Goal: Task Accomplishment & Management: Complete application form

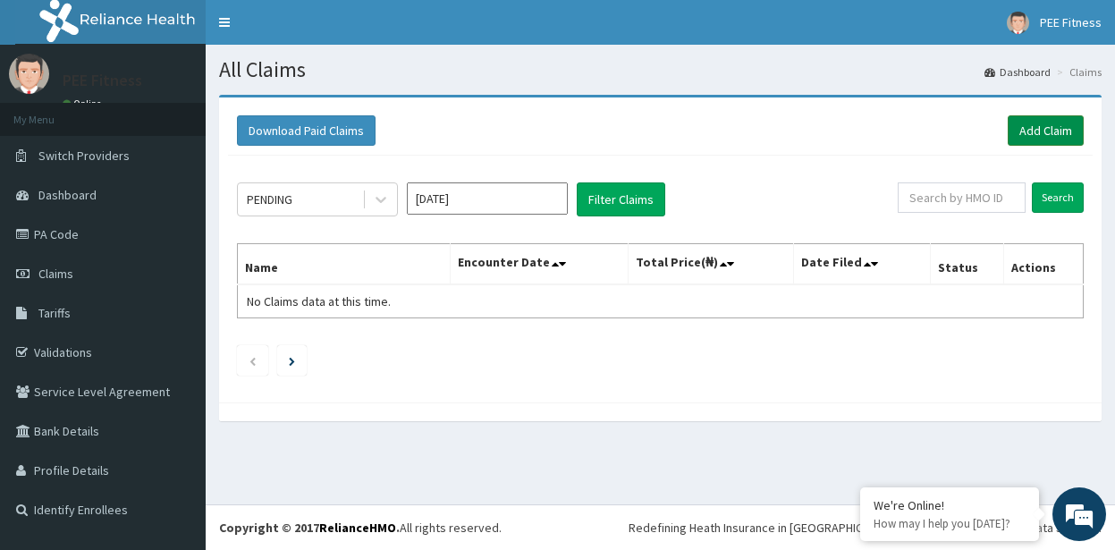
click at [1019, 128] on link "Add Claim" at bounding box center [1046, 130] width 76 height 30
click at [1019, 127] on link "Add Claim" at bounding box center [1046, 130] width 76 height 30
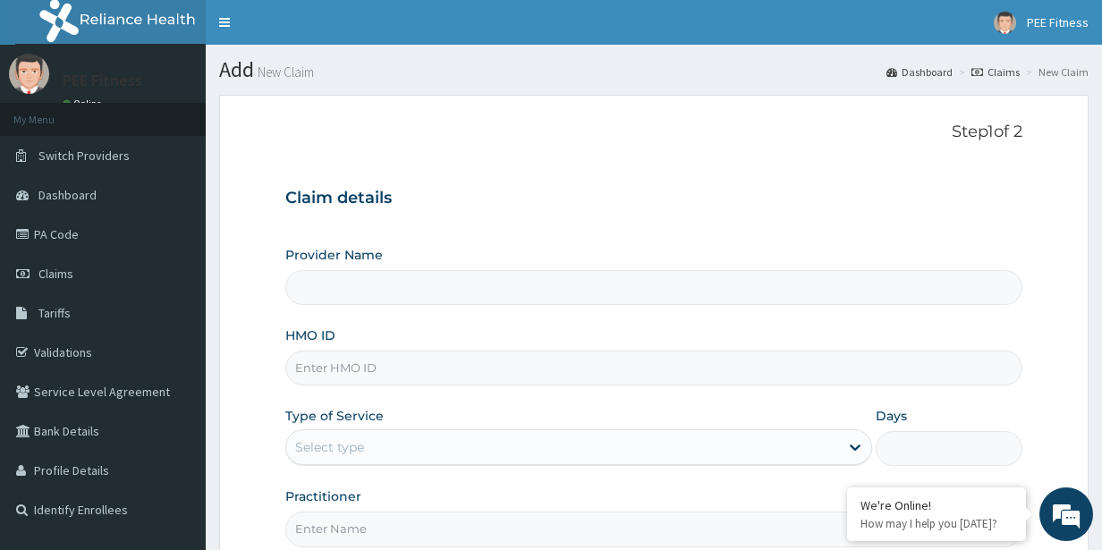
type input "PEE FITNESS"
type input "1"
click at [364, 370] on input "HMO ID" at bounding box center [654, 368] width 738 height 35
type input "n"
type input "NBC/11525/A"
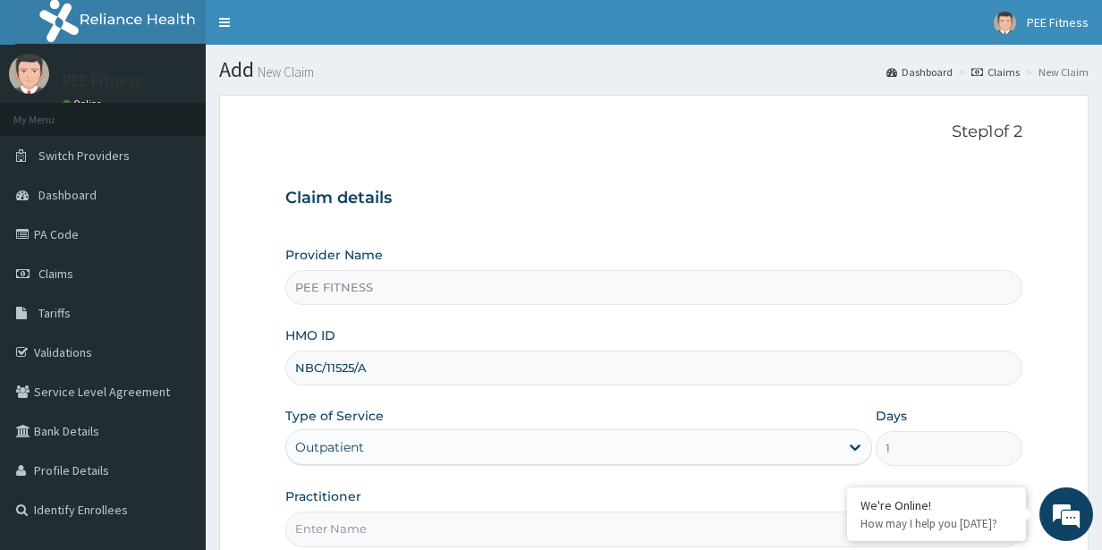
click at [325, 527] on input "Practitioner" at bounding box center [654, 529] width 738 height 35
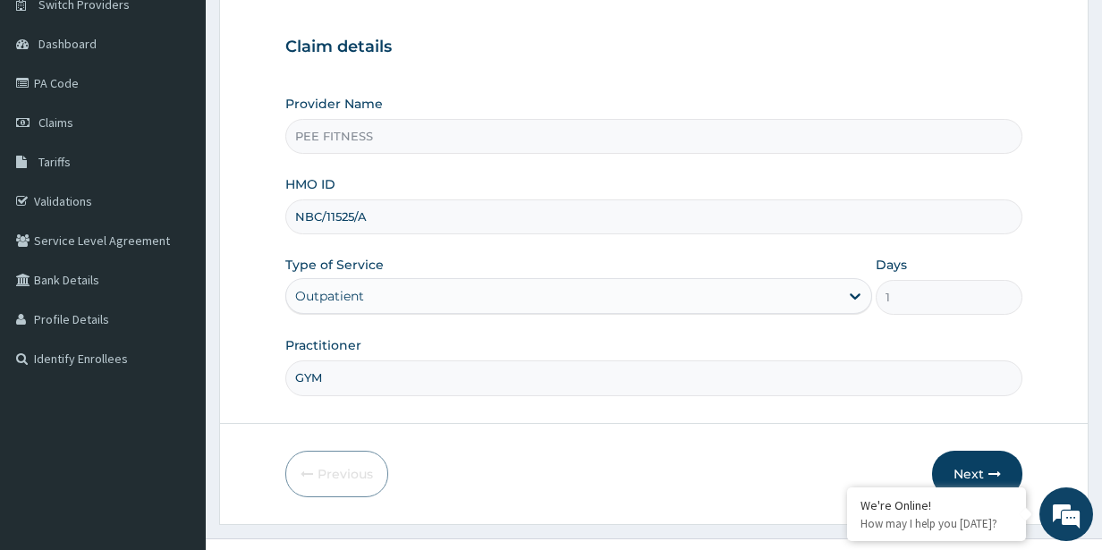
scroll to position [185, 0]
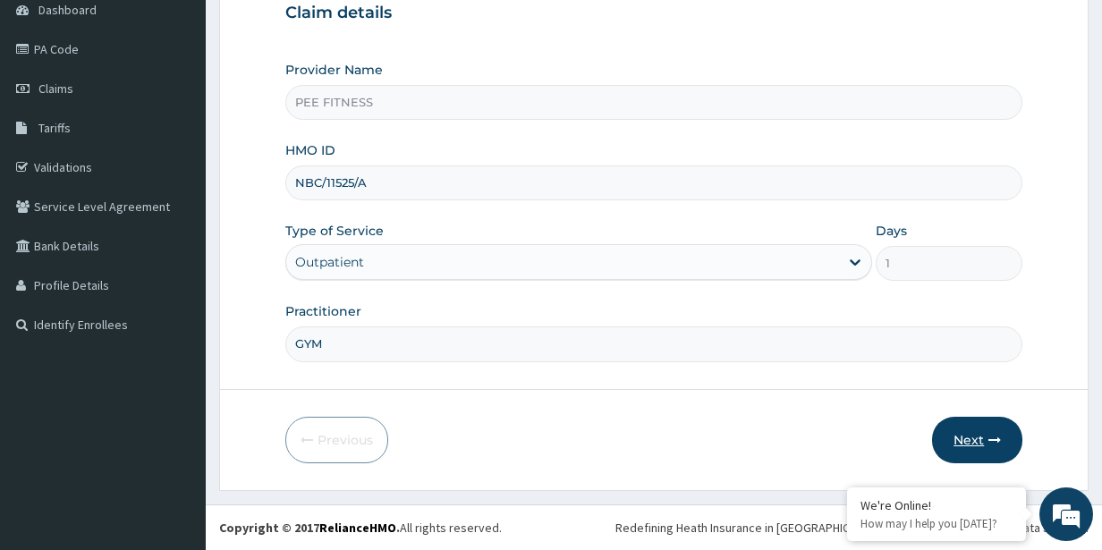
type input "GYM"
click at [988, 445] on icon "button" at bounding box center [994, 440] width 13 height 13
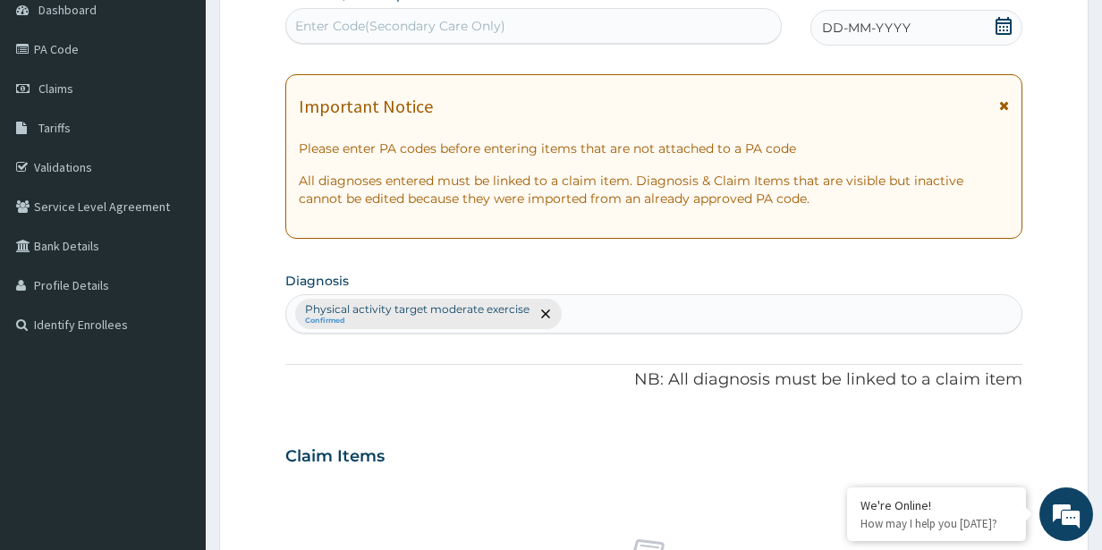
click at [1001, 26] on icon at bounding box center [1004, 26] width 16 height 18
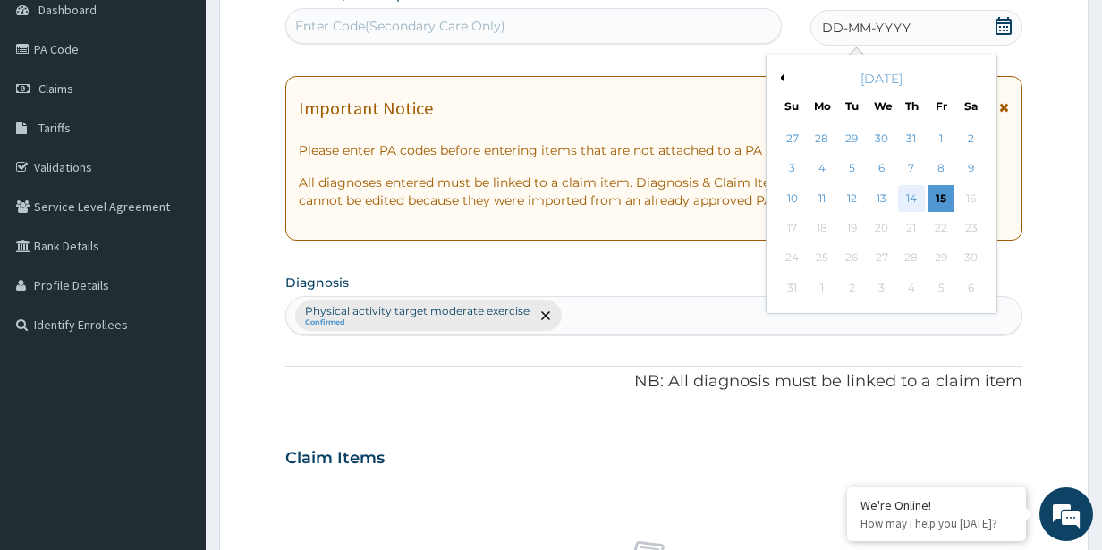
click at [910, 195] on div "14" at bounding box center [910, 198] width 27 height 27
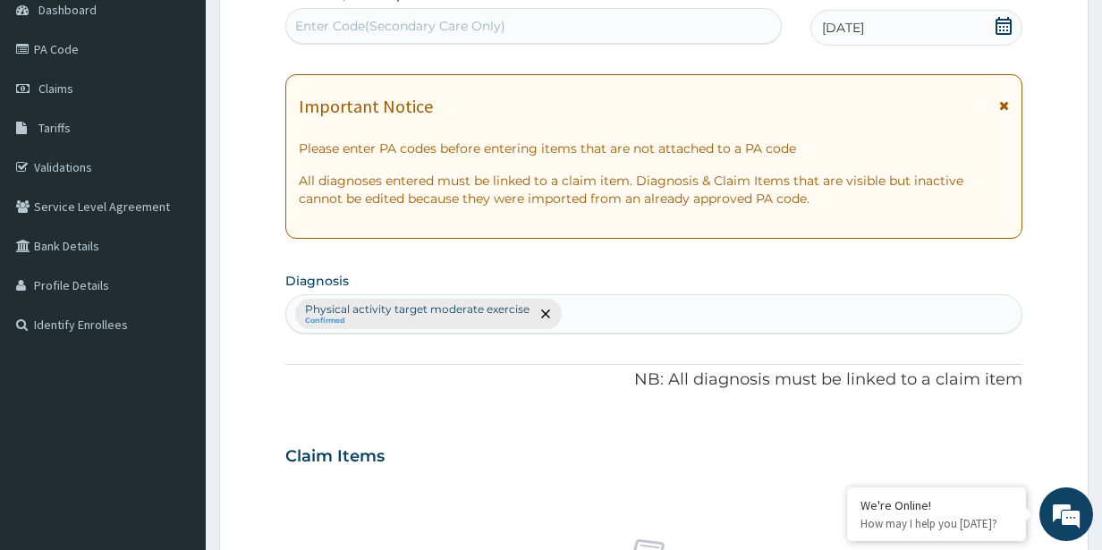
click at [360, 33] on div "Enter Code(Secondary Care Only)" at bounding box center [400, 26] width 210 height 18
type input "PA/CE43C0"
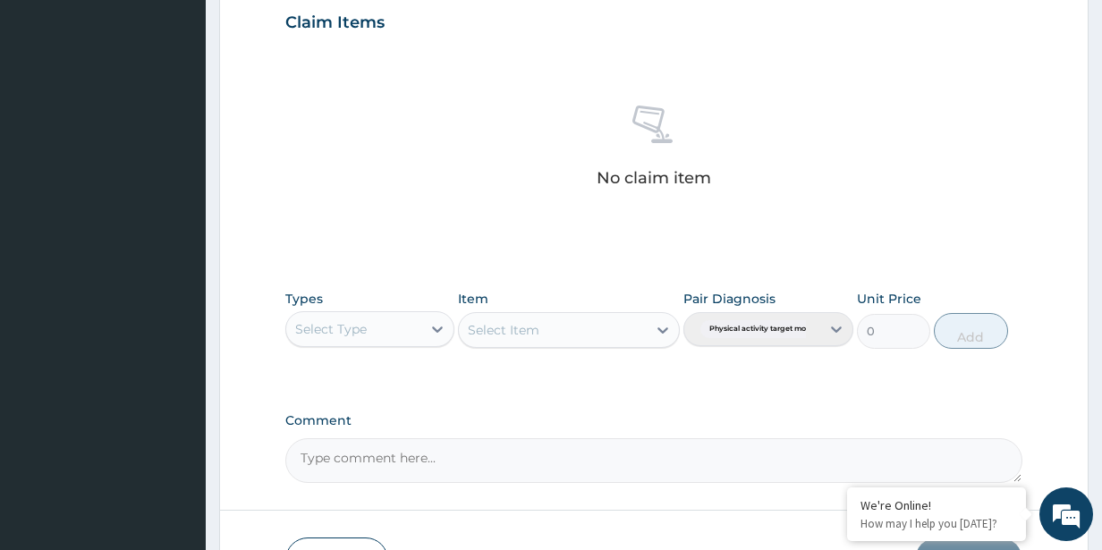
scroll to position [740, 0]
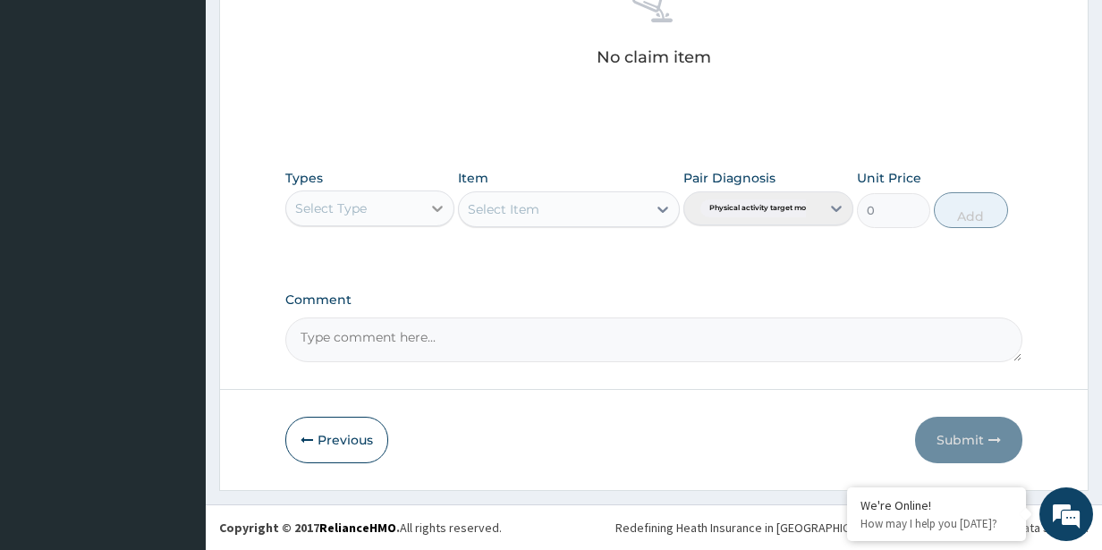
click at [436, 208] on icon at bounding box center [438, 209] width 11 height 6
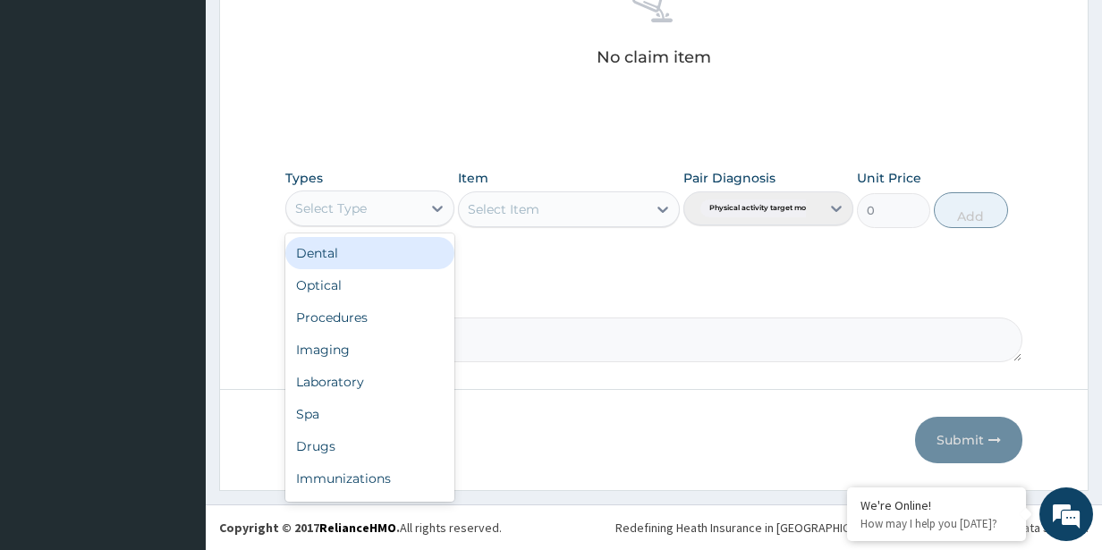
scroll to position [61, 0]
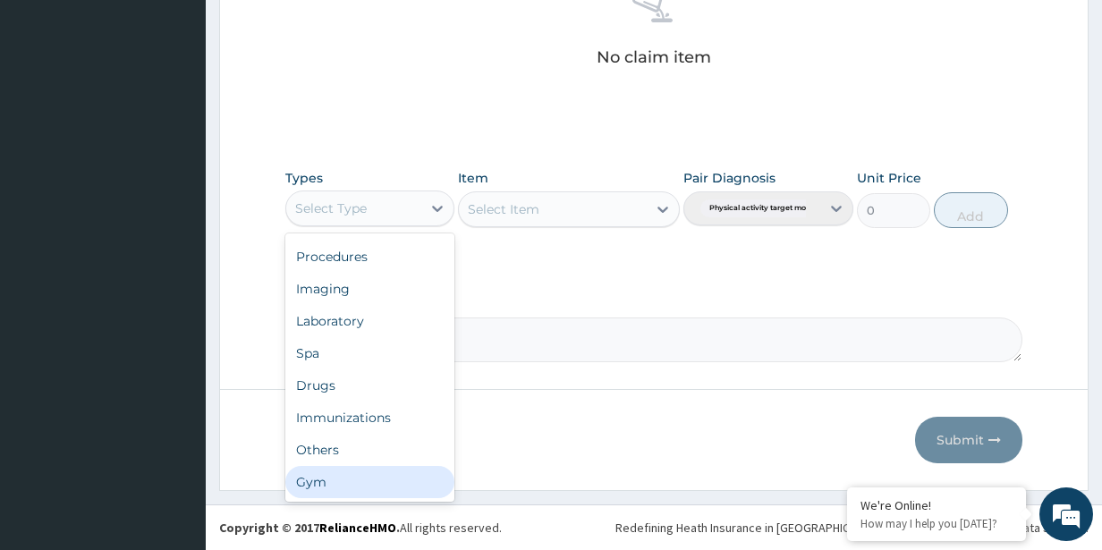
click at [319, 492] on div "Gym" at bounding box center [370, 482] width 170 height 32
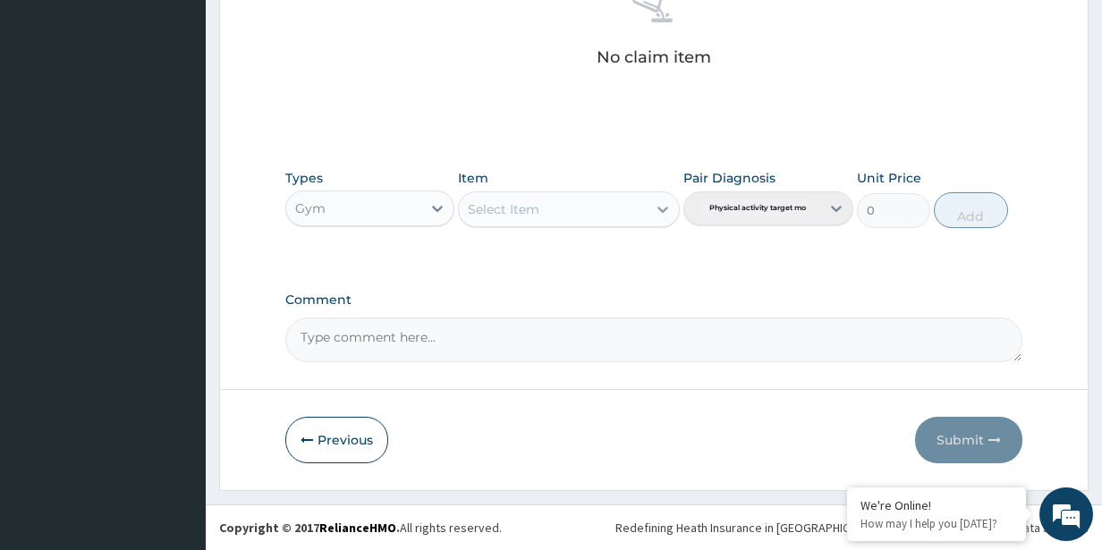
click at [663, 209] on icon at bounding box center [663, 209] width 18 height 18
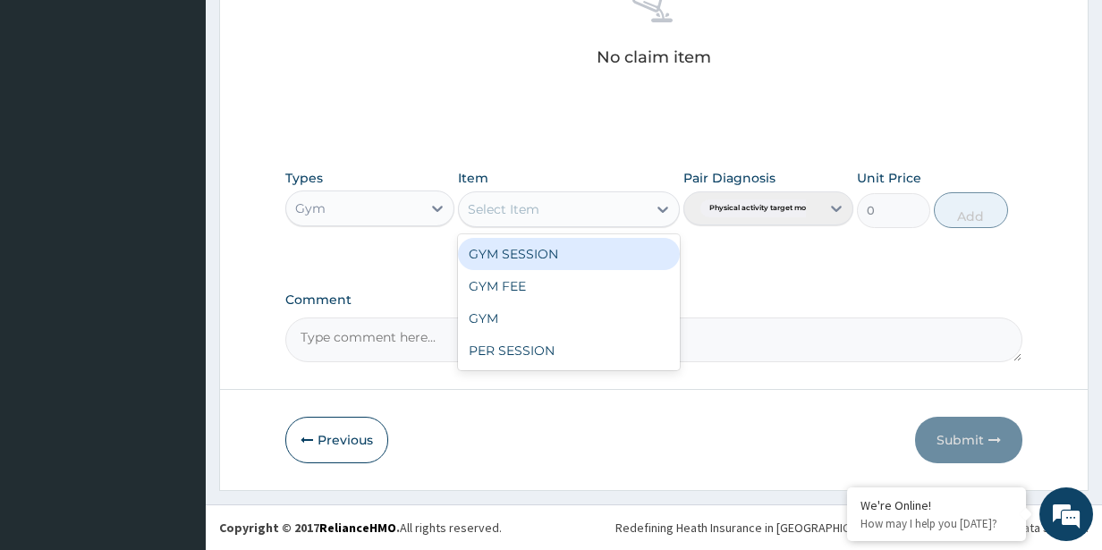
click at [524, 258] on div "GYM SESSION" at bounding box center [568, 254] width 221 height 32
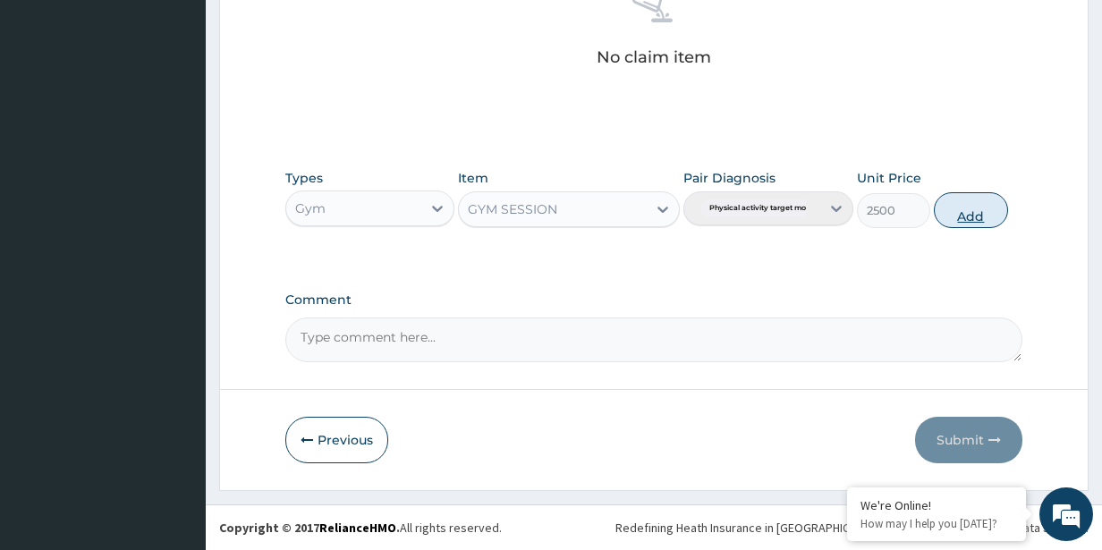
click at [965, 214] on button "Add" at bounding box center [970, 210] width 73 height 36
type input "0"
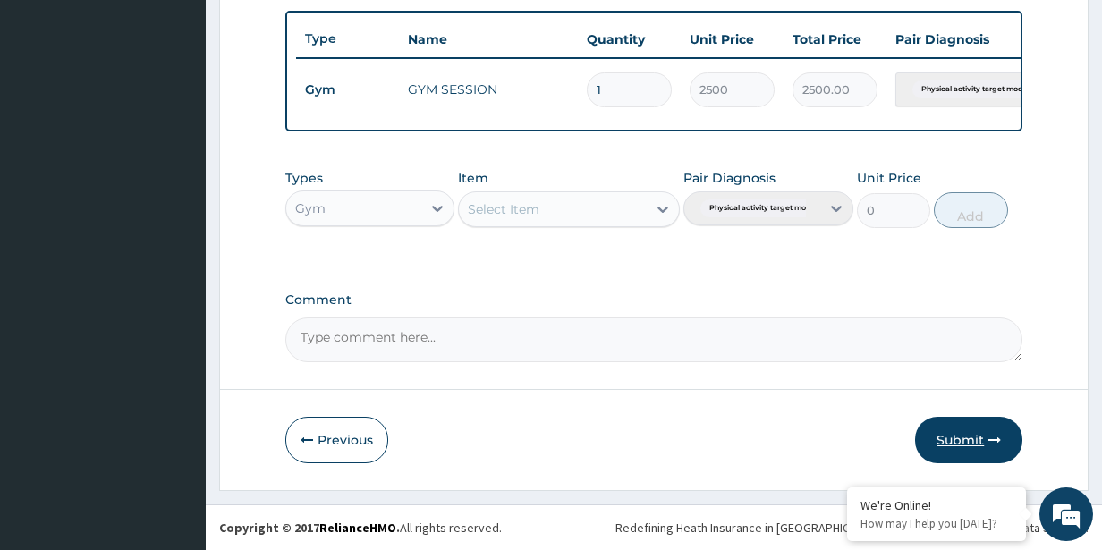
click at [973, 441] on button "Submit" at bounding box center [968, 440] width 107 height 47
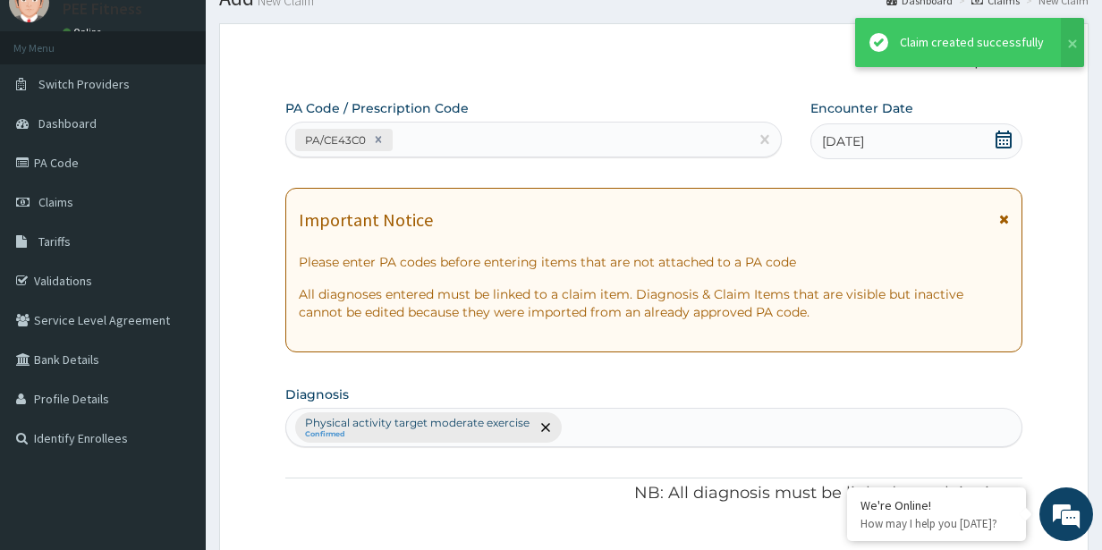
scroll to position [668, 0]
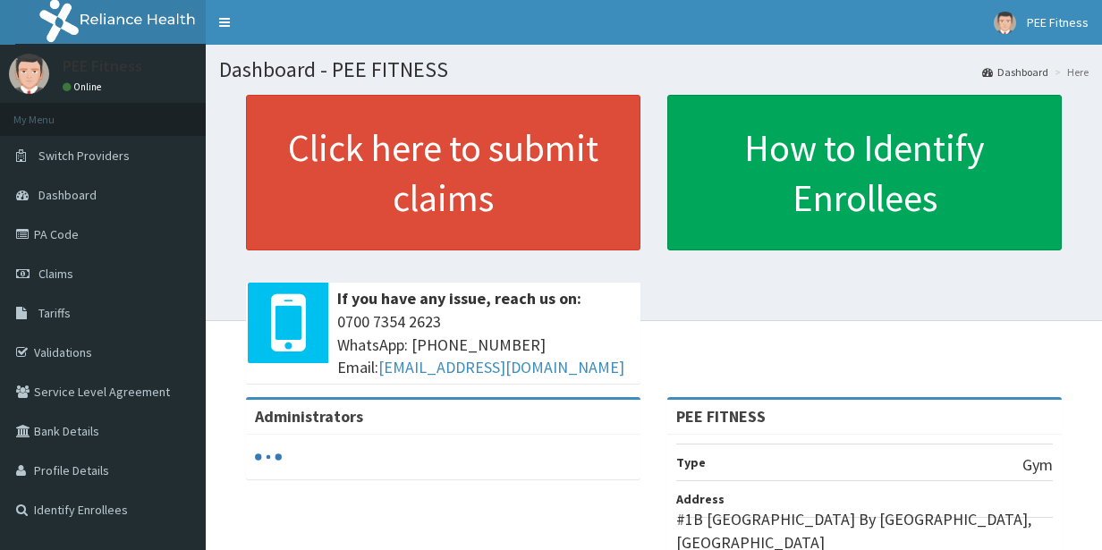
click at [74, 277] on link "Claims" at bounding box center [103, 273] width 206 height 39
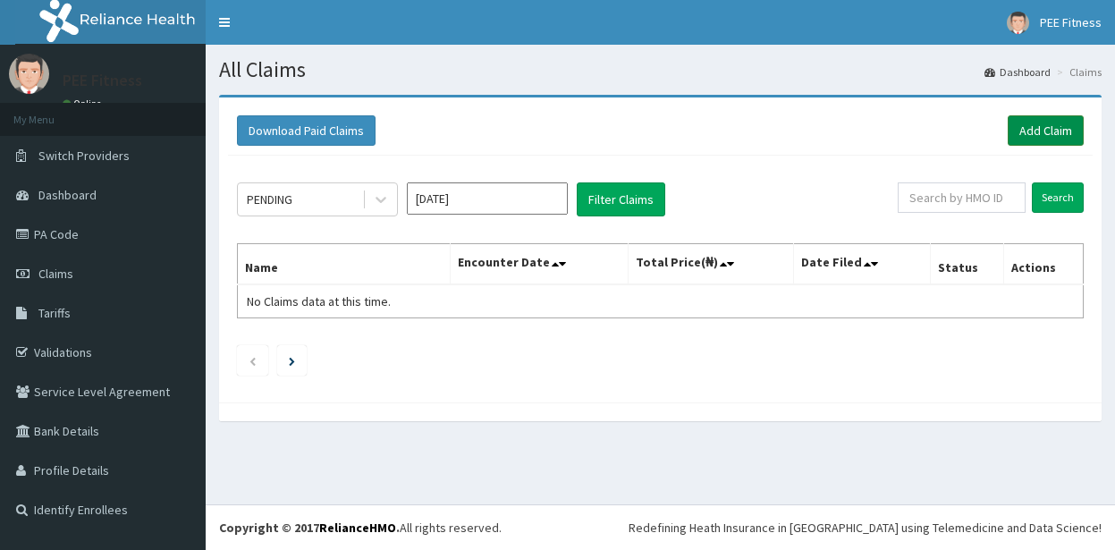
click at [1026, 131] on link "Add Claim" at bounding box center [1046, 130] width 76 height 30
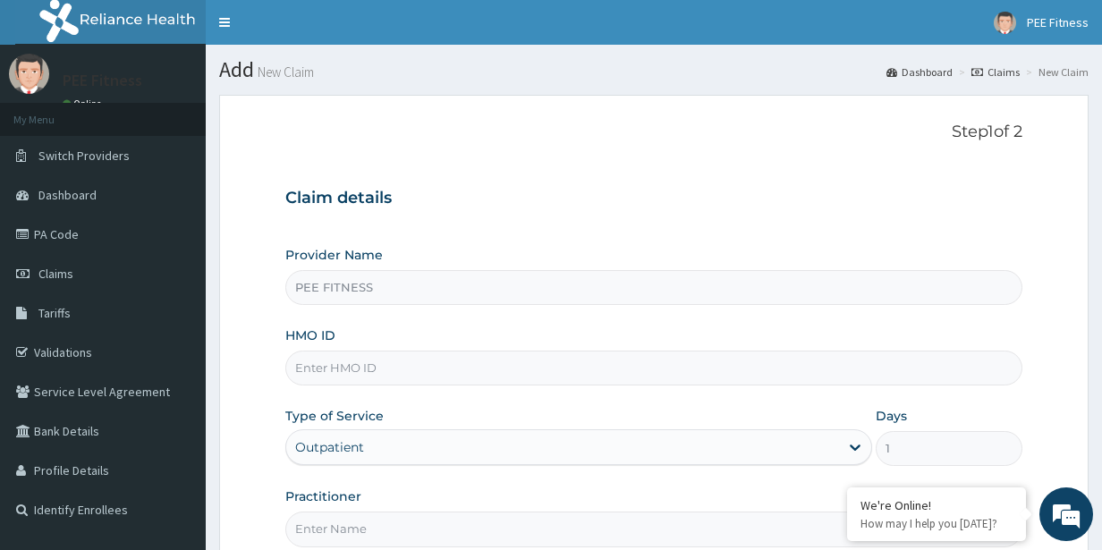
click at [315, 376] on input "HMO ID" at bounding box center [654, 368] width 738 height 35
click at [336, 371] on input "PLI" at bounding box center [654, 368] width 738 height 35
click at [320, 519] on input "Practitioner" at bounding box center [654, 529] width 738 height 35
click at [301, 385] on input "PLI" at bounding box center [654, 368] width 738 height 35
click at [327, 374] on input "PLI" at bounding box center [654, 368] width 738 height 35
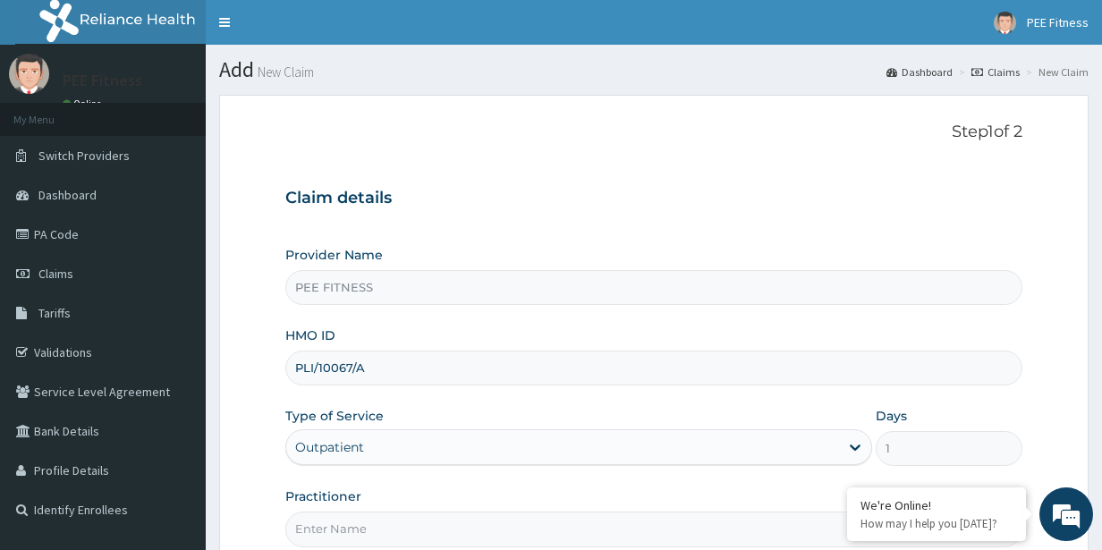
type input "PLI/10067/A"
click at [316, 530] on input "Practitioner" at bounding box center [654, 529] width 738 height 35
type input "GYM"
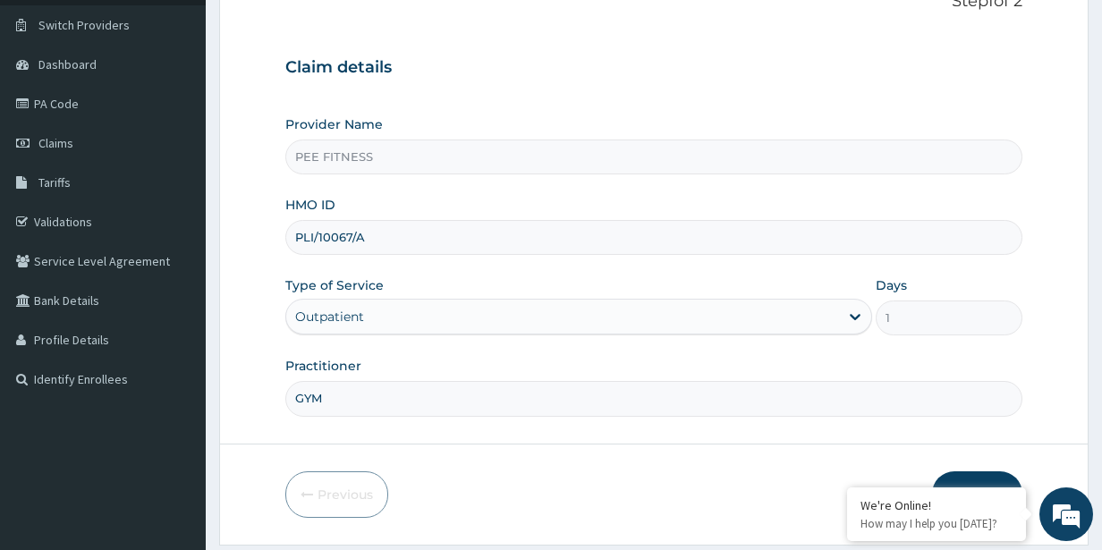
scroll to position [185, 0]
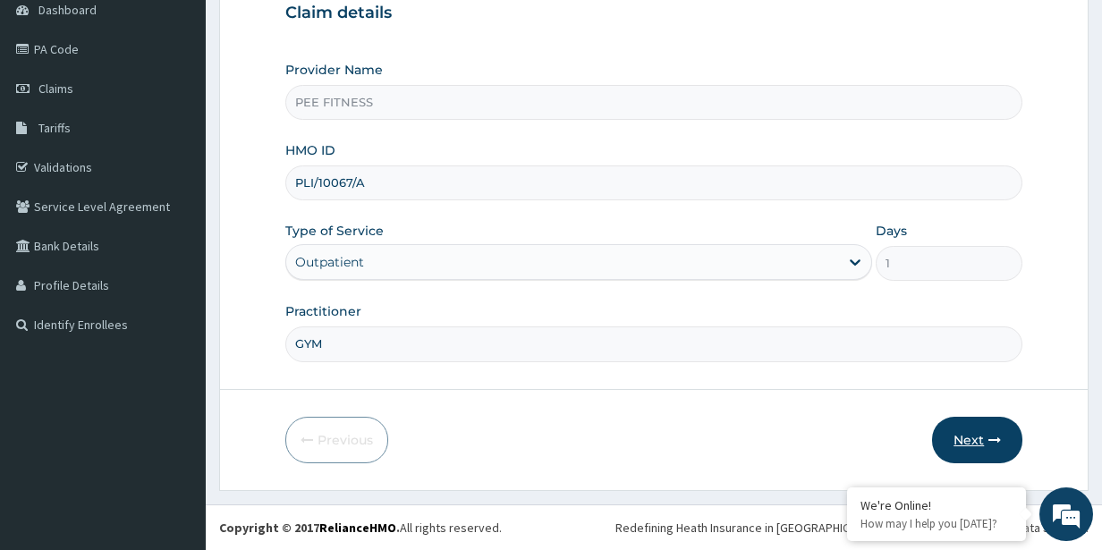
click at [962, 427] on button "Next" at bounding box center [977, 440] width 90 height 47
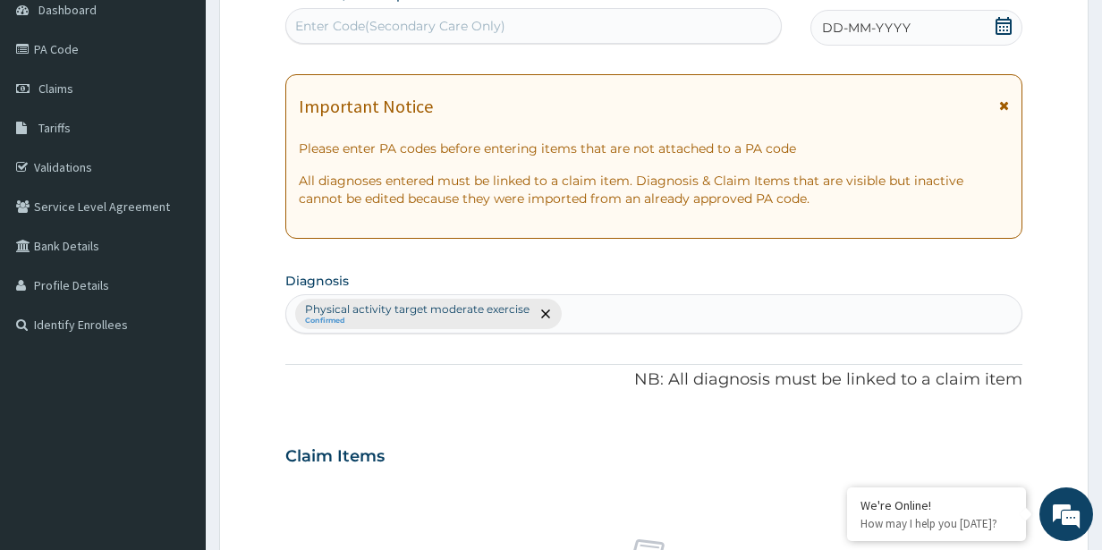
click at [1005, 21] on icon at bounding box center [1004, 26] width 18 height 18
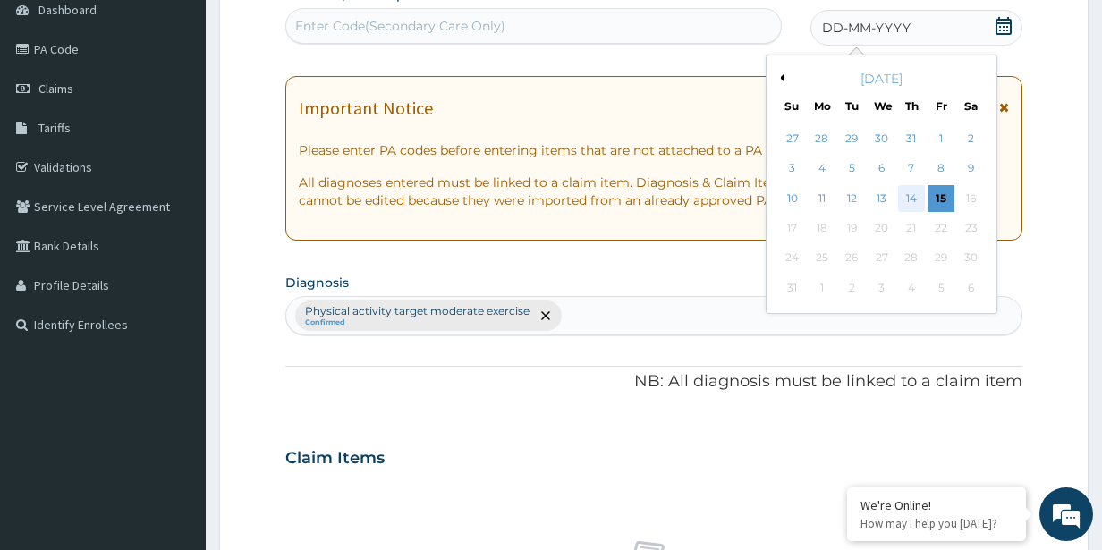
click at [909, 205] on div "14" at bounding box center [910, 198] width 27 height 27
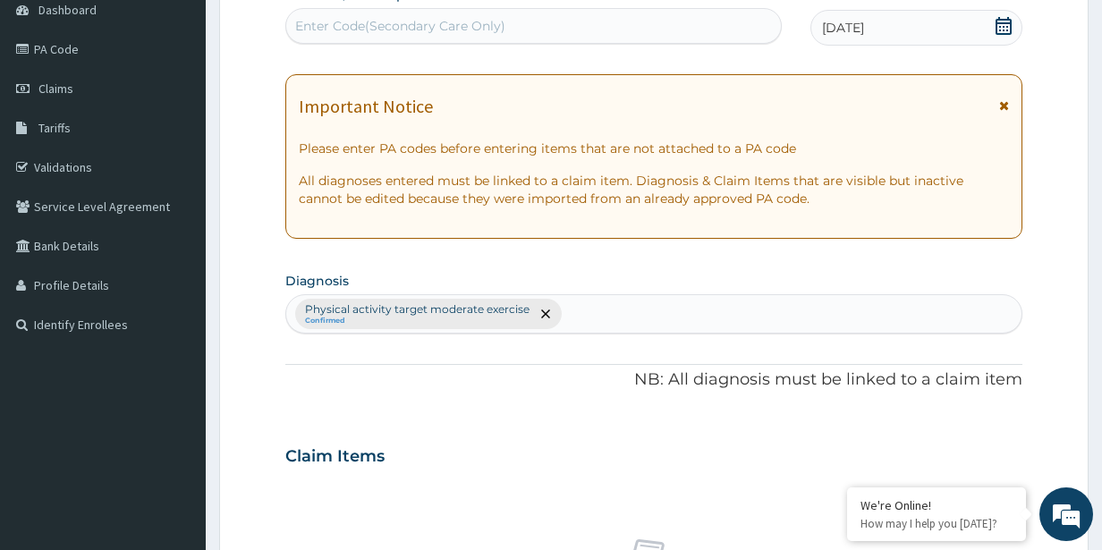
click at [328, 28] on div "Enter Code(Secondary Care Only)" at bounding box center [400, 26] width 210 height 18
type input "PA/9D3EA7"
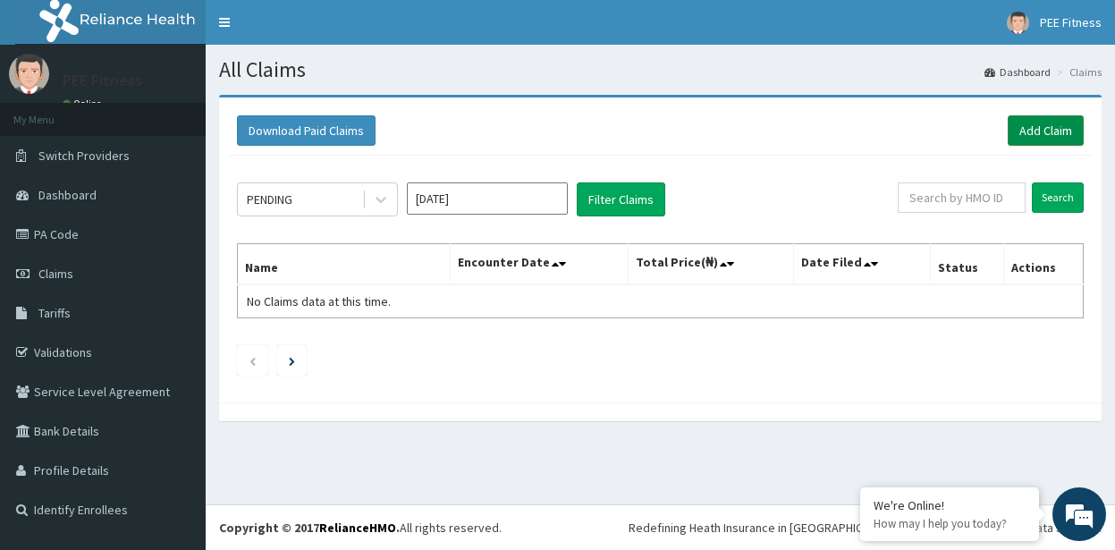
click at [1031, 135] on link "Add Claim" at bounding box center [1046, 130] width 76 height 30
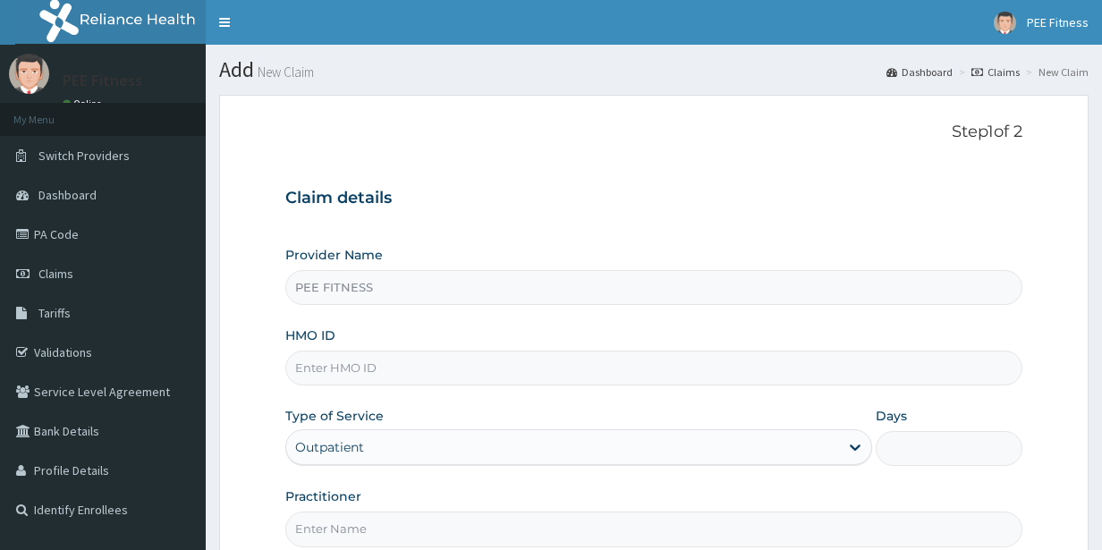
type input "PEE FITNESS"
type input "1"
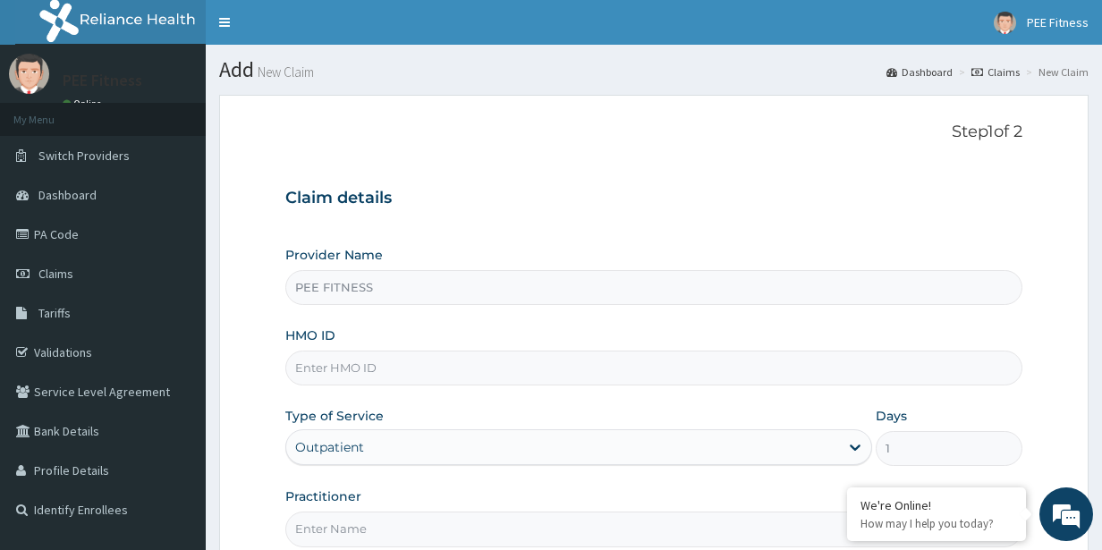
scroll to position [185, 0]
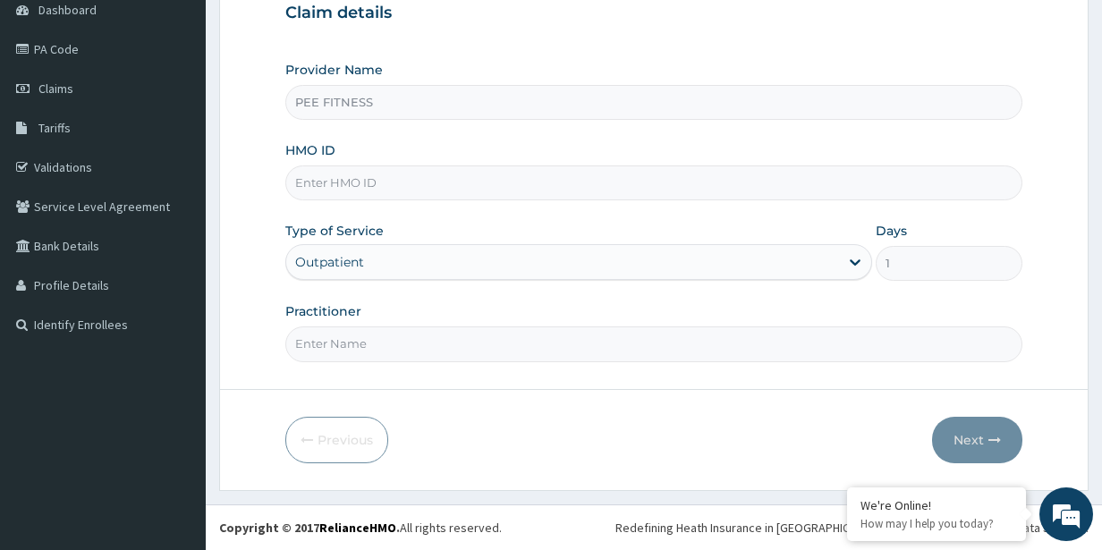
click at [348, 114] on input "PEE FITNESS" at bounding box center [654, 102] width 738 height 35
click at [318, 358] on input "Practitioner" at bounding box center [654, 344] width 738 height 35
type input "gym"
click at [323, 184] on input "HMO ID" at bounding box center [654, 182] width 738 height 35
type input "pli/10067/a"
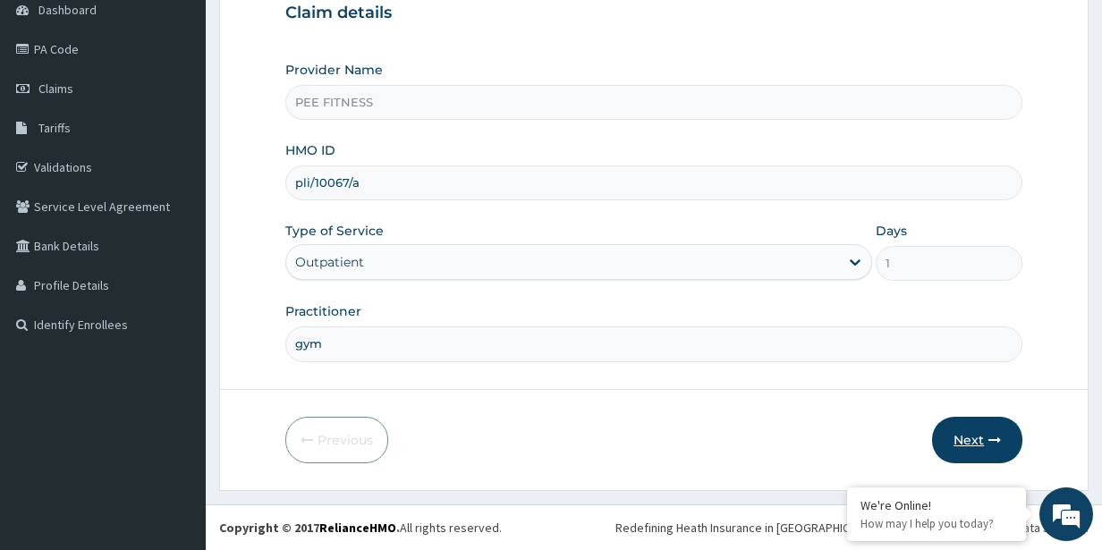
click at [981, 434] on button "Next" at bounding box center [977, 440] width 90 height 47
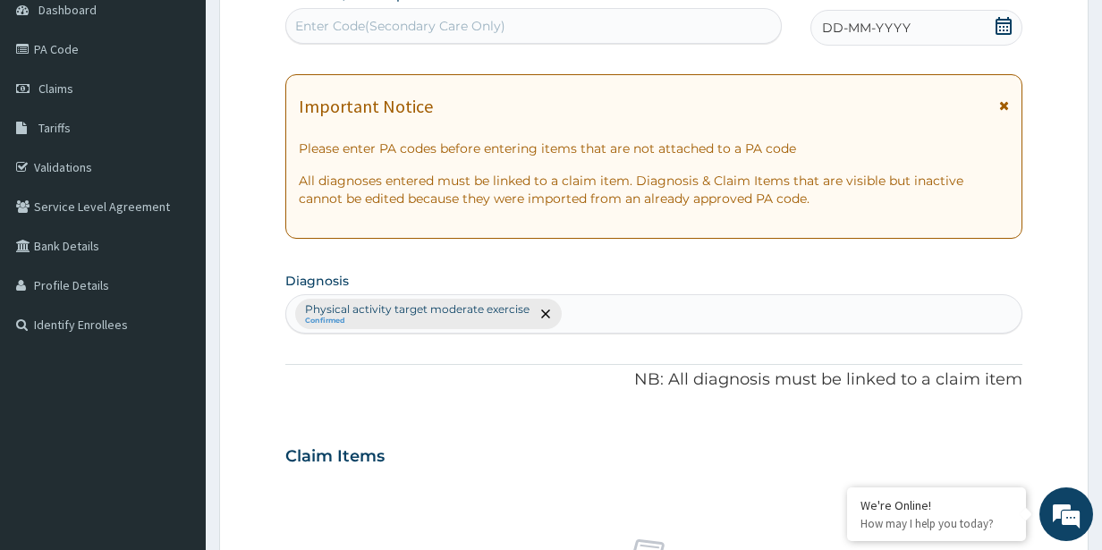
click at [375, 29] on div "Enter Code(Secondary Care Only)" at bounding box center [400, 26] width 210 height 18
type input "PA/9D3EA7"
click at [996, 26] on icon at bounding box center [1004, 26] width 18 height 18
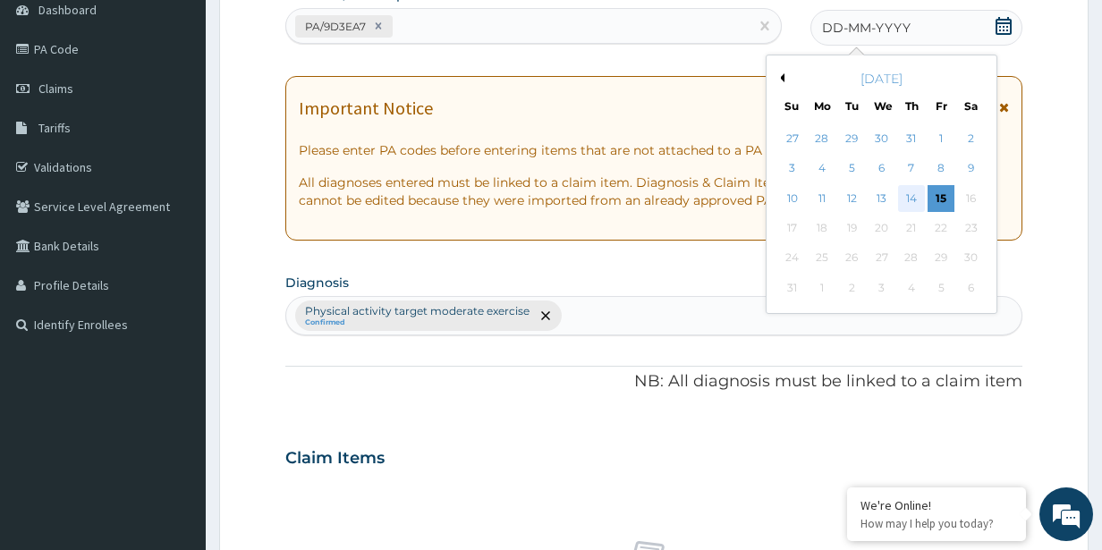
click at [912, 198] on div "14" at bounding box center [910, 198] width 27 height 27
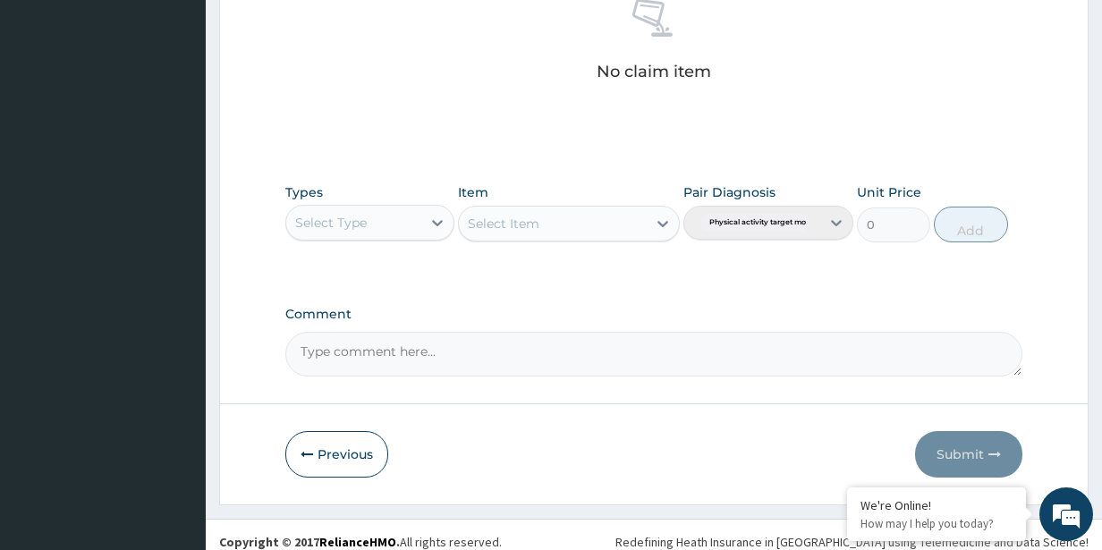
scroll to position [740, 0]
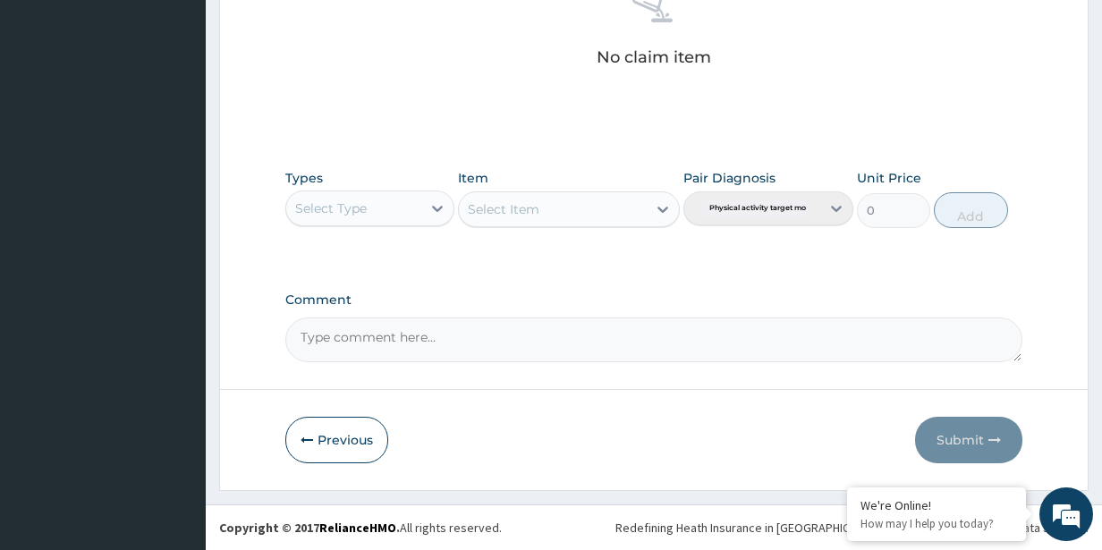
click at [363, 216] on div "Select Type" at bounding box center [331, 208] width 72 height 18
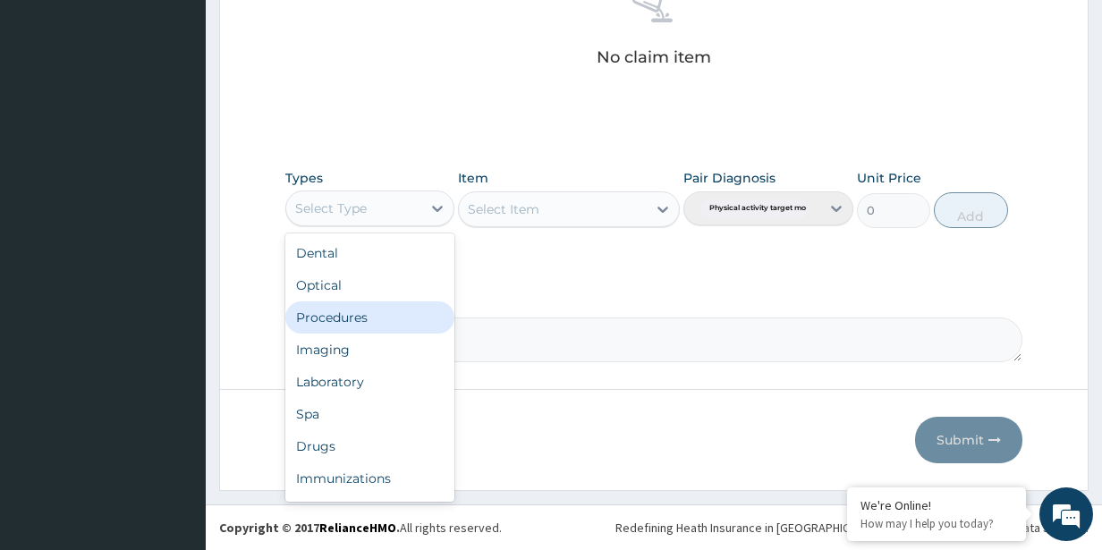
scroll to position [61, 0]
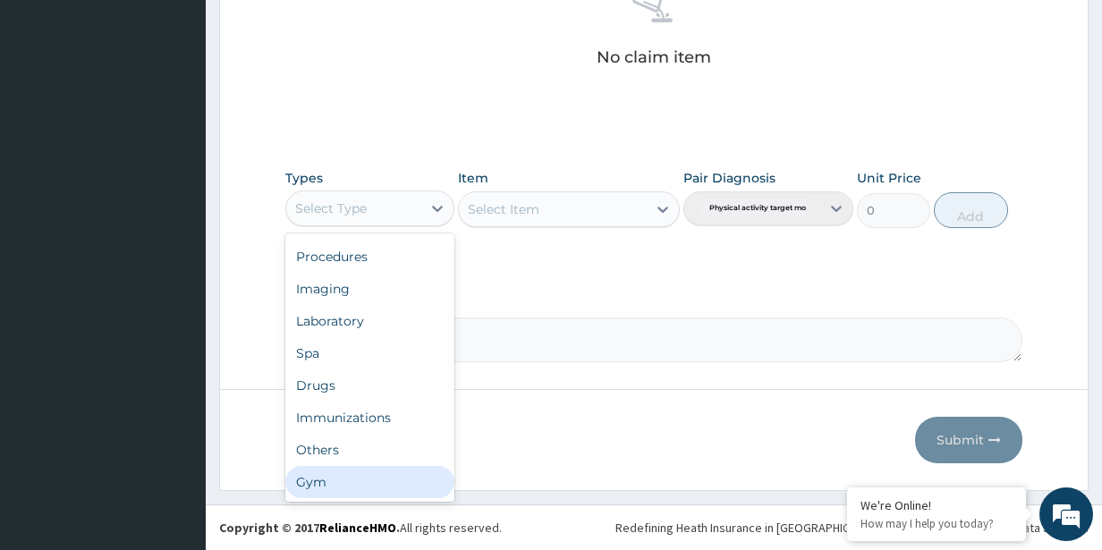
click at [368, 476] on div "Gym" at bounding box center [370, 482] width 170 height 32
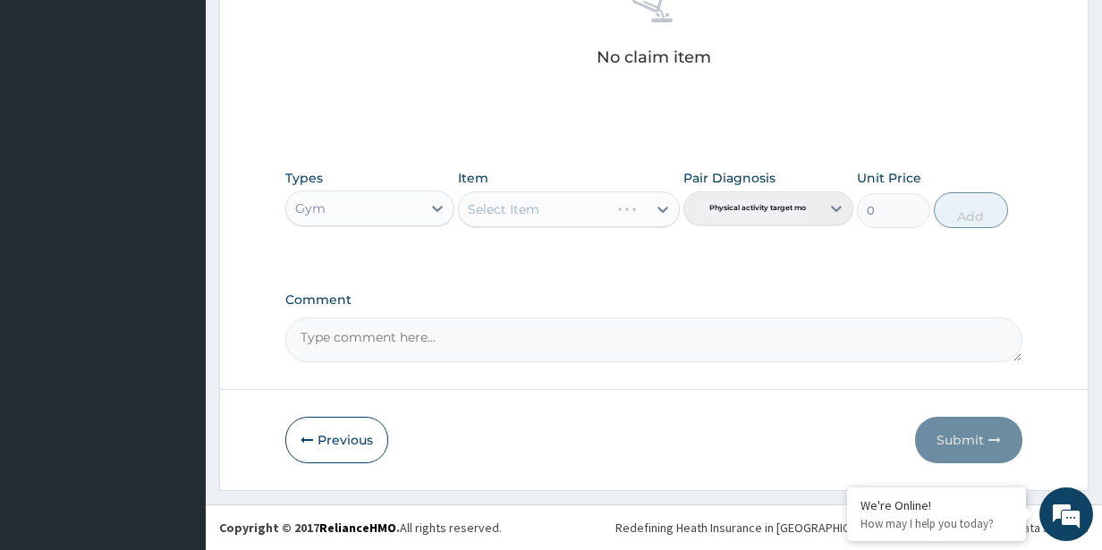
click at [615, 209] on div "Select Item" at bounding box center [568, 209] width 221 height 36
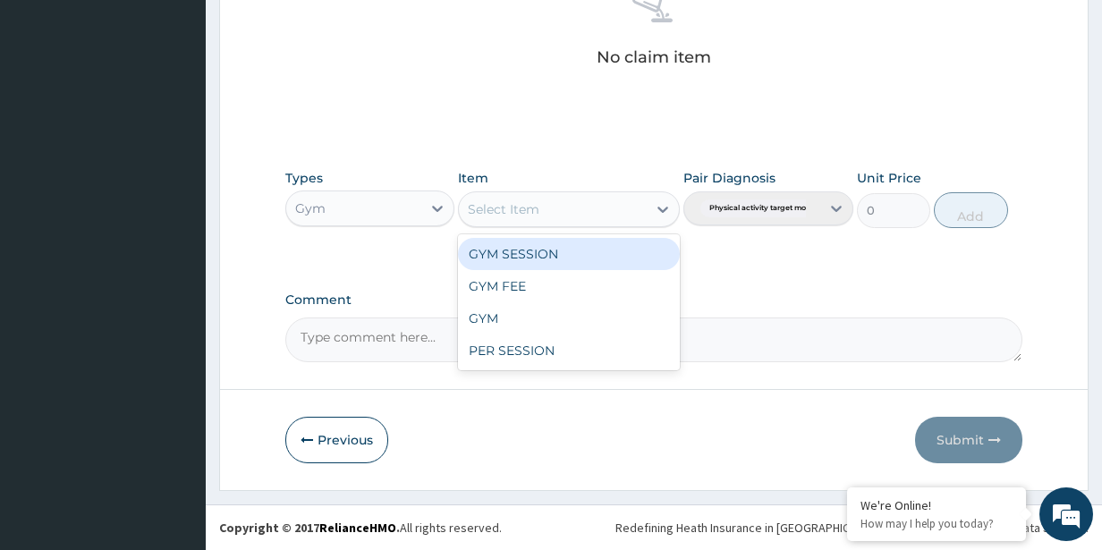
click at [629, 204] on div "Select Item" at bounding box center [552, 209] width 187 height 29
click at [566, 254] on div "GYM SESSION" at bounding box center [568, 254] width 221 height 32
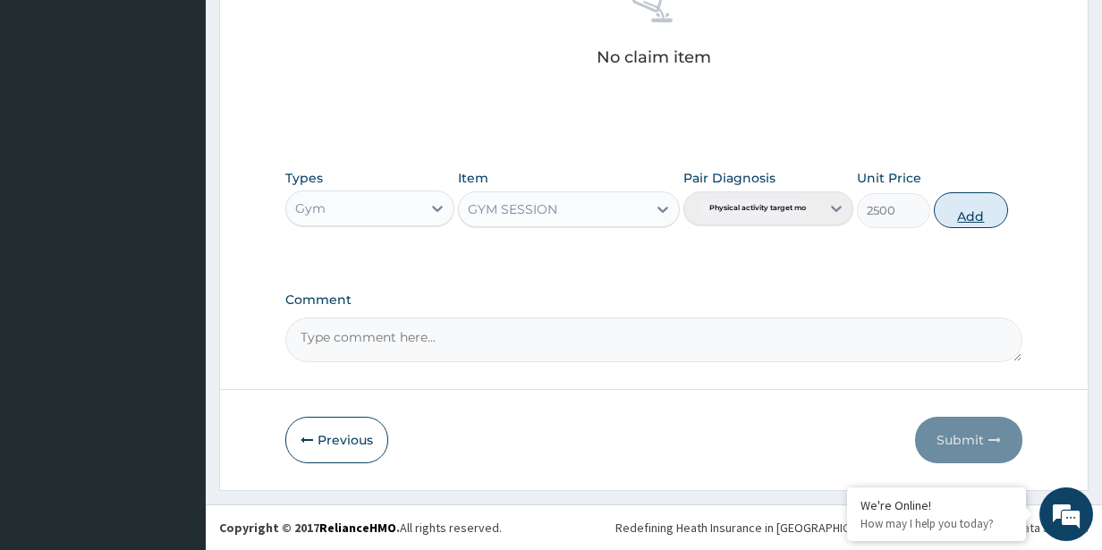
click at [956, 211] on button "Add" at bounding box center [970, 210] width 73 height 36
type input "0"
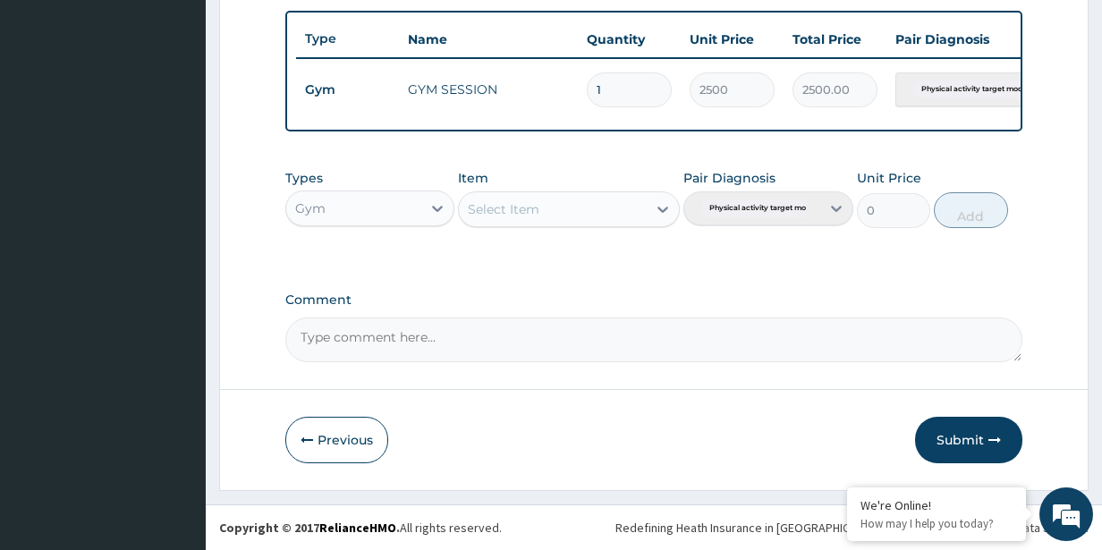
scroll to position [668, 0]
click at [937, 445] on button "Submit" at bounding box center [968, 440] width 107 height 47
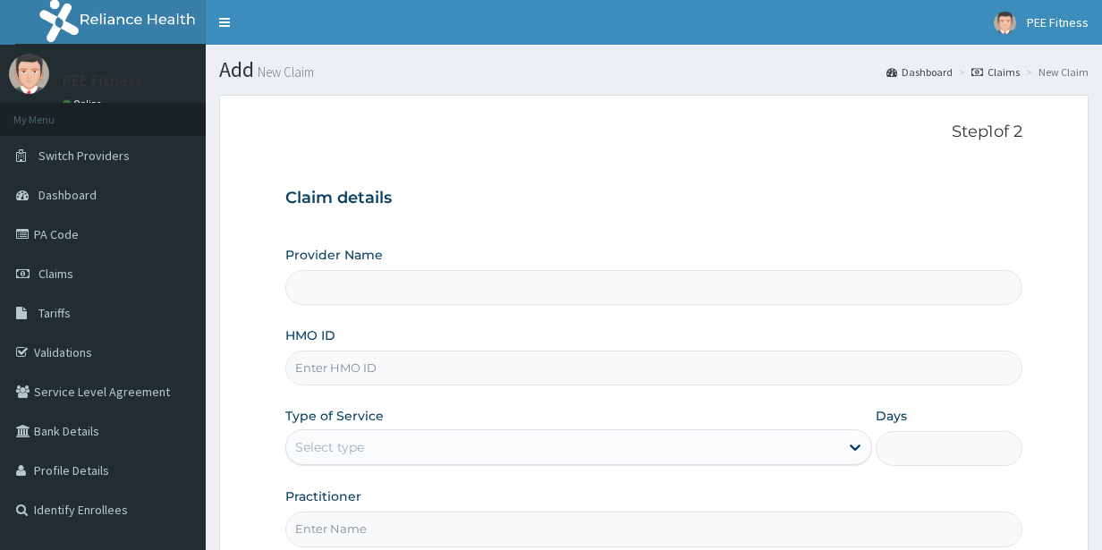
click at [337, 530] on input "Practitioner" at bounding box center [654, 529] width 738 height 35
type input "GYM"
type input "PEE FITNESS"
type input "1"
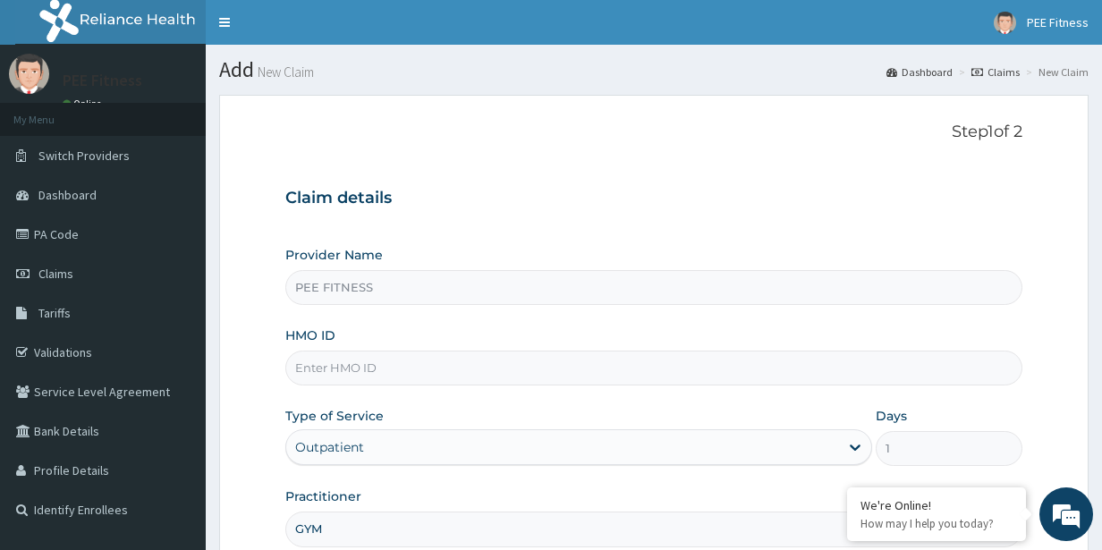
click at [356, 379] on input "HMO ID" at bounding box center [654, 368] width 738 height 35
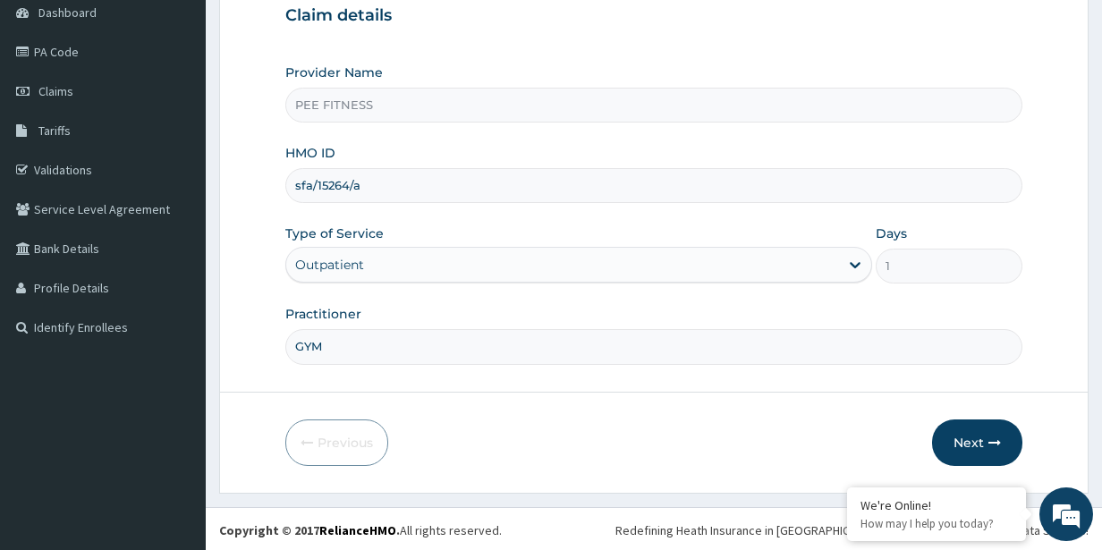
scroll to position [185, 0]
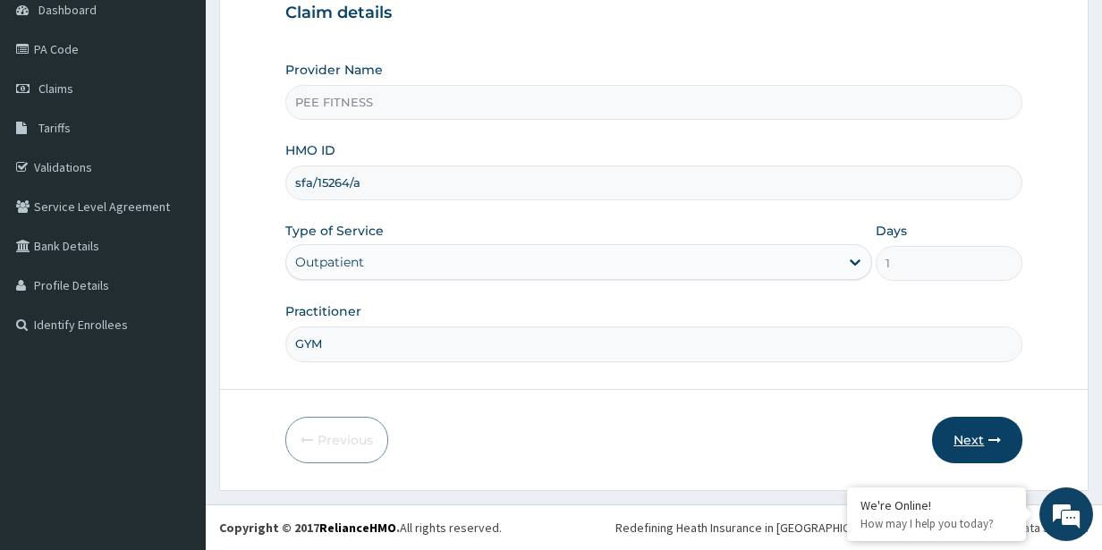
type input "sfa/15264/a"
click at [995, 455] on button "Next" at bounding box center [977, 440] width 90 height 47
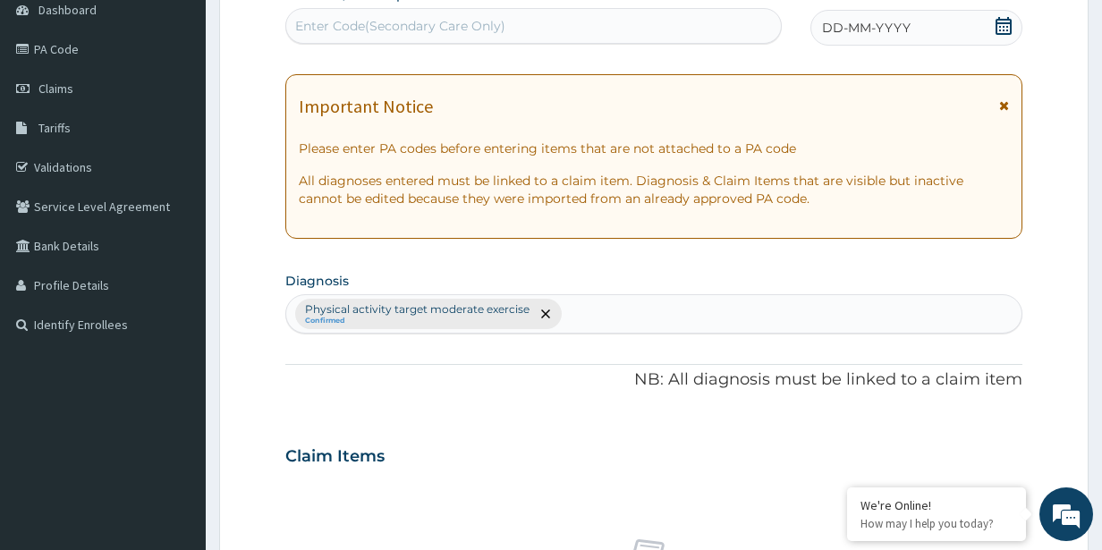
click at [390, 34] on div "Enter Code(Secondary Care Only)" at bounding box center [400, 26] width 210 height 18
type input "PA/DEE73C"
click at [1000, 27] on icon at bounding box center [1004, 26] width 16 height 18
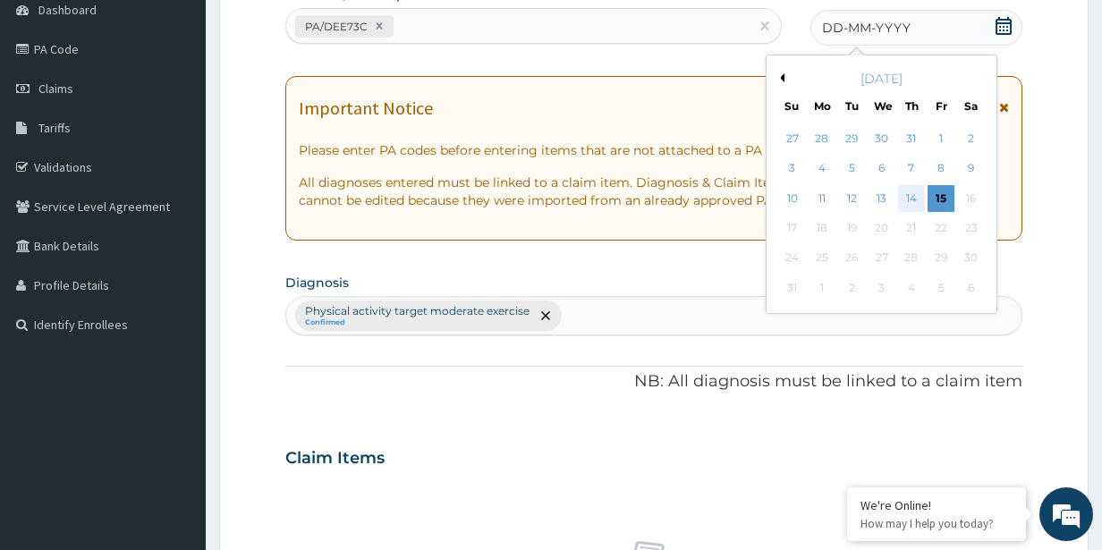
click at [912, 195] on div "14" at bounding box center [910, 198] width 27 height 27
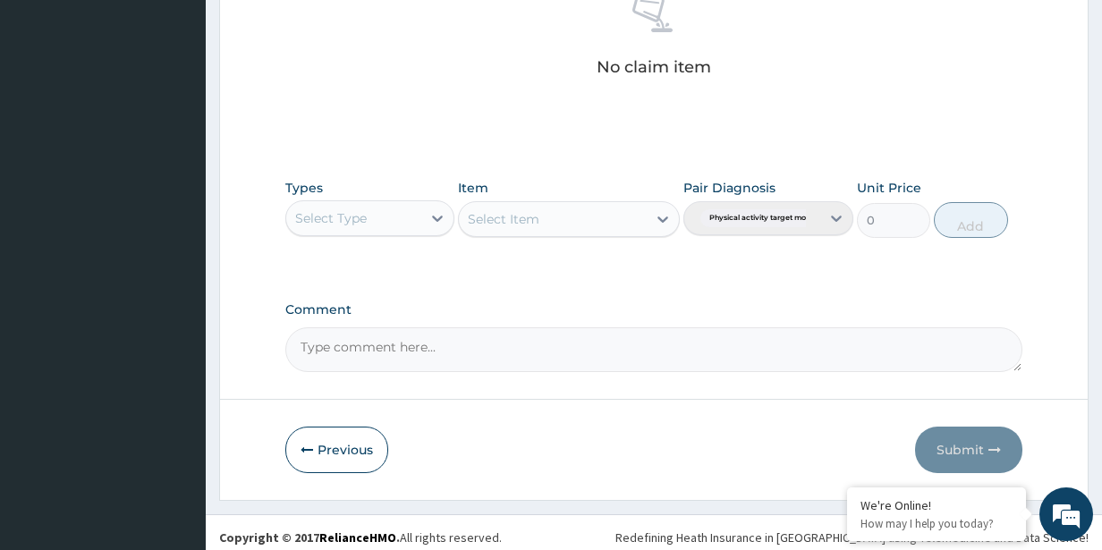
scroll to position [740, 0]
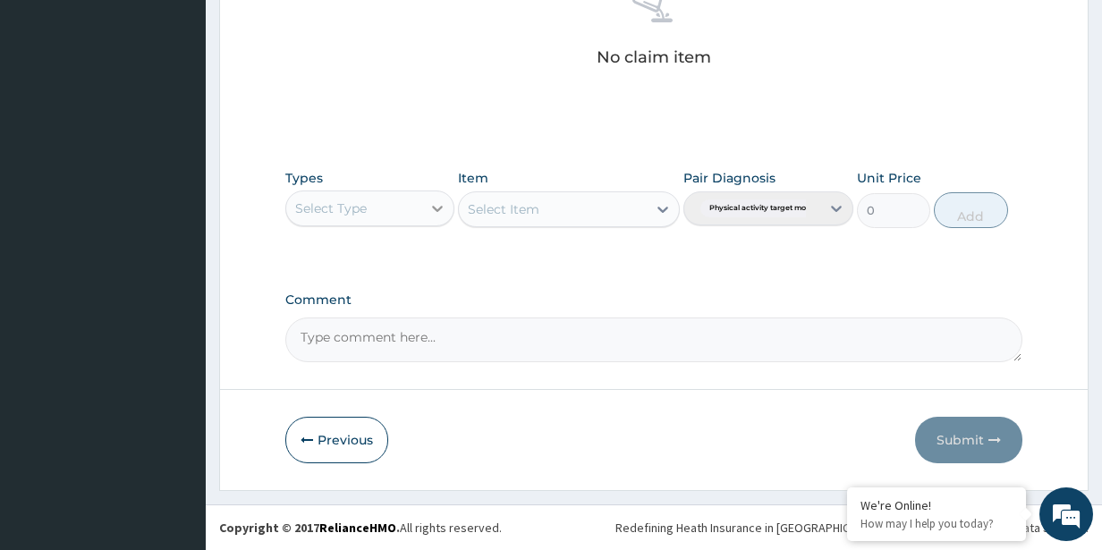
click at [427, 209] on div at bounding box center [437, 208] width 32 height 32
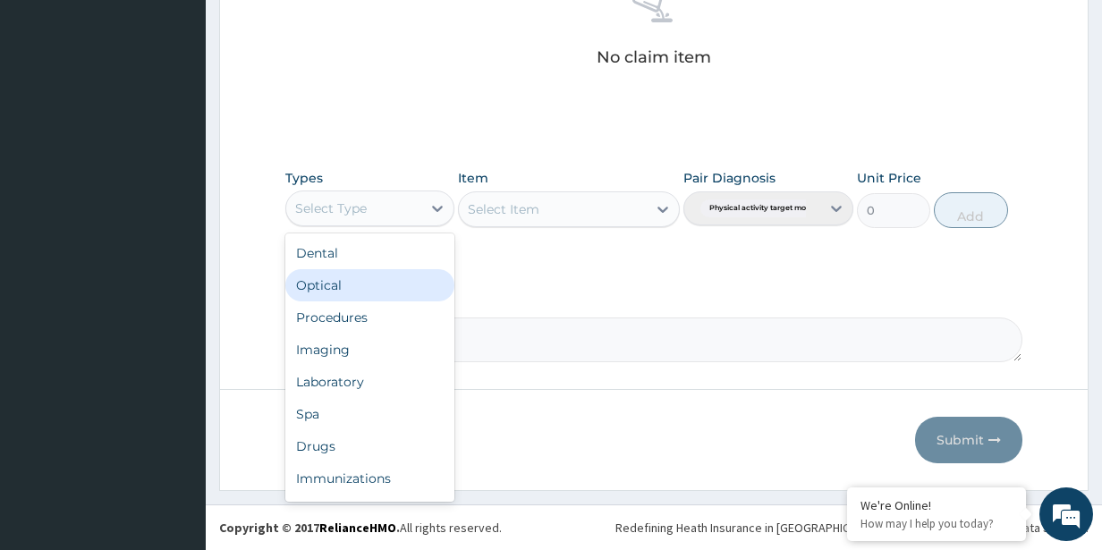
scroll to position [61, 0]
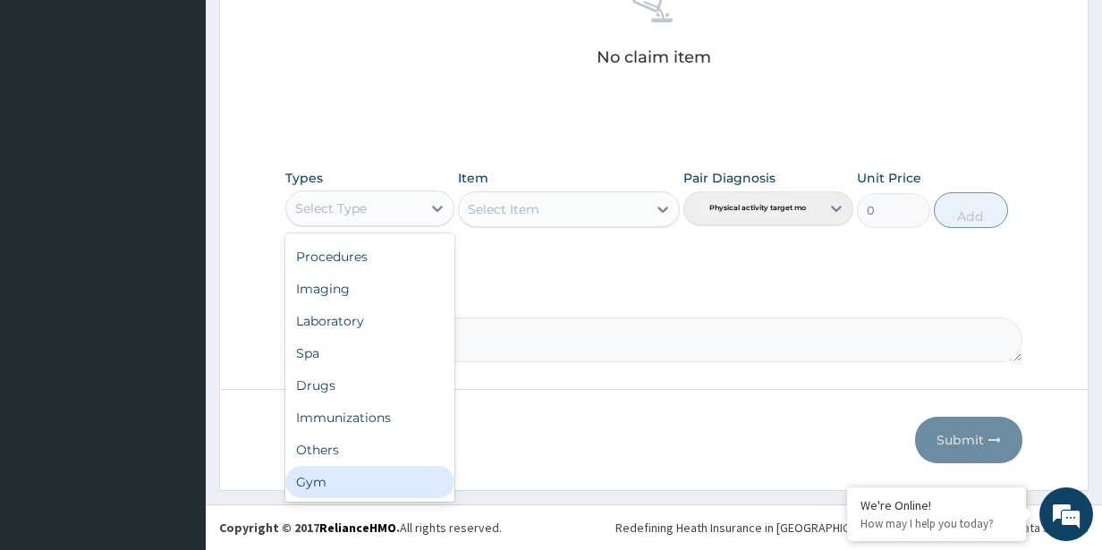
click at [384, 471] on div "Gym" at bounding box center [370, 482] width 170 height 32
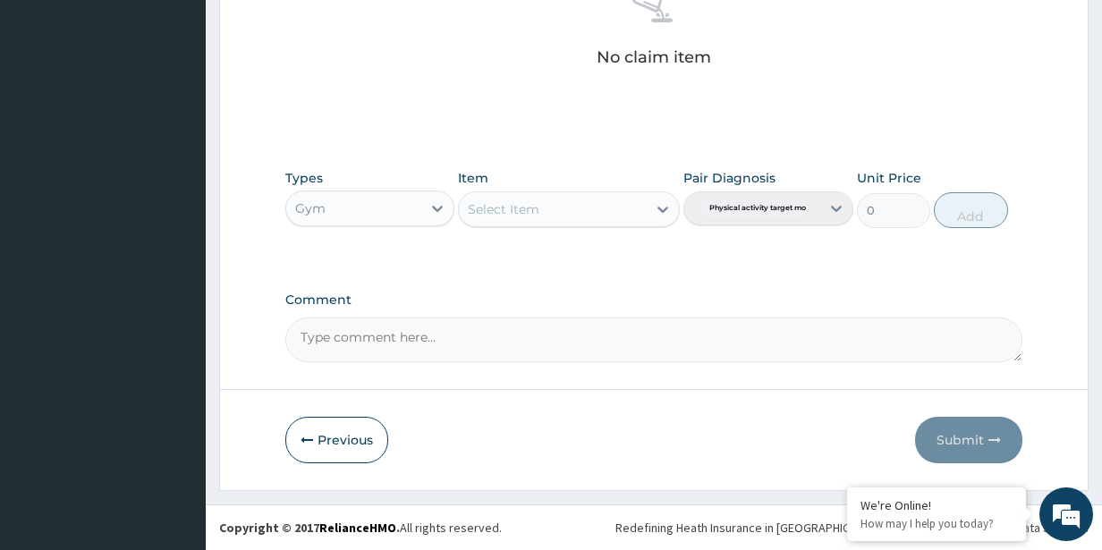
click at [548, 210] on div "Select Item" at bounding box center [552, 209] width 187 height 29
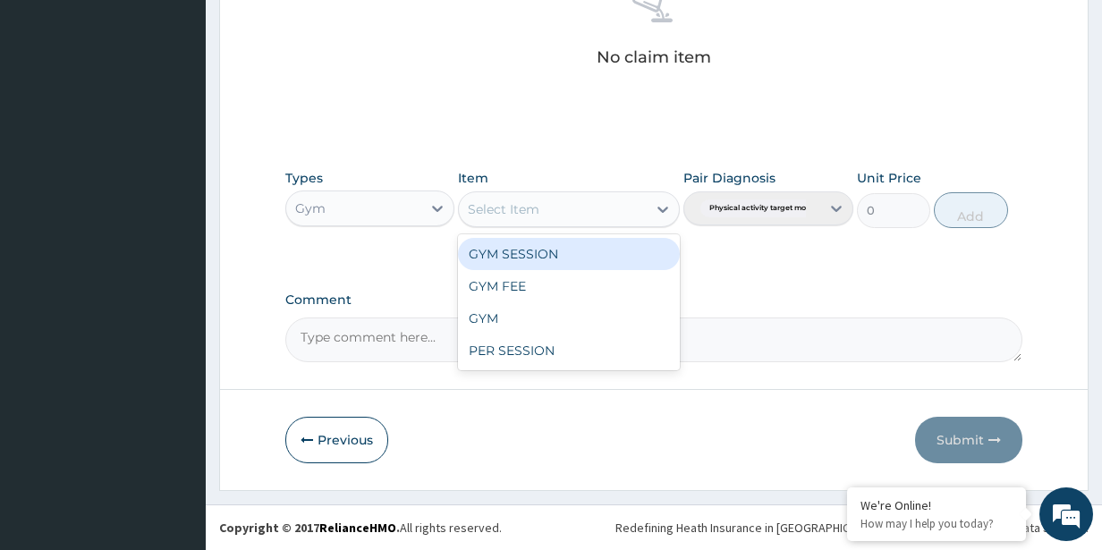
click at [561, 243] on div "GYM SESSION" at bounding box center [568, 254] width 221 height 32
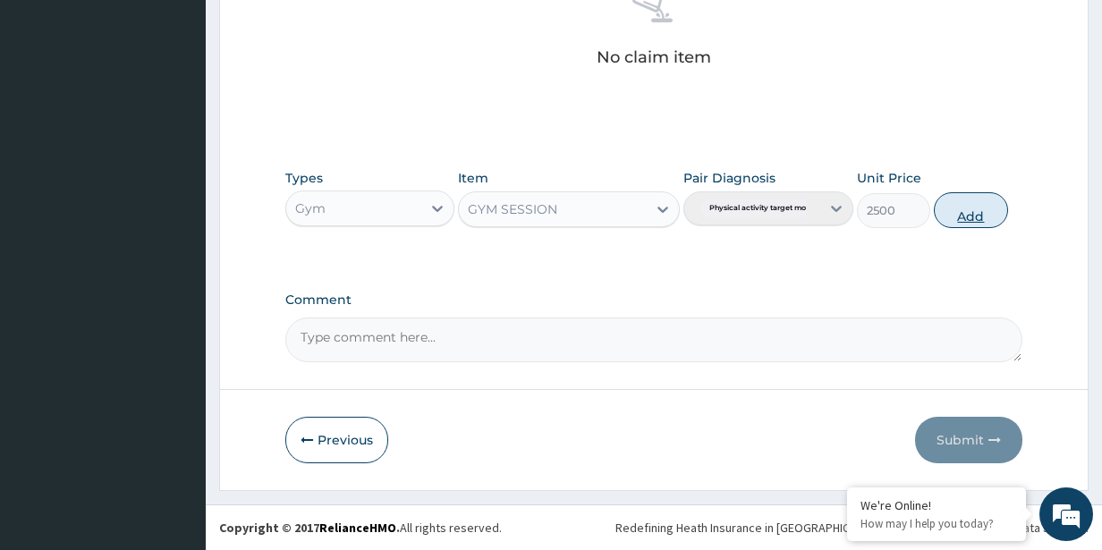
click at [965, 201] on button "Add" at bounding box center [970, 210] width 73 height 36
type input "0"
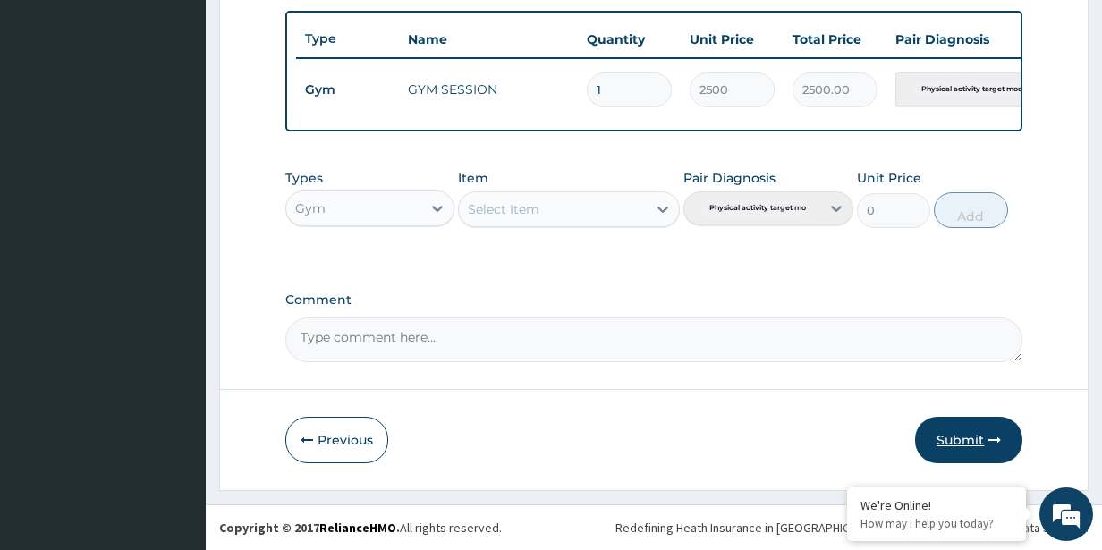
click at [946, 425] on button "Submit" at bounding box center [968, 440] width 107 height 47
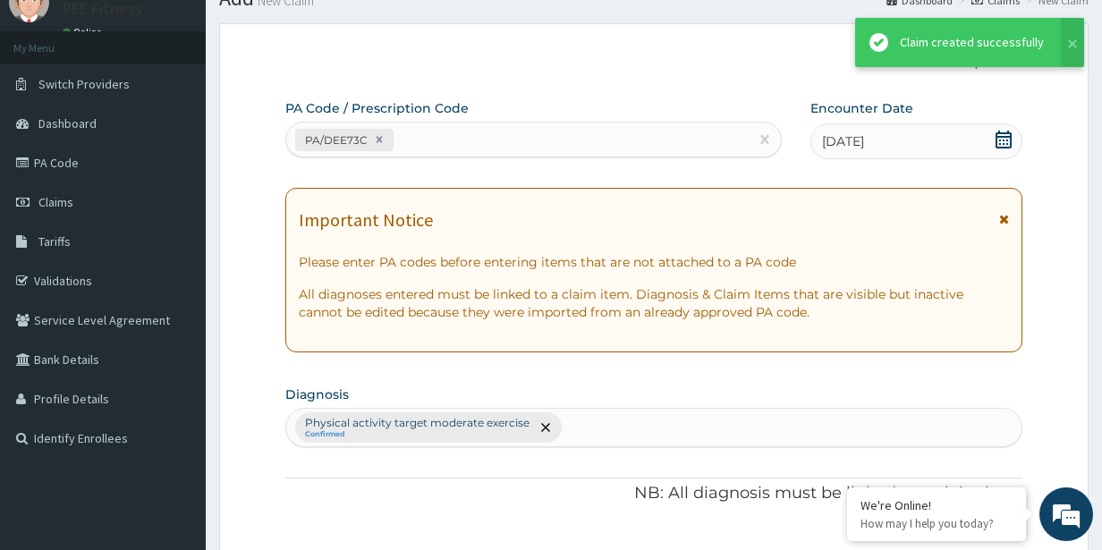
scroll to position [668, 0]
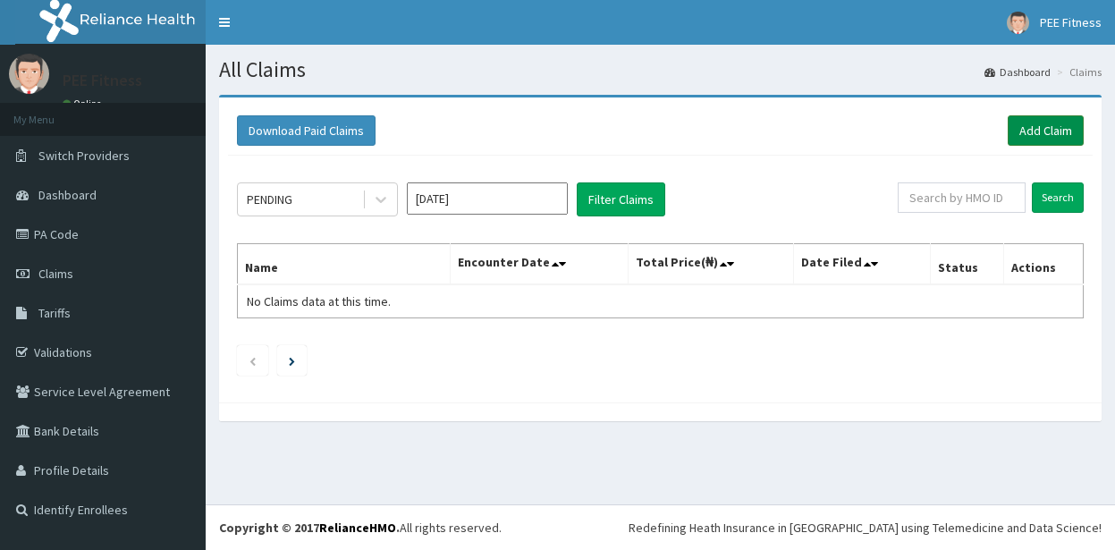
click at [1047, 128] on link "Add Claim" at bounding box center [1046, 130] width 76 height 30
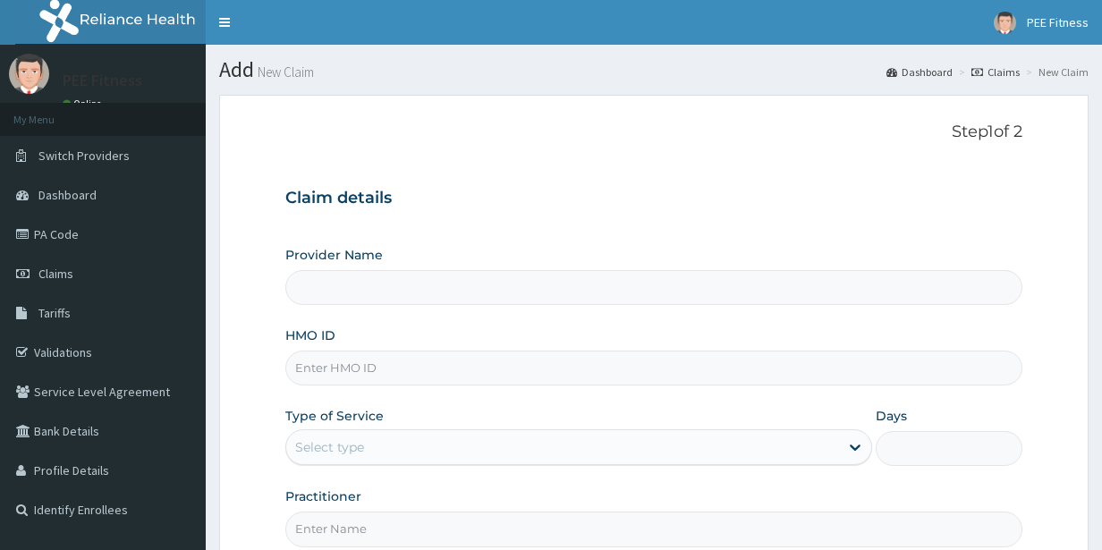
click at [330, 530] on input "Practitioner" at bounding box center [654, 529] width 738 height 35
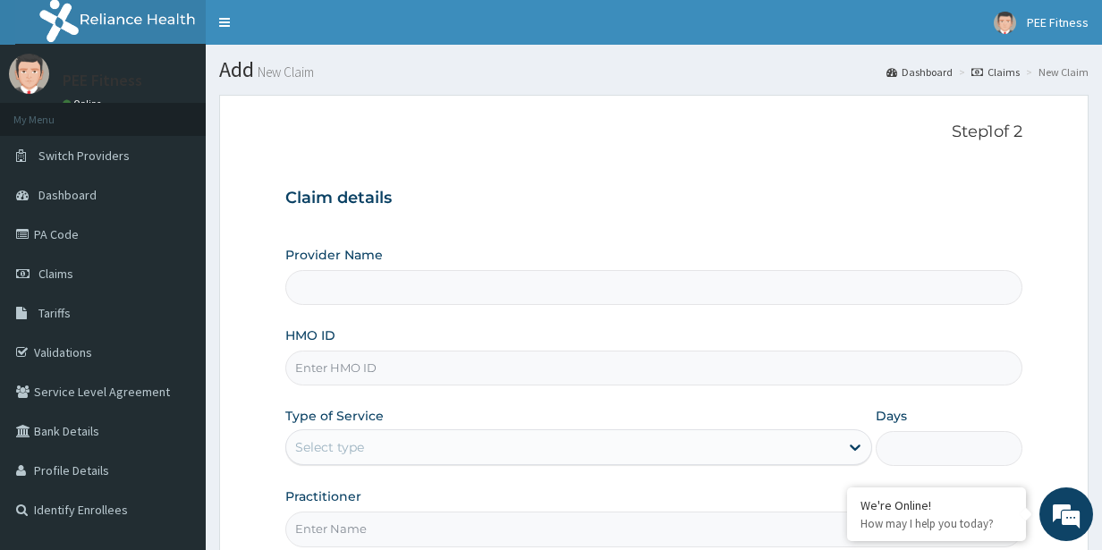
type input "PEE FITNESS"
type input "1"
type input "GYM"
click at [366, 374] on input "HMO ID" at bounding box center [654, 368] width 738 height 35
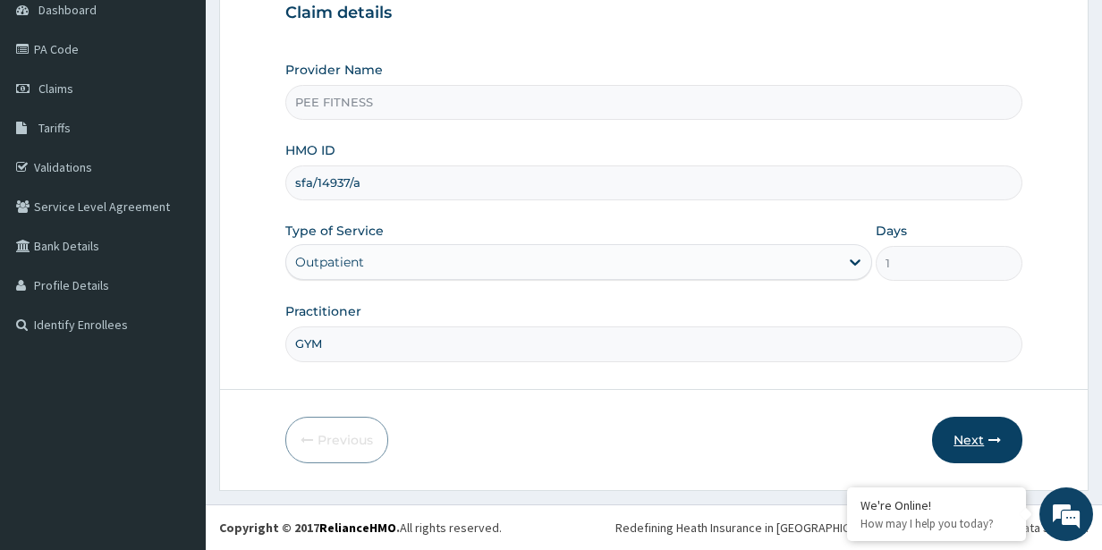
type input "sfa/14937/a"
click at [985, 430] on button "Next" at bounding box center [977, 440] width 90 height 47
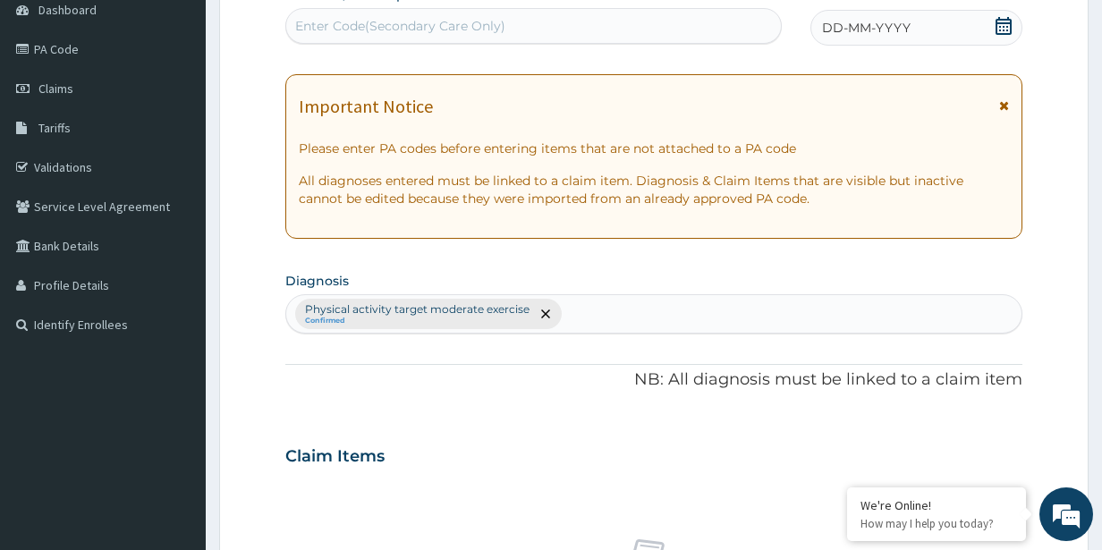
click at [376, 25] on div "Enter Code(Secondary Care Only)" at bounding box center [400, 26] width 210 height 18
click at [1004, 24] on icon at bounding box center [1004, 26] width 18 height 18
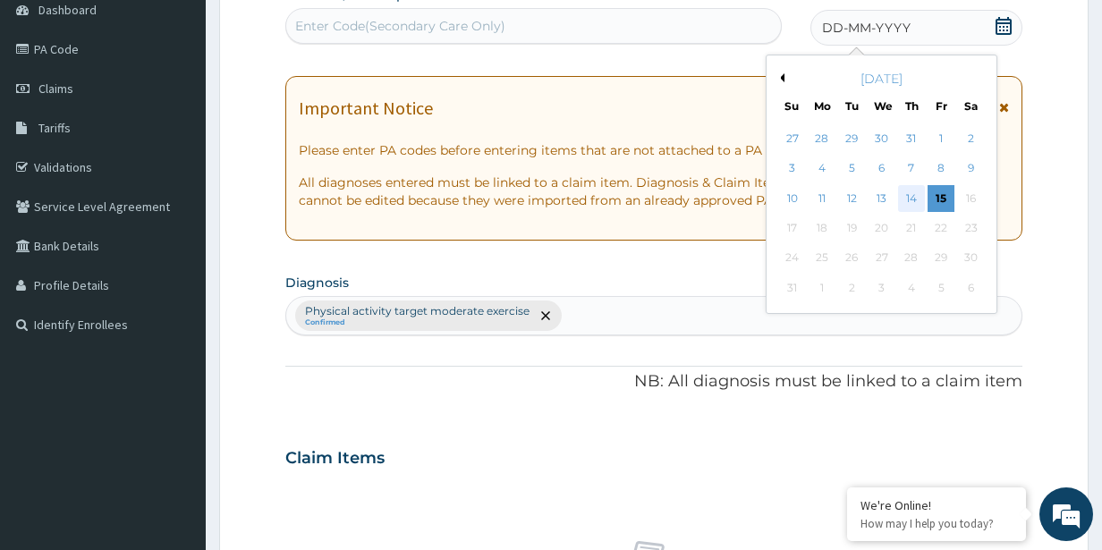
click at [912, 190] on div "14" at bounding box center [910, 198] width 27 height 27
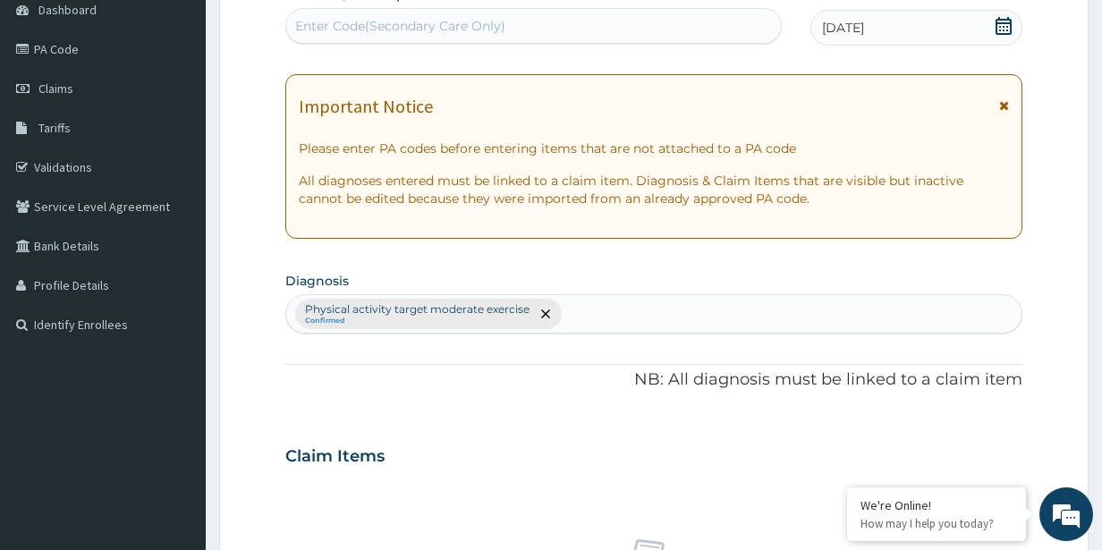
click at [549, 22] on div "Enter Code(Secondary Care Only)" at bounding box center [533, 26] width 495 height 29
type input "PA/CD8FC1"
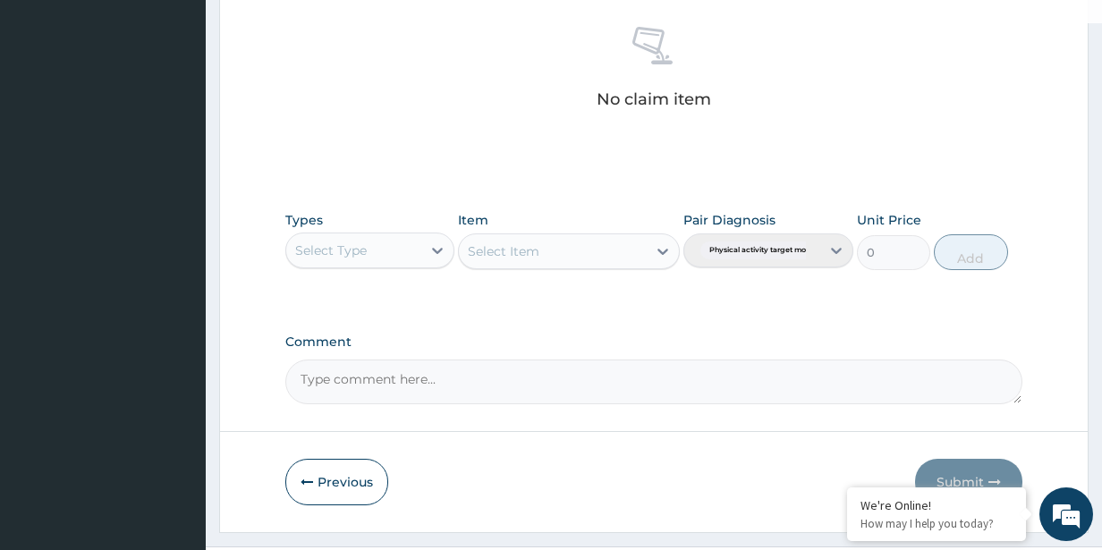
scroll to position [740, 0]
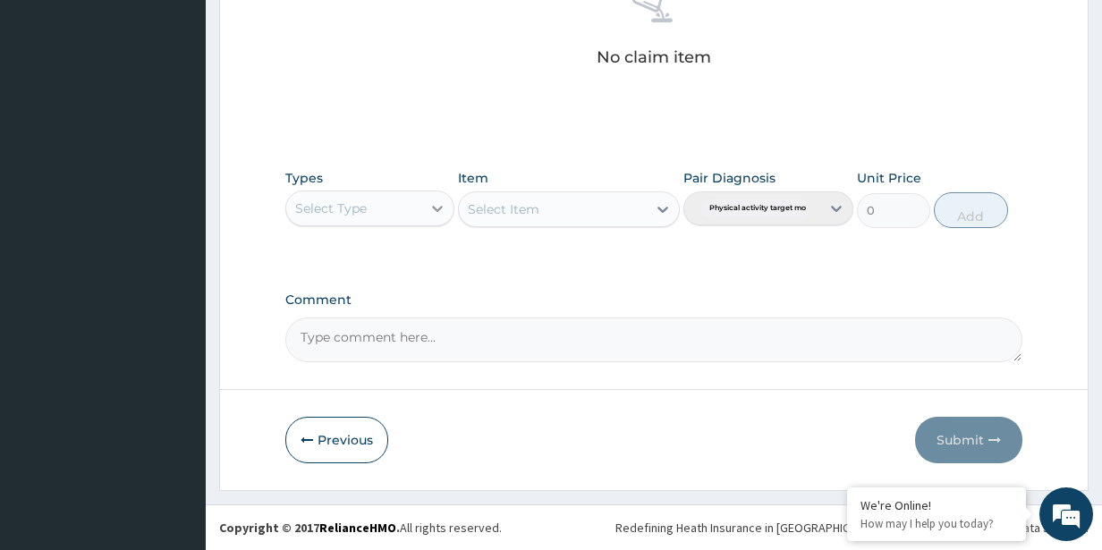
click at [427, 203] on div at bounding box center [437, 208] width 32 height 32
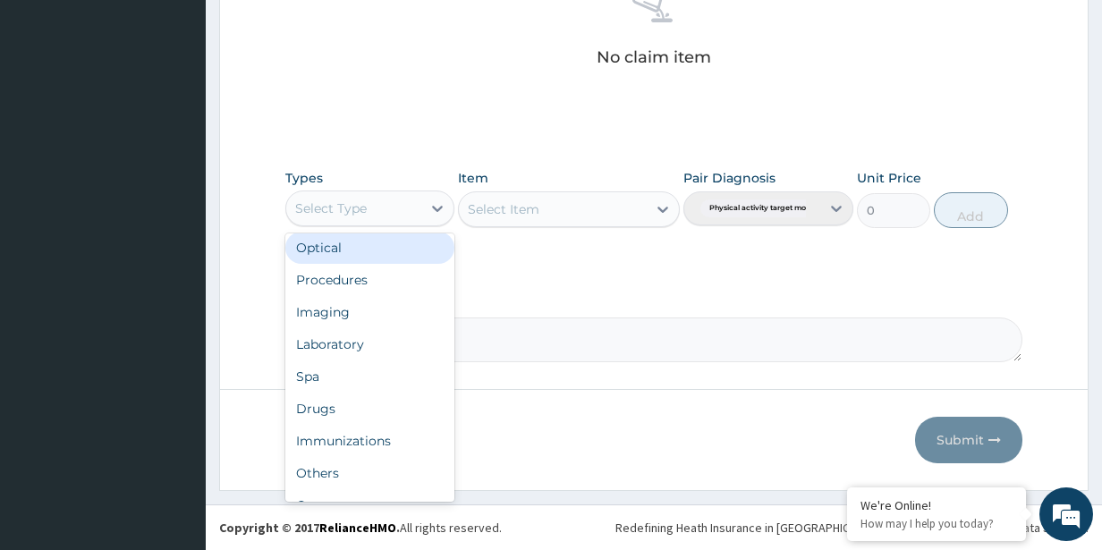
scroll to position [61, 0]
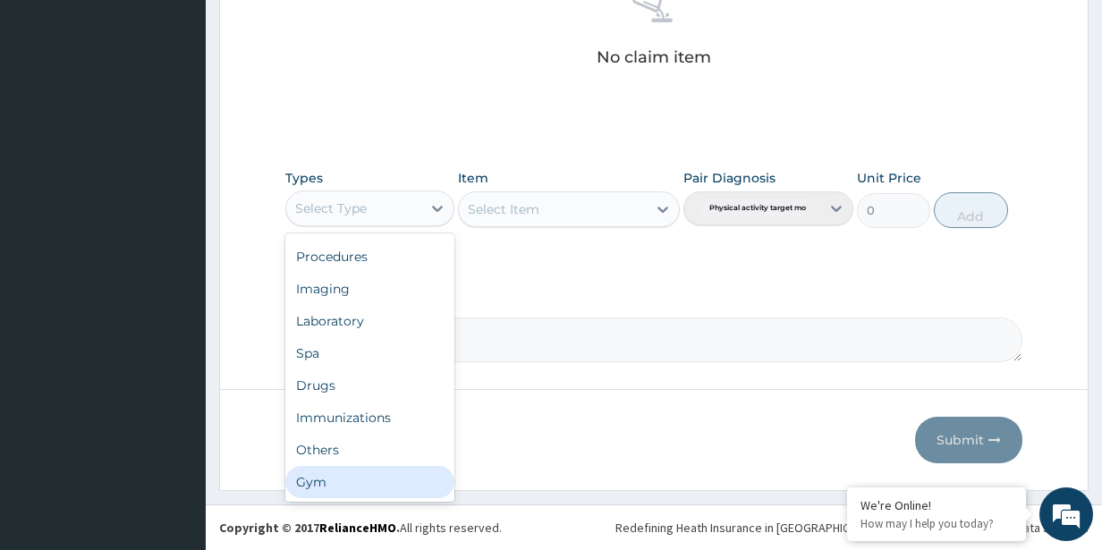
click at [349, 484] on div "Gym" at bounding box center [370, 482] width 170 height 32
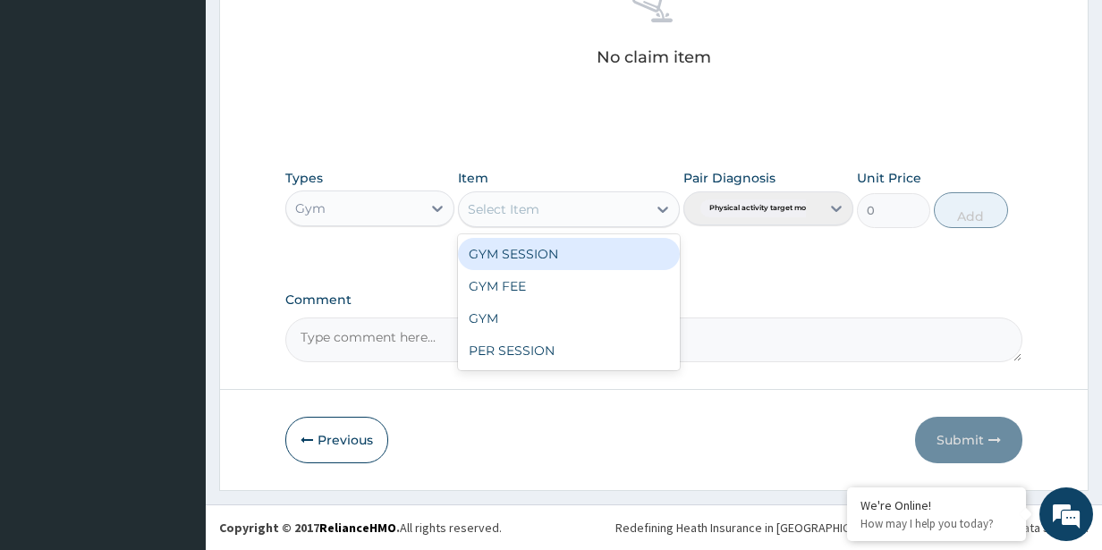
click at [639, 214] on div "Select Item" at bounding box center [552, 209] width 187 height 29
click at [606, 254] on div "GYM SESSION" at bounding box center [568, 254] width 221 height 32
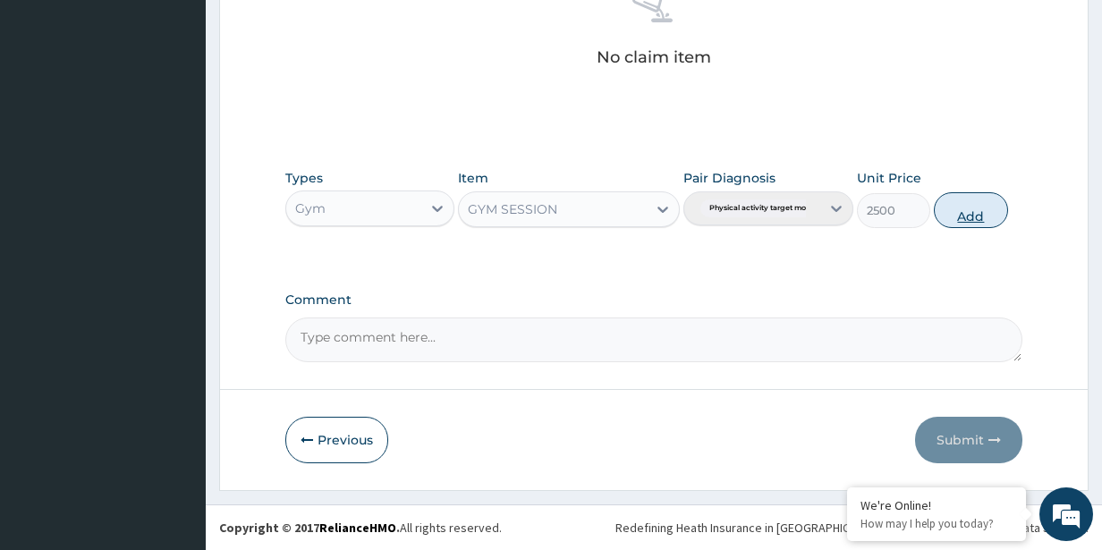
click at [986, 211] on button "Add" at bounding box center [970, 210] width 73 height 36
type input "0"
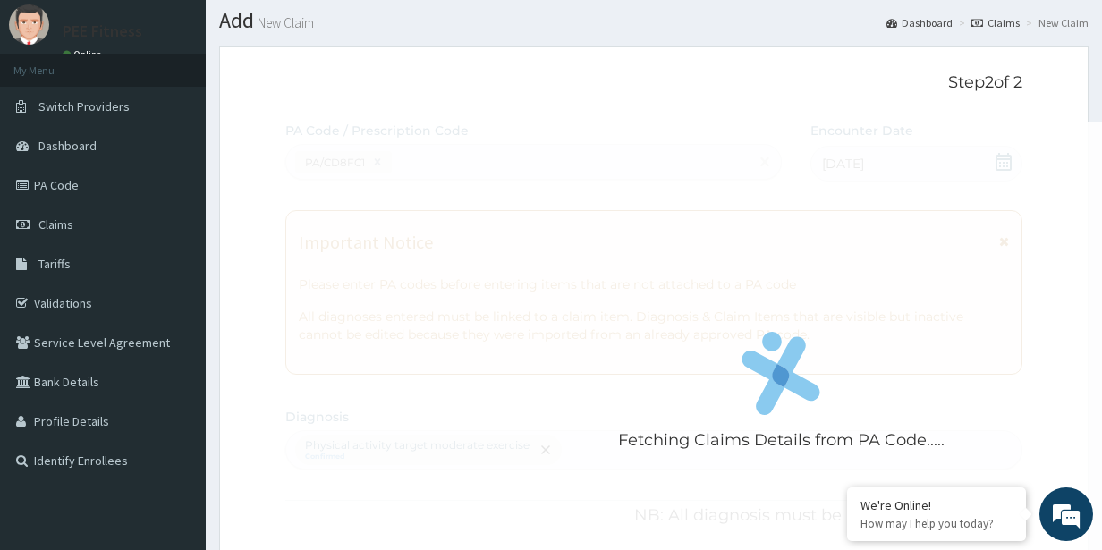
scroll to position [0, 0]
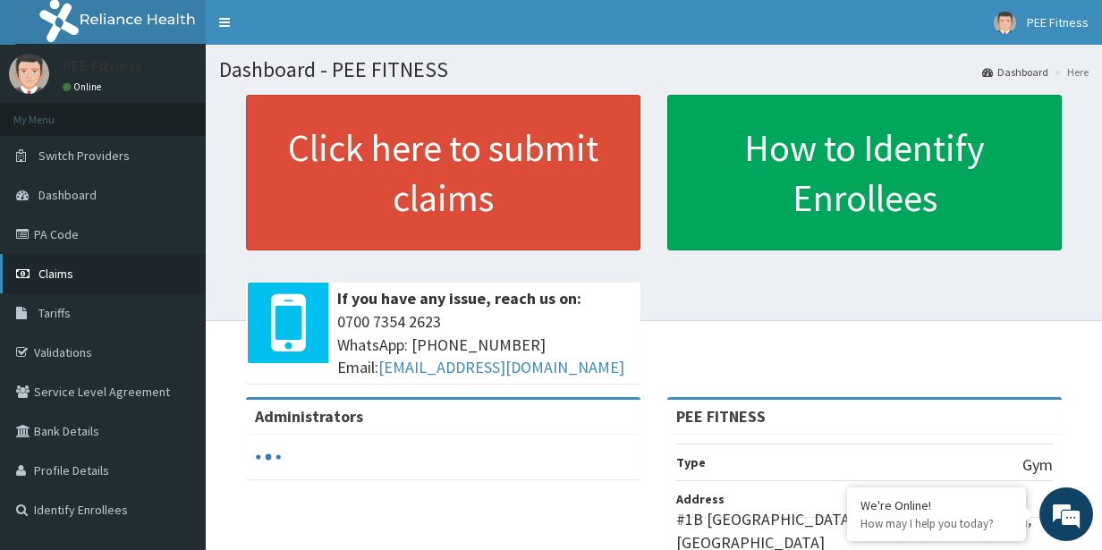
click at [50, 272] on span "Claims" at bounding box center [55, 274] width 35 height 16
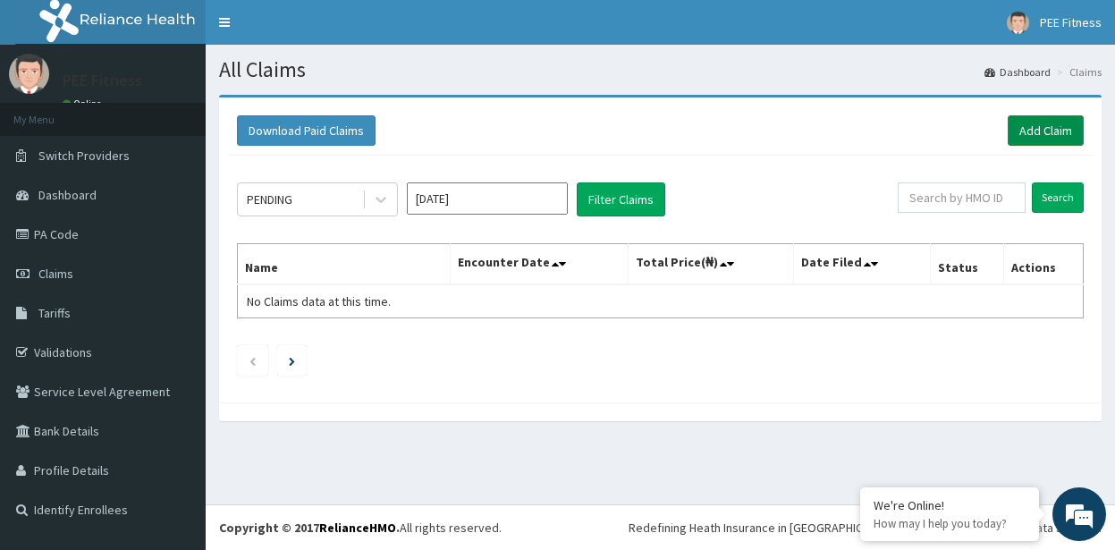
click at [1037, 131] on link "Add Claim" at bounding box center [1046, 130] width 76 height 30
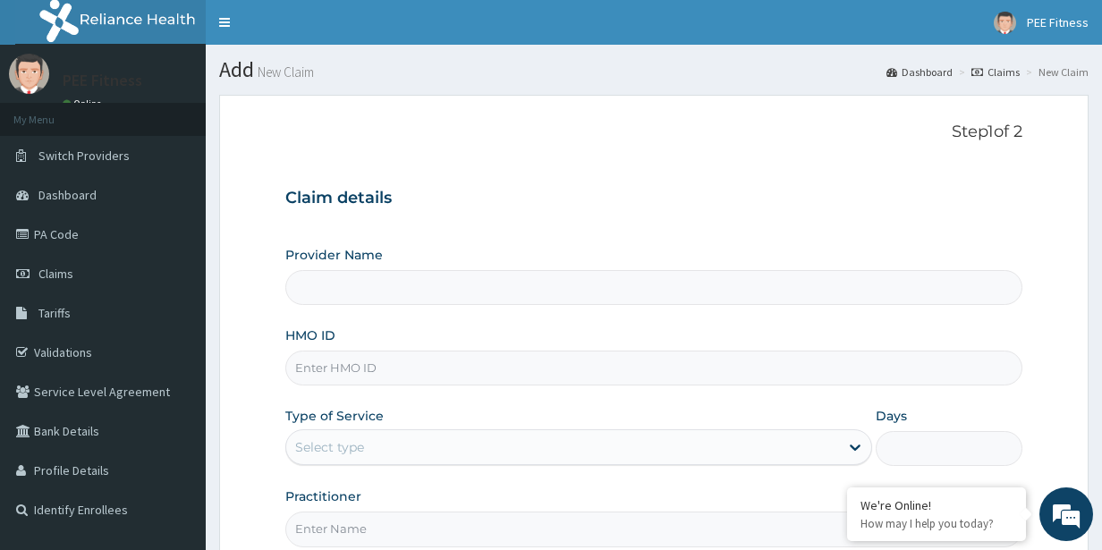
type input "PEE FITNESS"
type input "1"
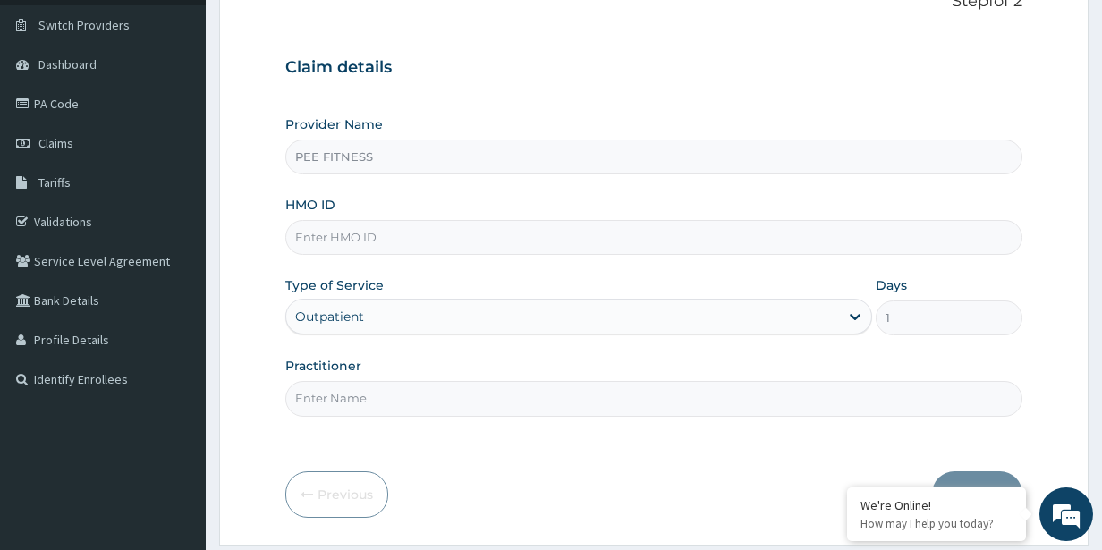
scroll to position [185, 0]
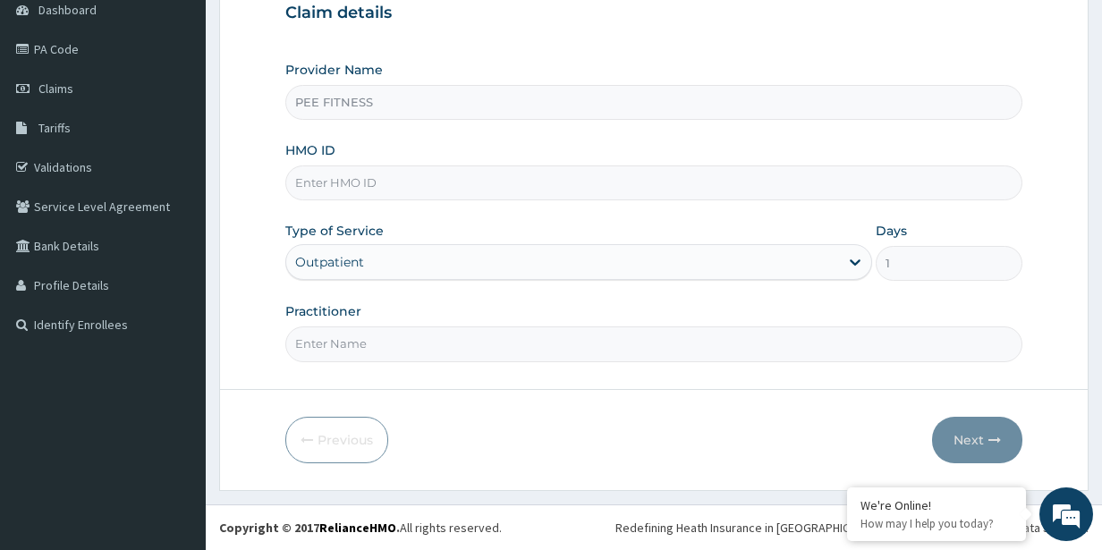
click at [318, 337] on input "Practitioner" at bounding box center [654, 344] width 738 height 35
type input "GYM"
type input "sfa/14937/a"
click at [984, 440] on button "Next" at bounding box center [977, 440] width 90 height 47
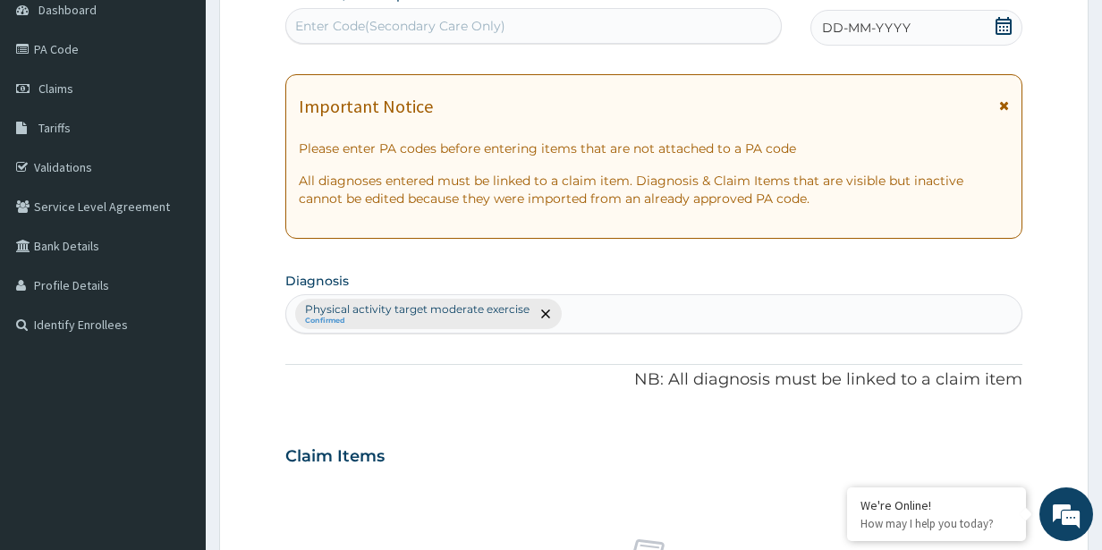
click at [440, 27] on div "Enter Code(Secondary Care Only)" at bounding box center [400, 26] width 210 height 18
type input "PA/CD8FC1"
click at [927, 25] on div "DD-MM-YYYY" at bounding box center [916, 28] width 213 height 36
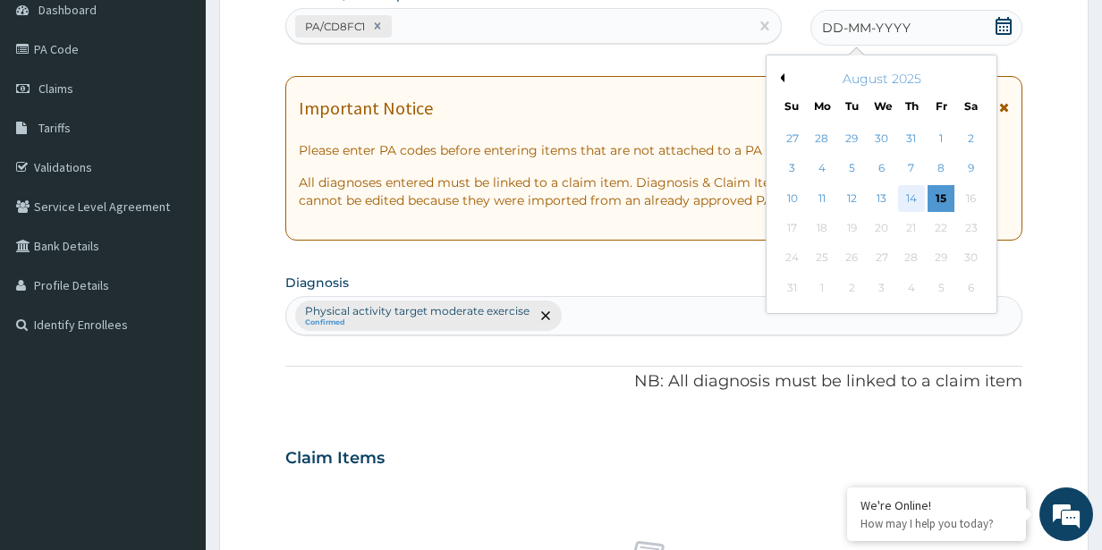
click at [909, 193] on div "14" at bounding box center [910, 198] width 27 height 27
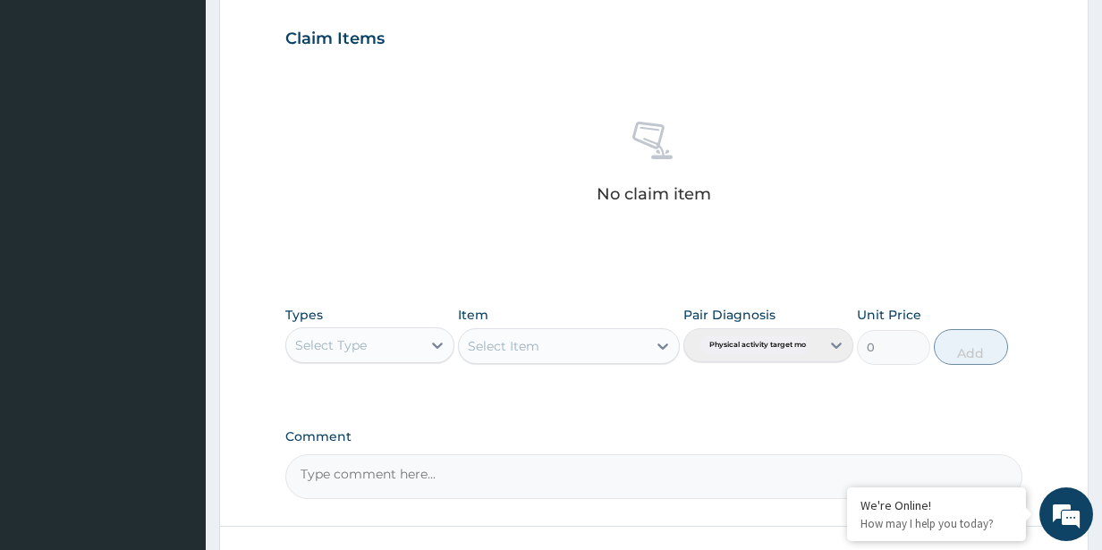
scroll to position [740, 0]
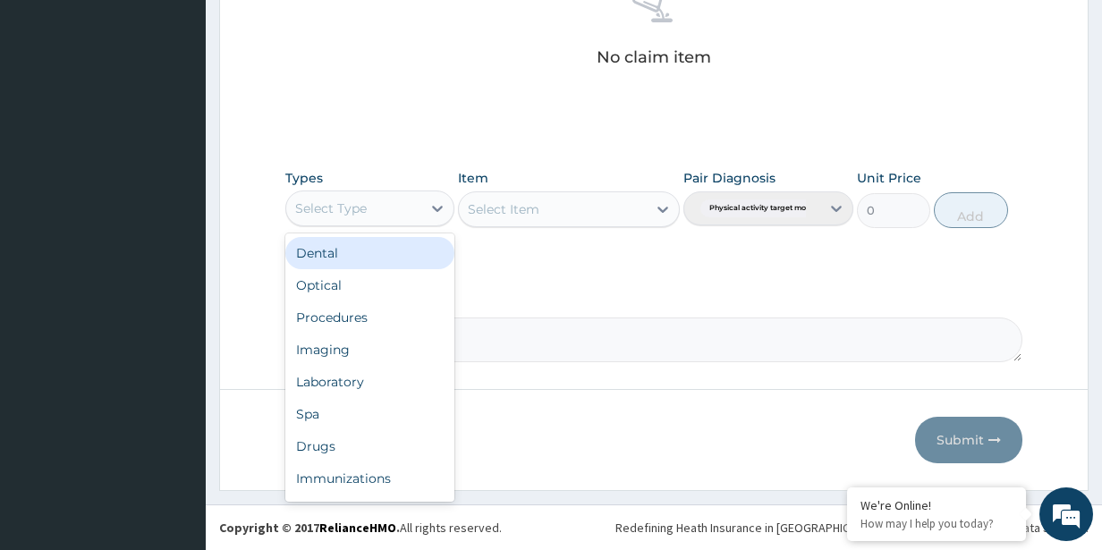
click at [418, 210] on div "Select Type" at bounding box center [354, 208] width 136 height 29
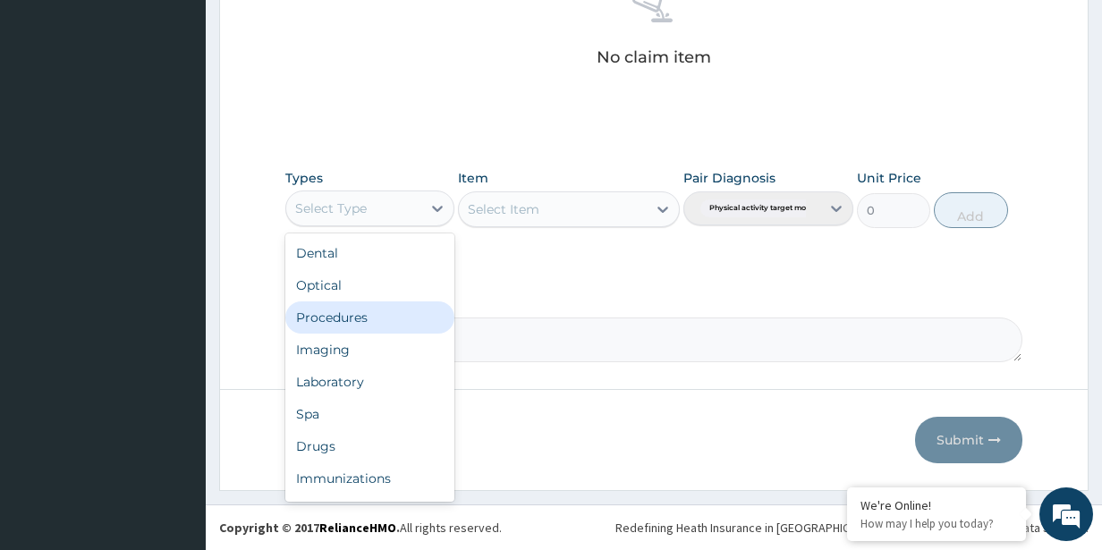
scroll to position [61, 0]
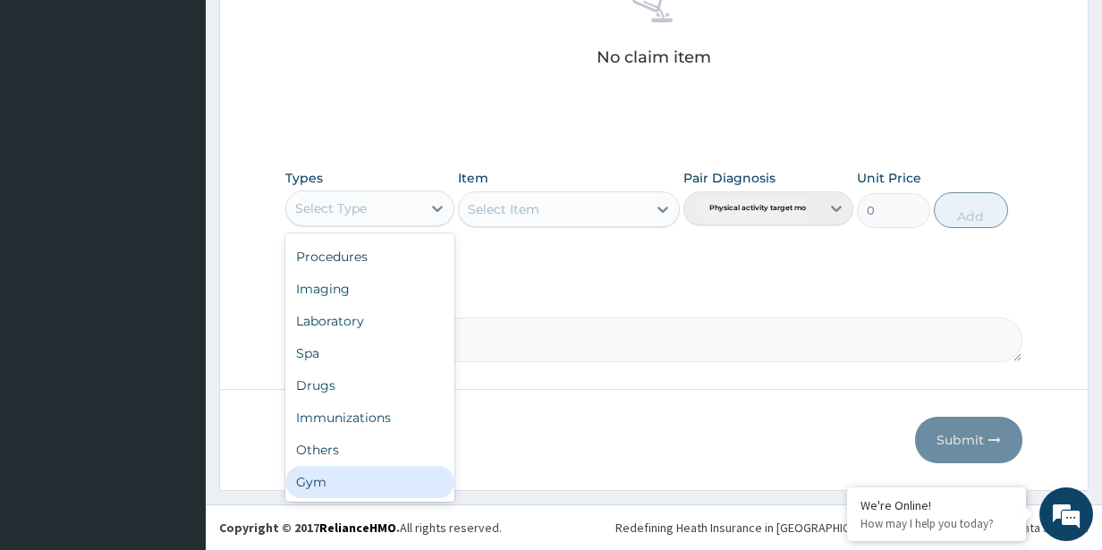
click at [353, 479] on div "Gym" at bounding box center [370, 482] width 170 height 32
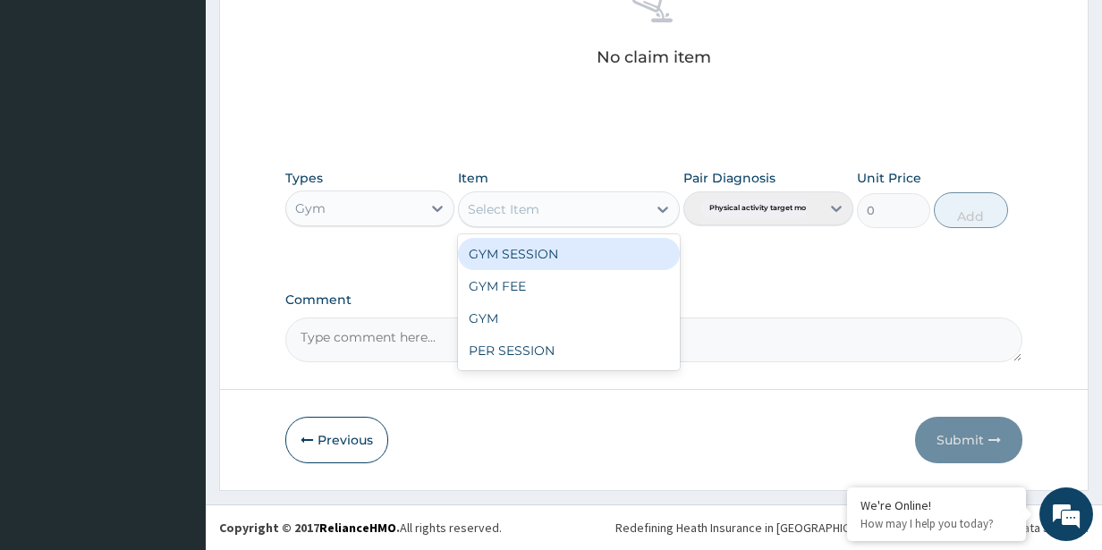
click at [590, 212] on div "Select Item" at bounding box center [552, 209] width 187 height 29
click at [584, 259] on div "GYM SESSION" at bounding box center [568, 254] width 221 height 32
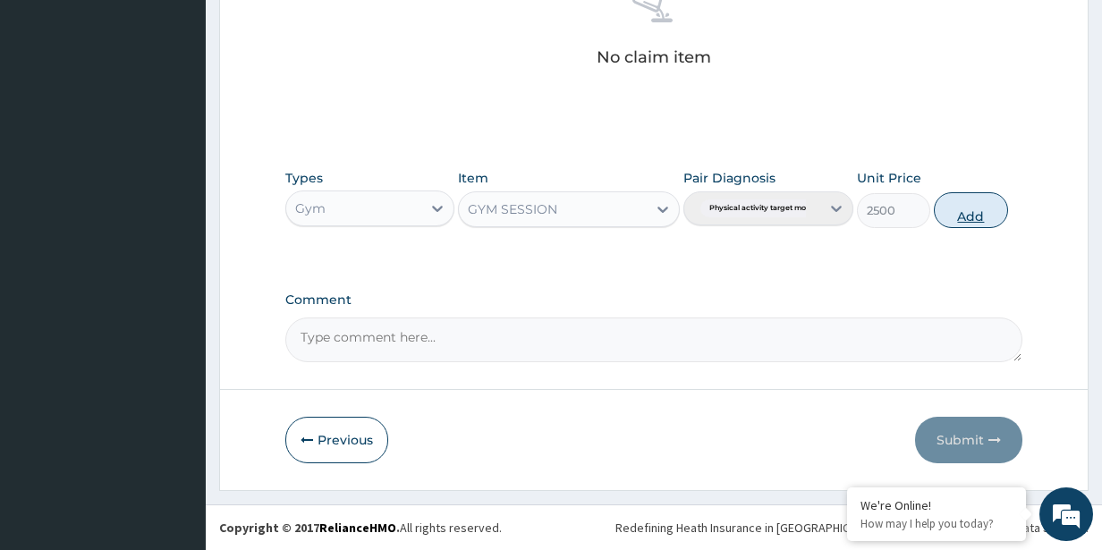
click at [963, 209] on button "Add" at bounding box center [970, 210] width 73 height 36
type input "0"
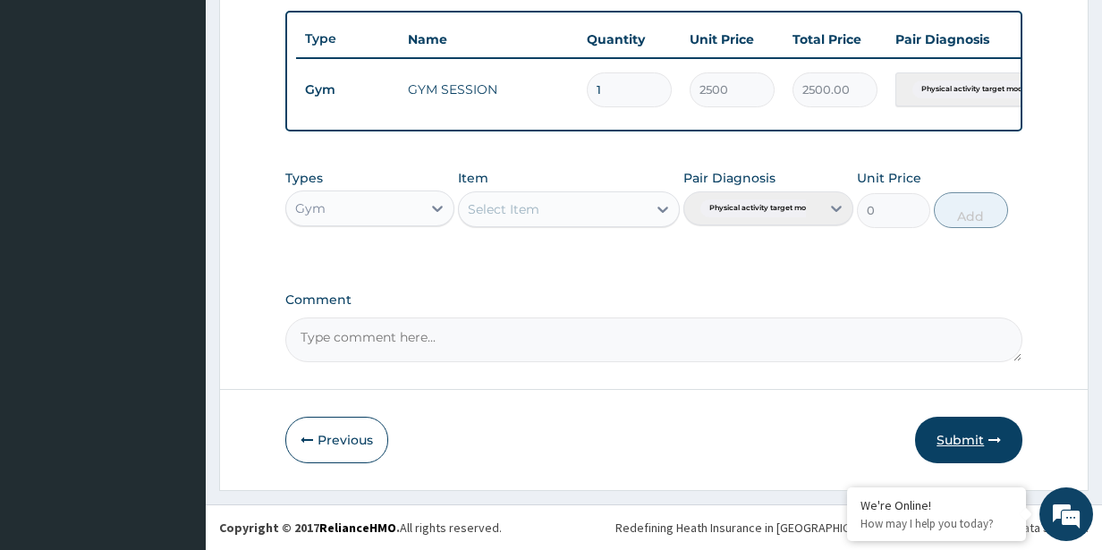
click at [954, 436] on button "Submit" at bounding box center [968, 440] width 107 height 47
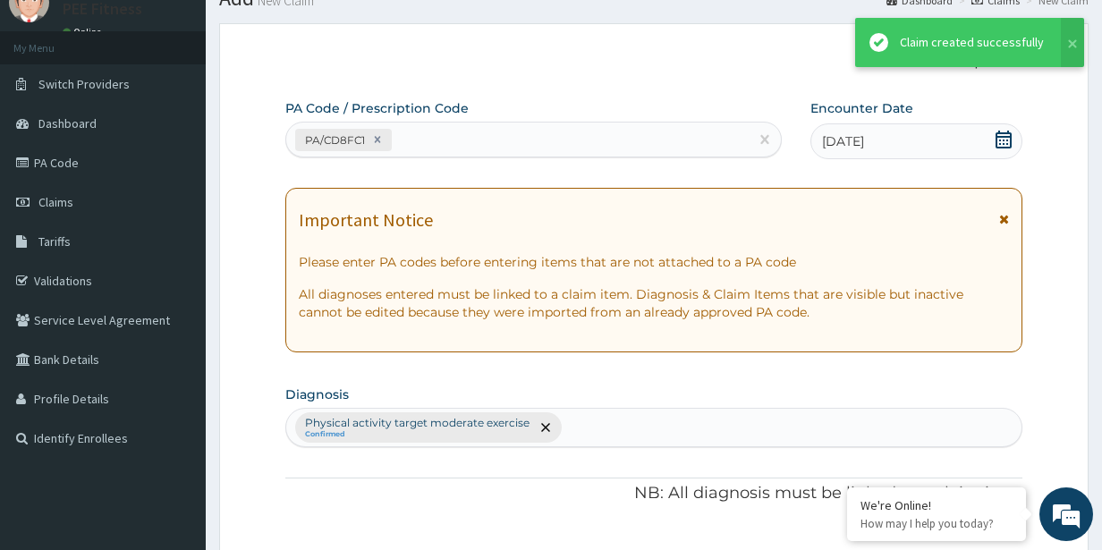
scroll to position [668, 0]
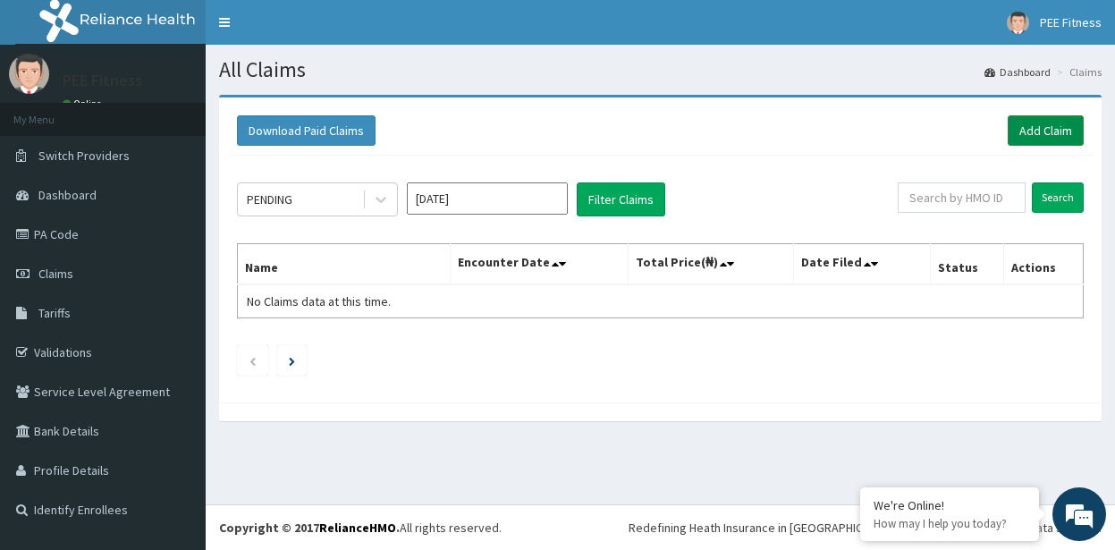
click at [1033, 119] on link "Add Claim" at bounding box center [1046, 130] width 76 height 30
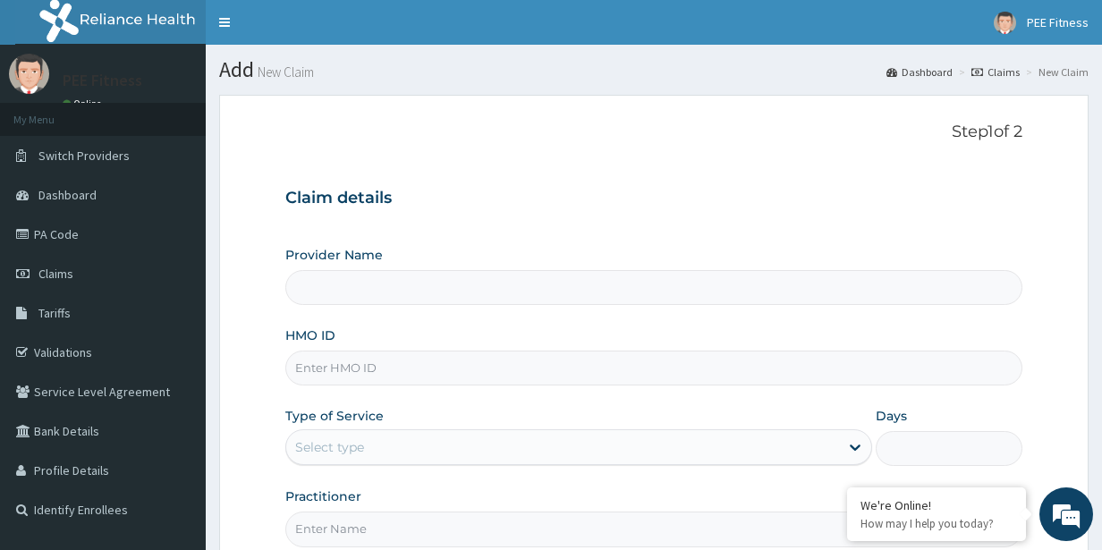
click at [346, 534] on input "Practitioner" at bounding box center [654, 529] width 738 height 35
type input "PEE FITNESS"
type input "1"
type input "GYM"
click at [367, 373] on input "HMO ID" at bounding box center [654, 368] width 738 height 35
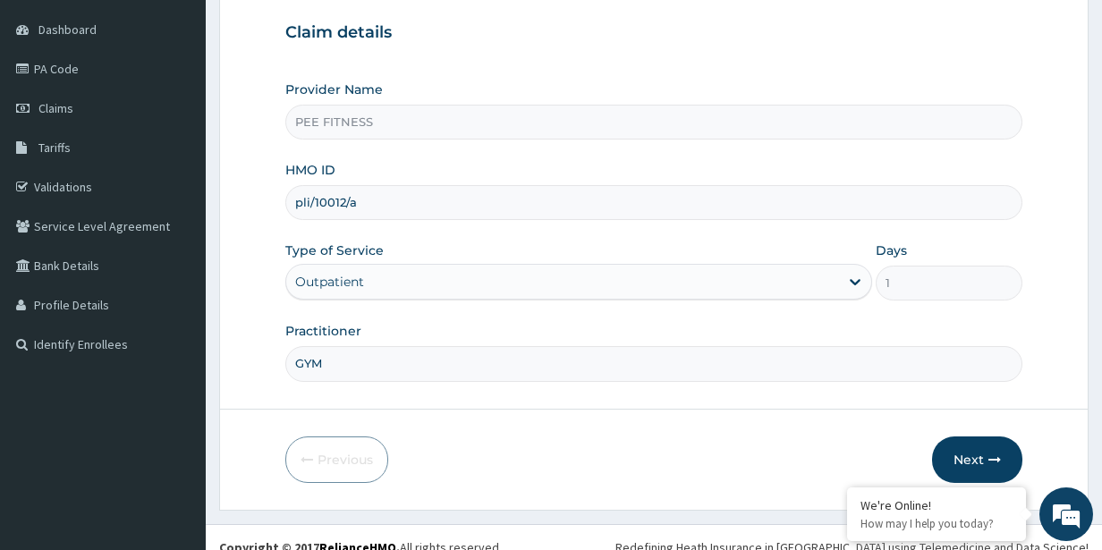
scroll to position [185, 0]
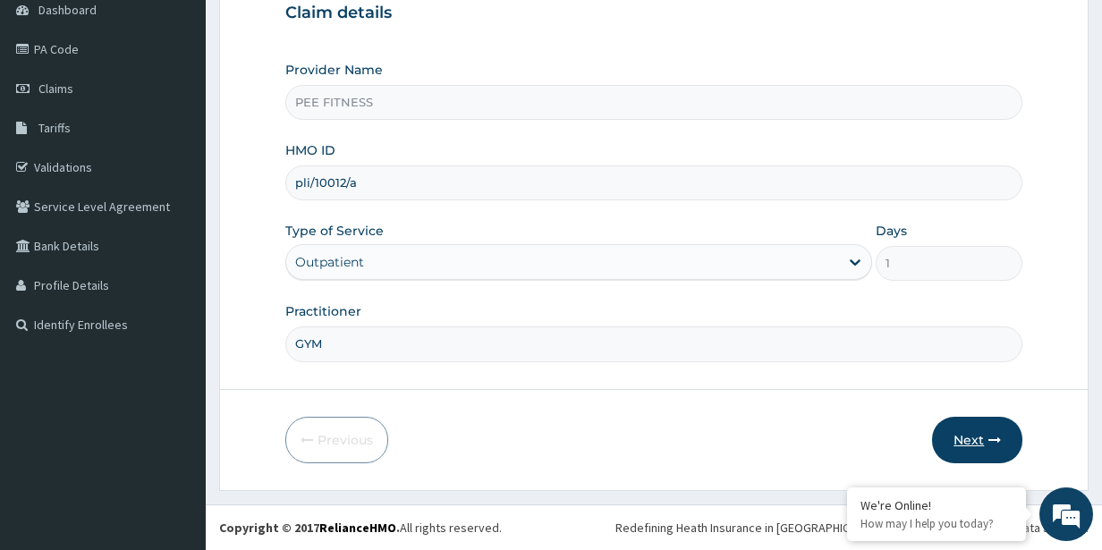
type input "pli/10012/a"
click at [966, 436] on button "Next" at bounding box center [977, 440] width 90 height 47
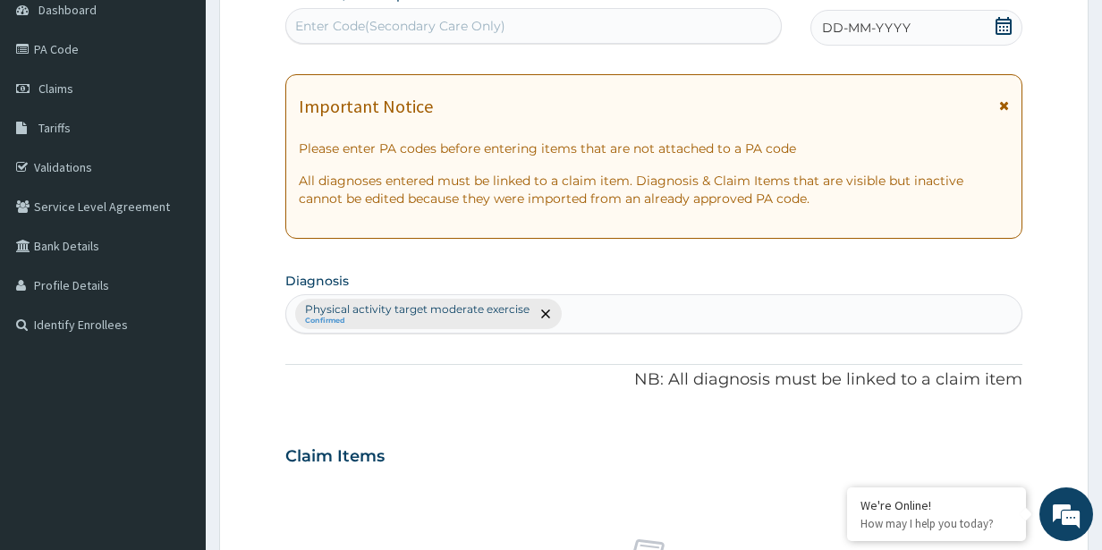
click at [358, 29] on div "Enter Code(Secondary Care Only)" at bounding box center [400, 26] width 210 height 18
type input "PA/EF05AF"
click at [1003, 25] on icon at bounding box center [1004, 26] width 18 height 18
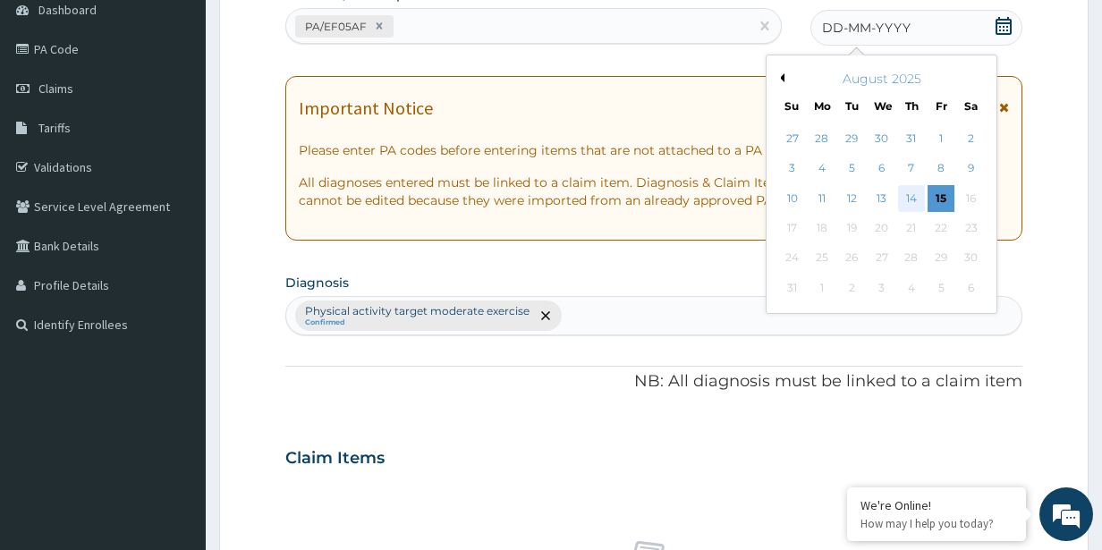
click at [909, 193] on div "14" at bounding box center [910, 198] width 27 height 27
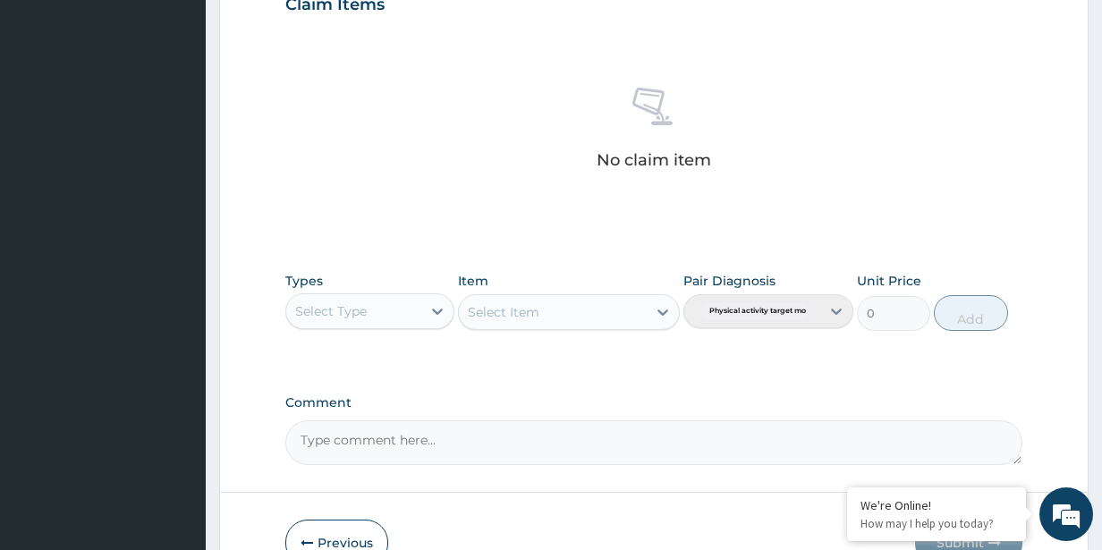
scroll to position [740, 0]
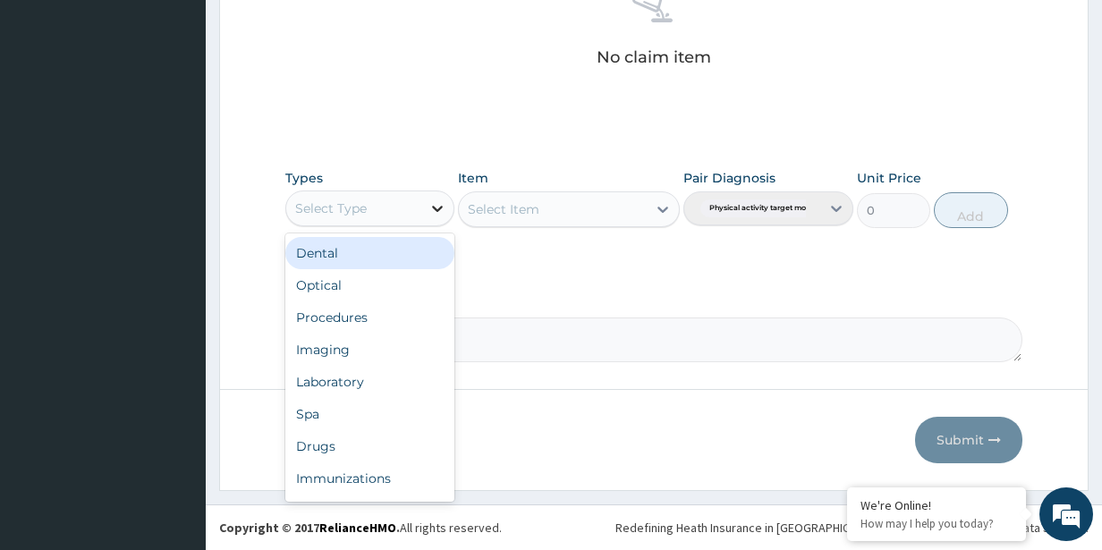
click at [437, 204] on icon at bounding box center [437, 208] width 18 height 18
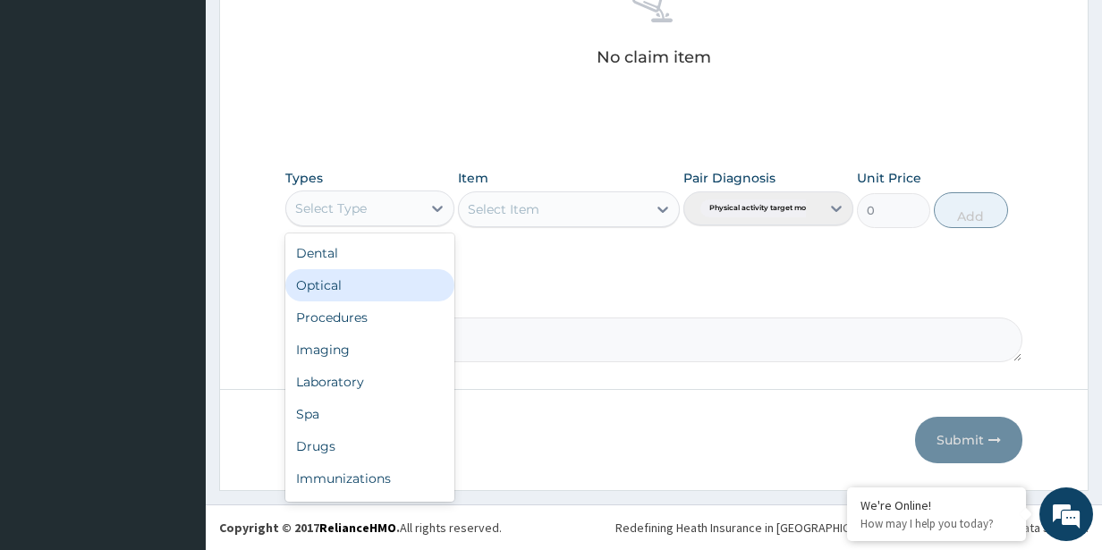
scroll to position [61, 0]
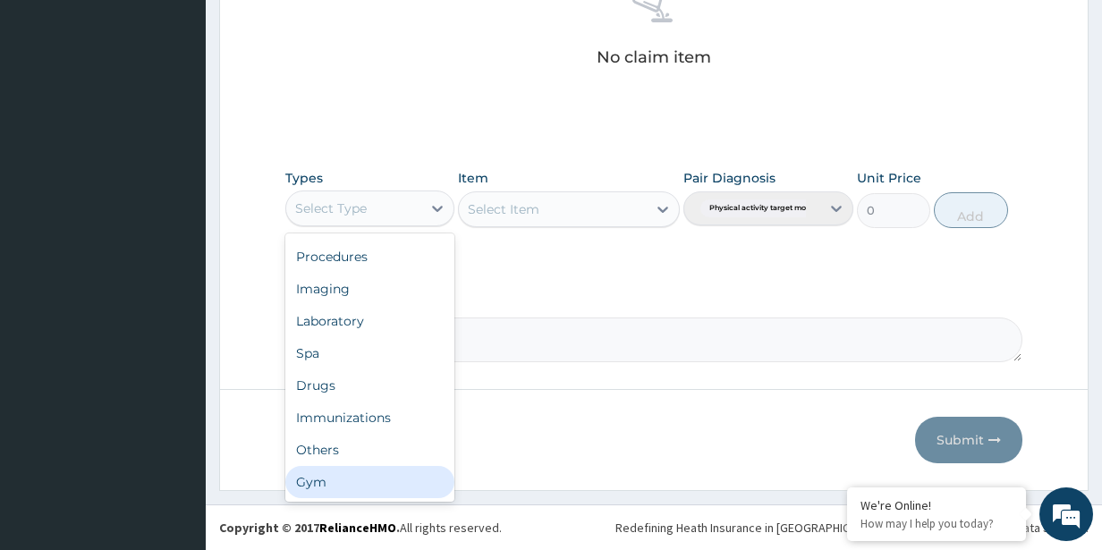
click at [403, 486] on div "Gym" at bounding box center [370, 482] width 170 height 32
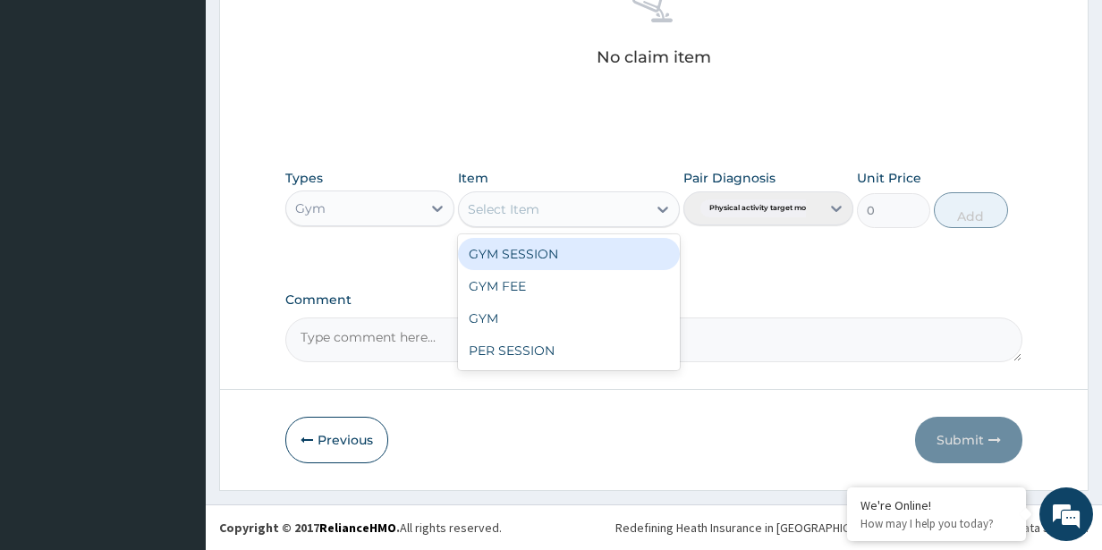
click at [547, 210] on div "Select Item" at bounding box center [552, 209] width 187 height 29
click at [547, 251] on div "GYM SESSION" at bounding box center [568, 254] width 221 height 32
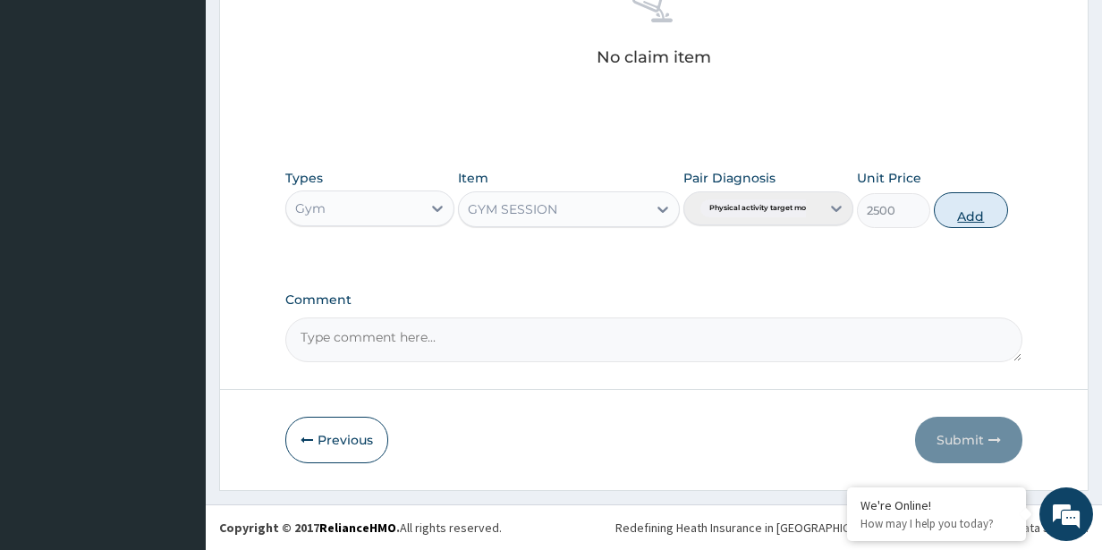
click at [956, 216] on button "Add" at bounding box center [970, 210] width 73 height 36
type input "0"
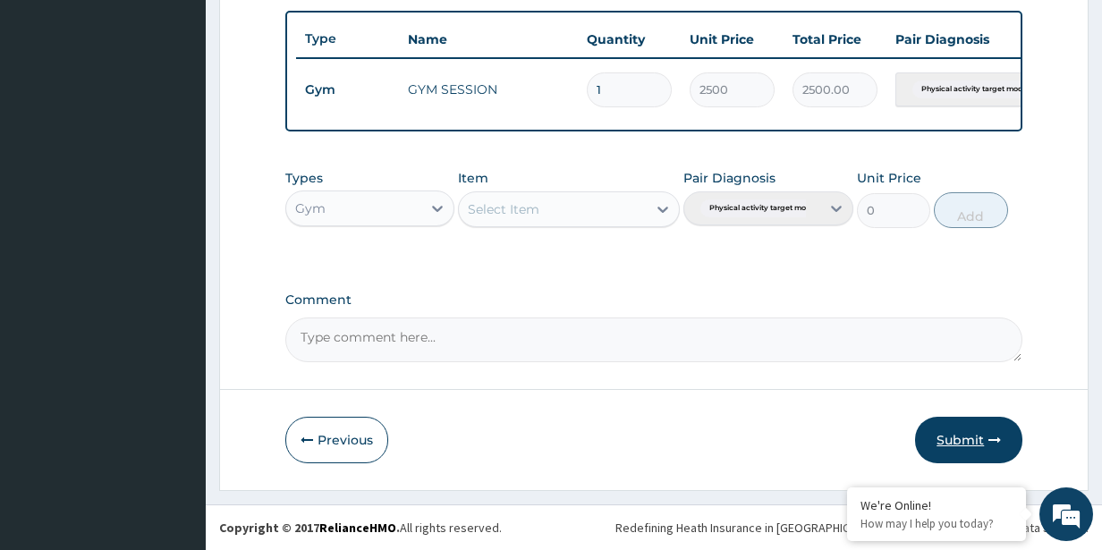
click at [943, 427] on button "Submit" at bounding box center [968, 440] width 107 height 47
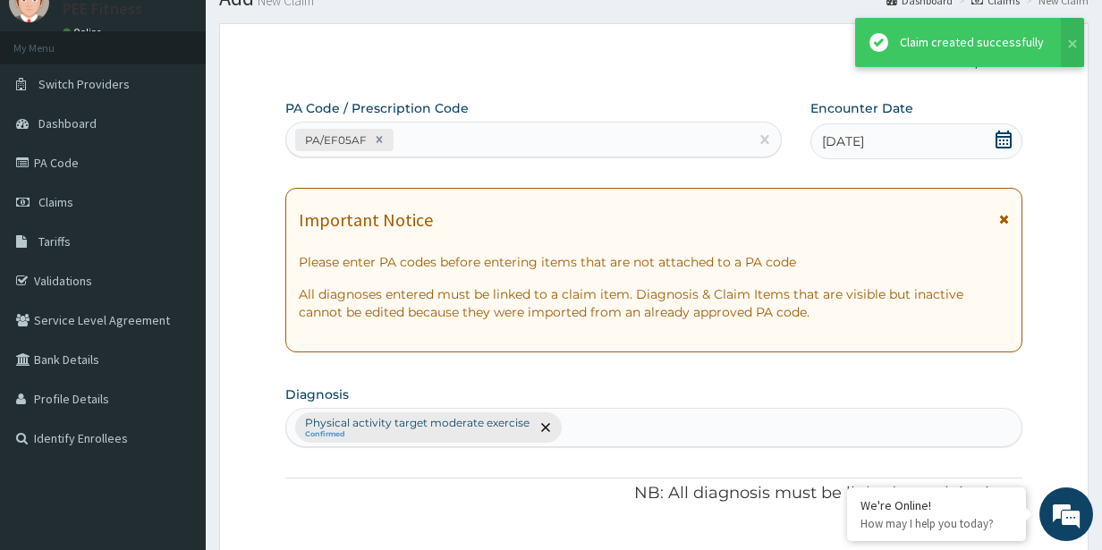
scroll to position [668, 0]
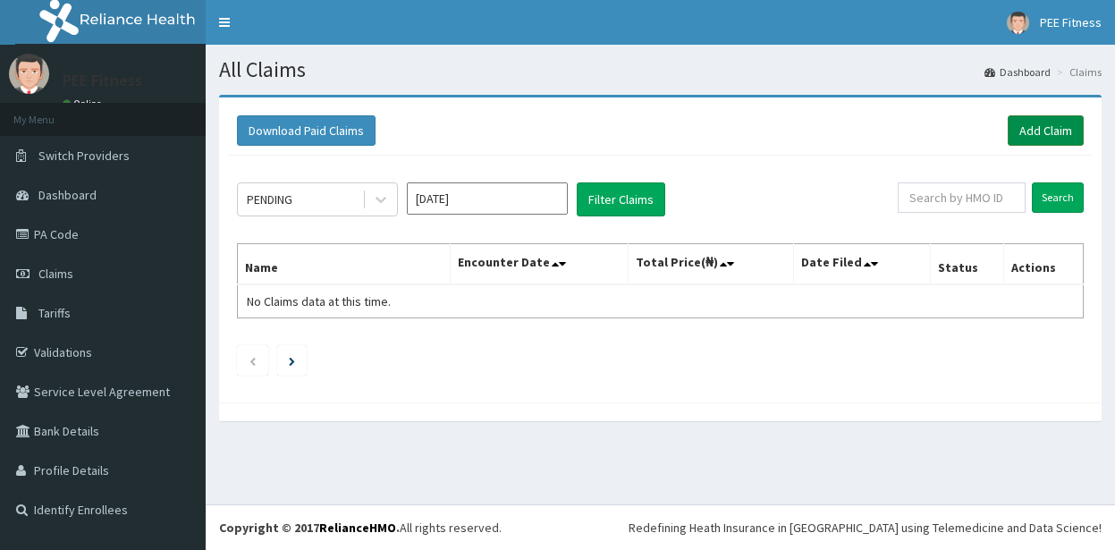
click at [1053, 127] on link "Add Claim" at bounding box center [1046, 130] width 76 height 30
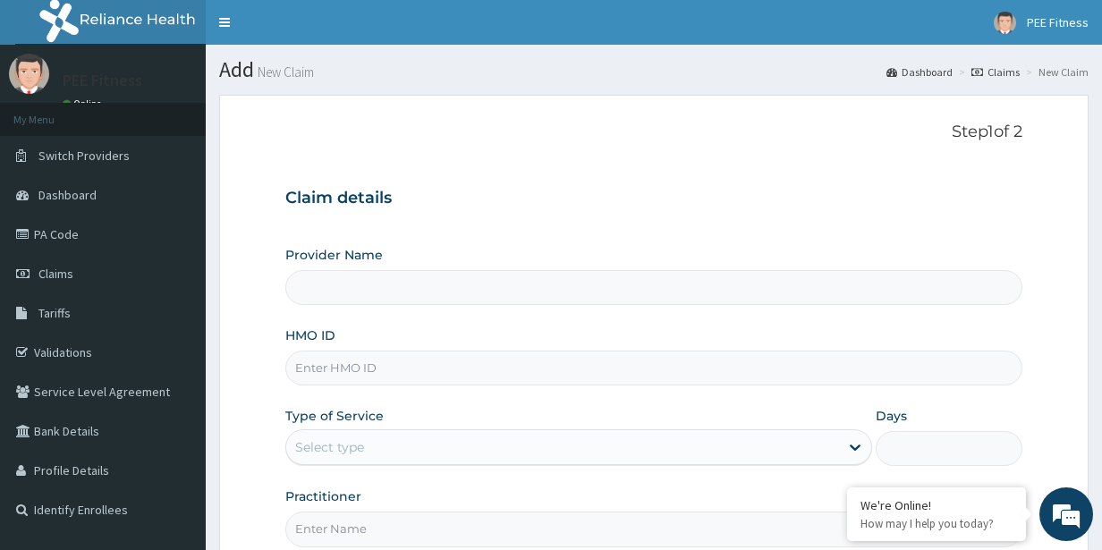
type input "PEE FITNESS"
type input "1"
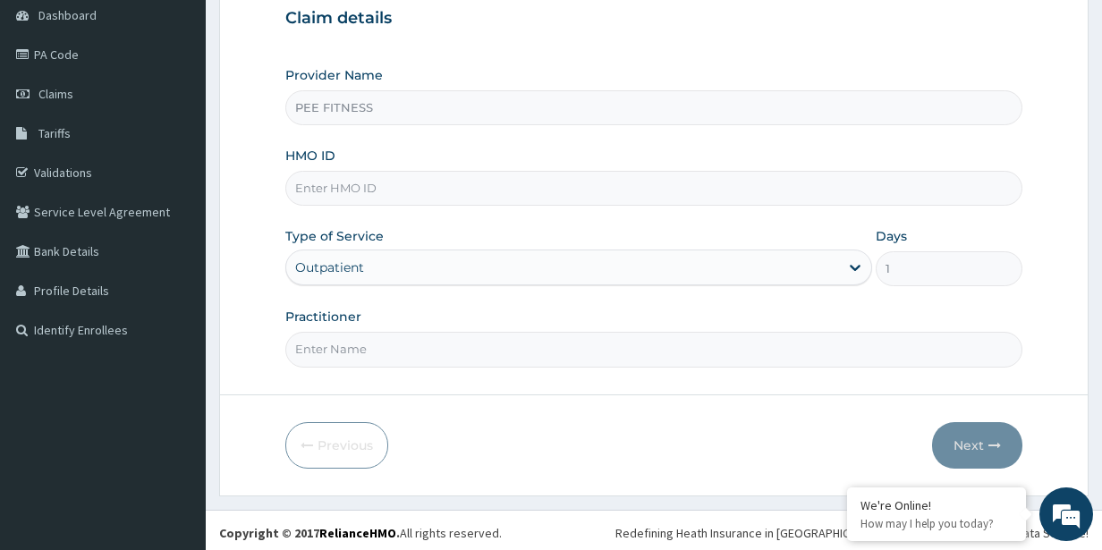
scroll to position [185, 0]
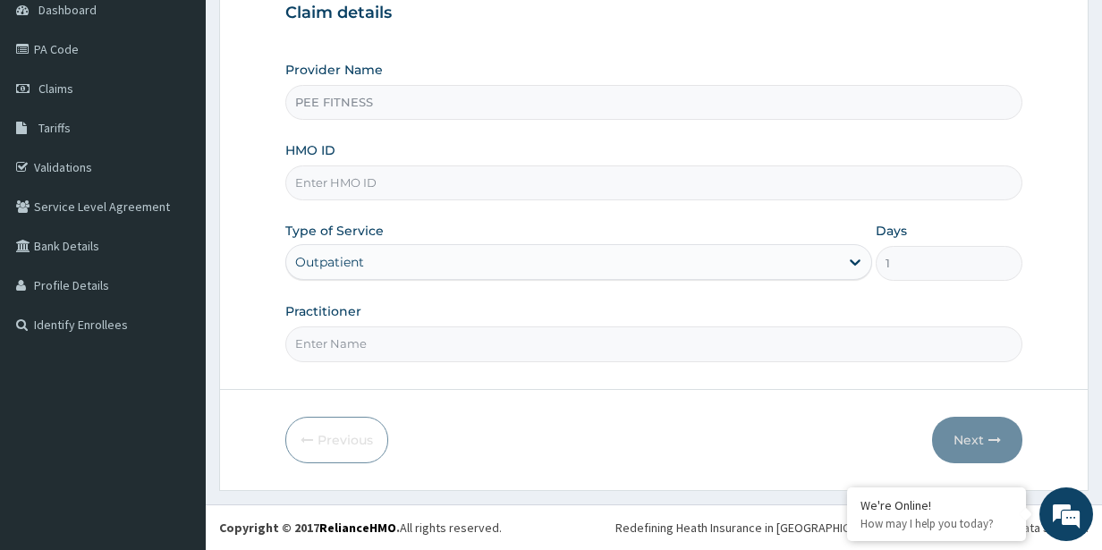
click at [336, 101] on input "PEE FITNESS" at bounding box center [654, 102] width 738 height 35
click at [315, 346] on input "Practitioner" at bounding box center [654, 344] width 738 height 35
type input "GYM"
click at [361, 178] on input "HMO ID" at bounding box center [654, 182] width 738 height 35
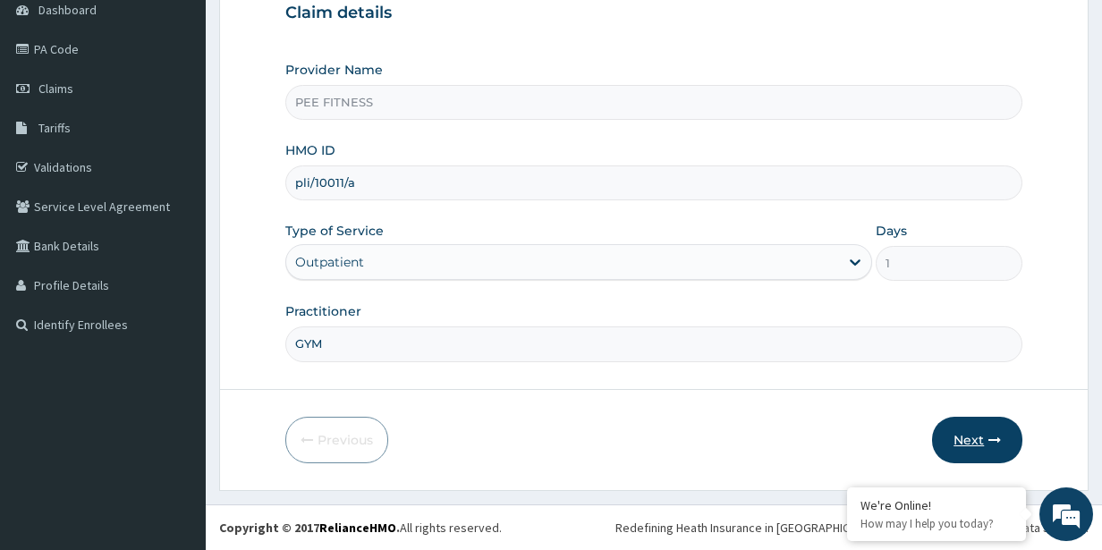
type input "pli/10011/a"
click at [998, 452] on button "Next" at bounding box center [977, 440] width 90 height 47
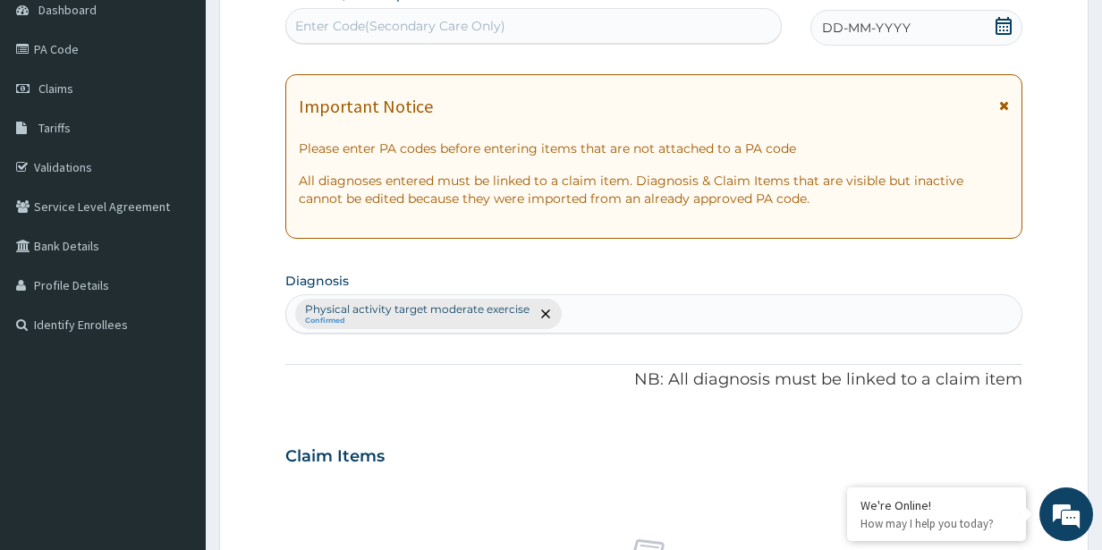
click at [401, 31] on div "Enter Code(Secondary Care Only)" at bounding box center [400, 26] width 210 height 18
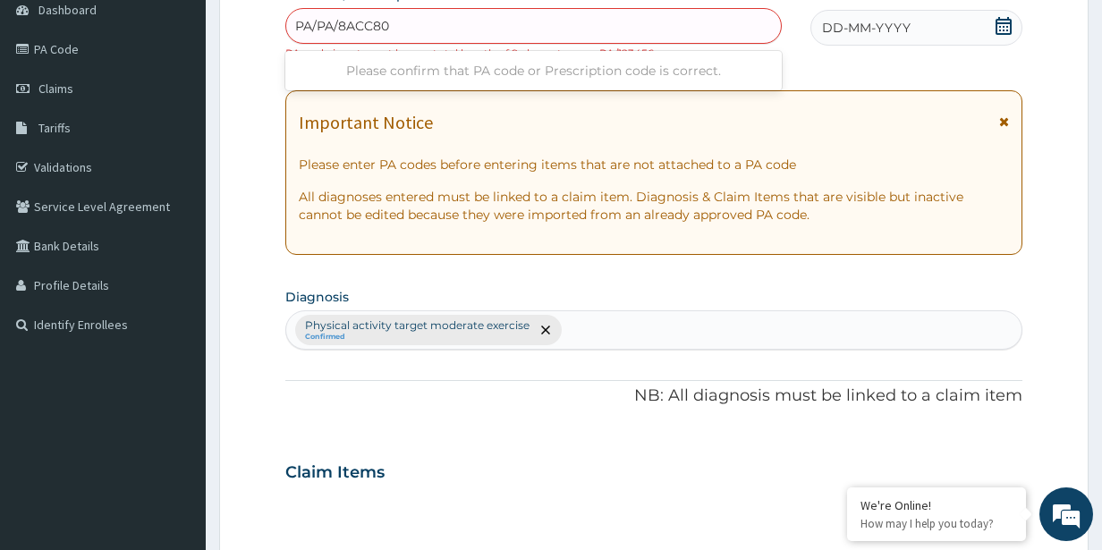
click at [341, 21] on input "PA/PA/8ACC80" at bounding box center [343, 26] width 96 height 18
type input "PA/8ACC80"
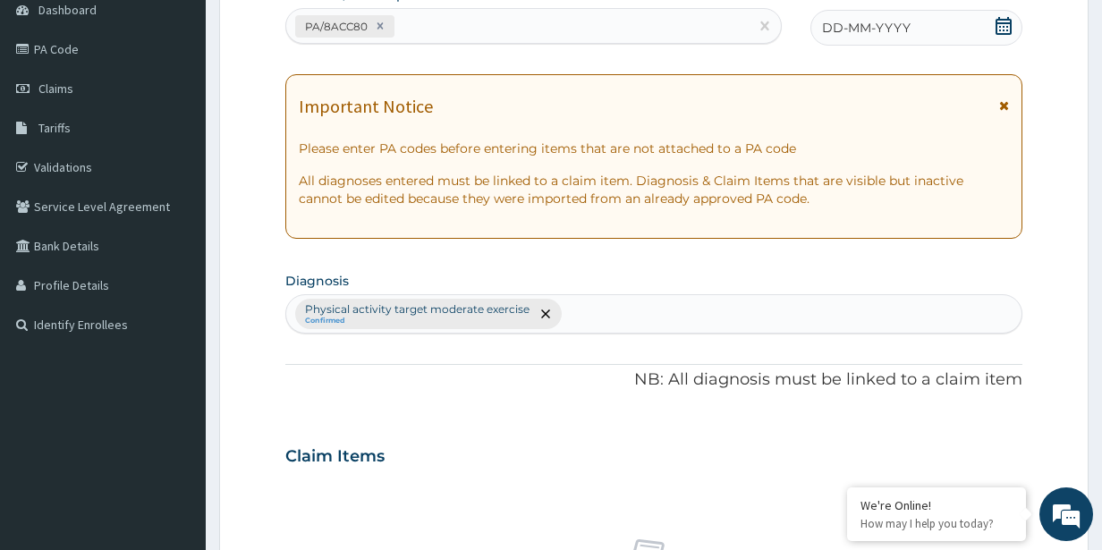
click at [1007, 21] on icon at bounding box center [1004, 26] width 18 height 18
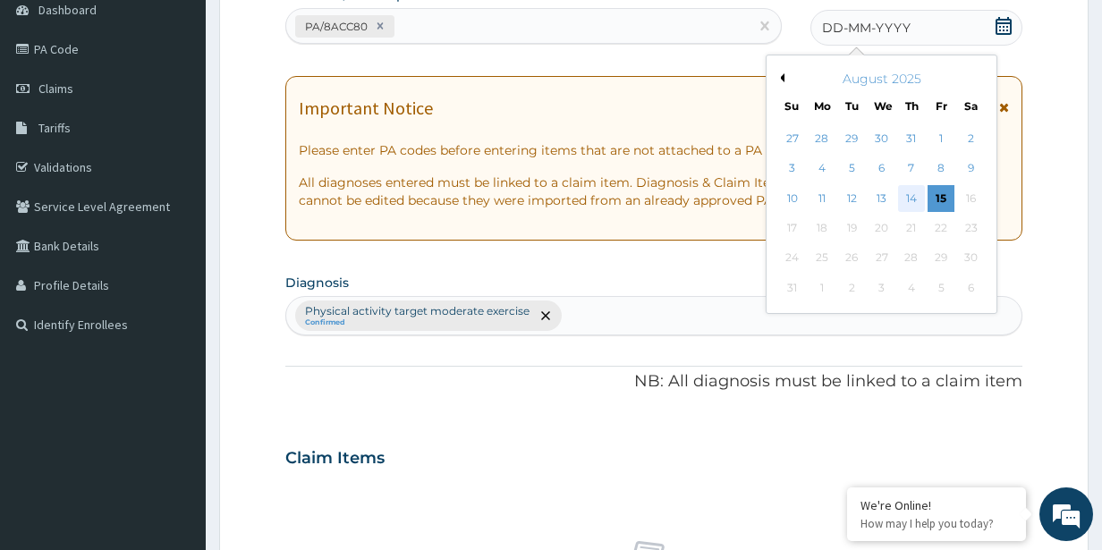
click at [904, 197] on div "14" at bounding box center [910, 198] width 27 height 27
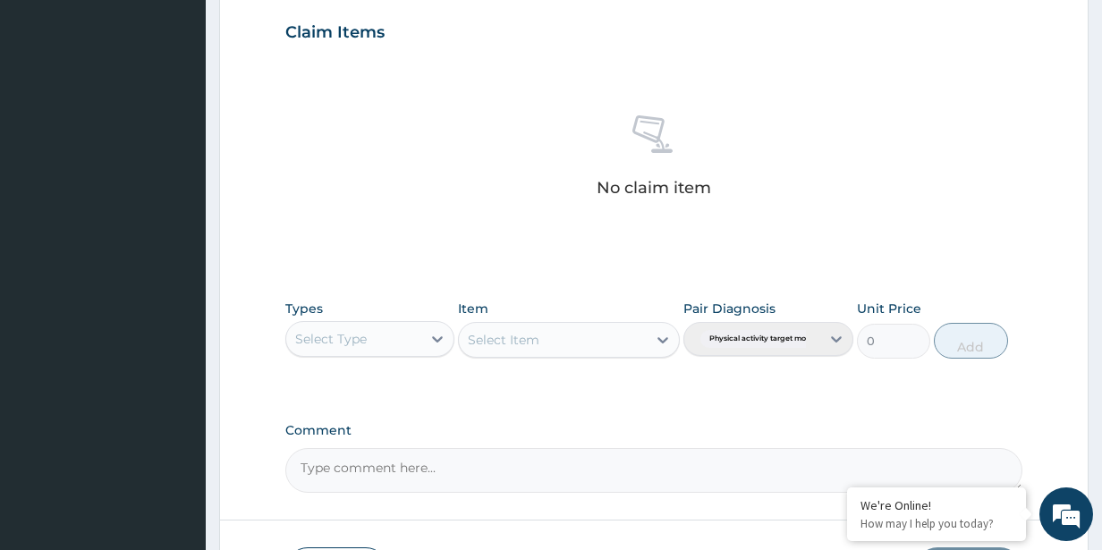
scroll to position [740, 0]
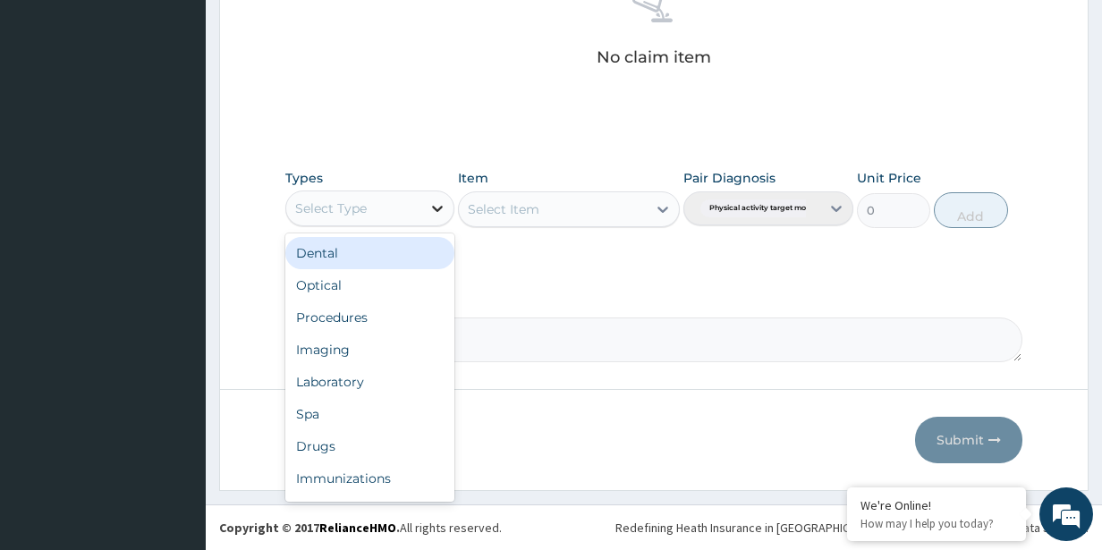
click at [439, 203] on icon at bounding box center [437, 208] width 18 height 18
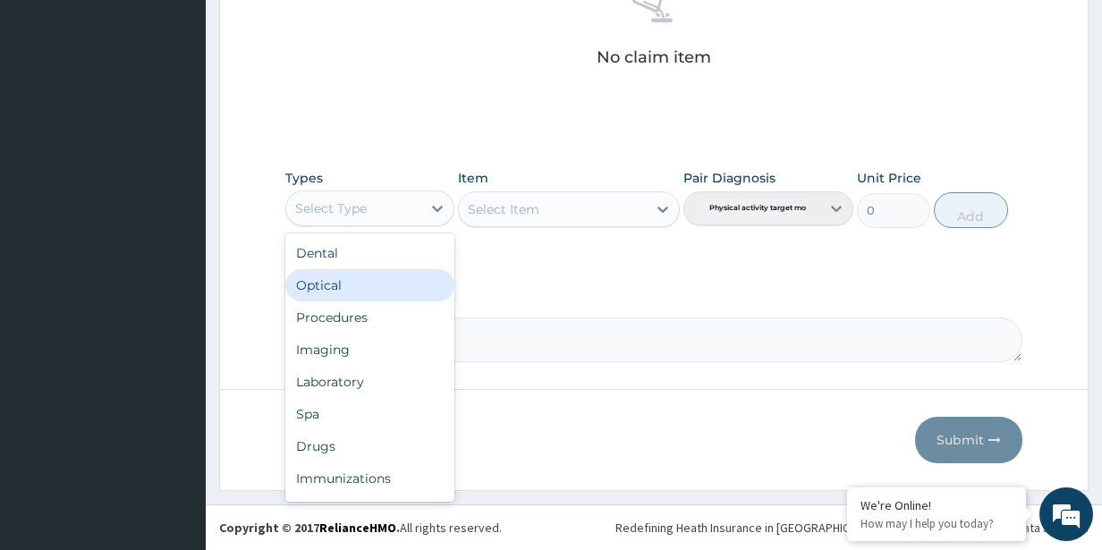
scroll to position [61, 0]
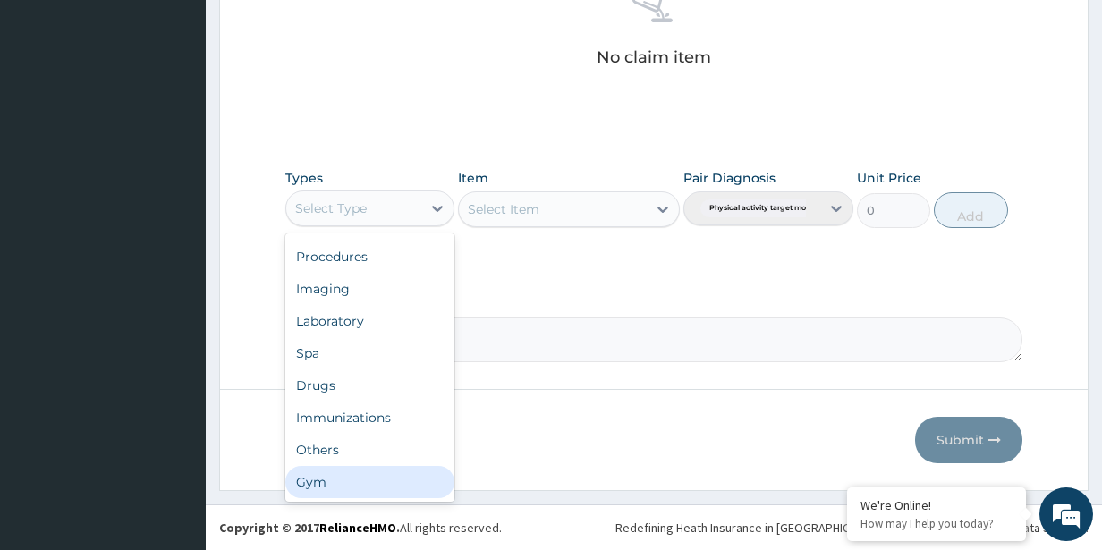
click at [312, 486] on div "Gym" at bounding box center [370, 482] width 170 height 32
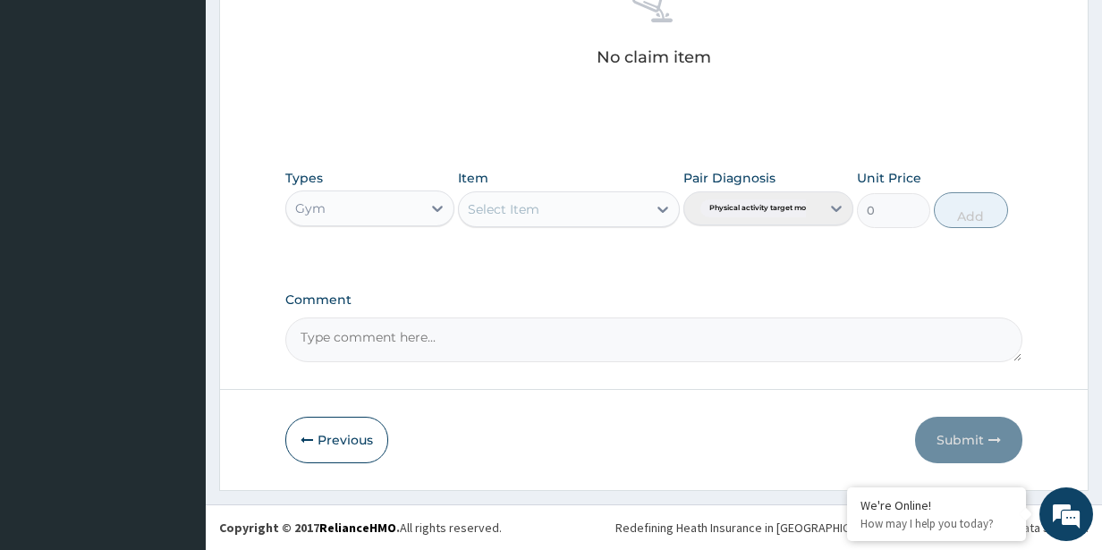
click at [658, 208] on icon at bounding box center [662, 210] width 11 height 6
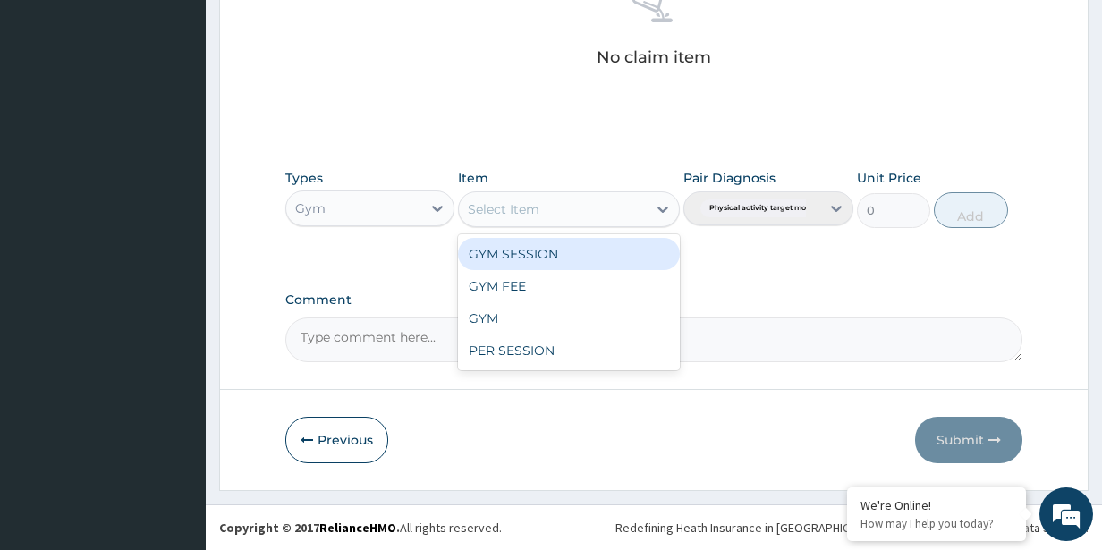
click at [618, 256] on div "GYM SESSION" at bounding box center [568, 254] width 221 height 32
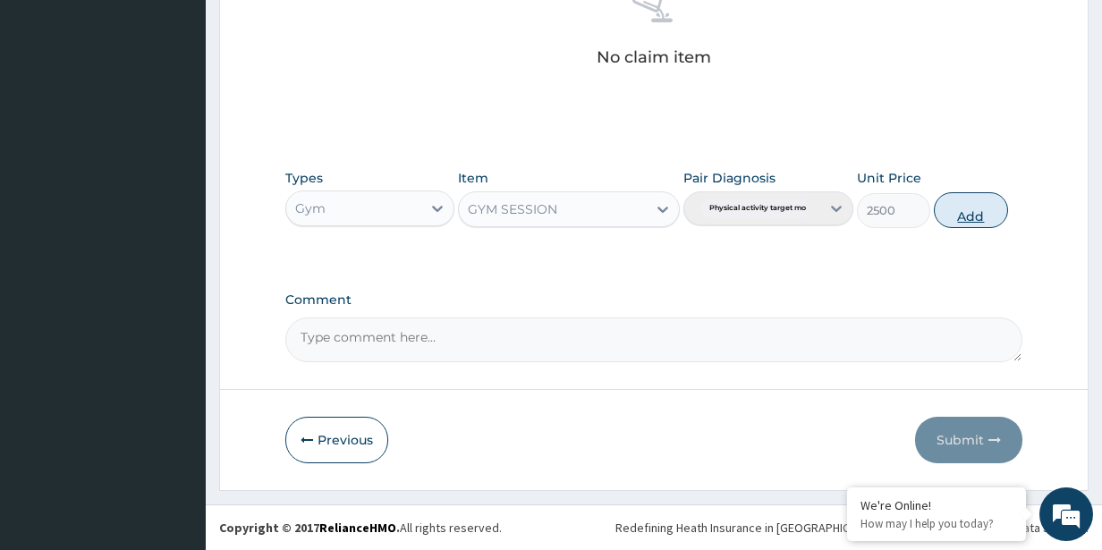
click at [949, 211] on button "Add" at bounding box center [970, 210] width 73 height 36
type input "0"
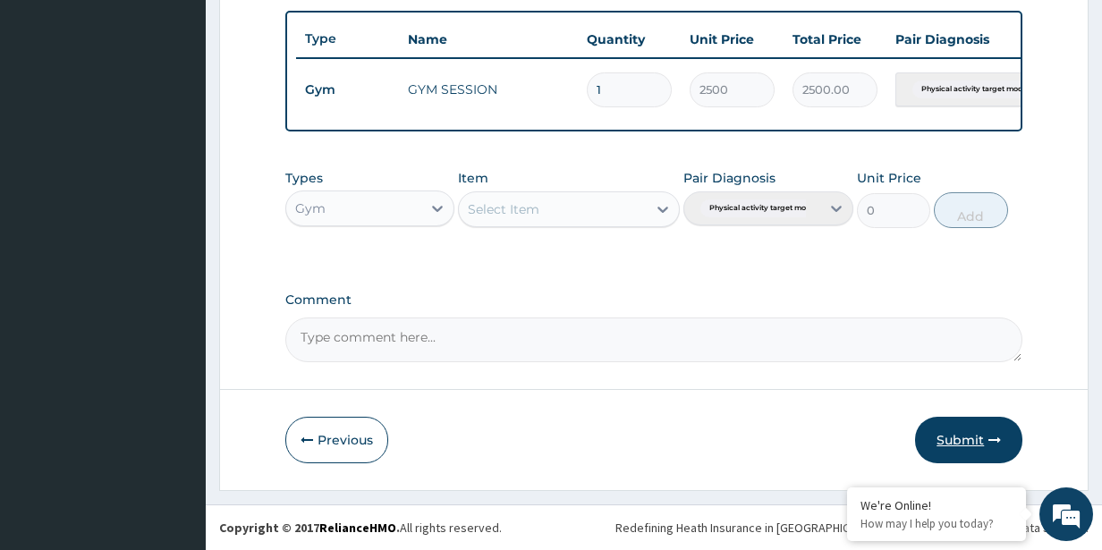
click at [975, 440] on button "Submit" at bounding box center [968, 440] width 107 height 47
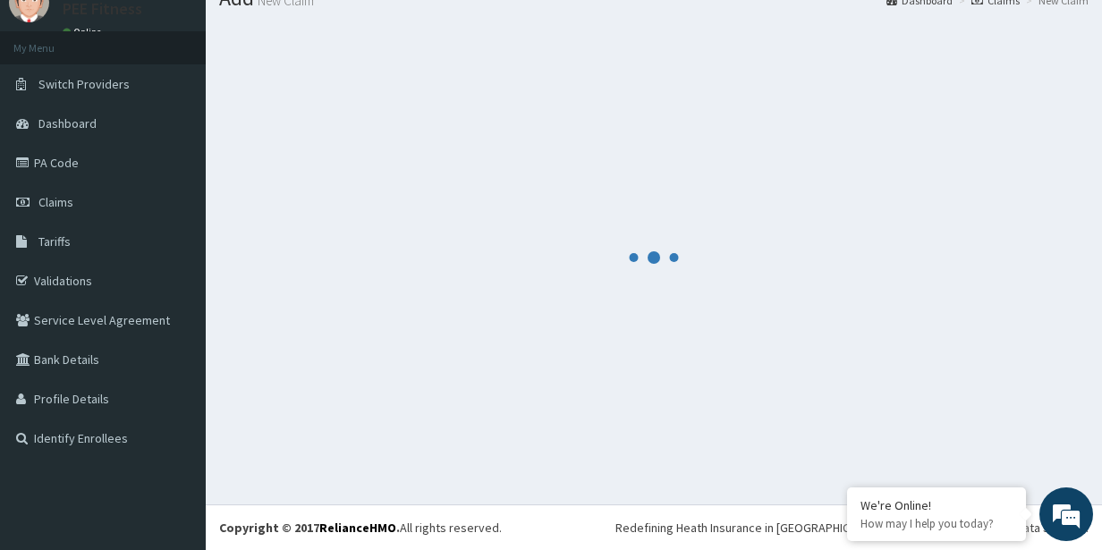
scroll to position [668, 0]
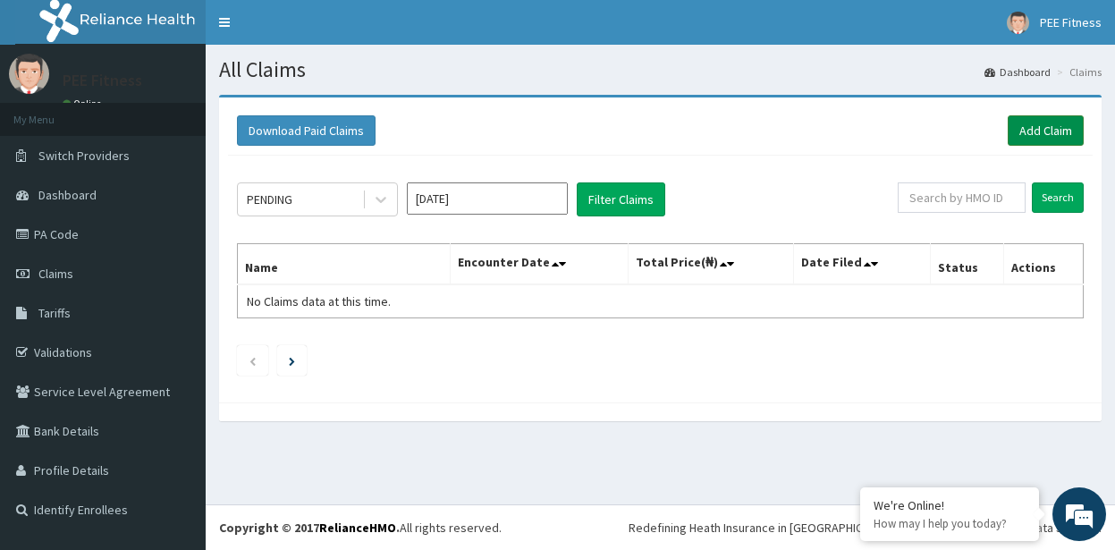
click at [1030, 133] on link "Add Claim" at bounding box center [1046, 130] width 76 height 30
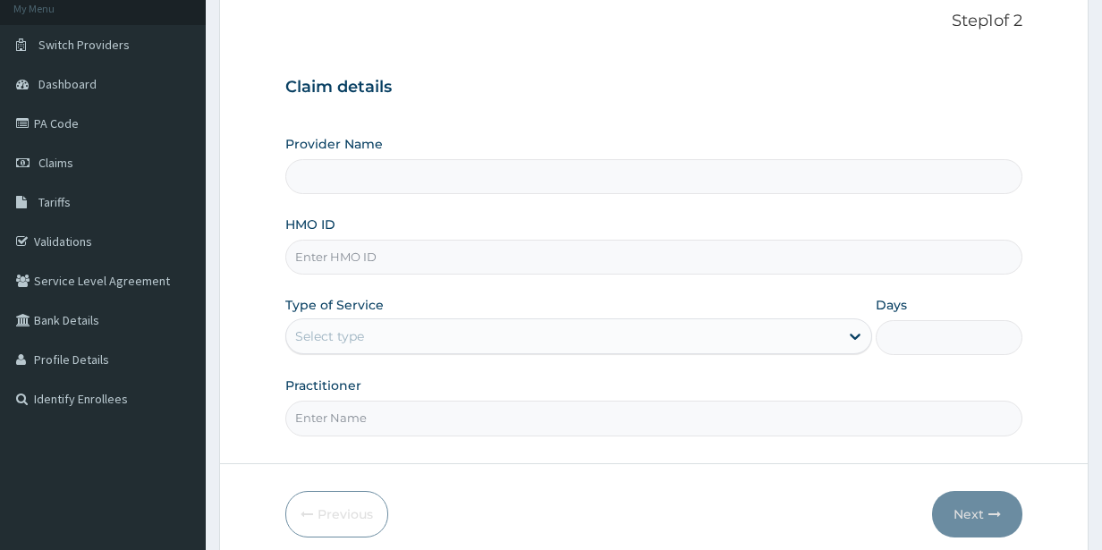
scroll to position [185, 0]
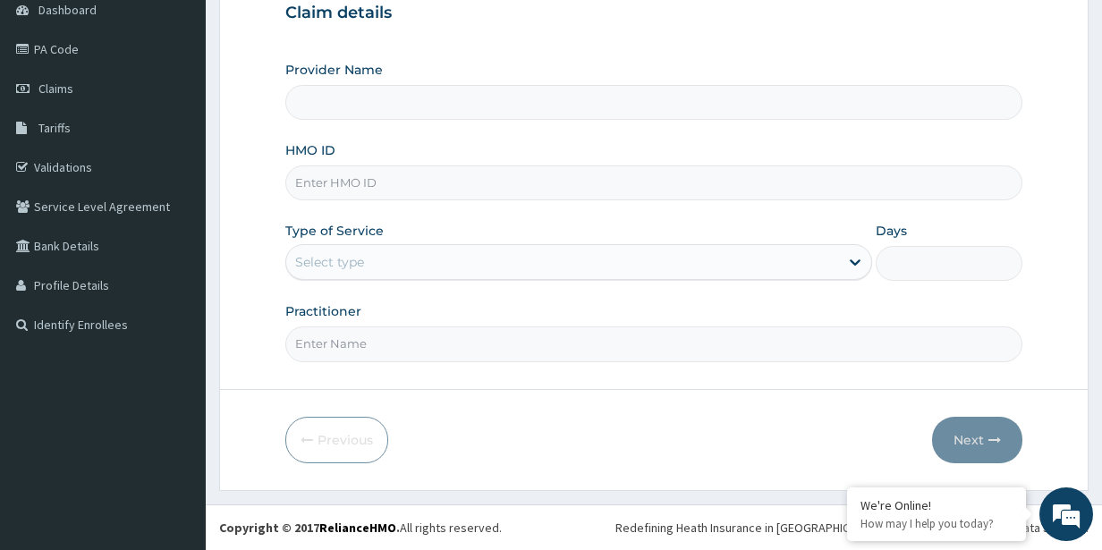
type input "PEE FITNESS"
type input "1"
click at [339, 350] on input "Practitioner" at bounding box center [654, 344] width 738 height 35
type input "GYM"
click at [357, 190] on input "HMO ID" at bounding box center [654, 182] width 738 height 35
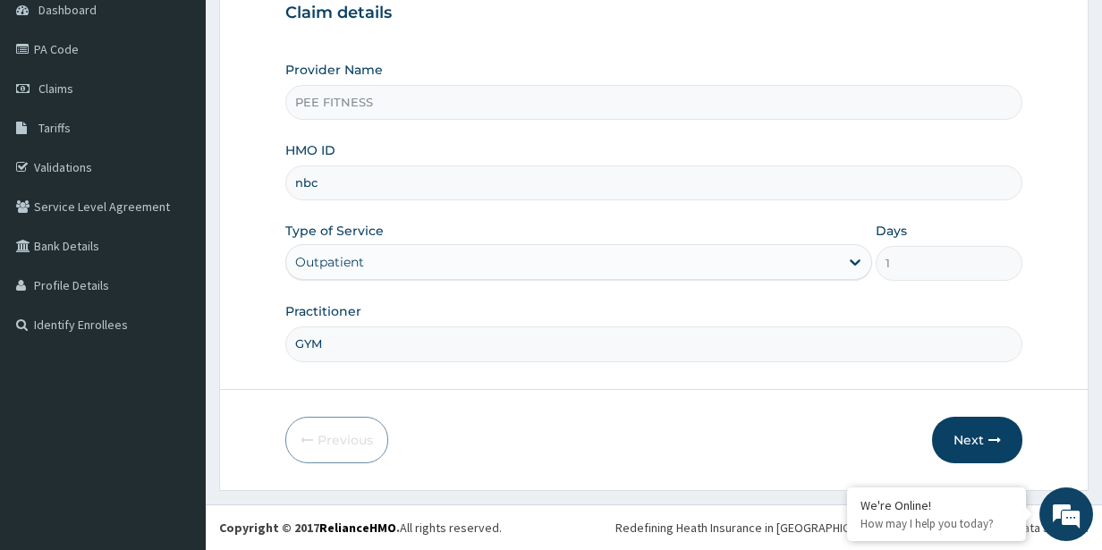
scroll to position [0, 0]
type input "nbc/11021/a"
click at [968, 448] on button "Next" at bounding box center [977, 440] width 90 height 47
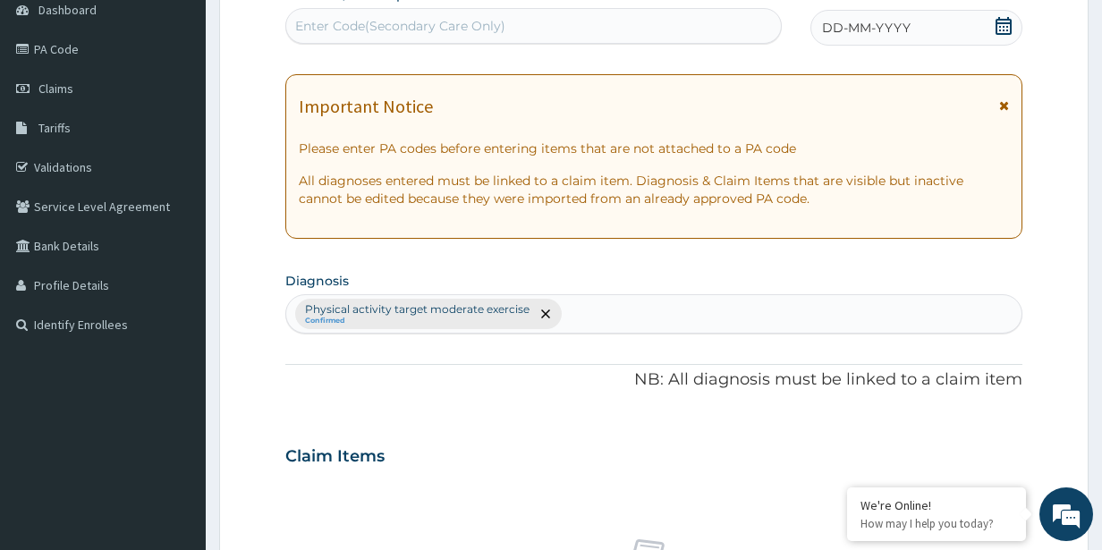
click at [1003, 27] on icon at bounding box center [1004, 26] width 18 height 18
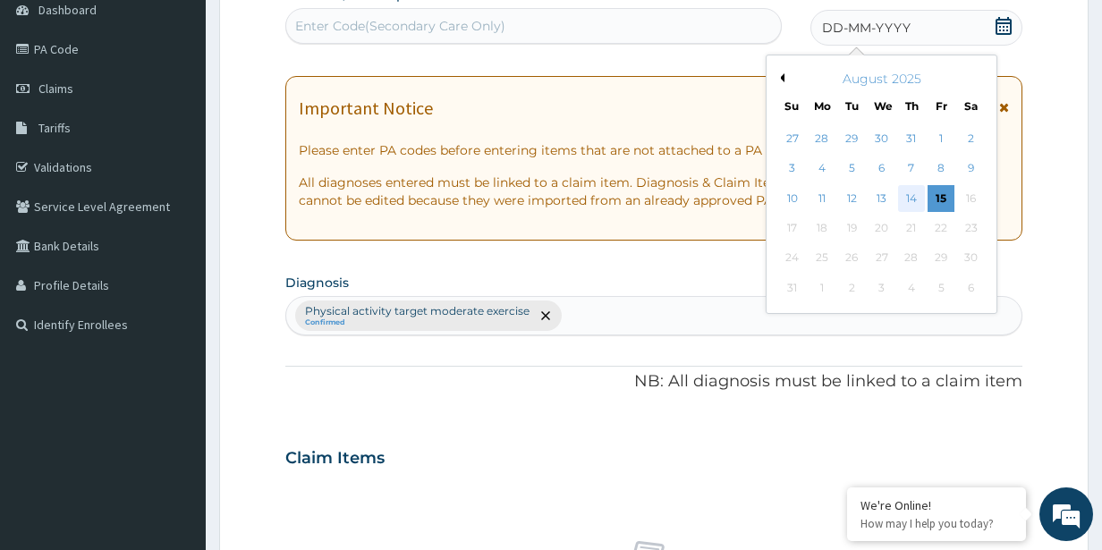
click at [916, 202] on div "14" at bounding box center [910, 198] width 27 height 27
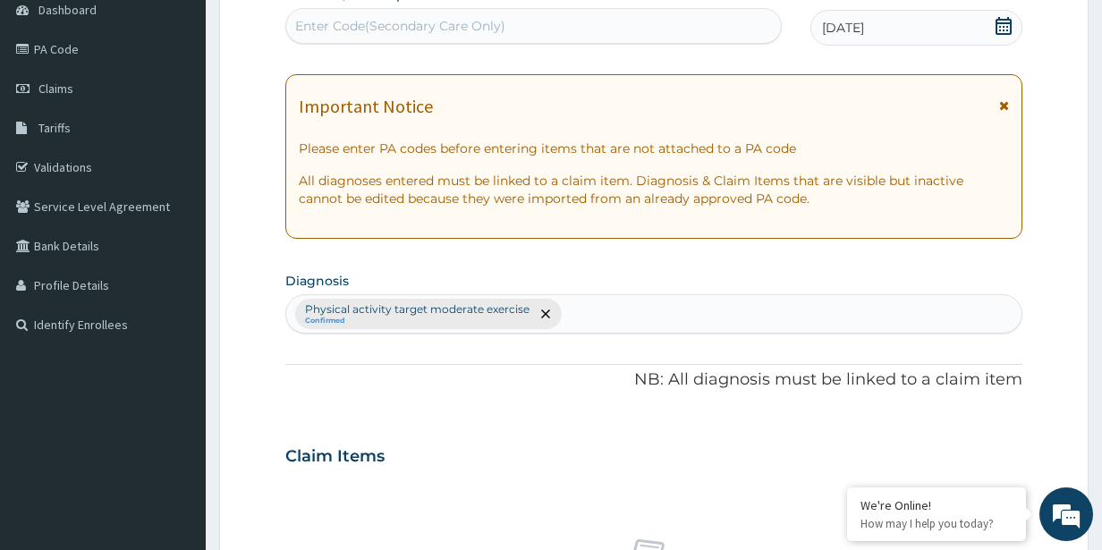
scroll to position [740, 0]
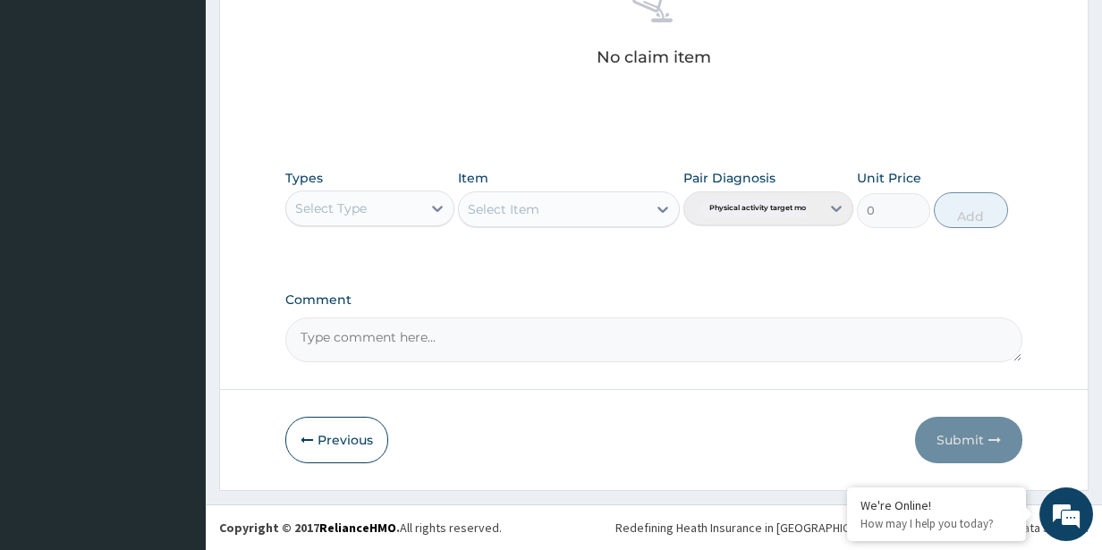
click at [363, 211] on div "Select Type" at bounding box center [331, 208] width 72 height 18
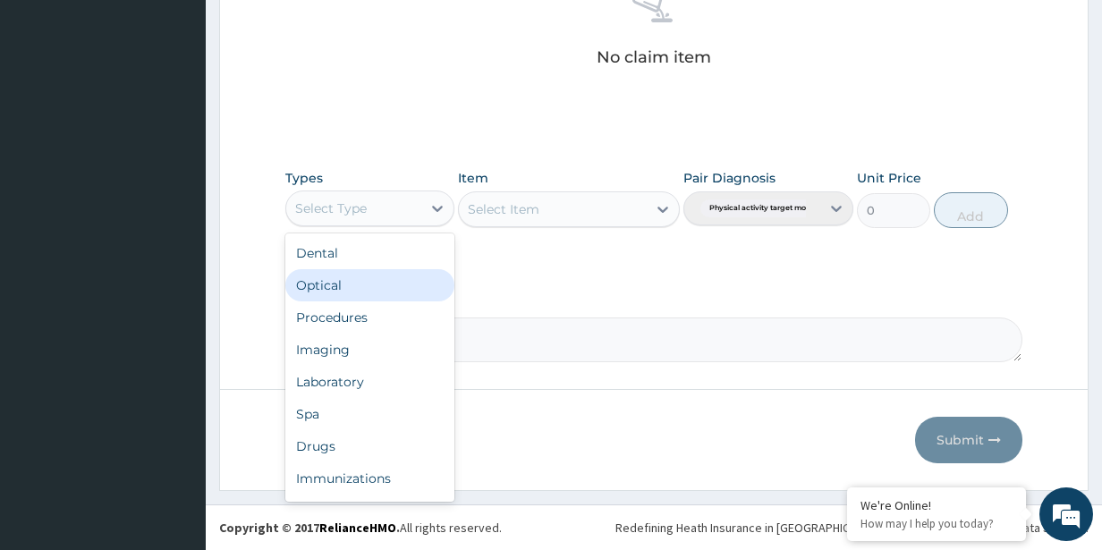
scroll to position [61, 0]
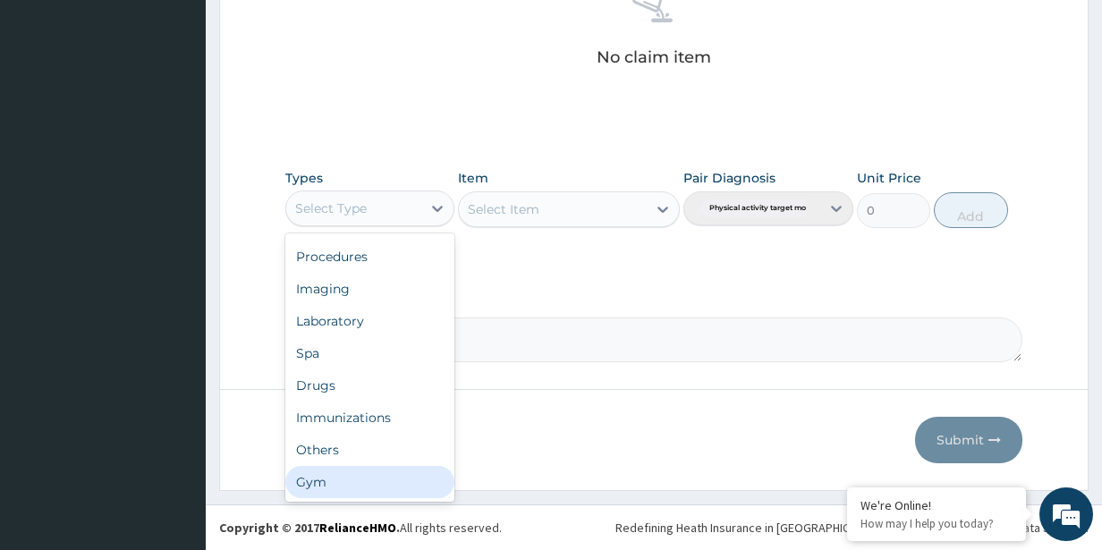
click at [395, 491] on div "Gym" at bounding box center [370, 482] width 170 height 32
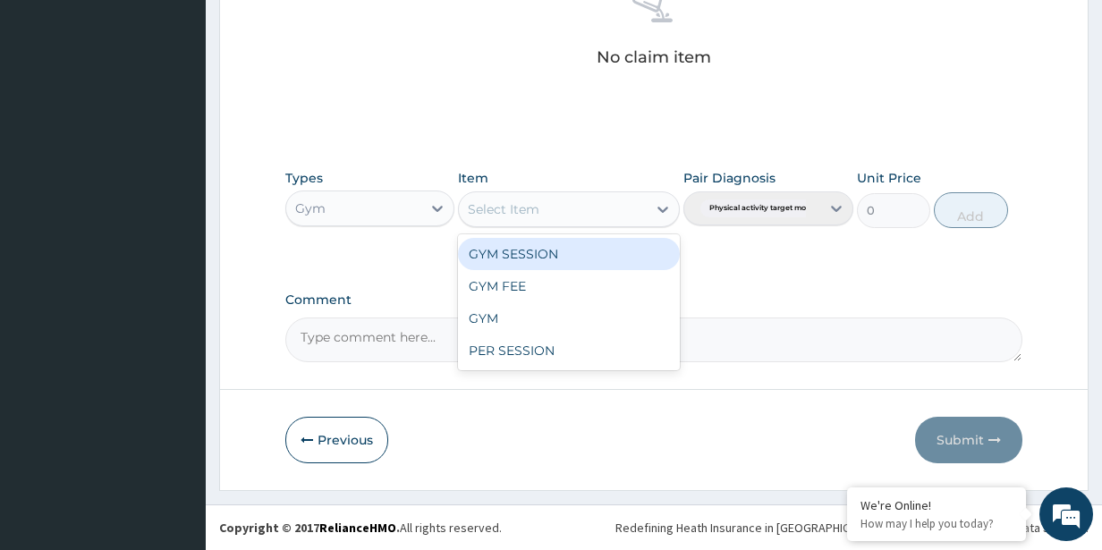
click at [538, 209] on div "Select Item" at bounding box center [504, 209] width 72 height 18
click at [529, 256] on div "GYM SESSION" at bounding box center [568, 254] width 221 height 32
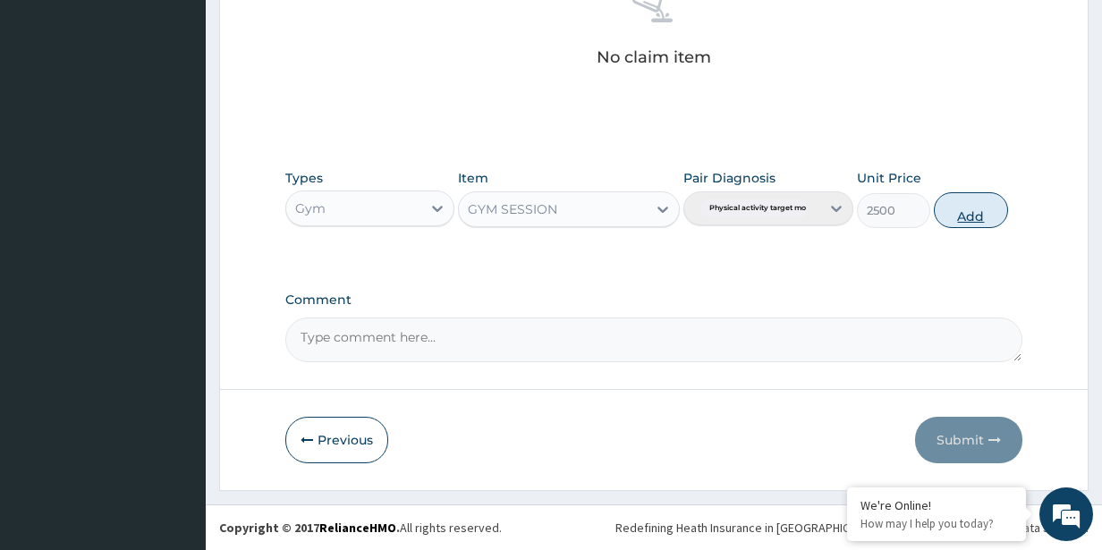
click at [944, 208] on button "Add" at bounding box center [970, 210] width 73 height 36
type input "0"
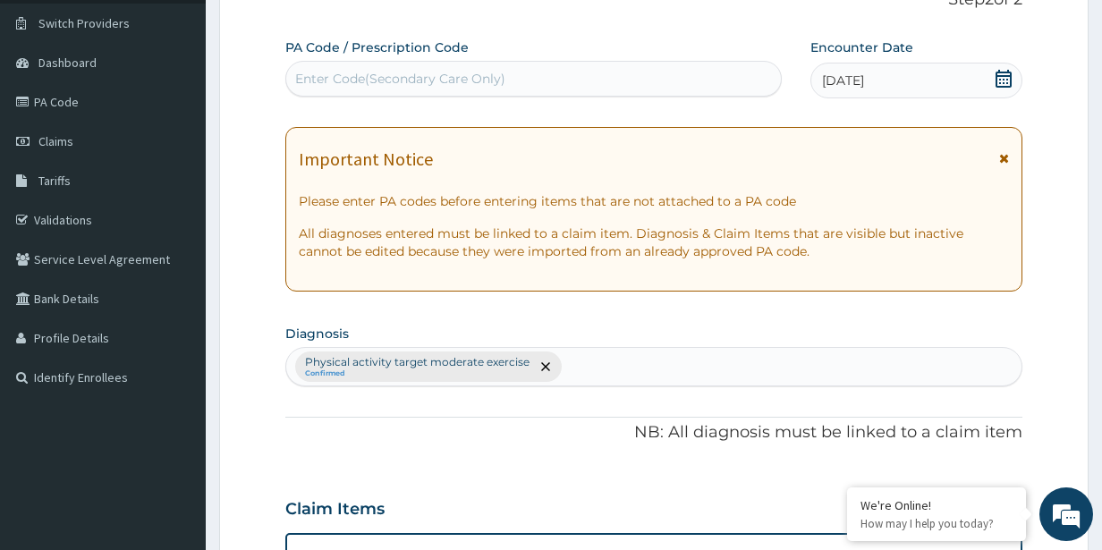
scroll to position [0, 0]
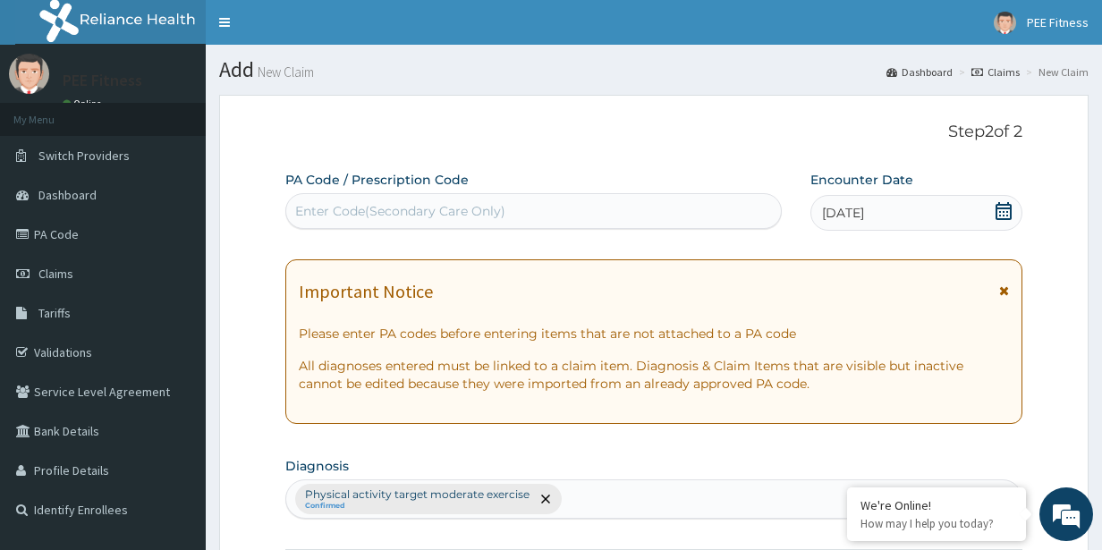
click at [567, 204] on div "Enter Code(Secondary Care Only)" at bounding box center [533, 211] width 495 height 29
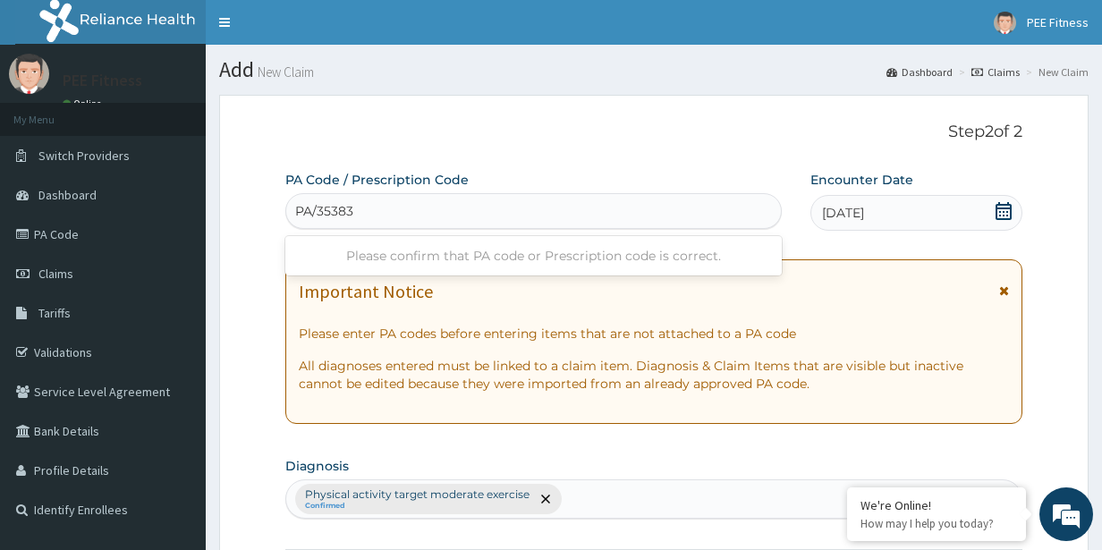
type input "PA/353832"
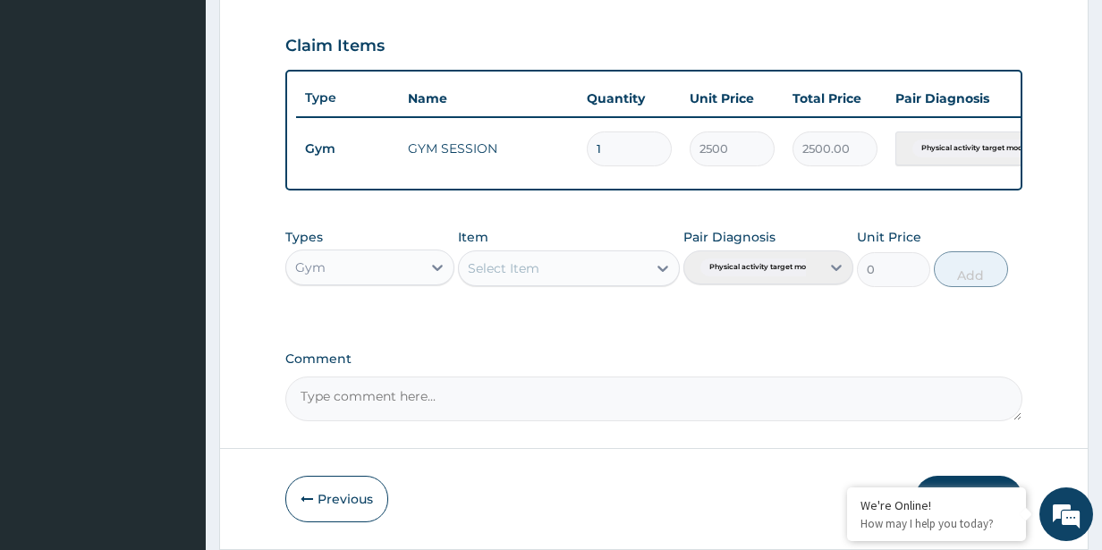
scroll to position [668, 0]
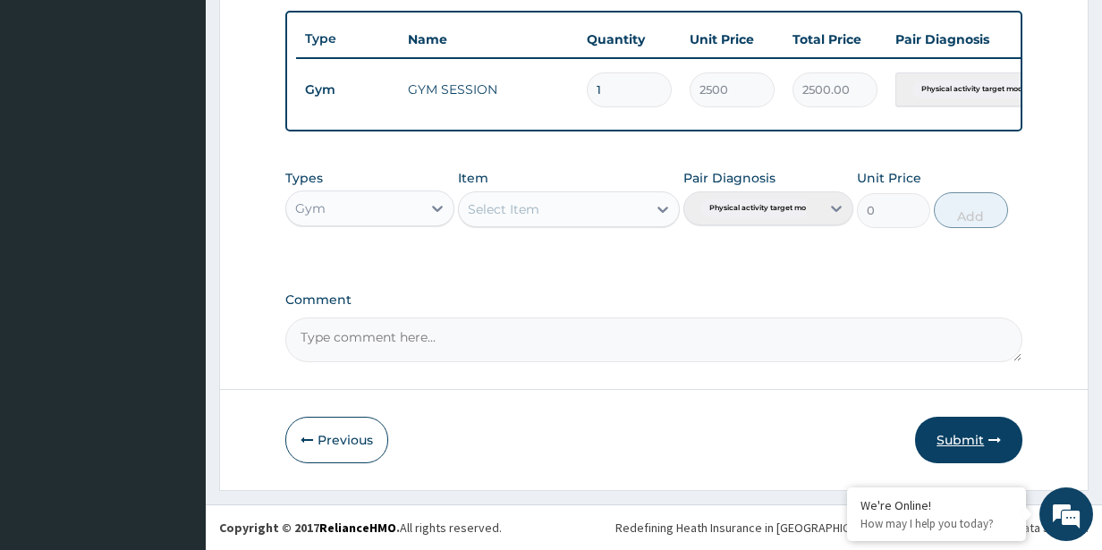
click at [980, 430] on button "Submit" at bounding box center [968, 440] width 107 height 47
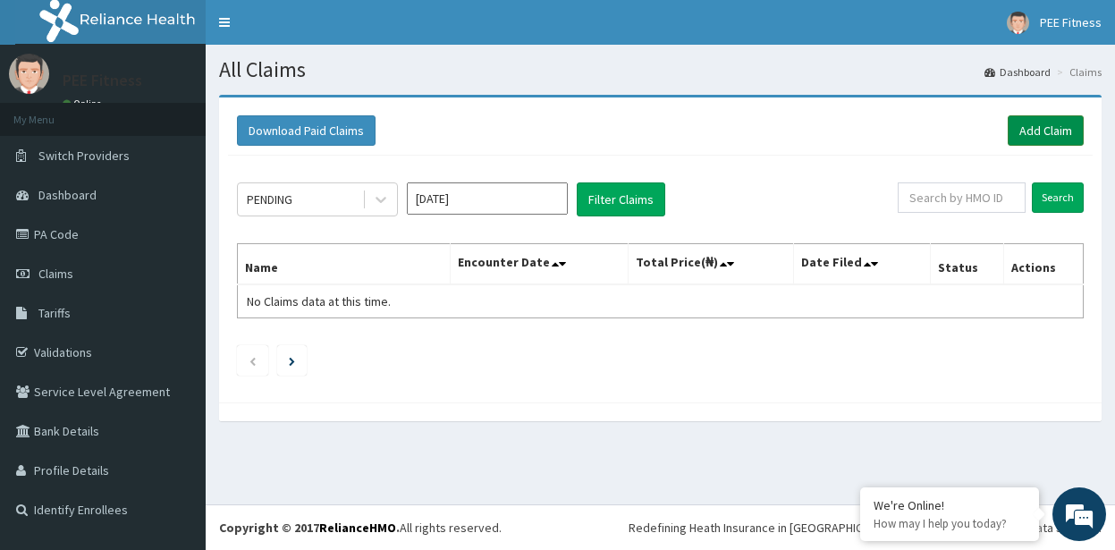
click at [1037, 131] on link "Add Claim" at bounding box center [1046, 130] width 76 height 30
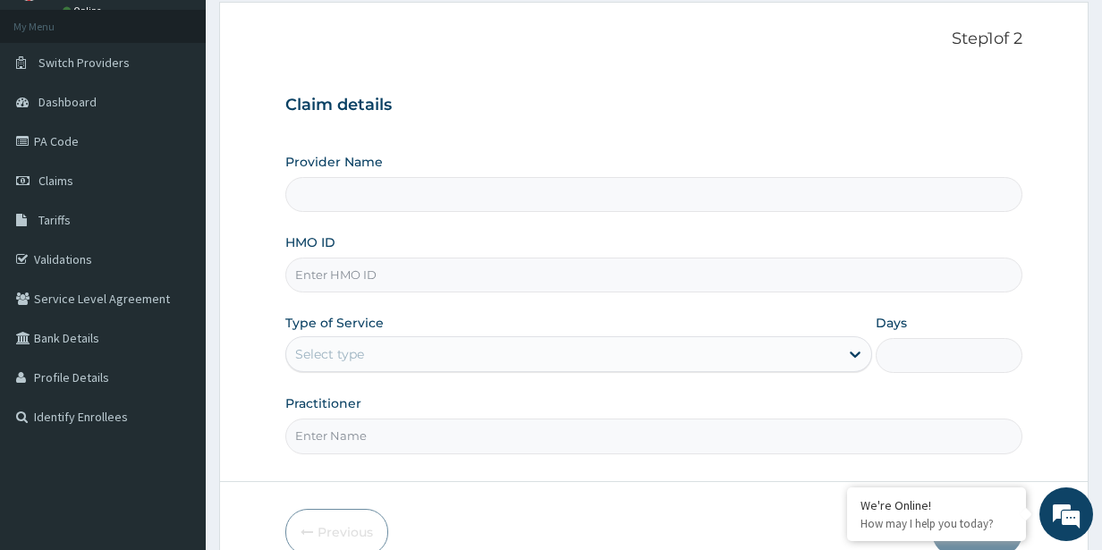
type input "PEE FITNESS"
type input "1"
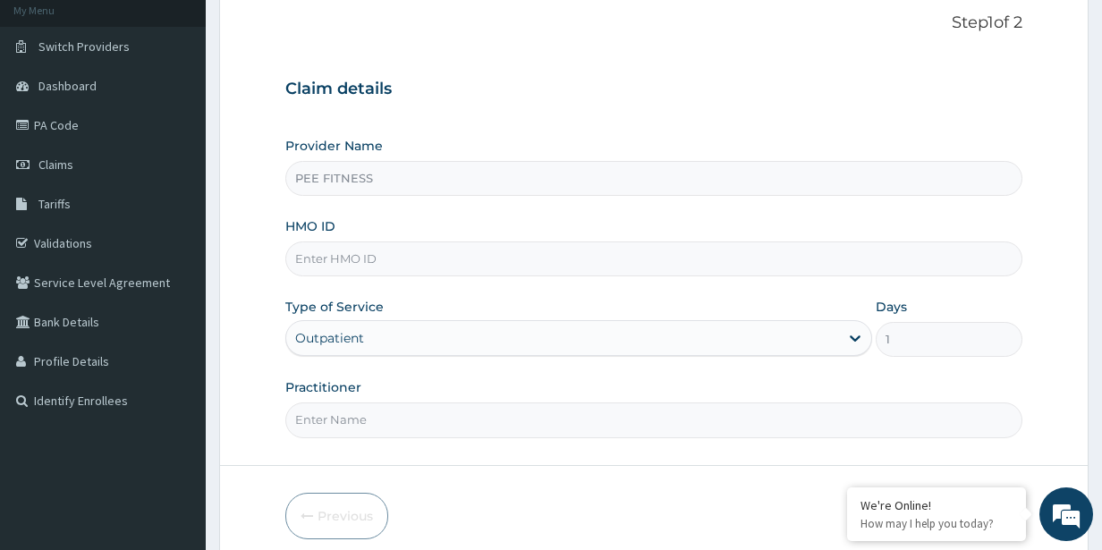
scroll to position [185, 0]
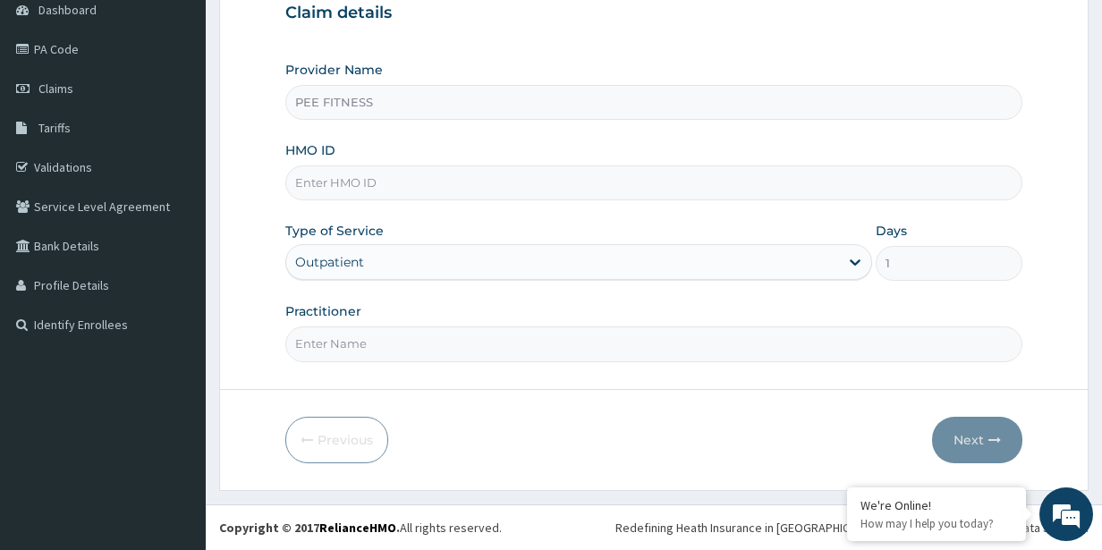
click at [428, 346] on input "Practitioner" at bounding box center [654, 344] width 738 height 35
type input "GYM"
click at [376, 189] on input "HMO ID" at bounding box center [654, 182] width 738 height 35
type input "bep/10006/a"
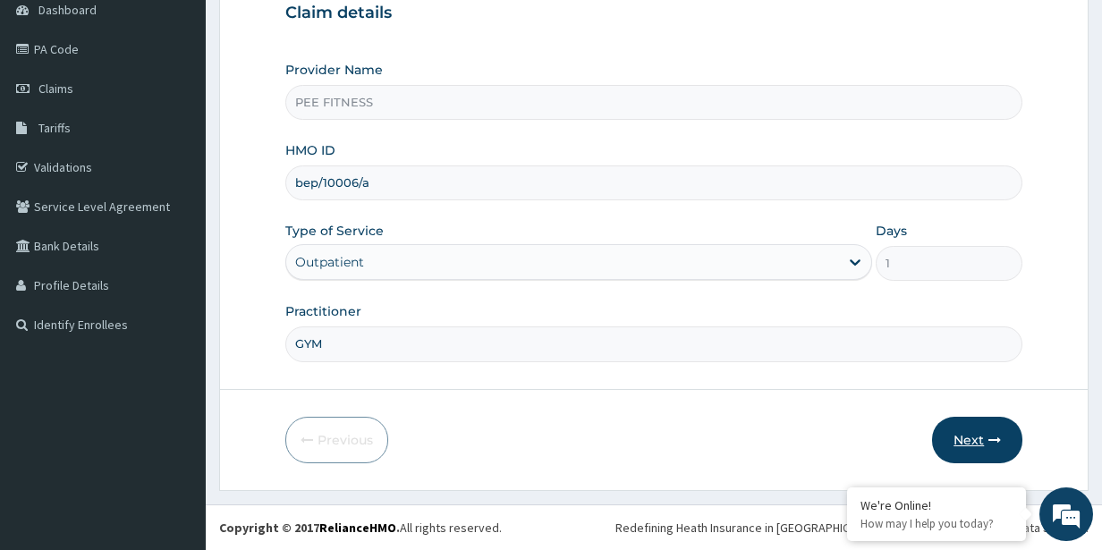
click at [998, 431] on button "Next" at bounding box center [977, 440] width 90 height 47
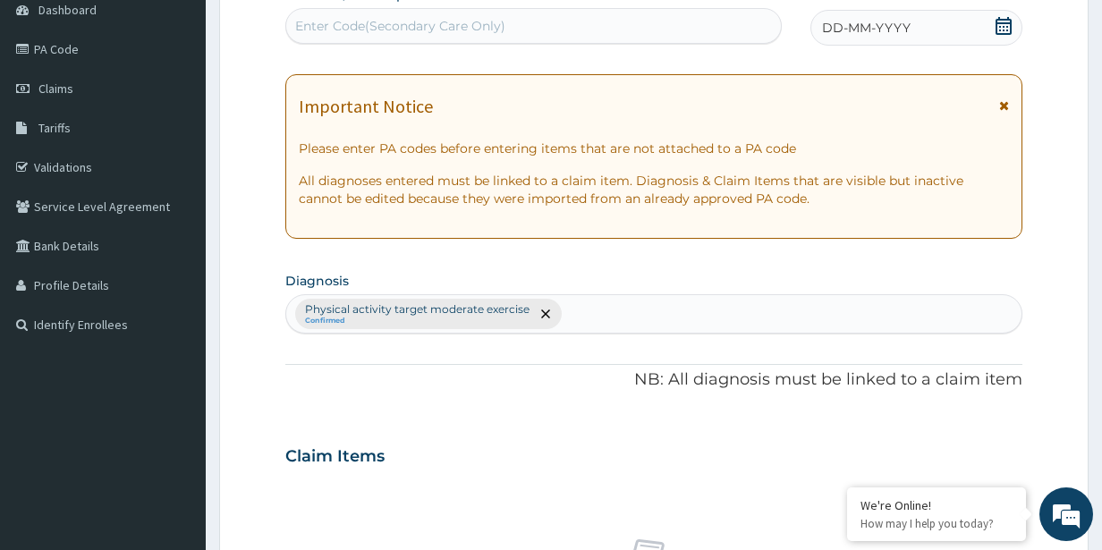
click at [1003, 22] on icon at bounding box center [1004, 26] width 16 height 18
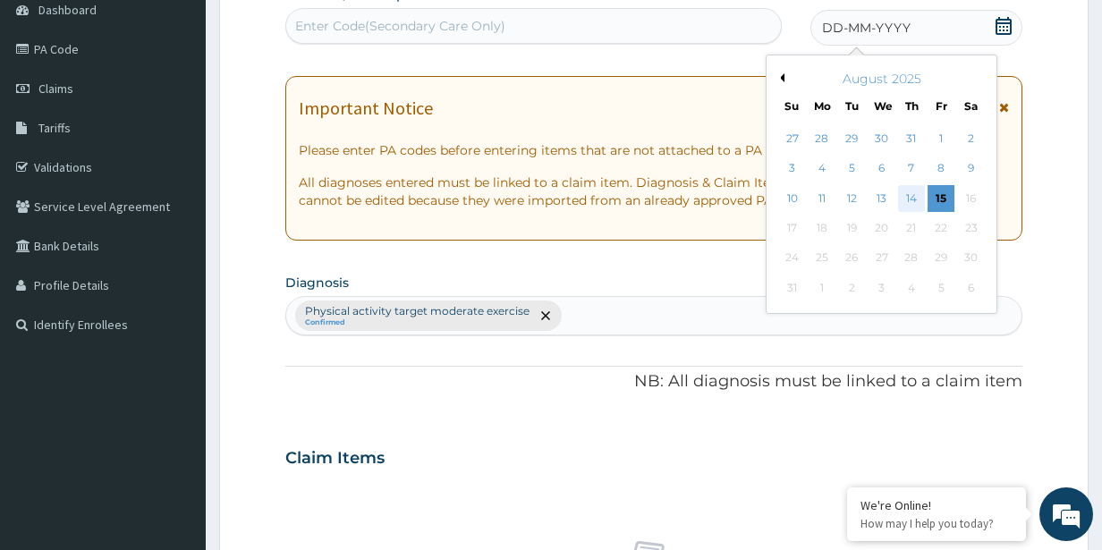
click at [902, 199] on div "14" at bounding box center [910, 198] width 27 height 27
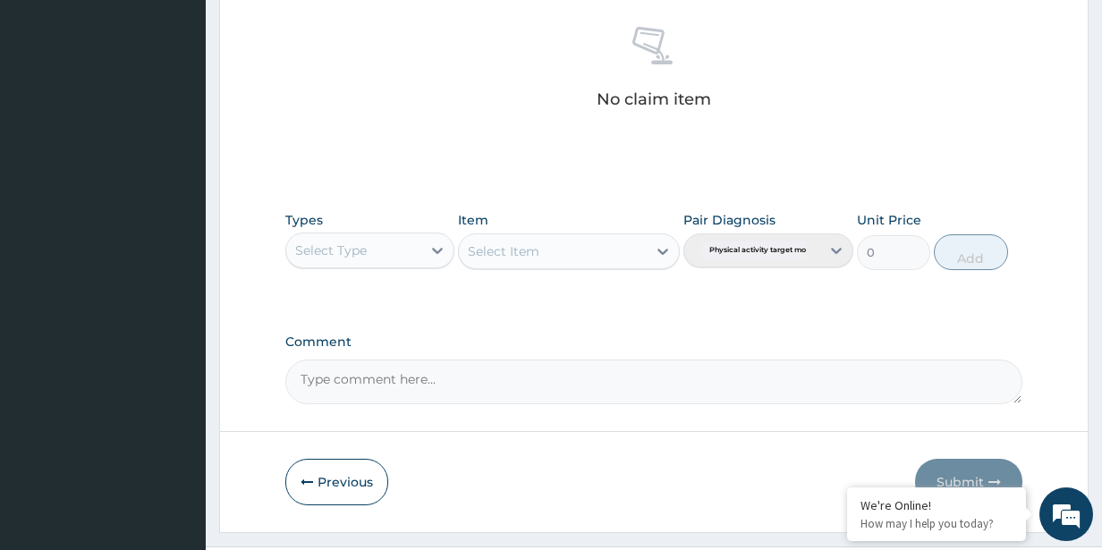
scroll to position [740, 0]
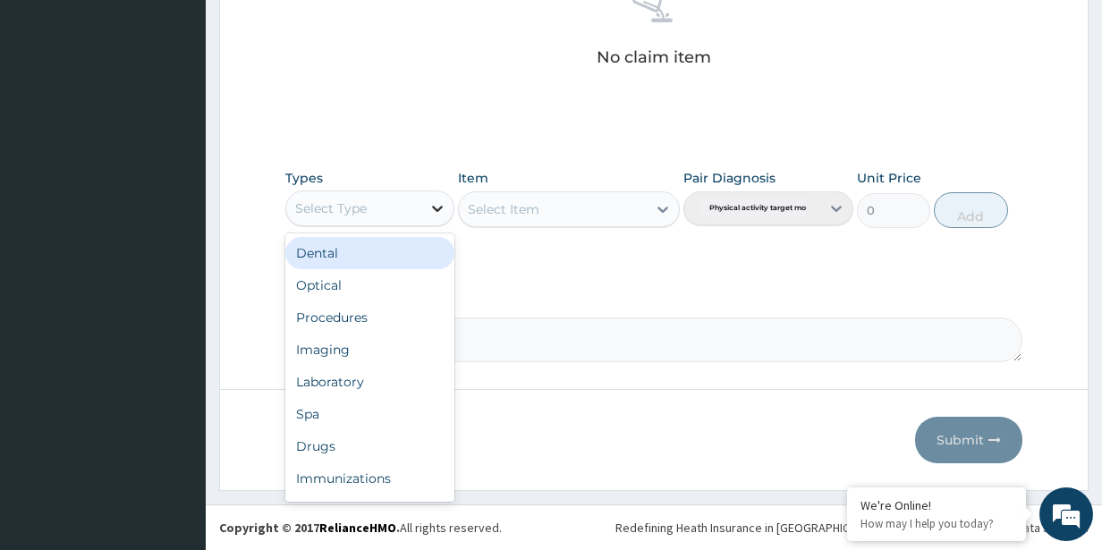
click at [427, 204] on div at bounding box center [437, 208] width 32 height 32
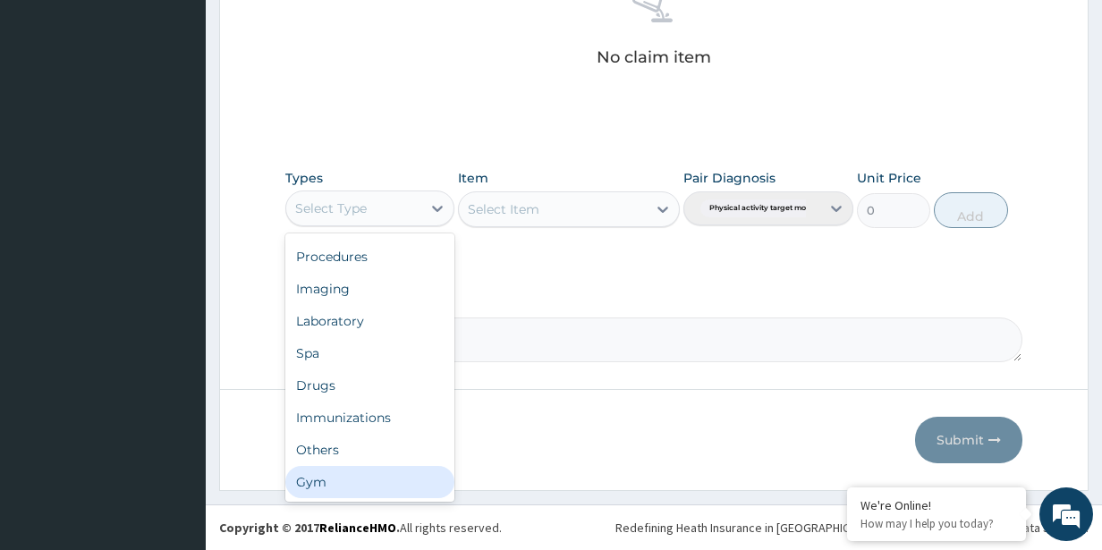
click at [382, 481] on div "Gym" at bounding box center [370, 482] width 170 height 32
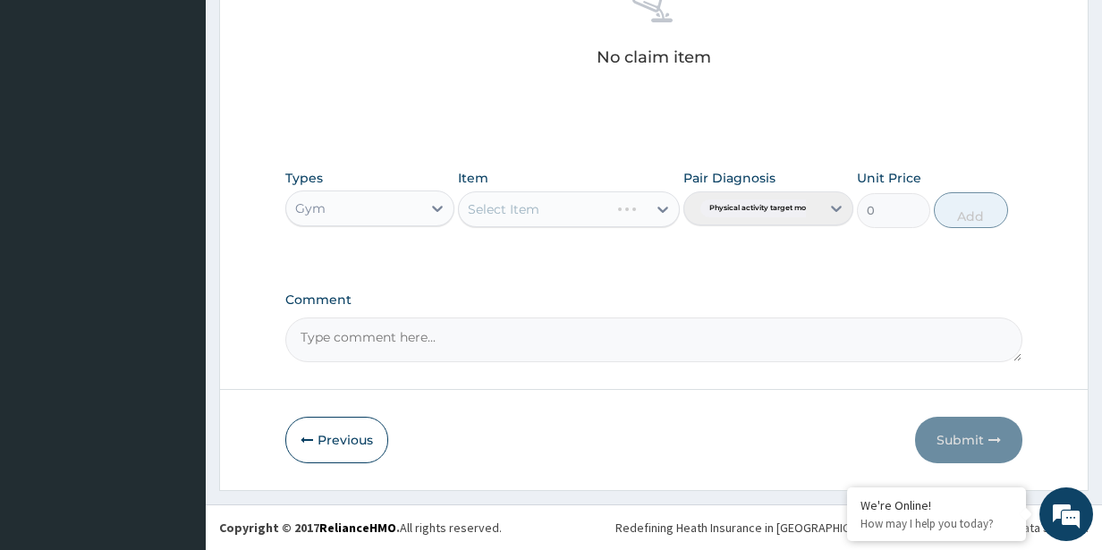
click at [565, 212] on div "Select Item" at bounding box center [568, 209] width 221 height 36
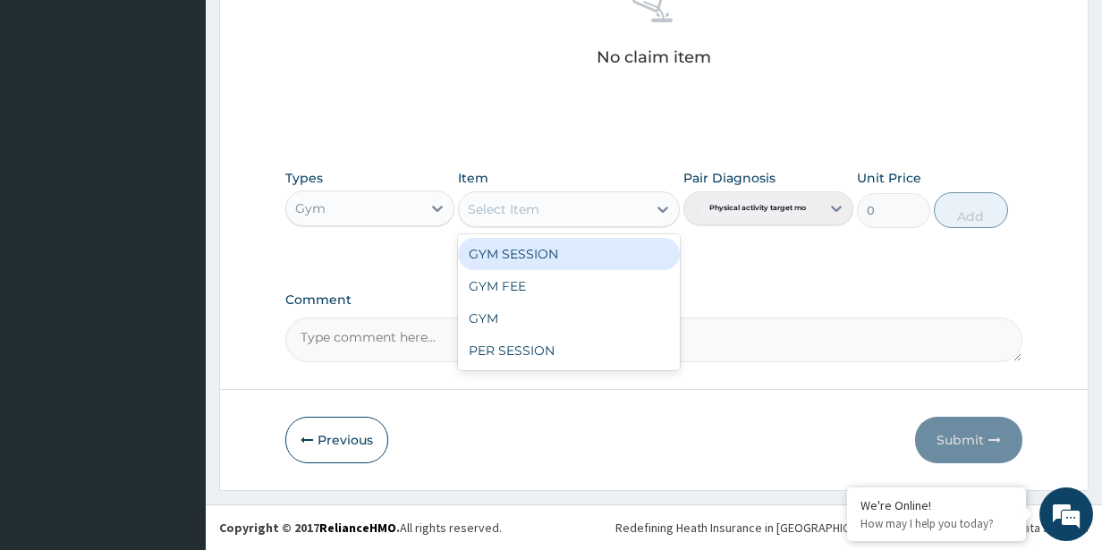
click at [622, 202] on div "Select Item" at bounding box center [552, 209] width 187 height 29
click at [581, 251] on div "GYM SESSION" at bounding box center [568, 254] width 221 height 32
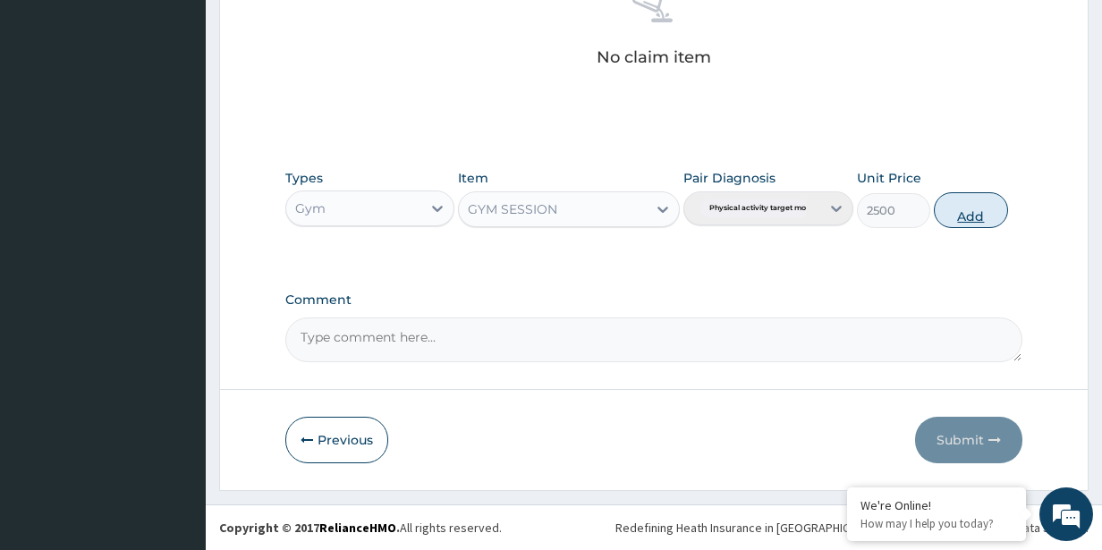
click at [946, 211] on button "Add" at bounding box center [970, 210] width 73 height 36
type input "0"
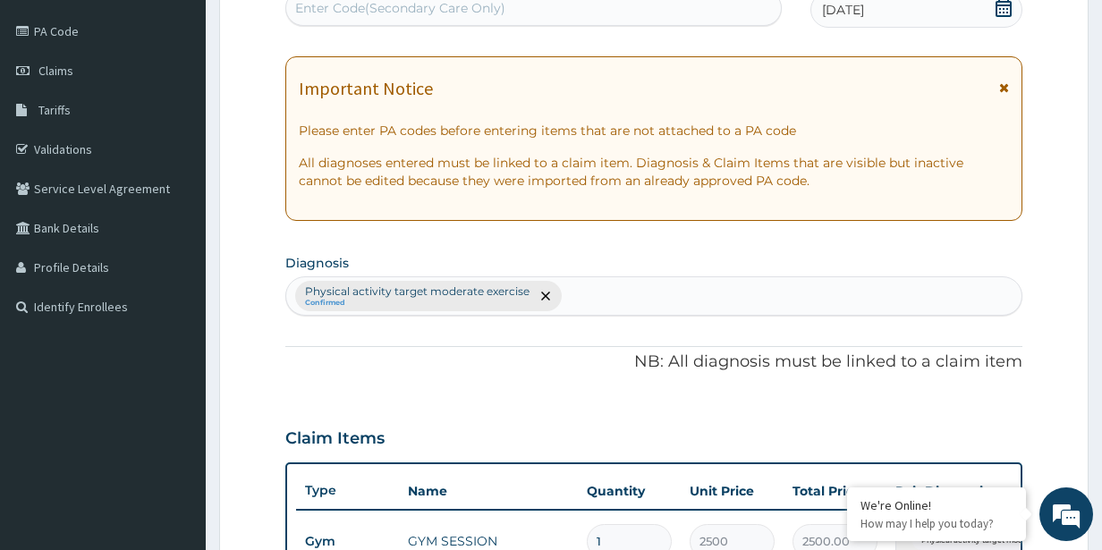
scroll to position [0, 0]
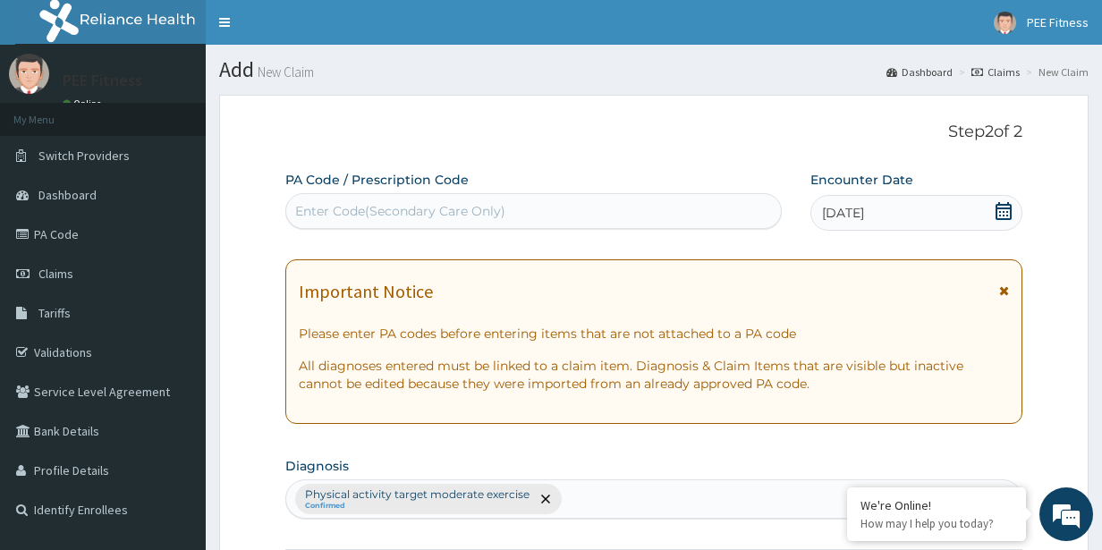
click at [488, 207] on div "Enter Code(Secondary Care Only)" at bounding box center [400, 211] width 210 height 18
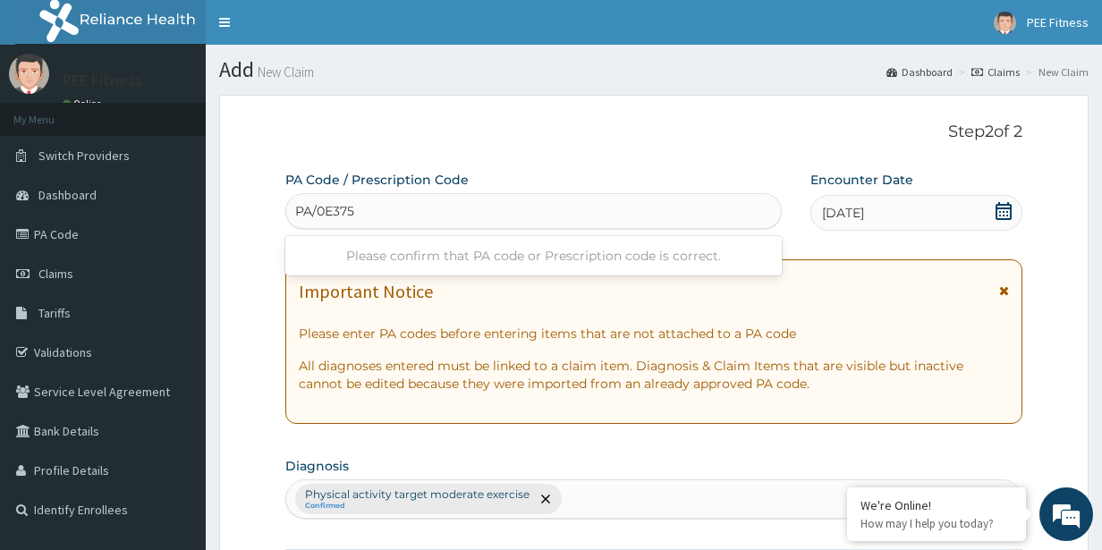
type input "PA/0E3750"
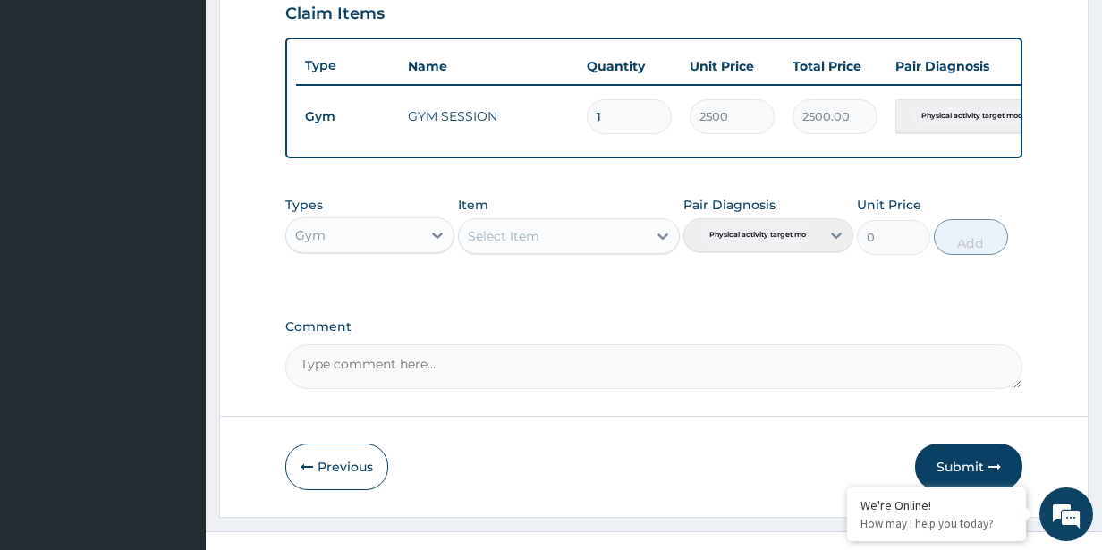
scroll to position [668, 0]
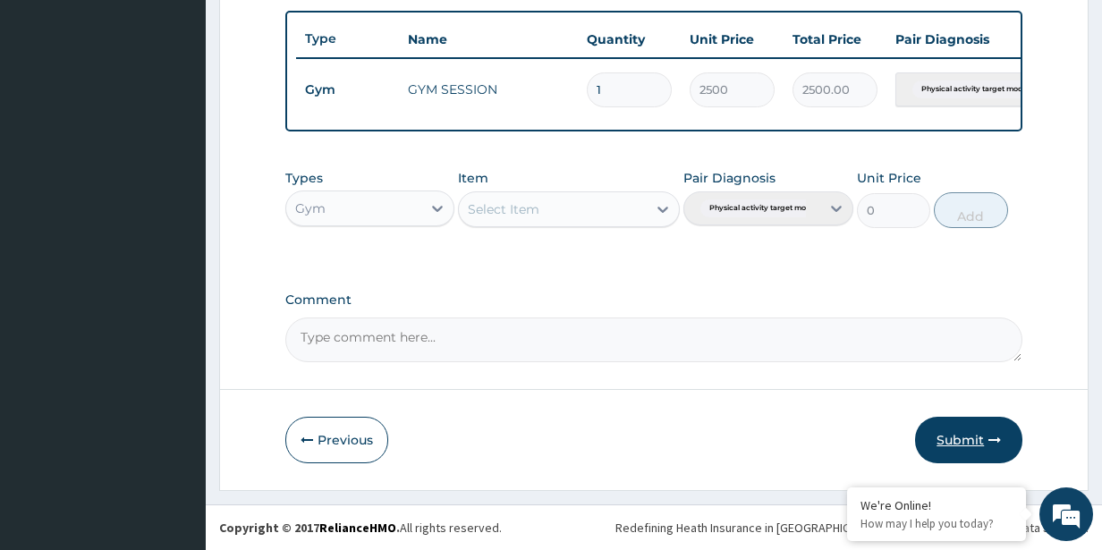
click at [964, 431] on button "Submit" at bounding box center [968, 440] width 107 height 47
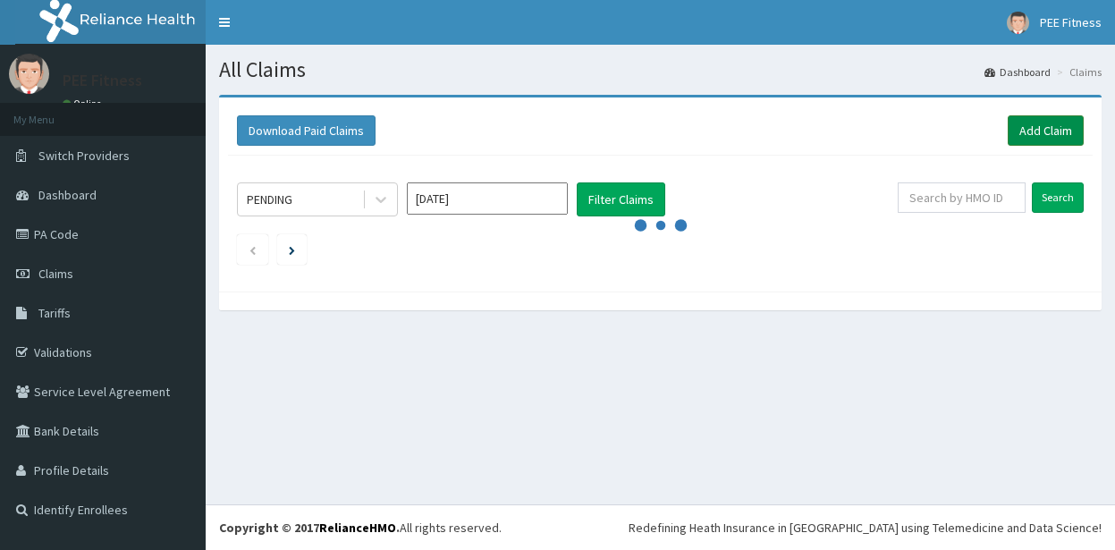
click at [1057, 135] on link "Add Claim" at bounding box center [1046, 130] width 76 height 30
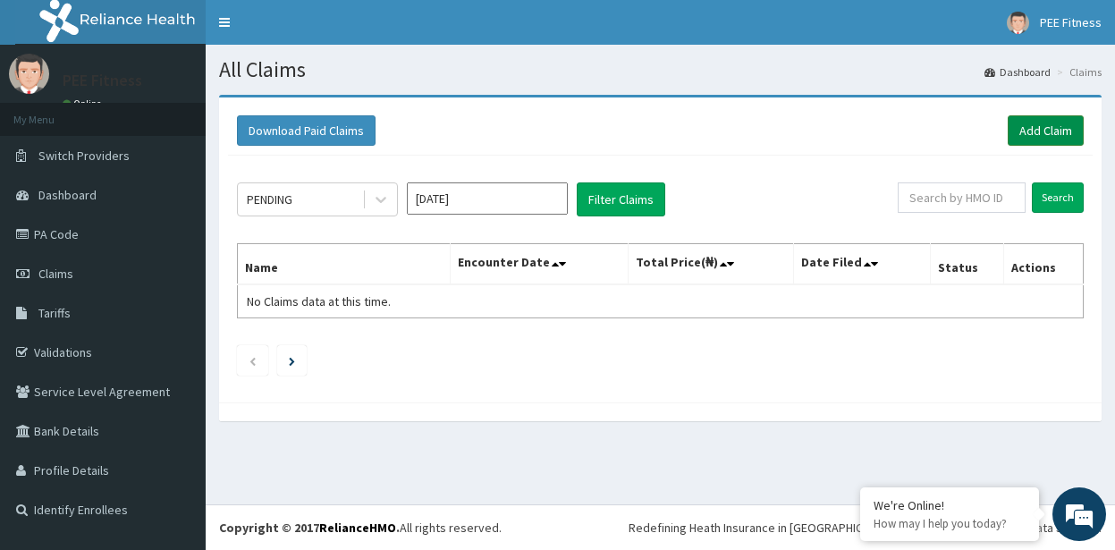
click at [1033, 128] on link "Add Claim" at bounding box center [1046, 130] width 76 height 30
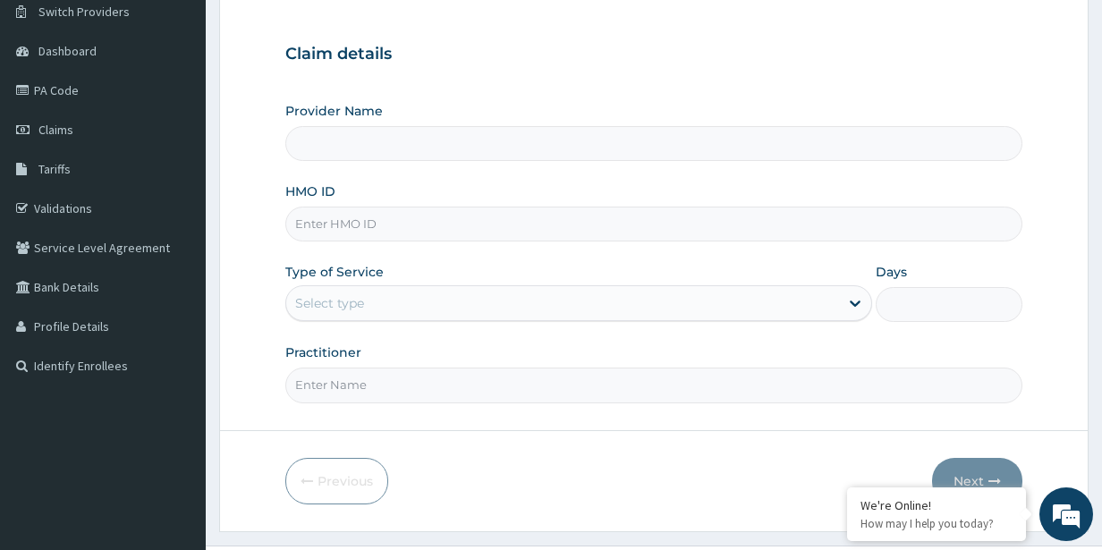
scroll to position [185, 0]
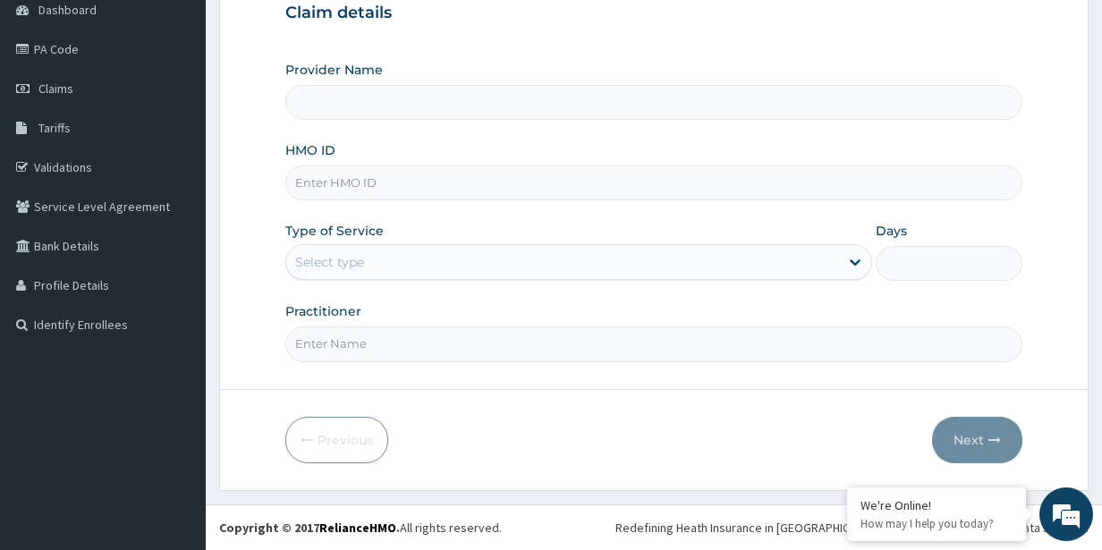
type input "PEE FITNESS"
type input "1"
click at [325, 343] on input "Practitioner" at bounding box center [654, 344] width 738 height 35
type input "GYM"
click at [391, 185] on input "HMO ID" at bounding box center [654, 182] width 738 height 35
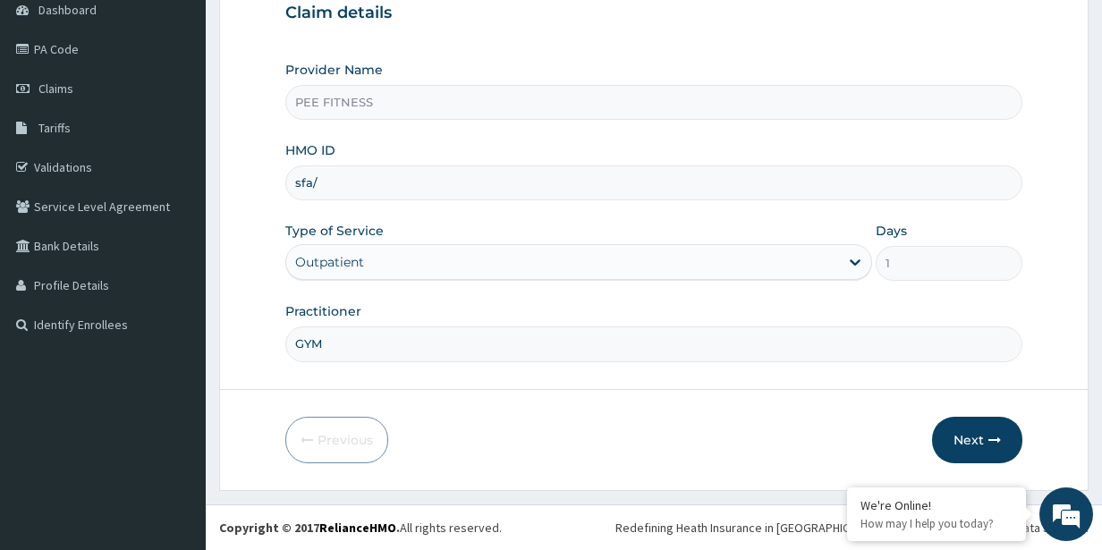
scroll to position [0, 0]
type input "sfa/100461/a"
click at [991, 436] on icon "button" at bounding box center [994, 440] width 13 height 13
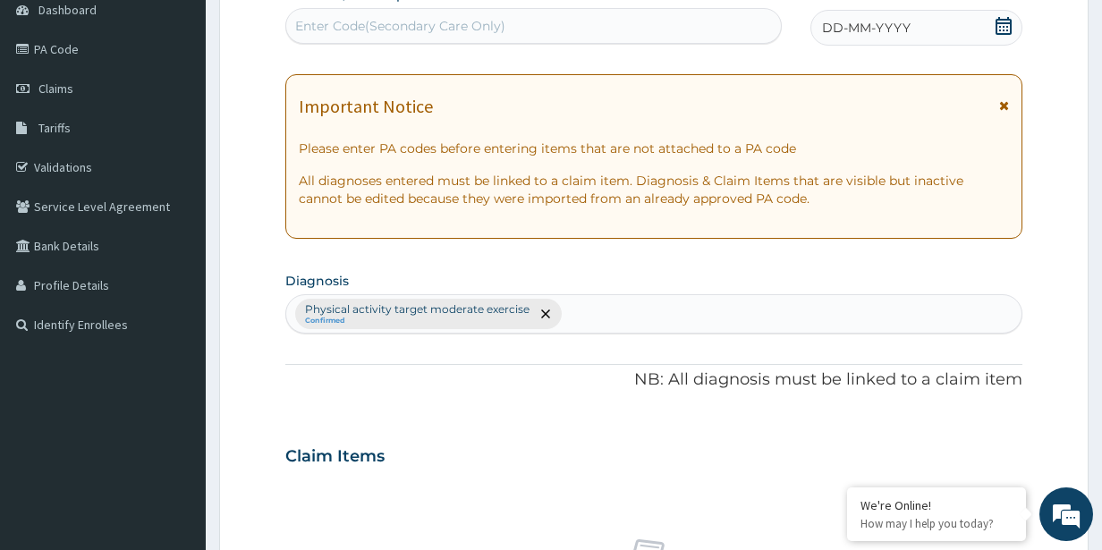
click at [1010, 21] on icon at bounding box center [1004, 26] width 18 height 18
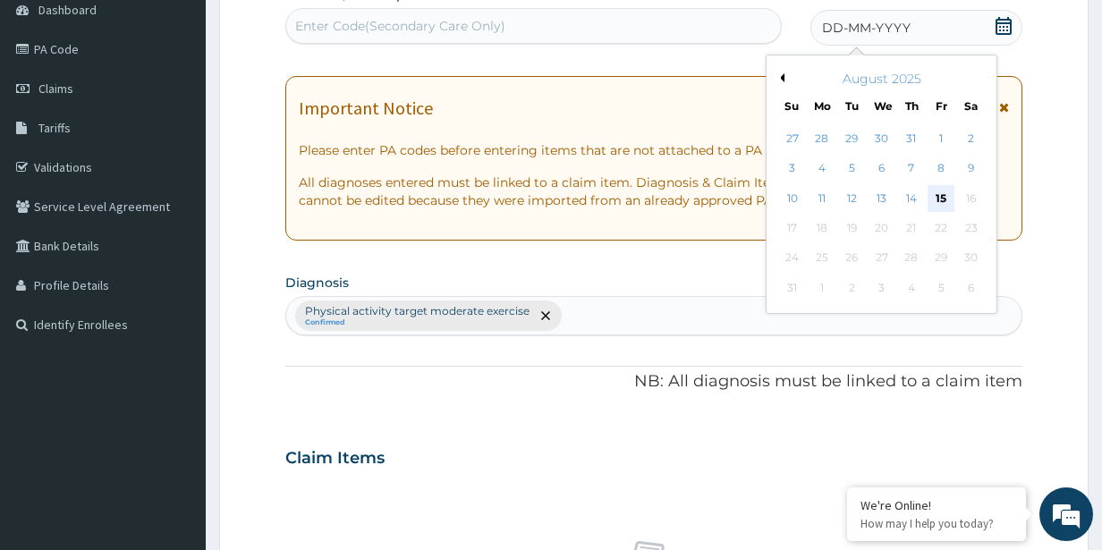
click at [937, 200] on div "15" at bounding box center [941, 198] width 27 height 27
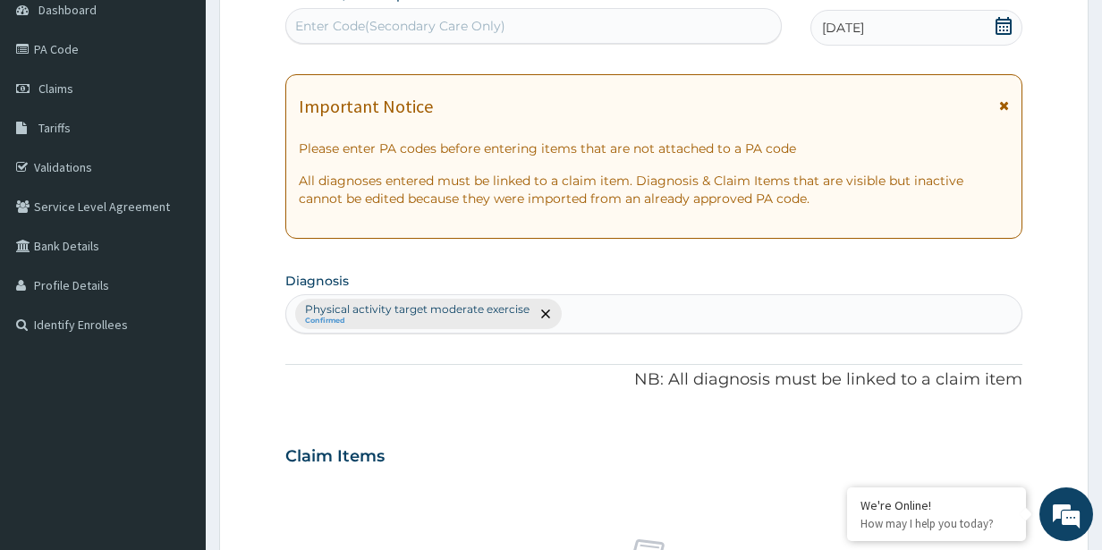
click at [369, 23] on div "Enter Code(Secondary Care Only)" at bounding box center [400, 26] width 210 height 18
type input "PA/83521F"
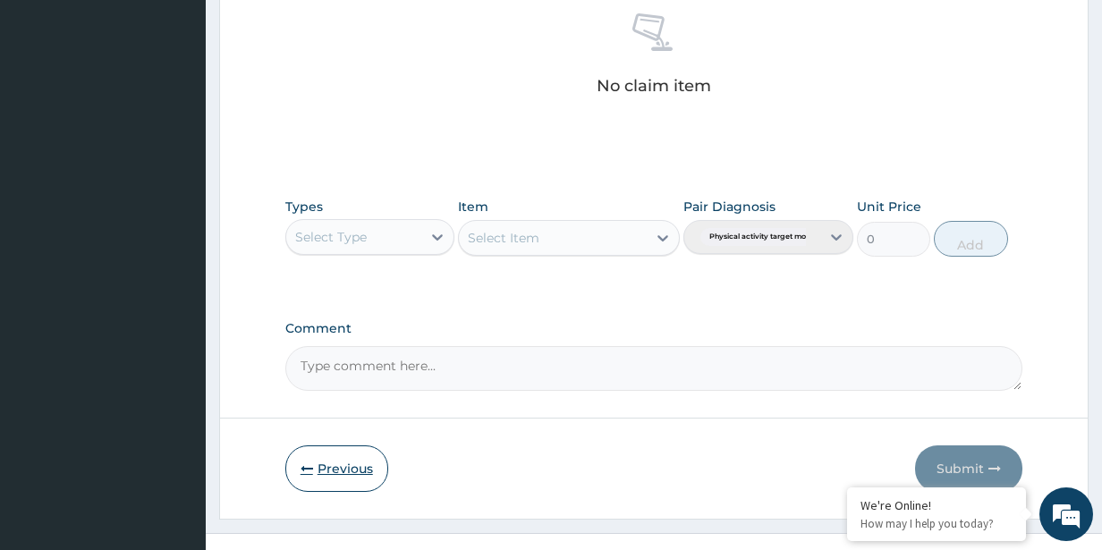
click at [364, 464] on button "Previous" at bounding box center [336, 468] width 103 height 47
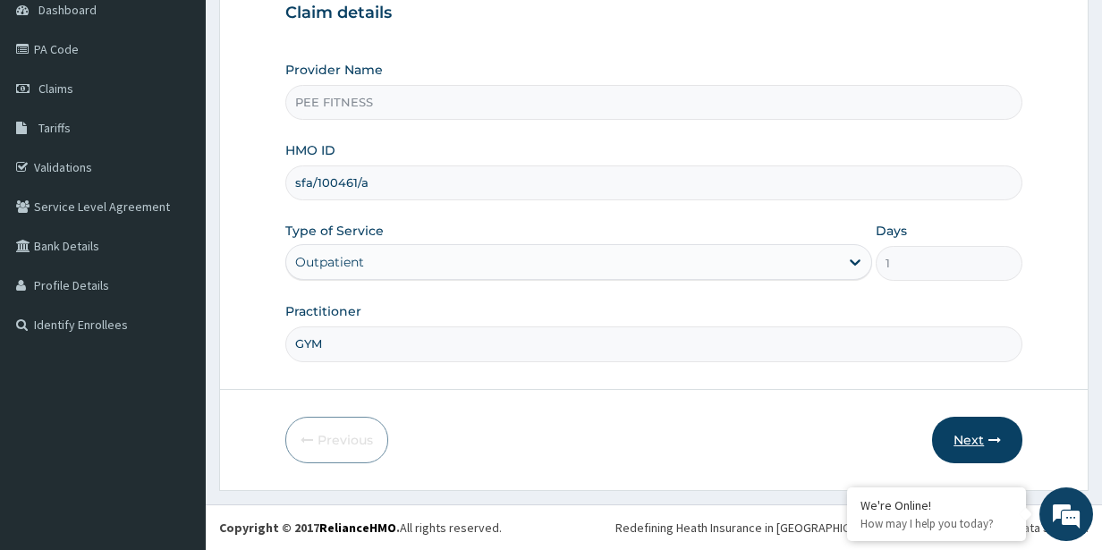
click at [985, 436] on button "Next" at bounding box center [977, 440] width 90 height 47
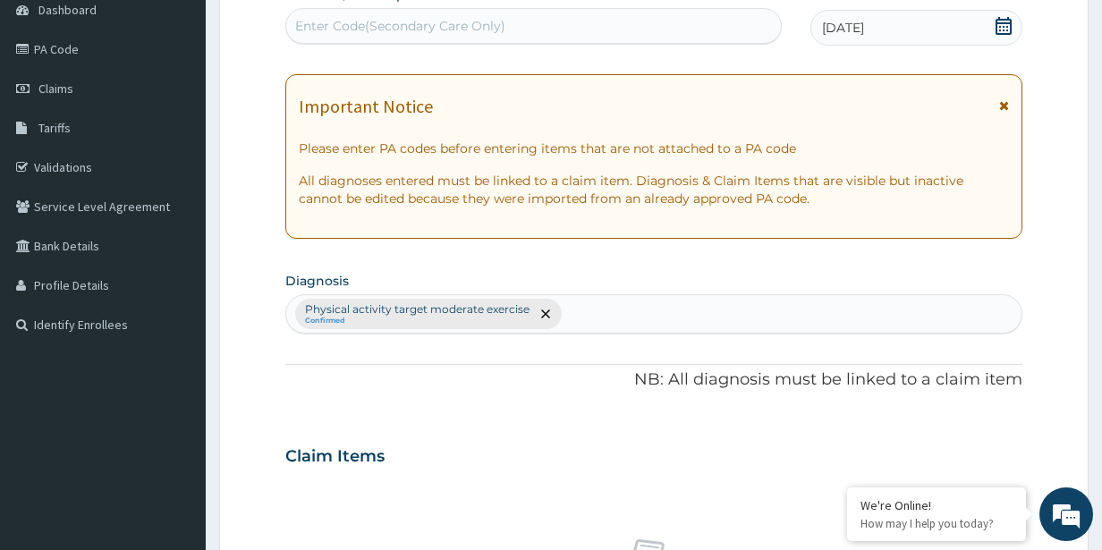
click at [411, 15] on div "Enter Code(Secondary Care Only)" at bounding box center [533, 26] width 495 height 29
type input "PA/83521F"
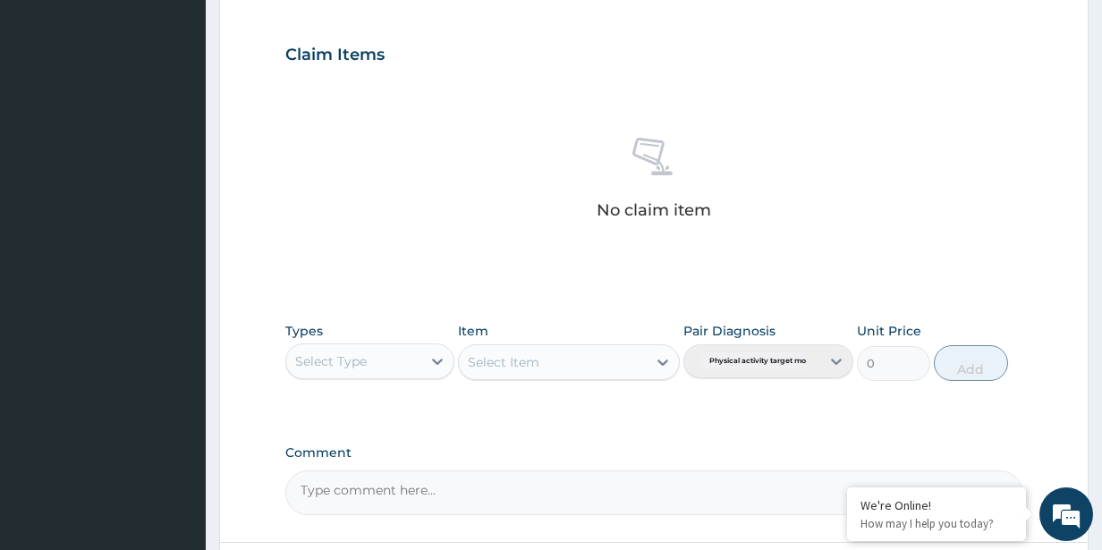
scroll to position [756, 0]
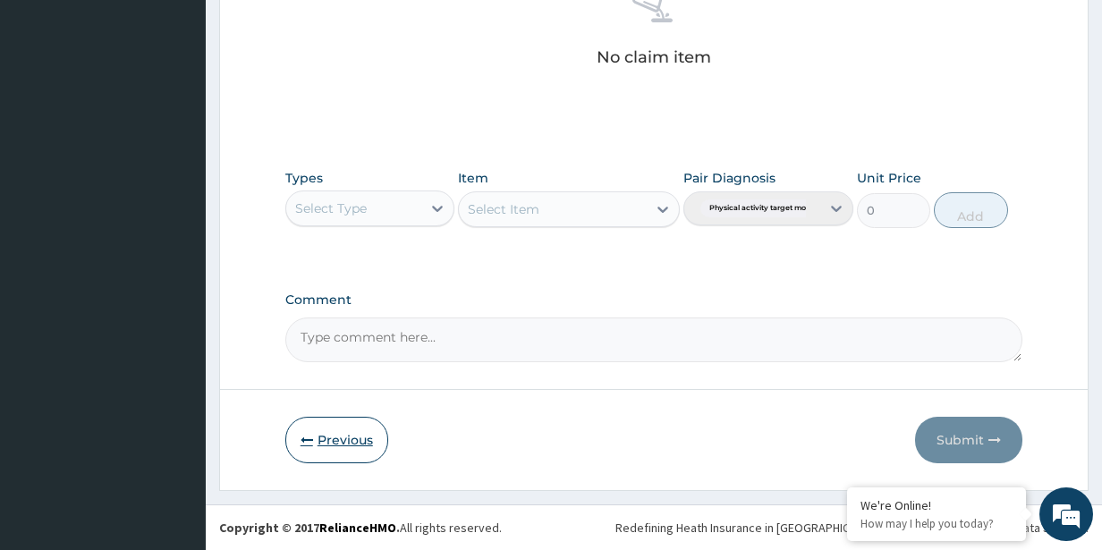
click at [325, 445] on button "Previous" at bounding box center [336, 440] width 103 height 47
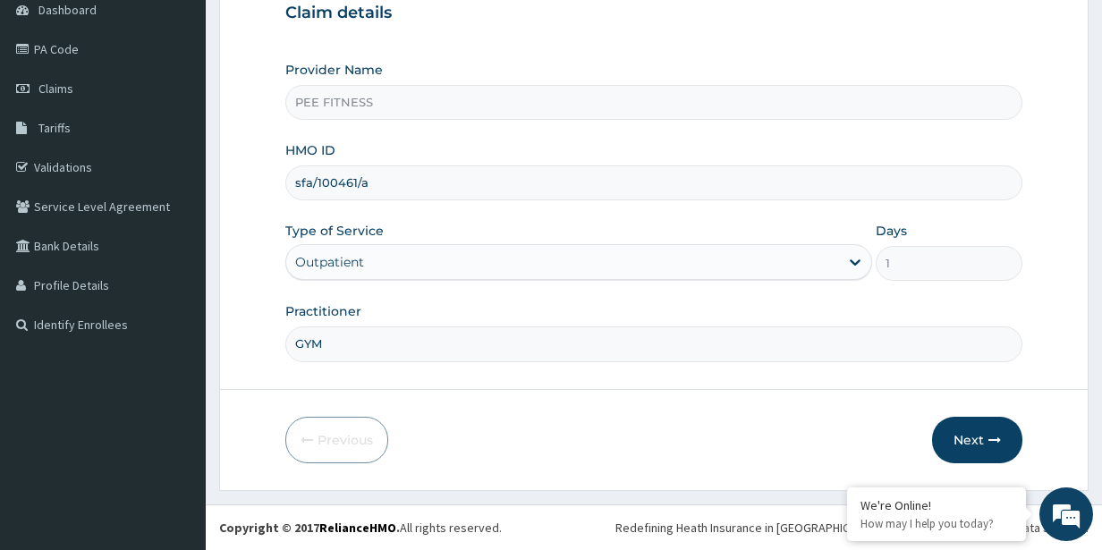
click at [355, 180] on input "sfa/100461/a" at bounding box center [654, 182] width 738 height 35
type input "sfa/10046/a"
click at [942, 425] on button "Next" at bounding box center [977, 440] width 90 height 47
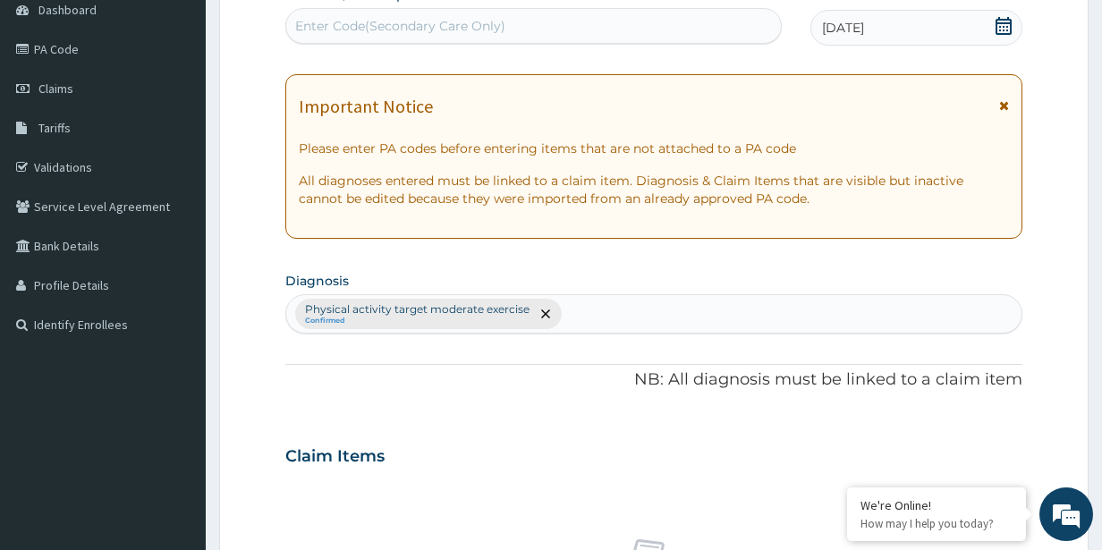
click at [343, 16] on div "Enter Code(Secondary Care Only)" at bounding box center [533, 26] width 495 height 29
type input "PA/83521F"
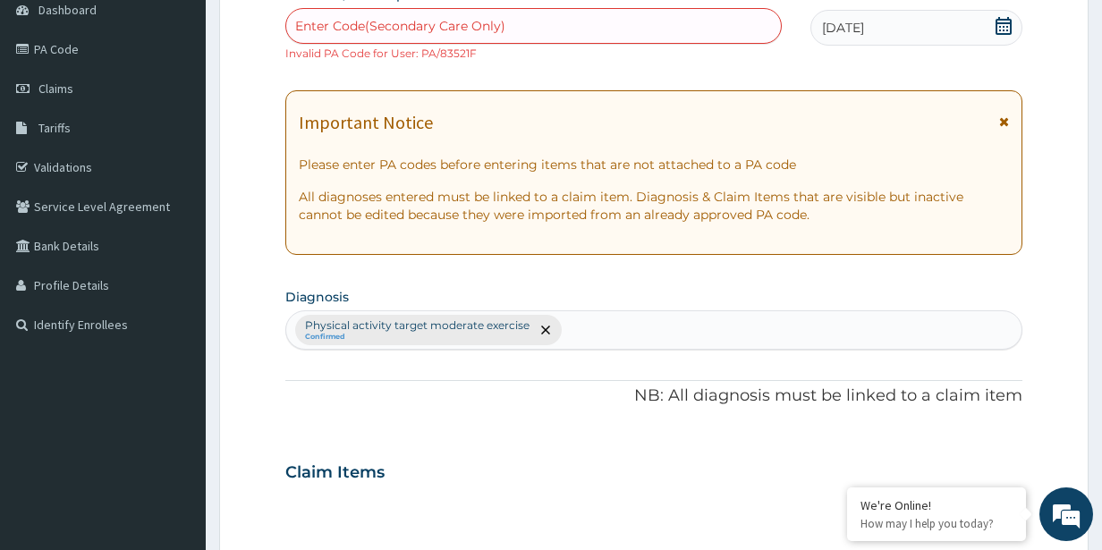
click at [411, 32] on div "Enter Code(Secondary Care Only)" at bounding box center [400, 26] width 210 height 18
type input "PA/83521F"
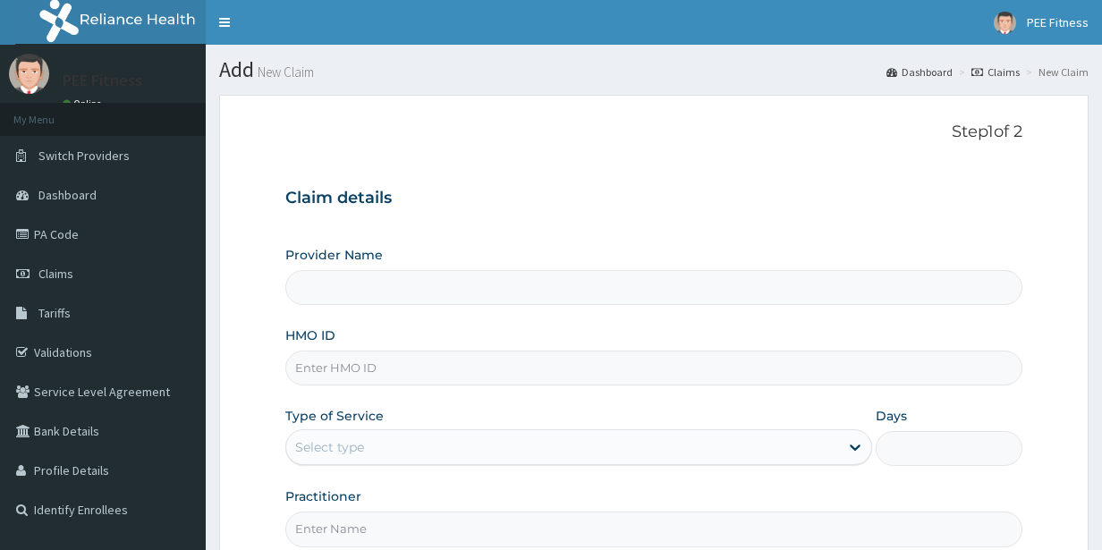
click at [341, 527] on input "Practitioner" at bounding box center [654, 529] width 738 height 35
type input "PEE FITNESS"
type input "1"
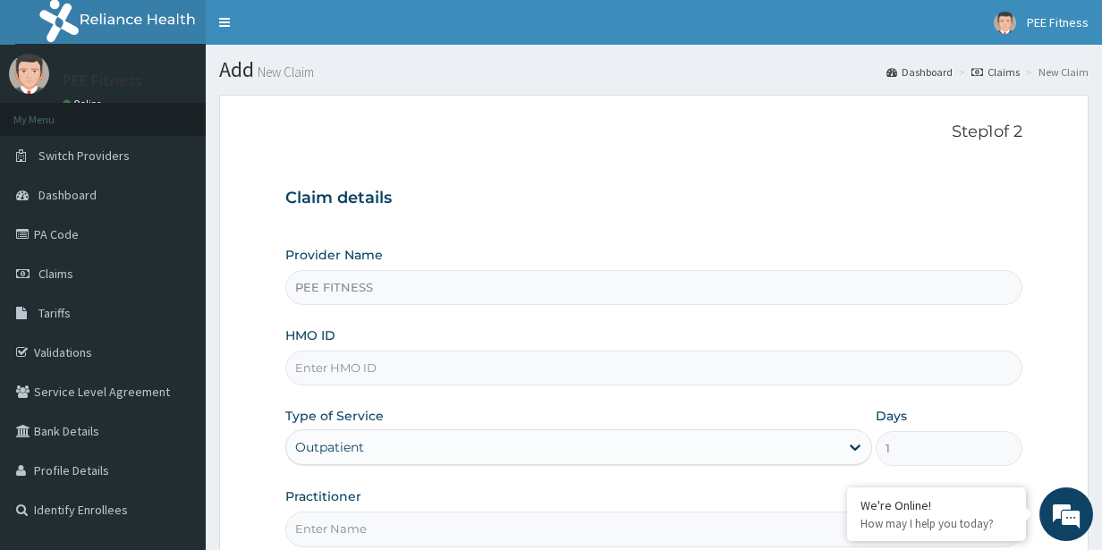
type input "GYM"
click at [369, 361] on input "HMO ID" at bounding box center [654, 368] width 738 height 35
click at [379, 374] on input "sfa/10046" at bounding box center [654, 368] width 738 height 35
type input "SFA/10461/A"
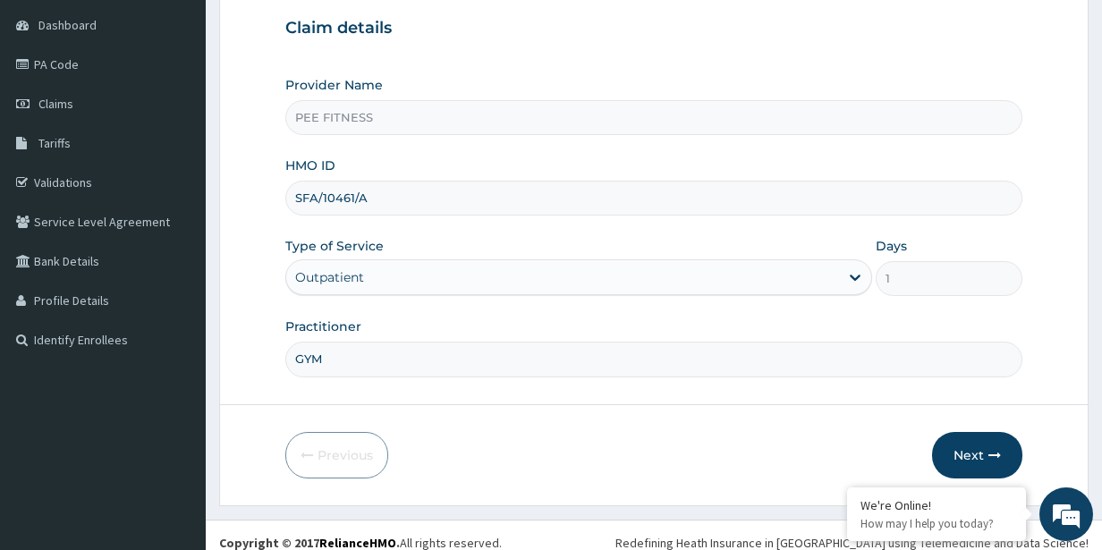
scroll to position [185, 0]
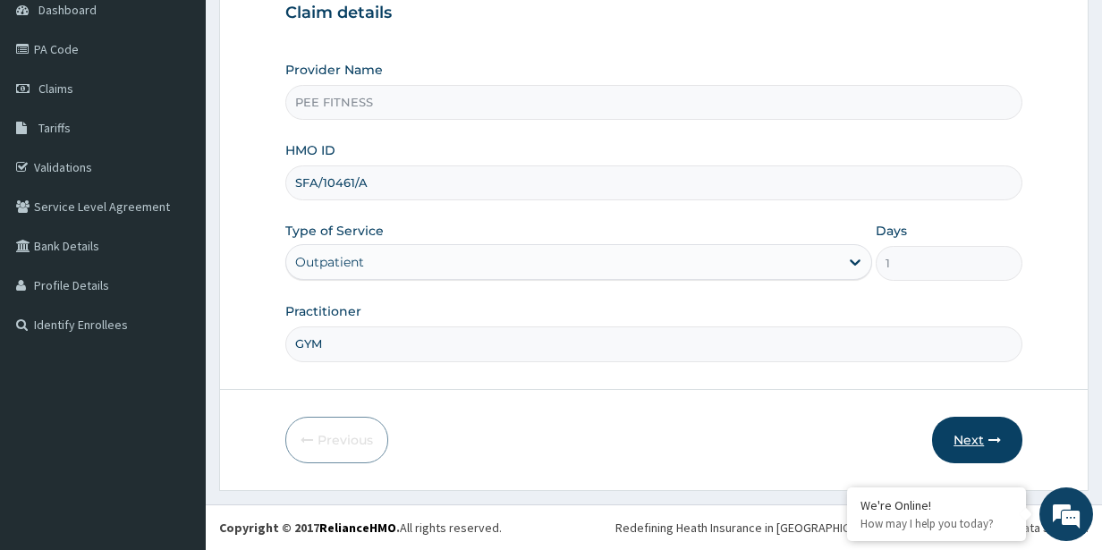
click at [987, 436] on button "Next" at bounding box center [977, 440] width 90 height 47
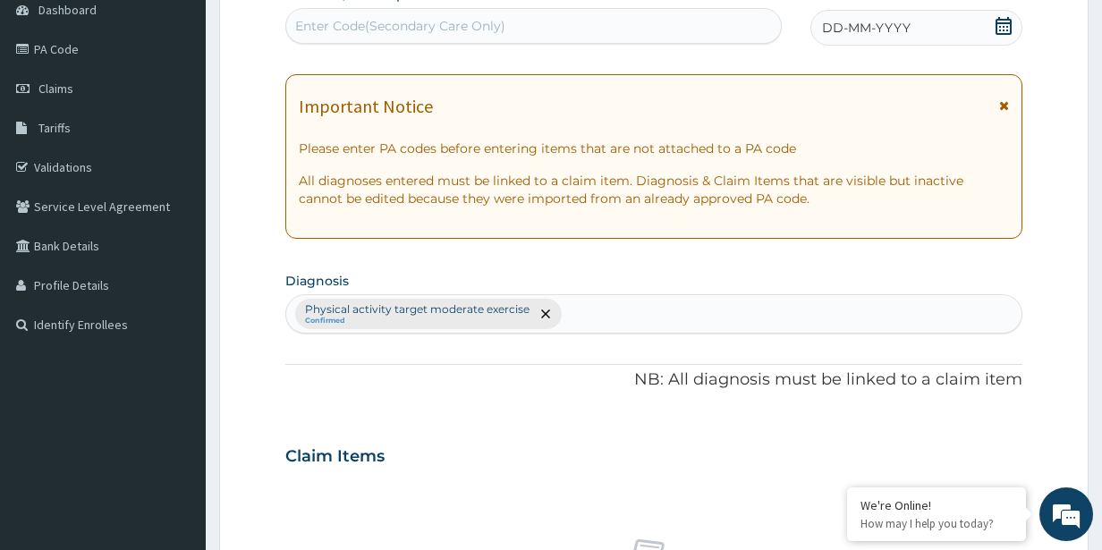
click at [322, 35] on div "Enter Code(Secondary Care Only)" at bounding box center [400, 26] width 210 height 18
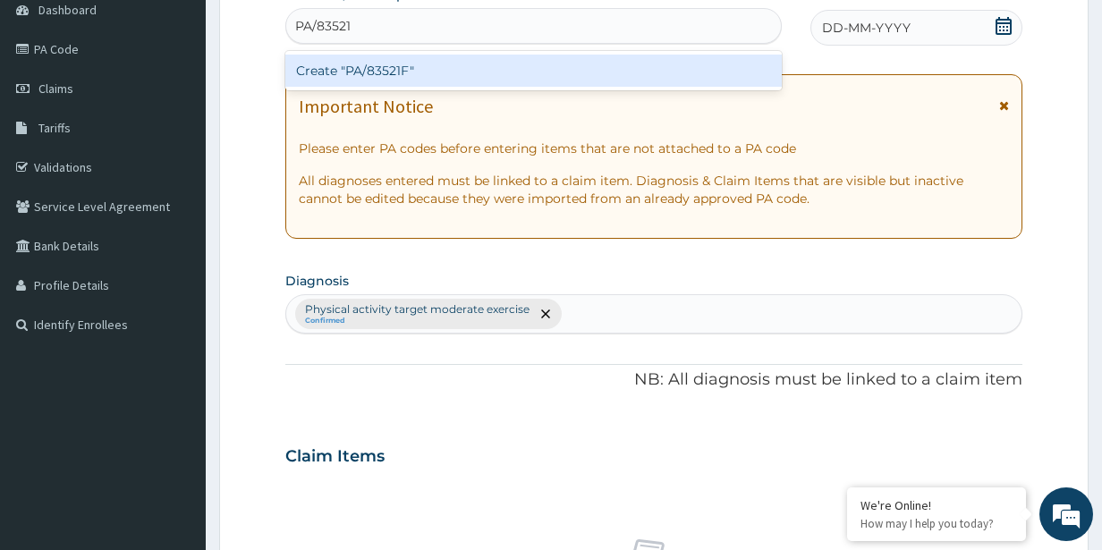
type input "PA/83521F"
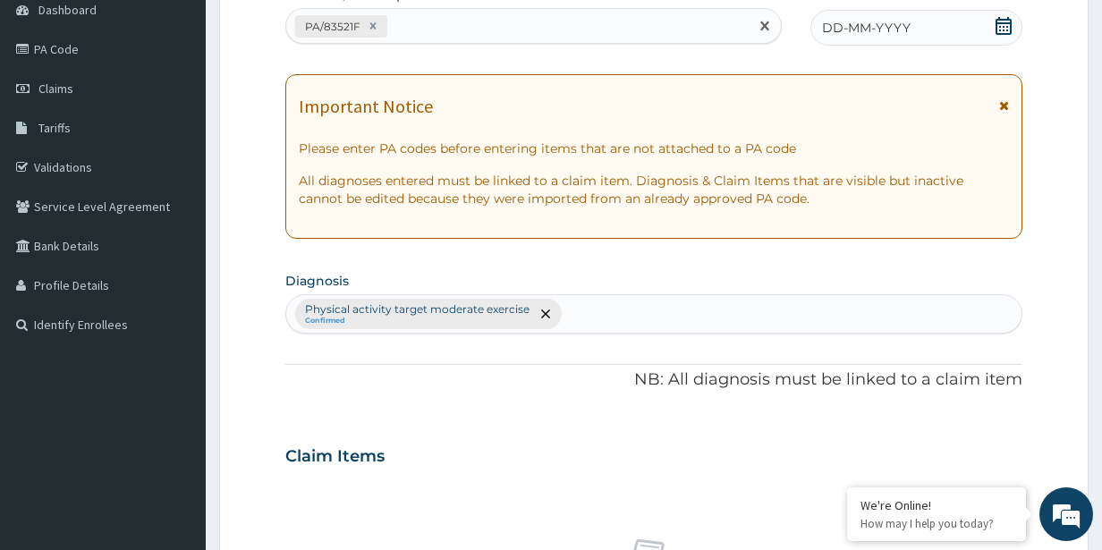
click at [1007, 22] on icon at bounding box center [1004, 26] width 16 height 18
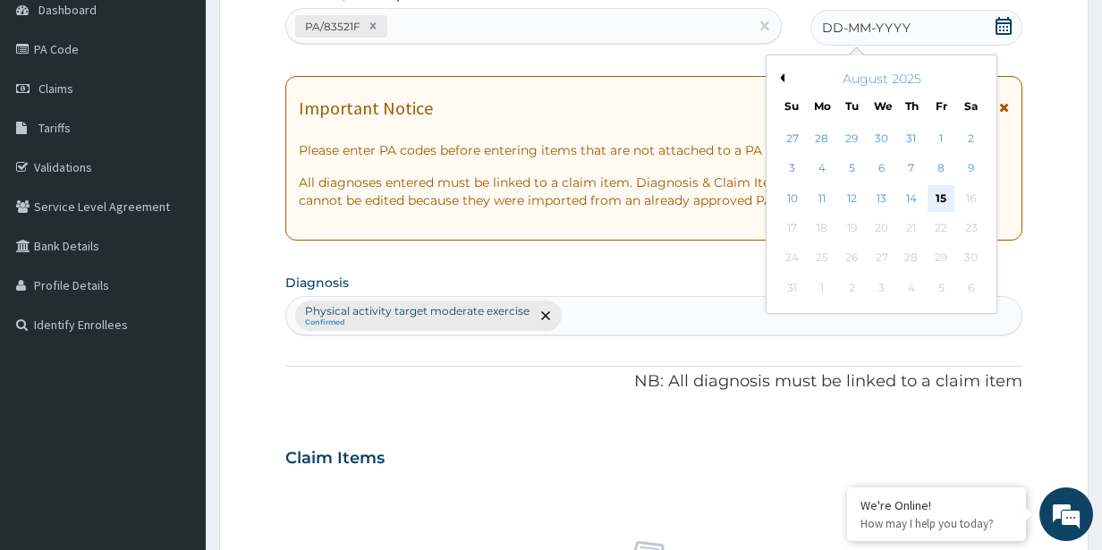
click at [940, 199] on div "15" at bounding box center [941, 198] width 27 height 27
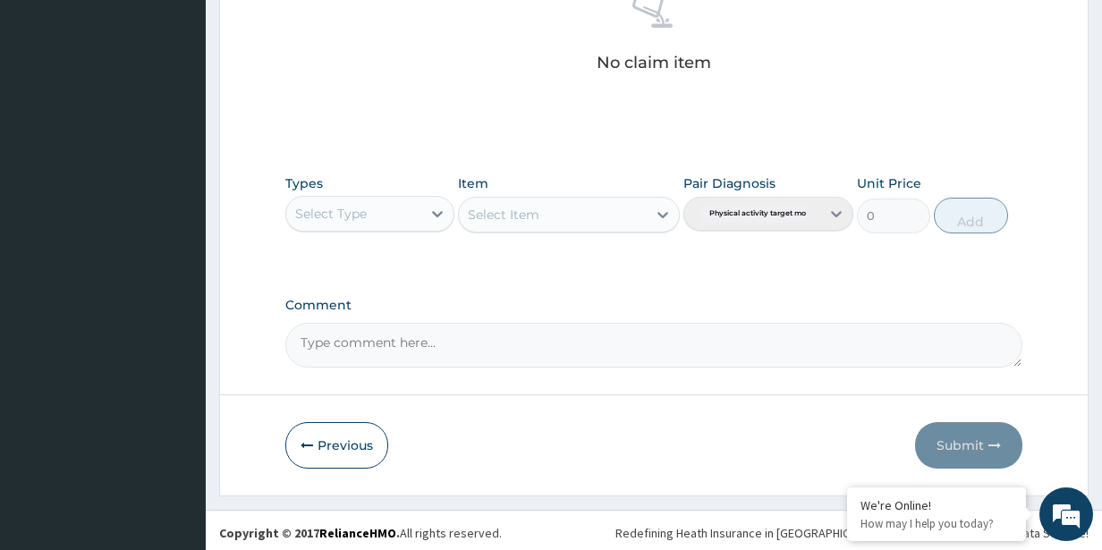
scroll to position [740, 0]
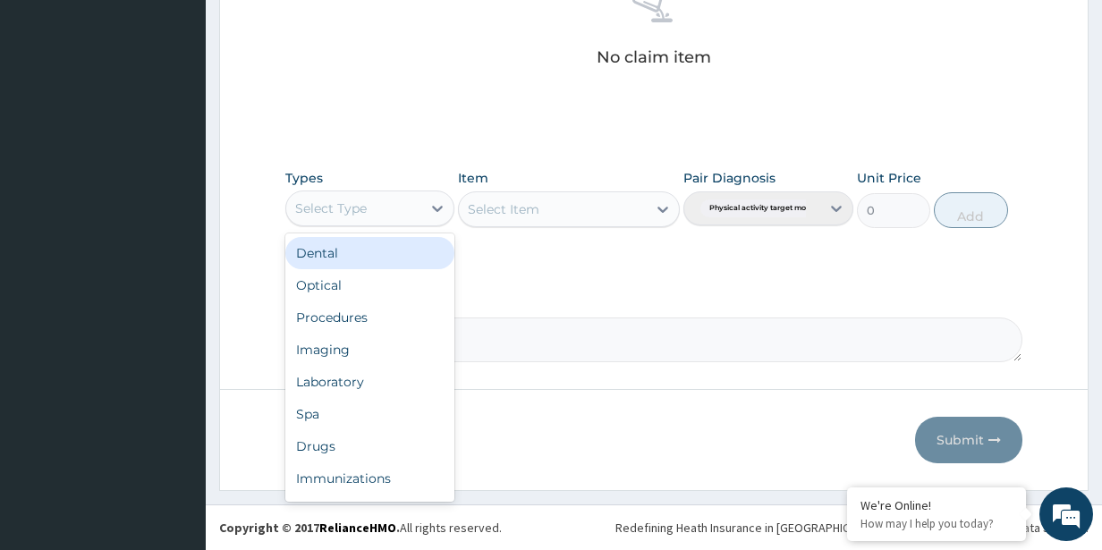
click at [392, 216] on div "Select Type" at bounding box center [354, 208] width 136 height 29
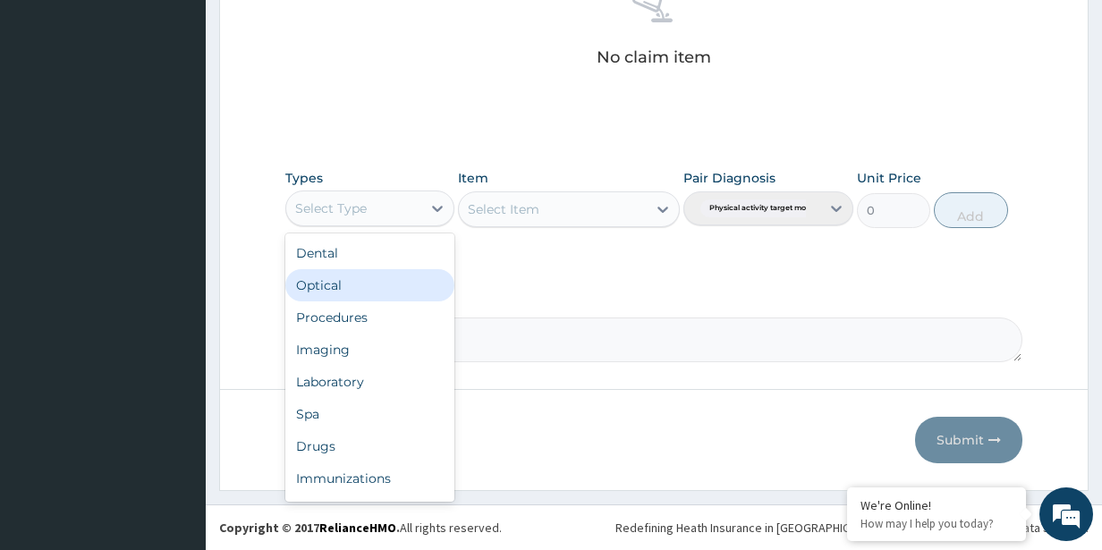
scroll to position [61, 0]
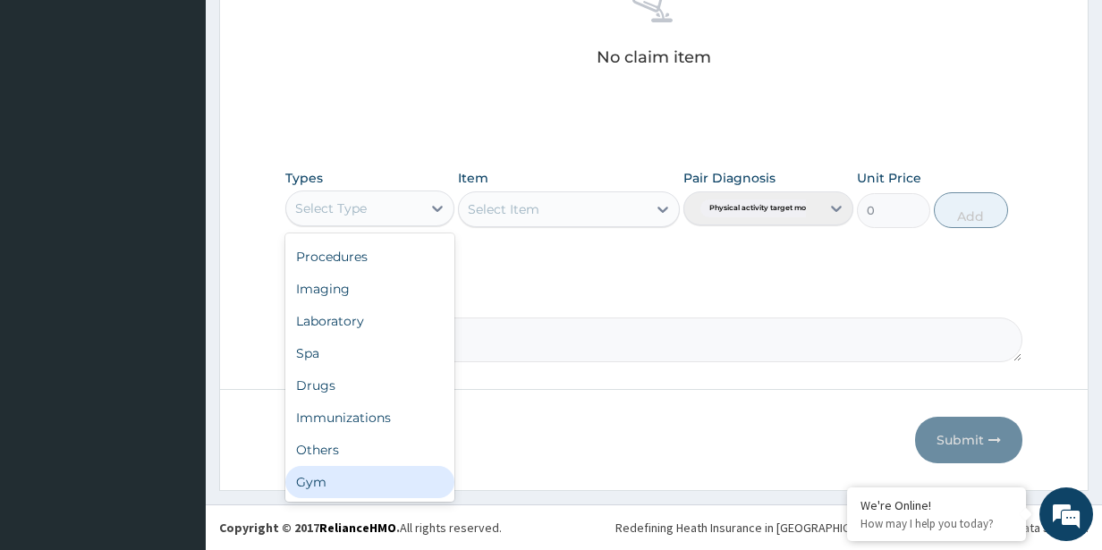
click at [342, 483] on div "Gym" at bounding box center [370, 482] width 170 height 32
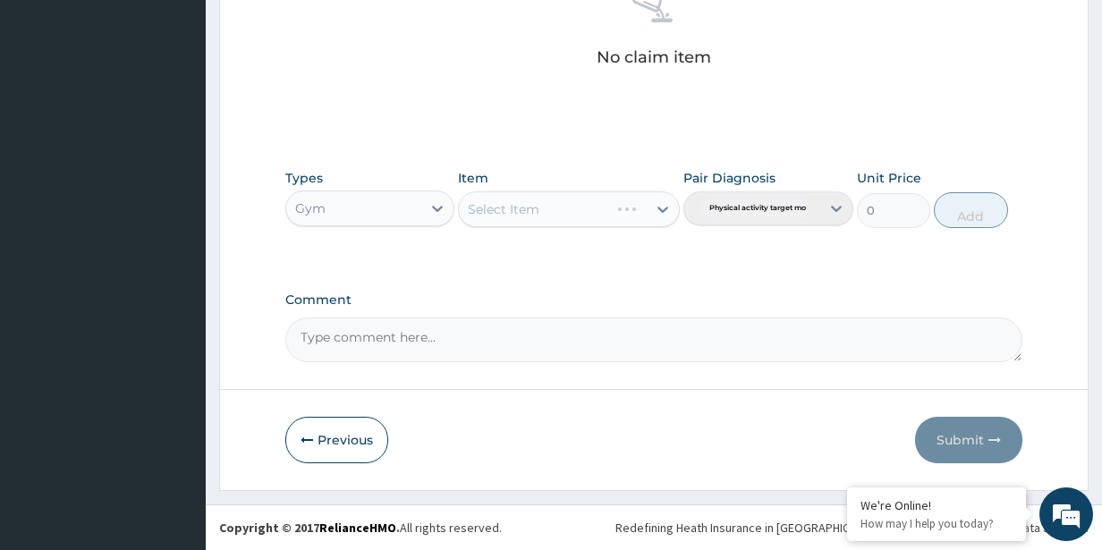
click at [539, 208] on div "Select Item" at bounding box center [568, 209] width 221 height 36
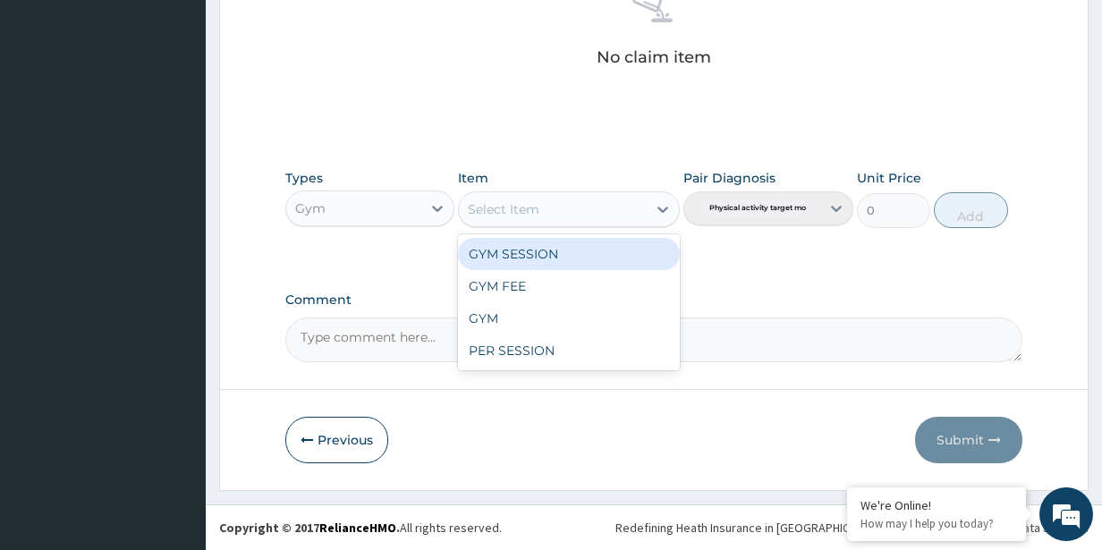
click at [614, 212] on div "Select Item" at bounding box center [552, 209] width 187 height 29
click at [586, 250] on div "GYM SESSION" at bounding box center [568, 254] width 221 height 32
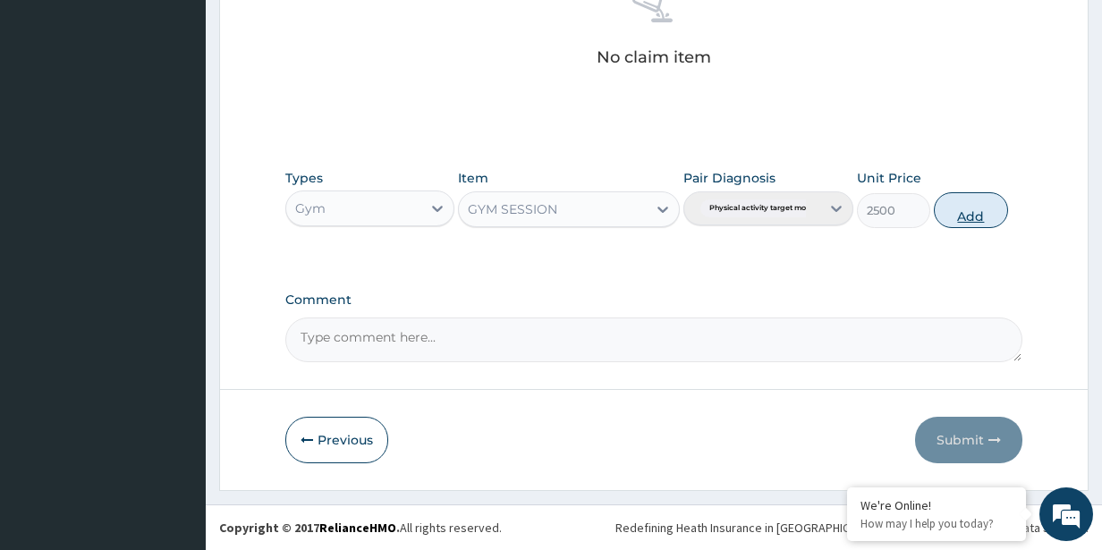
click at [975, 200] on button "Add" at bounding box center [970, 210] width 73 height 36
type input "0"
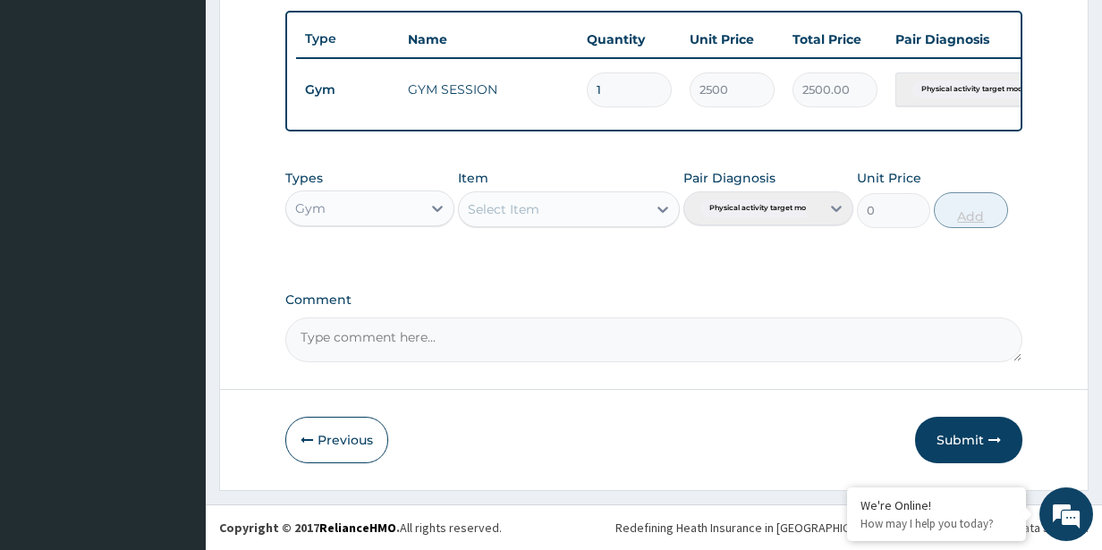
scroll to position [668, 0]
click at [952, 437] on button "Submit" at bounding box center [968, 440] width 107 height 47
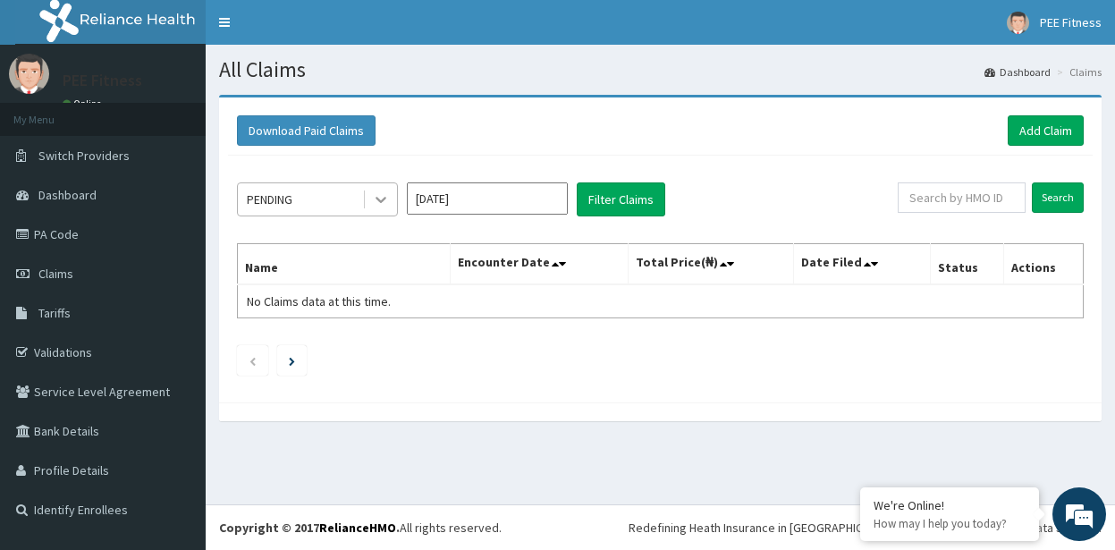
click at [376, 199] on icon at bounding box center [381, 200] width 18 height 18
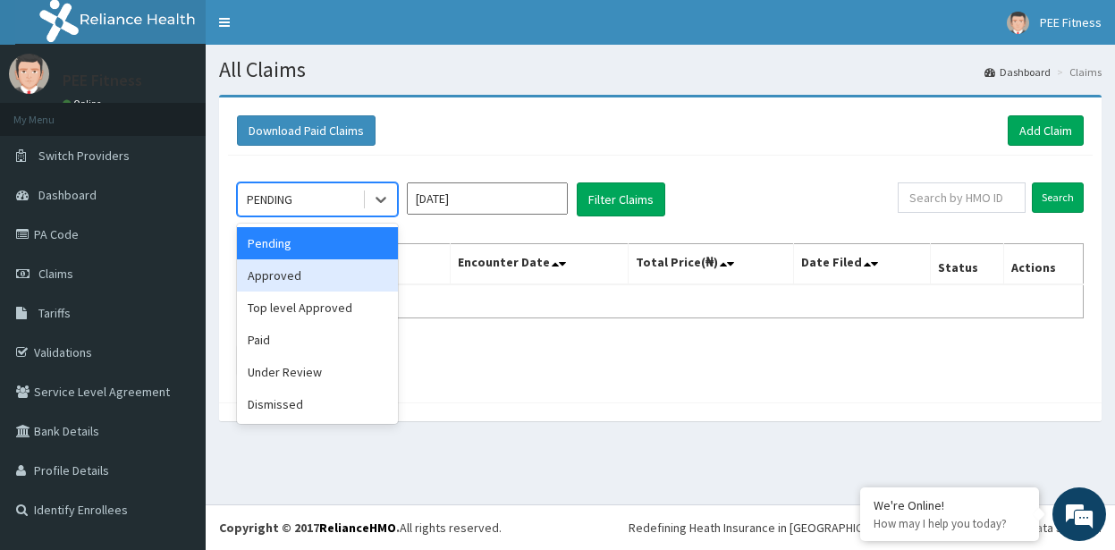
click at [343, 274] on div "Approved" at bounding box center [317, 275] width 161 height 32
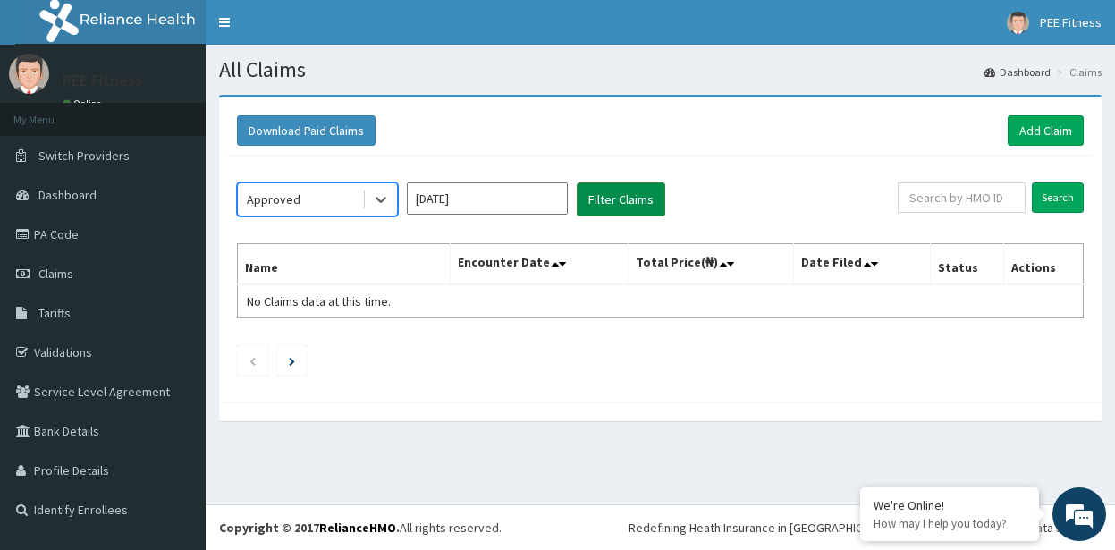
click at [638, 199] on button "Filter Claims" at bounding box center [621, 199] width 89 height 34
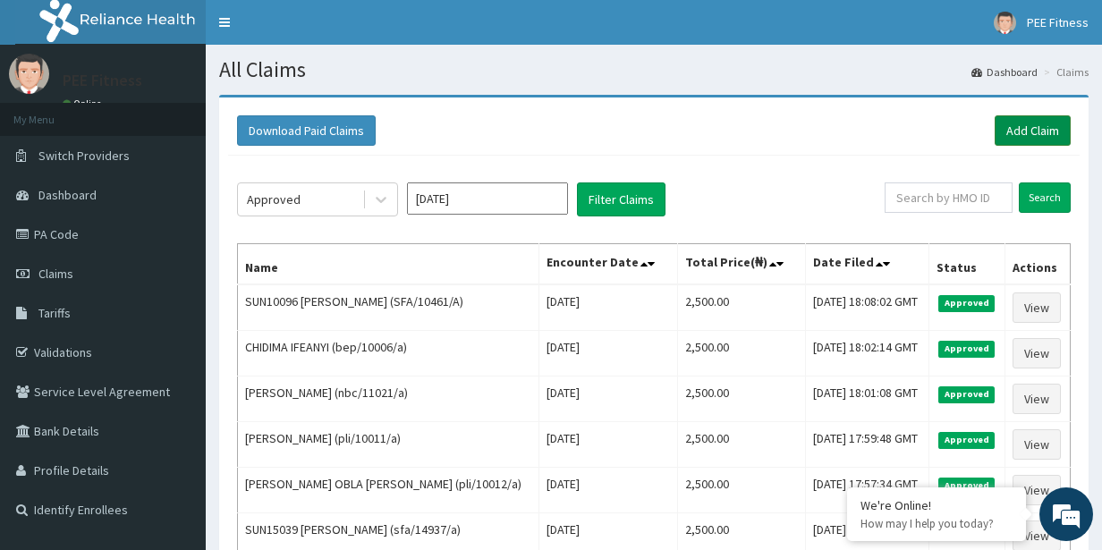
click at [1032, 134] on link "Add Claim" at bounding box center [1033, 130] width 76 height 30
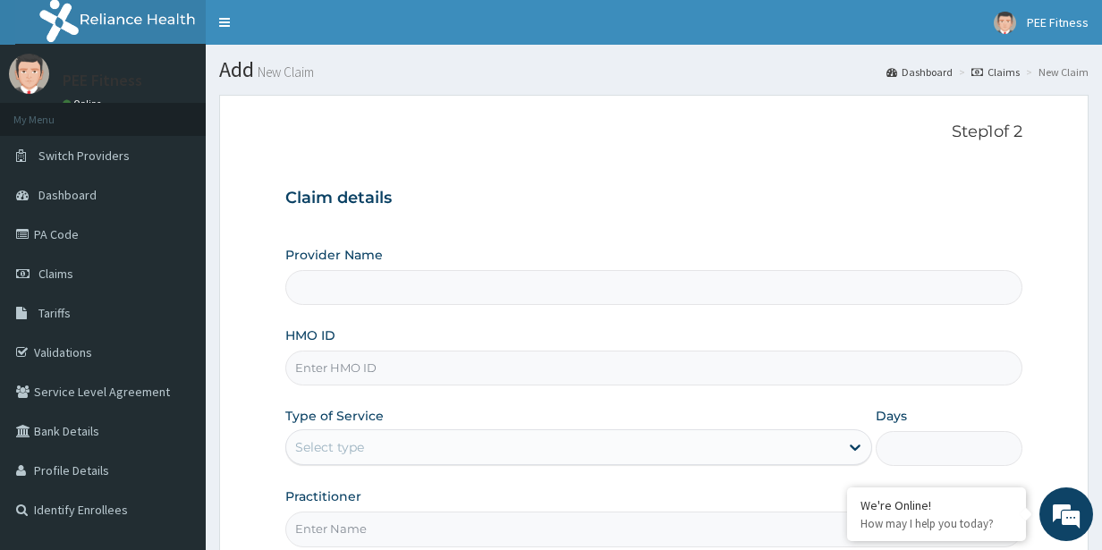
type input "PEE FITNESS"
type input "1"
click at [334, 533] on input "Practitioner" at bounding box center [654, 529] width 738 height 35
type input "GYM"
click at [353, 372] on input "HMO ID" at bounding box center [654, 368] width 738 height 35
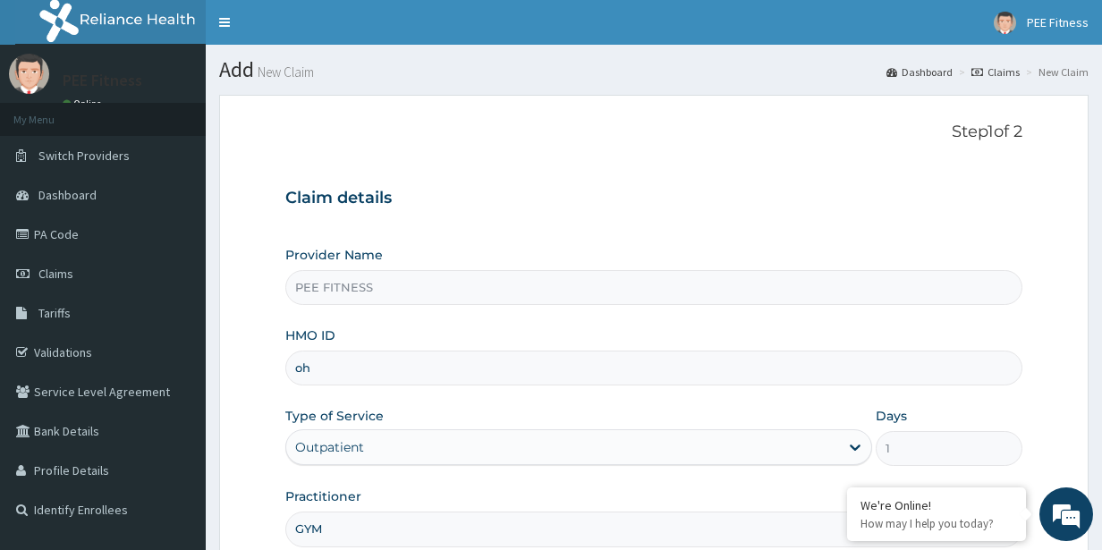
type input "o"
click at [367, 365] on input "OHT/11396/a" at bounding box center [654, 368] width 738 height 35
click at [386, 359] on input "OHT/11396/A" at bounding box center [654, 368] width 738 height 35
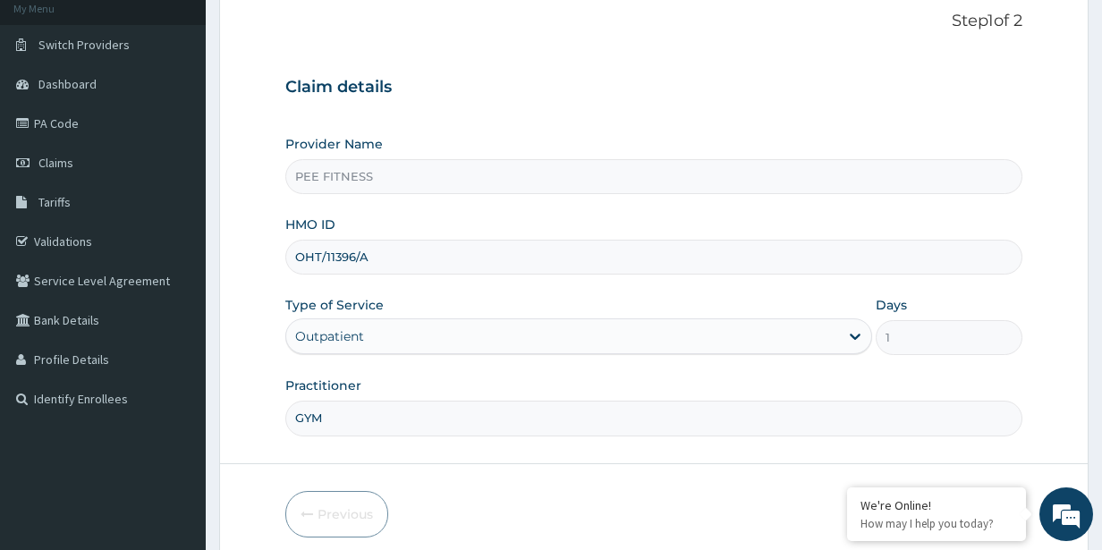
scroll to position [185, 0]
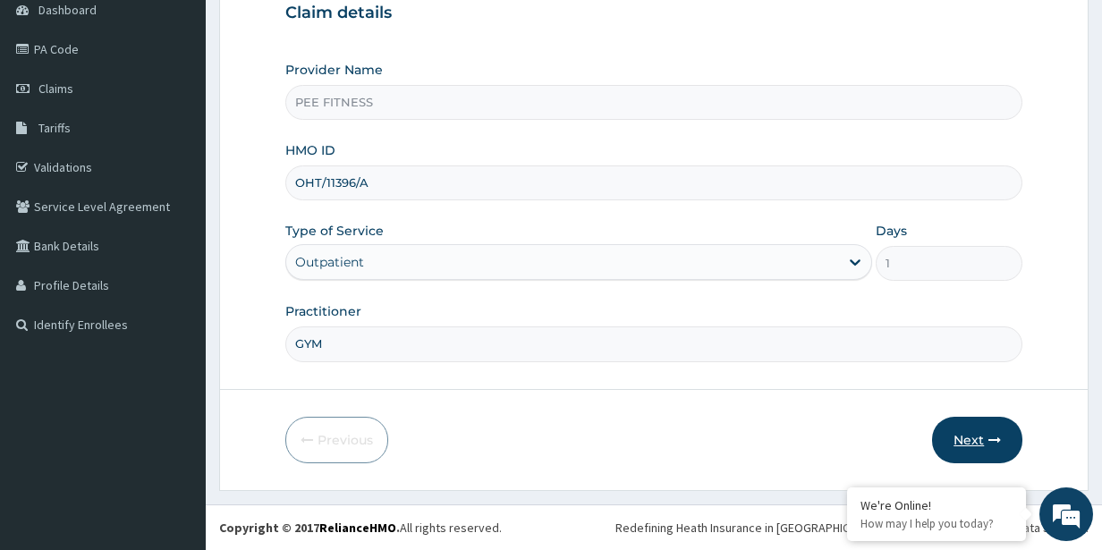
type input "OHT/11396/A"
click at [987, 438] on button "Next" at bounding box center [977, 440] width 90 height 47
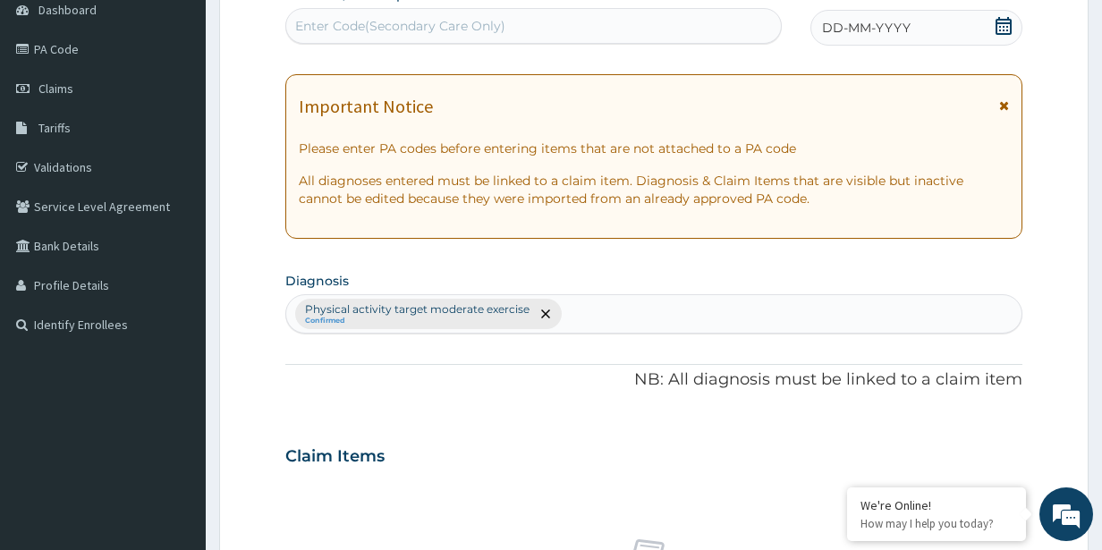
click at [515, 23] on div "Enter Code(Secondary Care Only)" at bounding box center [533, 26] width 495 height 29
type input "PA/2229C6"
click at [1001, 27] on icon at bounding box center [1004, 26] width 16 height 18
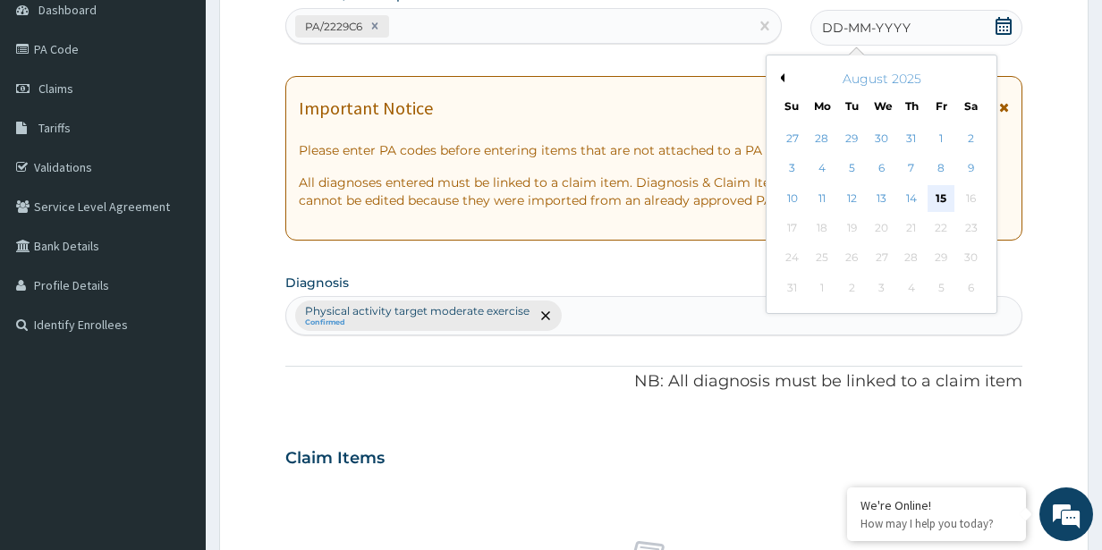
click at [938, 200] on div "15" at bounding box center [941, 198] width 27 height 27
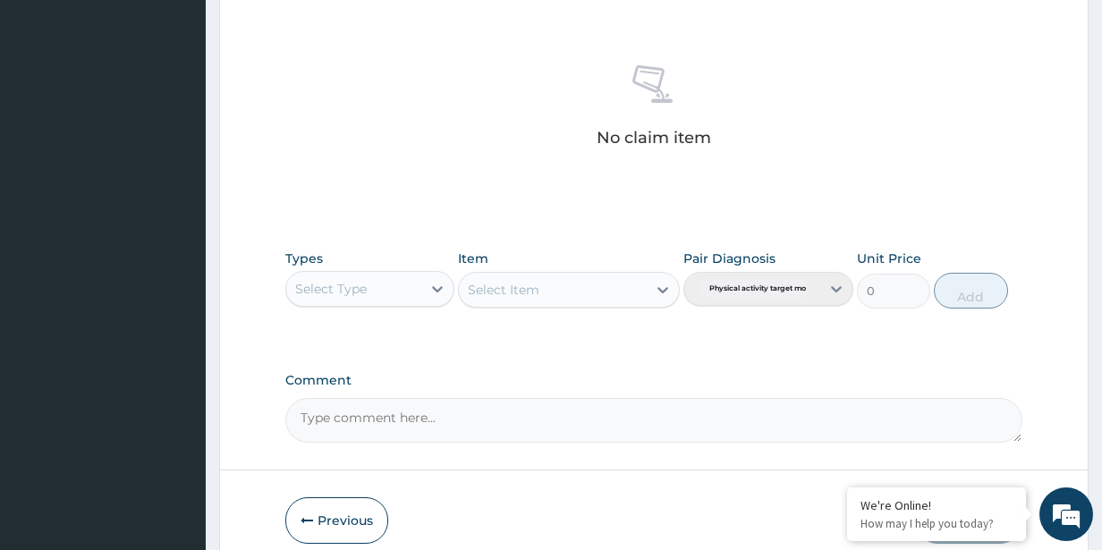
scroll to position [740, 0]
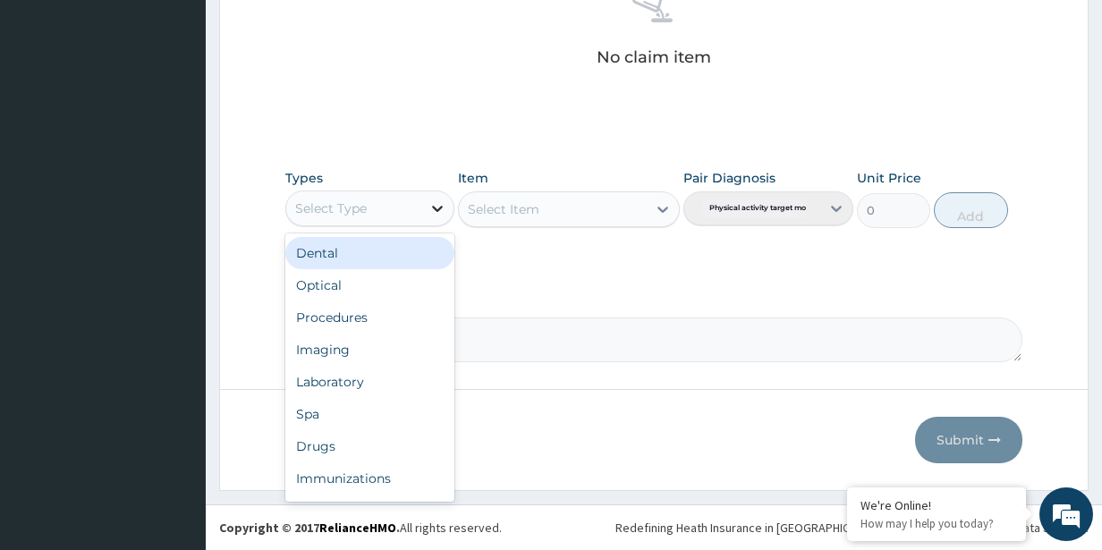
click at [437, 206] on icon at bounding box center [437, 208] width 18 height 18
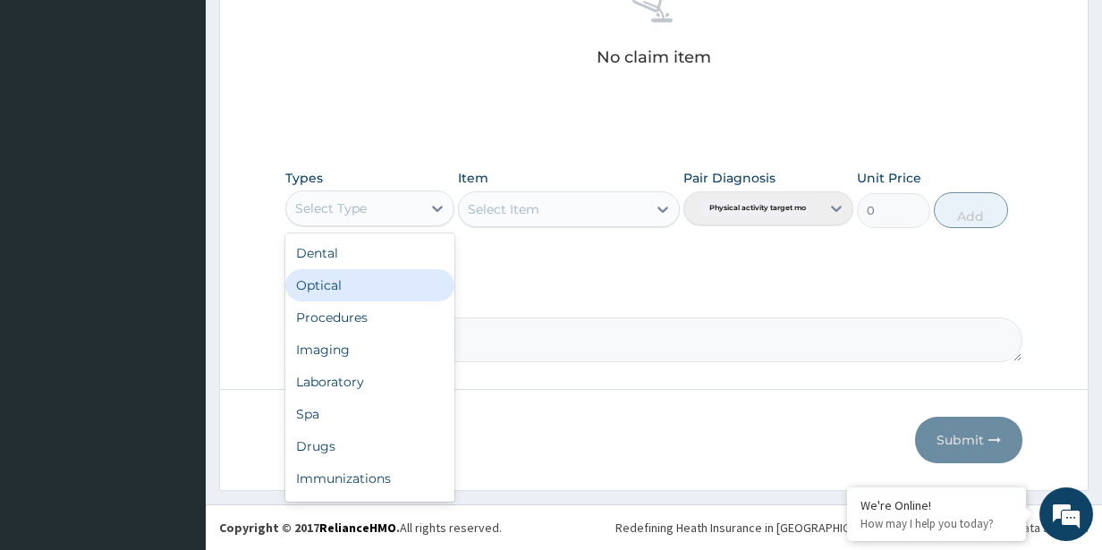
scroll to position [61, 0]
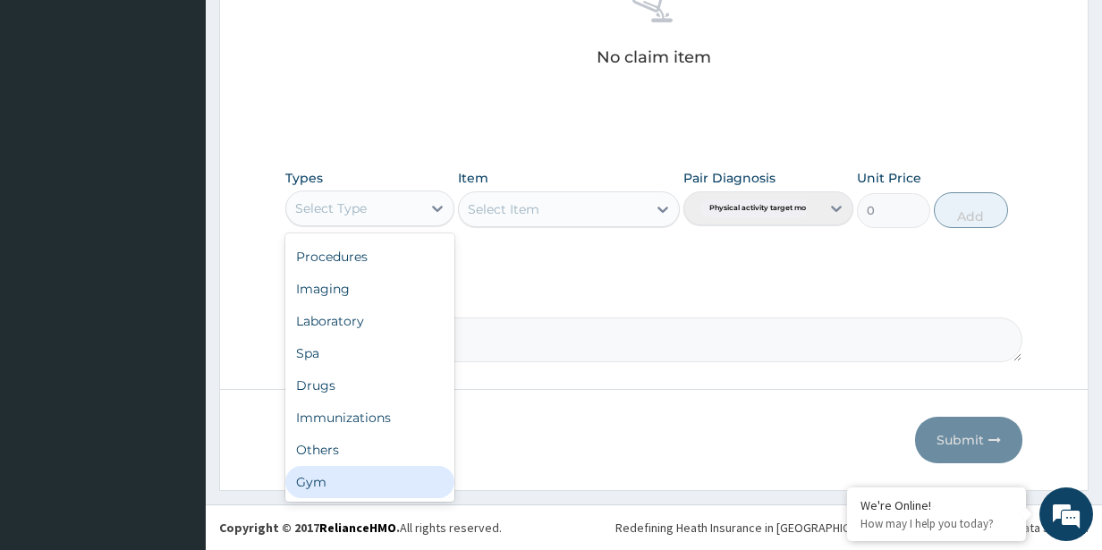
click at [369, 477] on div "Gym" at bounding box center [370, 482] width 170 height 32
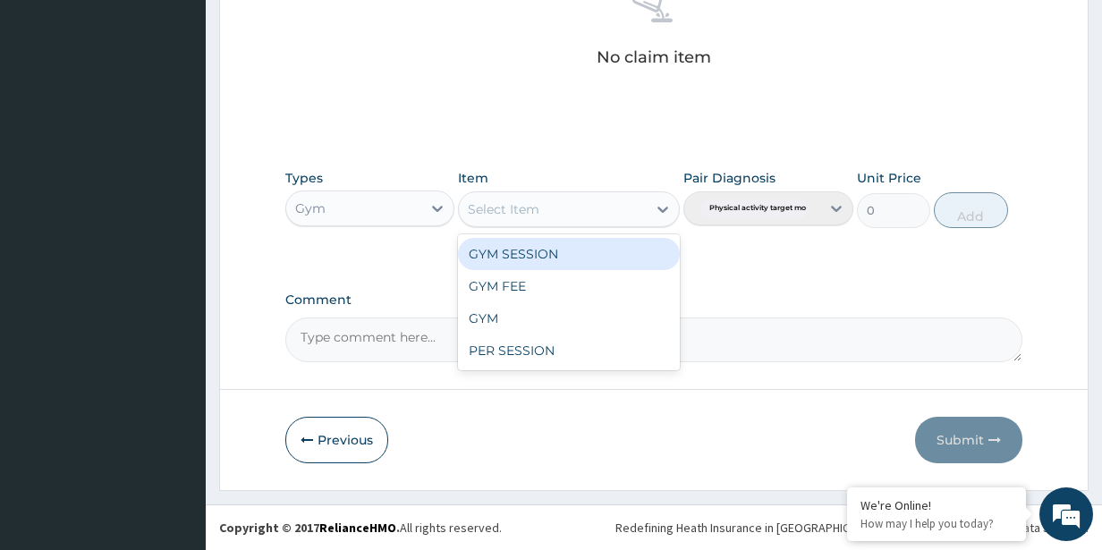
click at [547, 212] on div "Select Item" at bounding box center [552, 209] width 187 height 29
click at [584, 258] on div "GYM SESSION" at bounding box center [568, 254] width 221 height 32
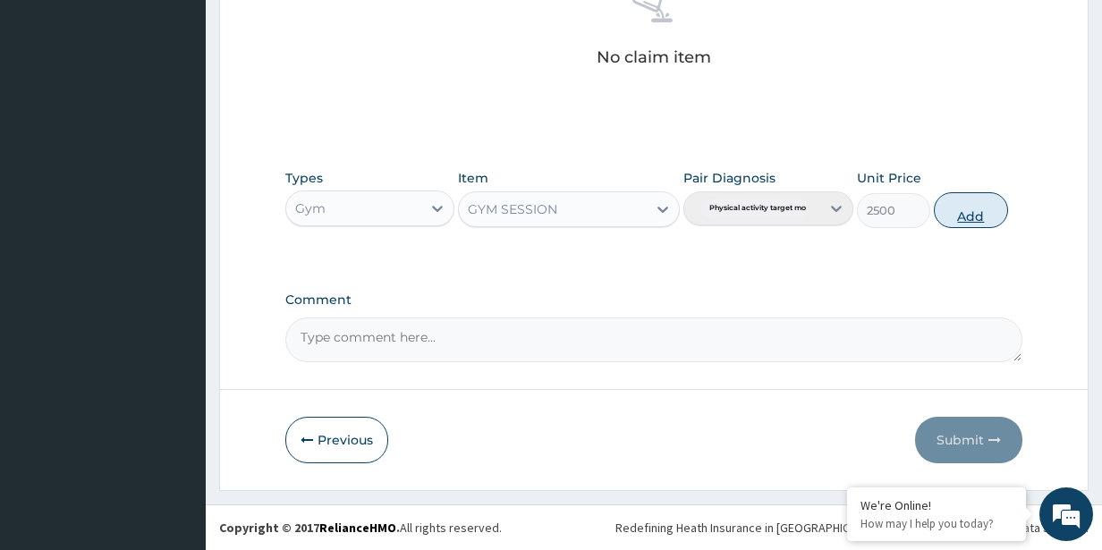
click at [990, 199] on button "Add" at bounding box center [970, 210] width 73 height 36
type input "0"
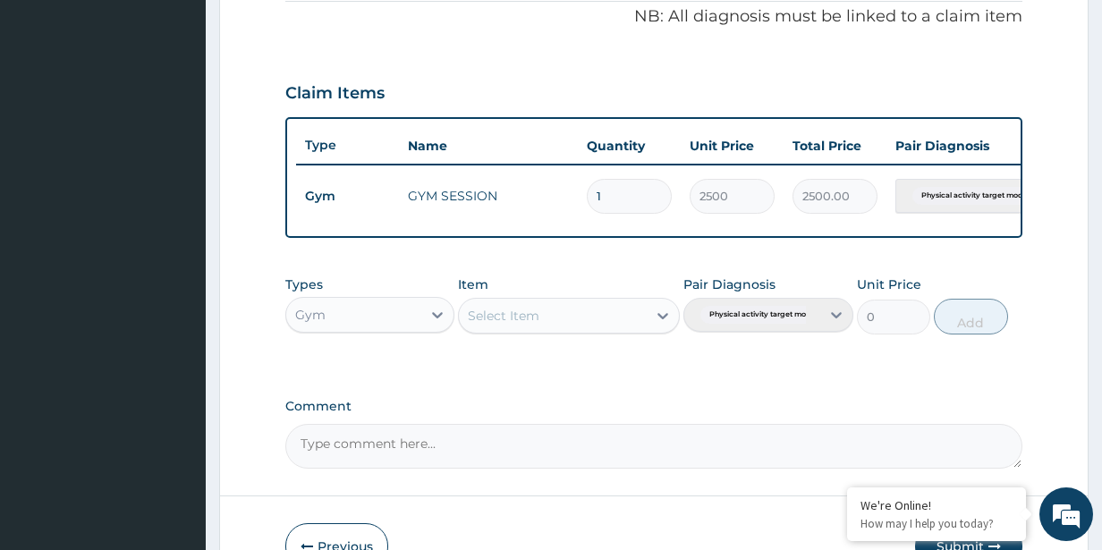
scroll to position [668, 0]
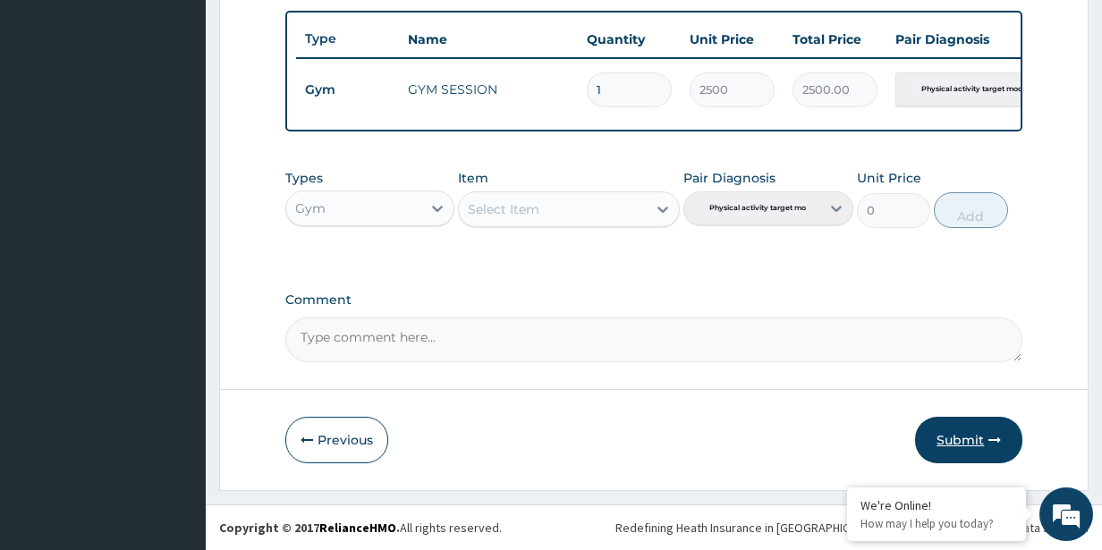
click at [945, 450] on button "Submit" at bounding box center [968, 440] width 107 height 47
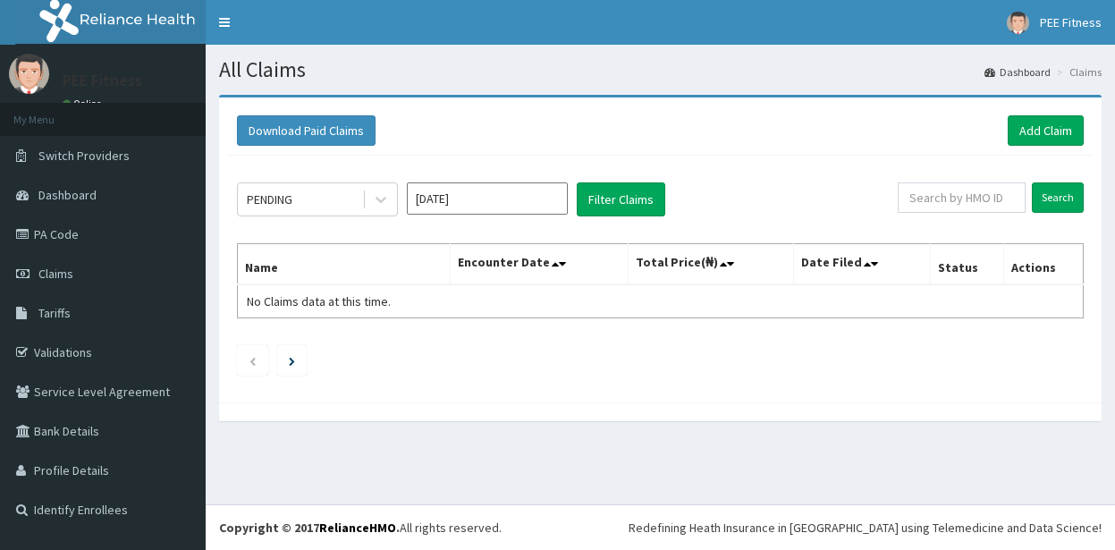
click at [1038, 135] on link "Add Claim" at bounding box center [1046, 130] width 76 height 30
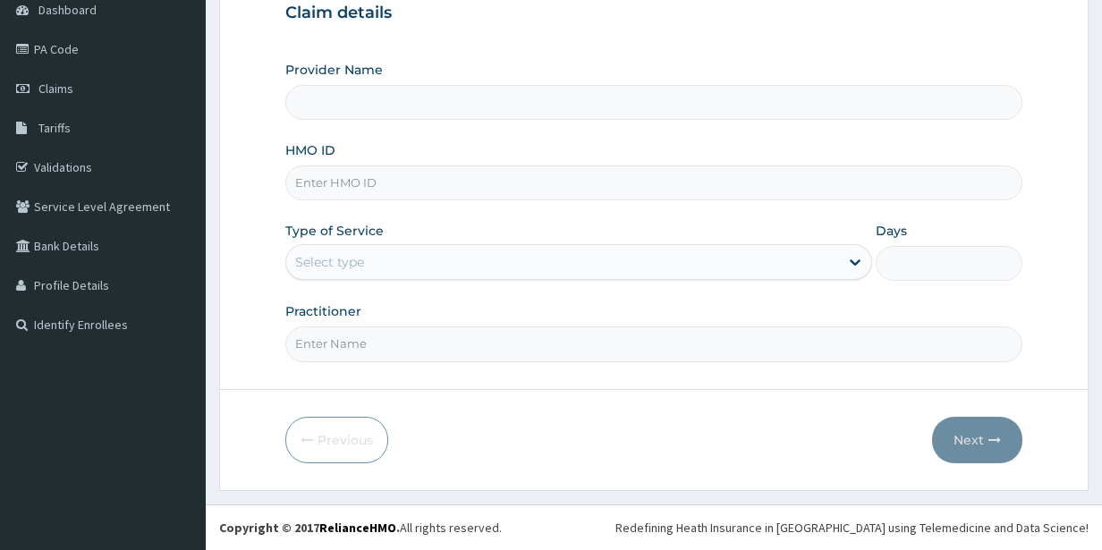
scroll to position [185, 0]
click at [322, 263] on div "Select type" at bounding box center [329, 262] width 69 height 18
click at [352, 343] on input "Practitioner" at bounding box center [654, 344] width 738 height 35
type input "GYM"
click at [360, 189] on input "HMO ID" at bounding box center [654, 182] width 738 height 35
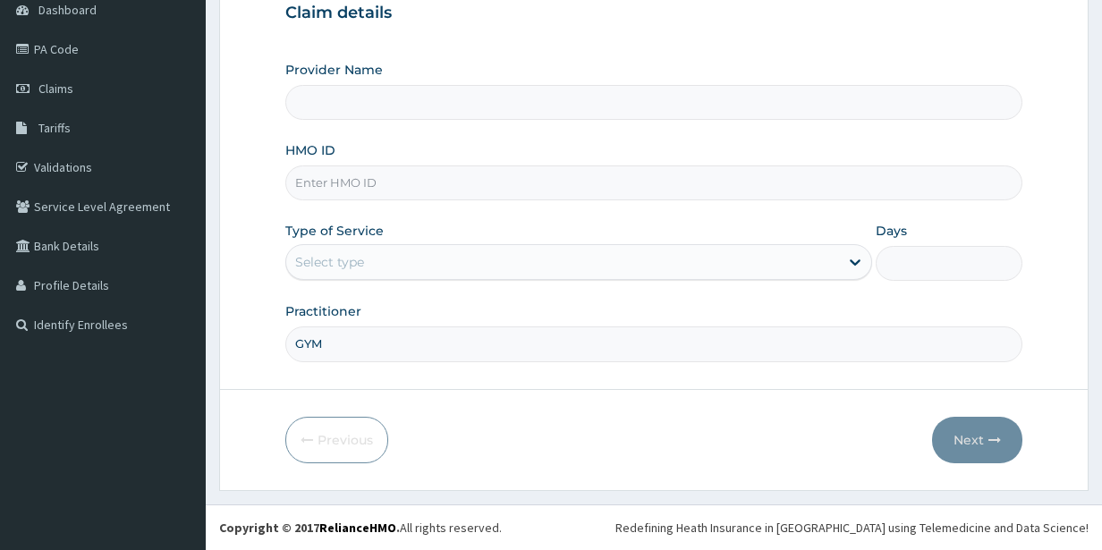
type input "PEE FITNESS"
type input "1"
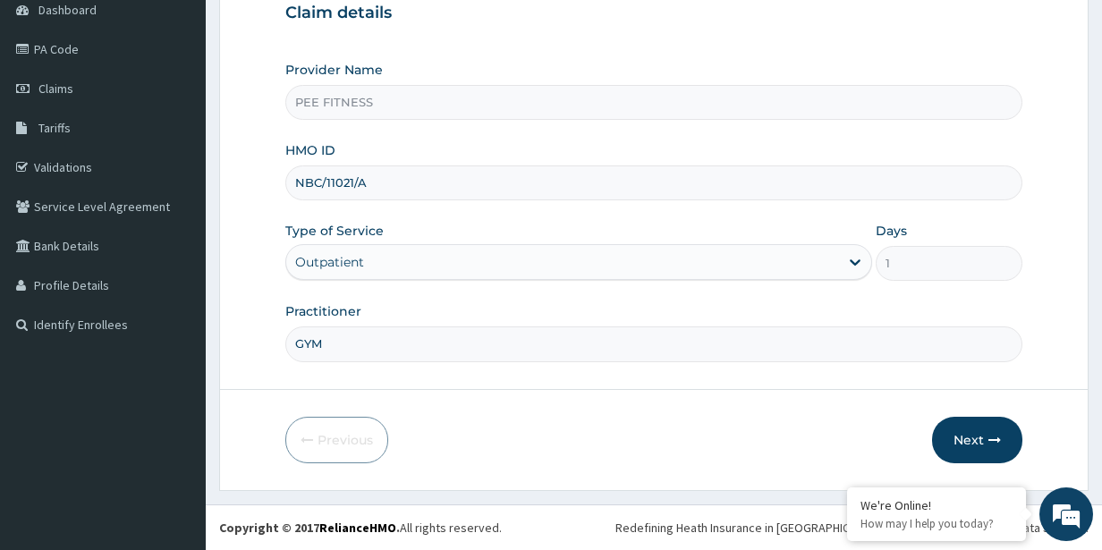
scroll to position [0, 0]
type input "NBC/11021/A"
click at [998, 430] on button "Next" at bounding box center [977, 440] width 90 height 47
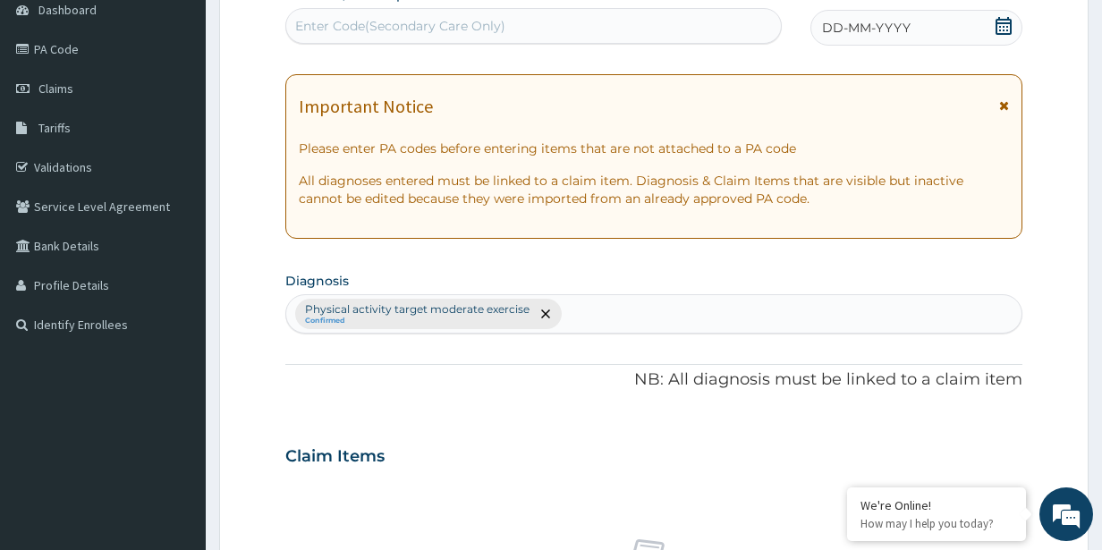
click at [1008, 22] on icon at bounding box center [1004, 26] width 16 height 18
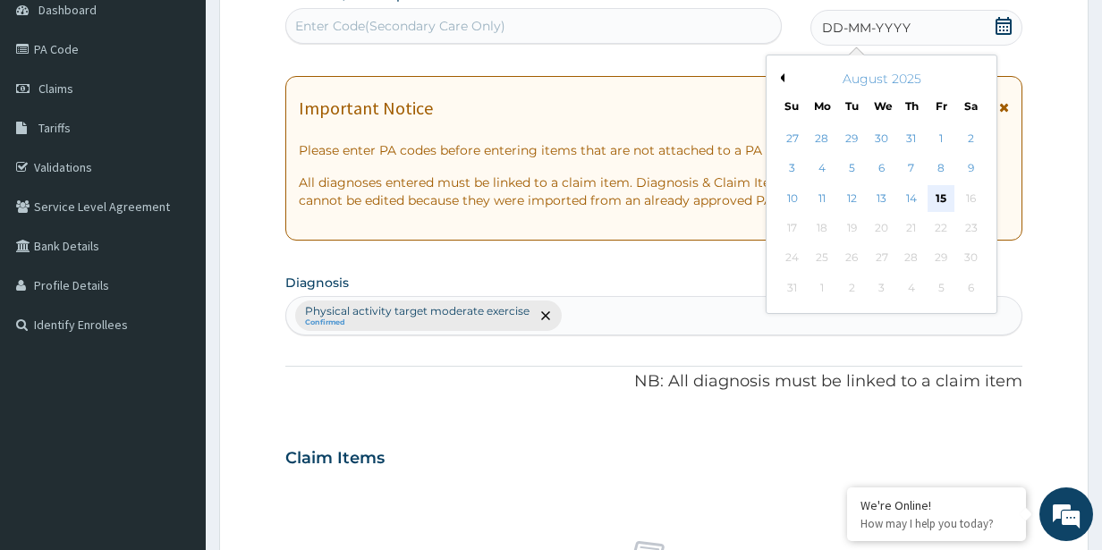
click at [931, 190] on div "15" at bounding box center [941, 198] width 27 height 27
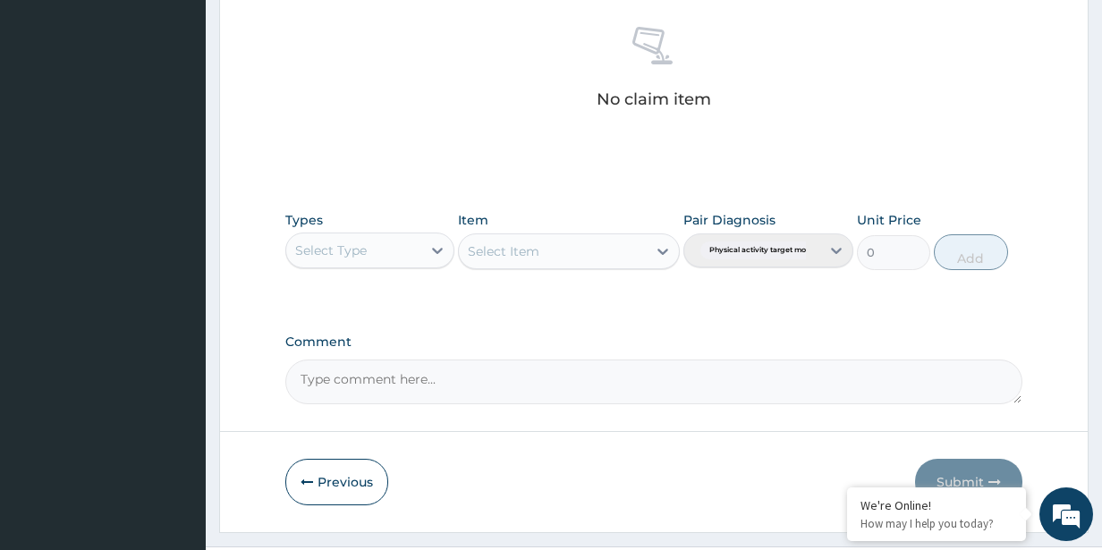
scroll to position [740, 0]
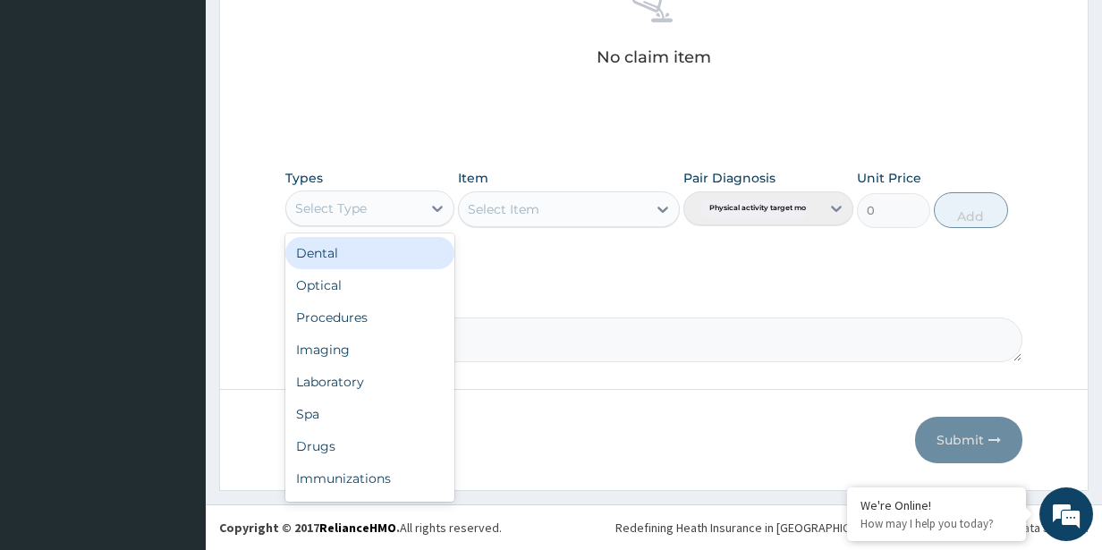
click at [420, 212] on div "Select Type" at bounding box center [354, 208] width 136 height 29
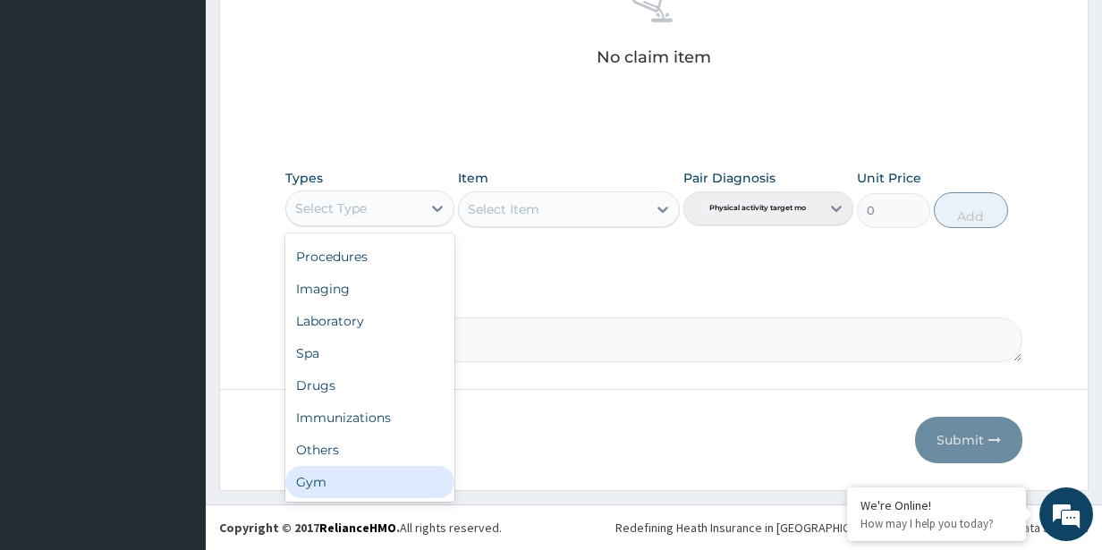
click at [354, 475] on div "Gym" at bounding box center [370, 482] width 170 height 32
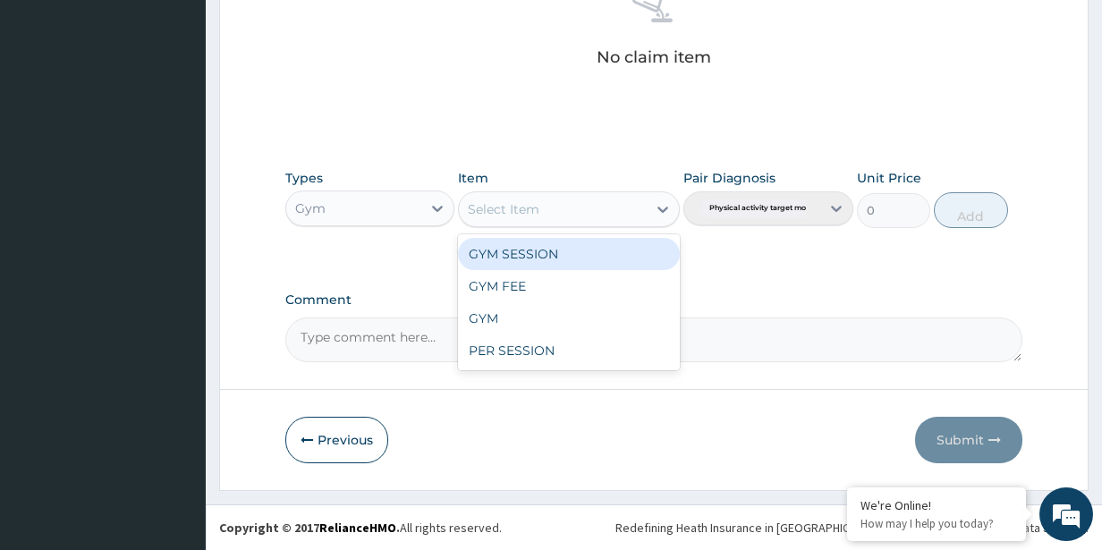
click at [636, 209] on div "Select Item" at bounding box center [552, 209] width 187 height 29
click at [609, 262] on div "GYM SESSION" at bounding box center [568, 254] width 221 height 32
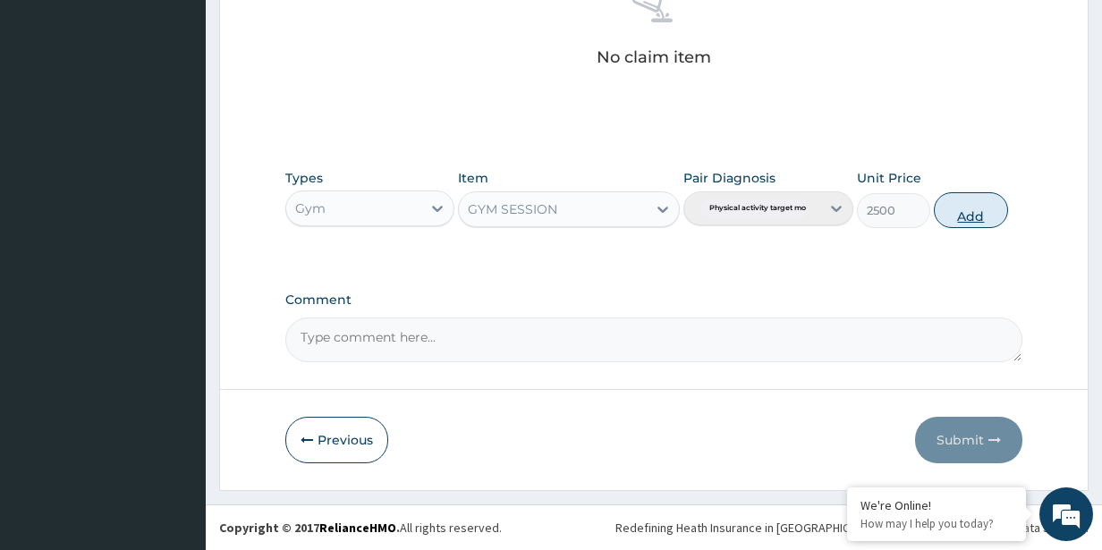
click at [976, 201] on button "Add" at bounding box center [970, 210] width 73 height 36
type input "0"
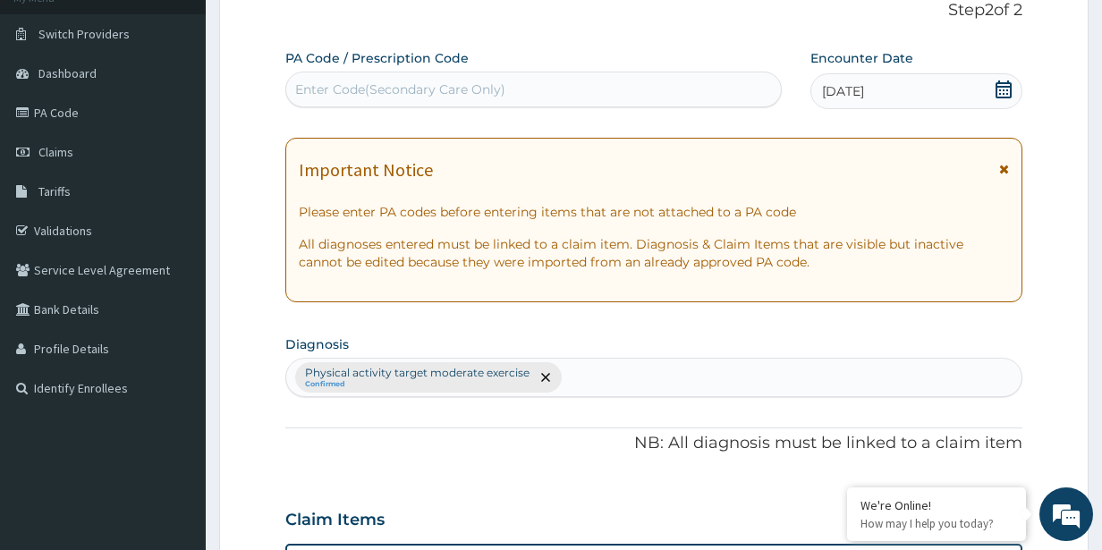
scroll to position [0, 0]
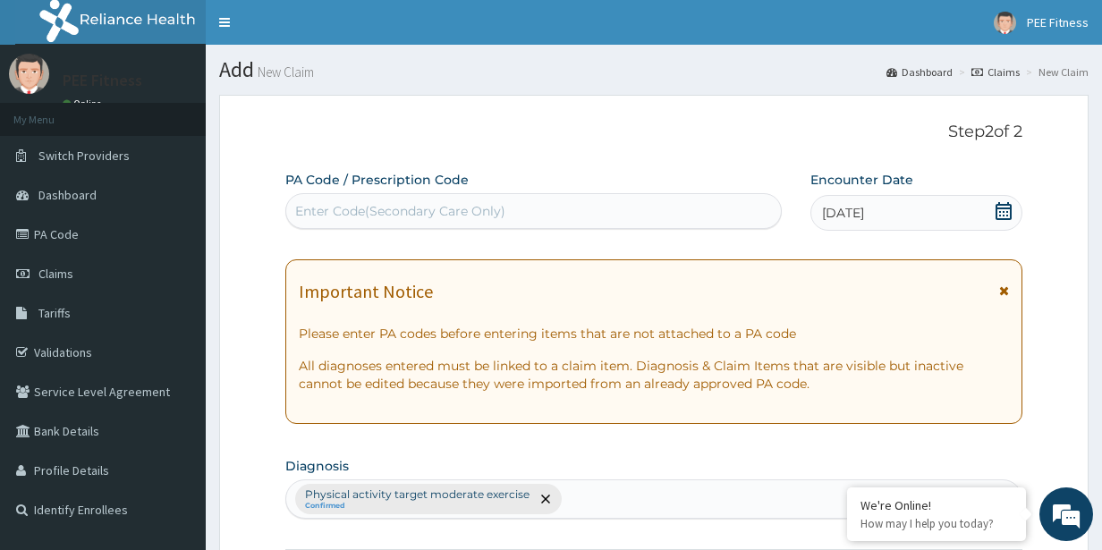
click at [463, 199] on div "Enter Code(Secondary Care Only)" at bounding box center [533, 211] width 495 height 29
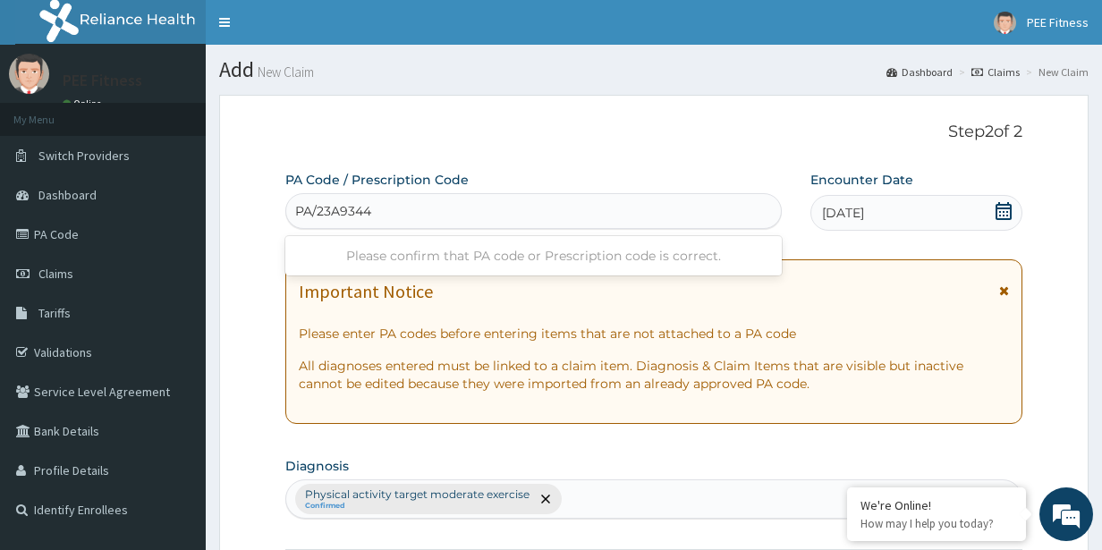
type input "PA/23A934"
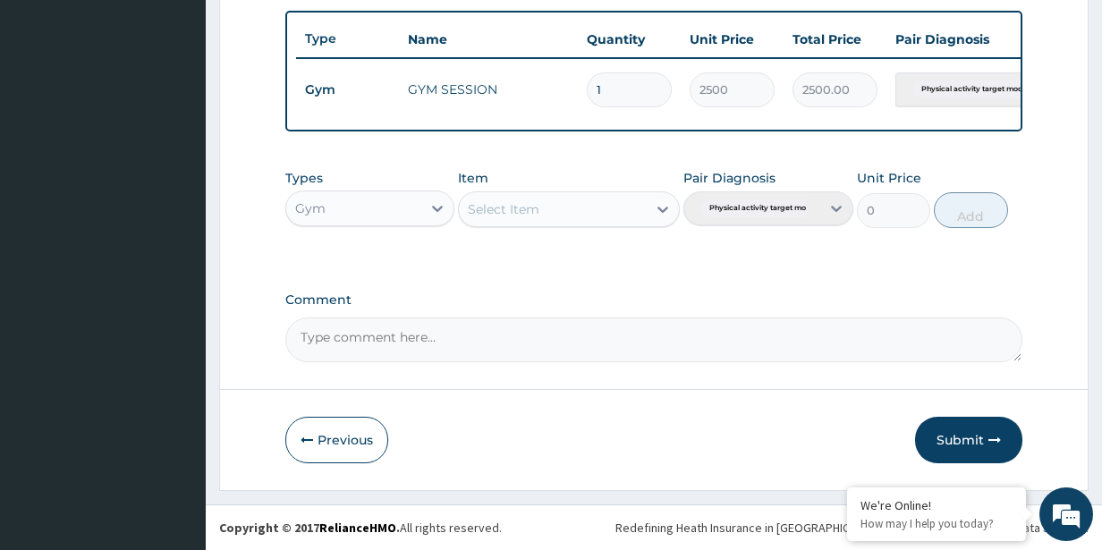
scroll to position [668, 0]
click at [421, 207] on div "Gym" at bounding box center [354, 208] width 136 height 29
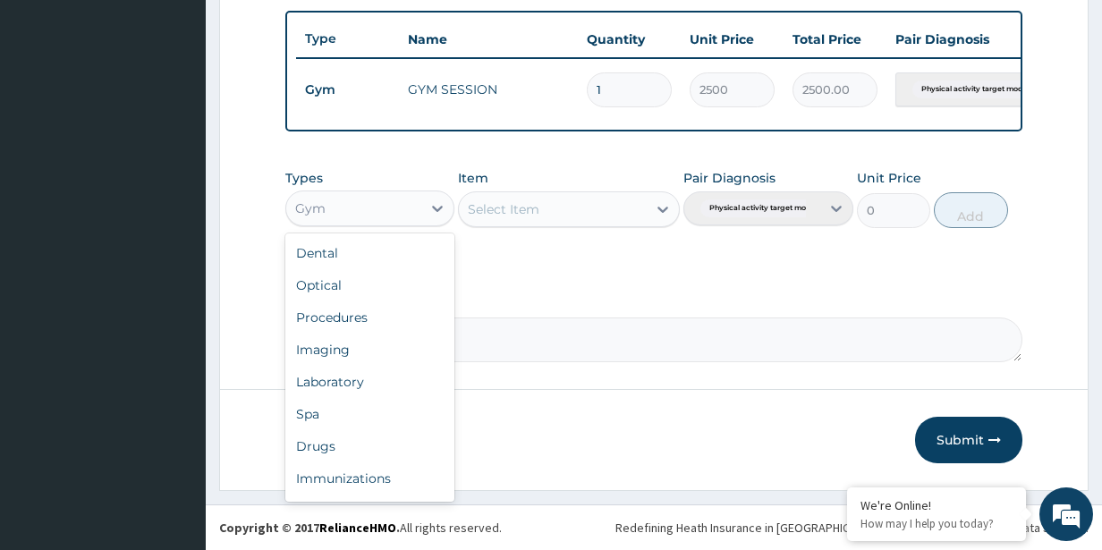
scroll to position [61, 0]
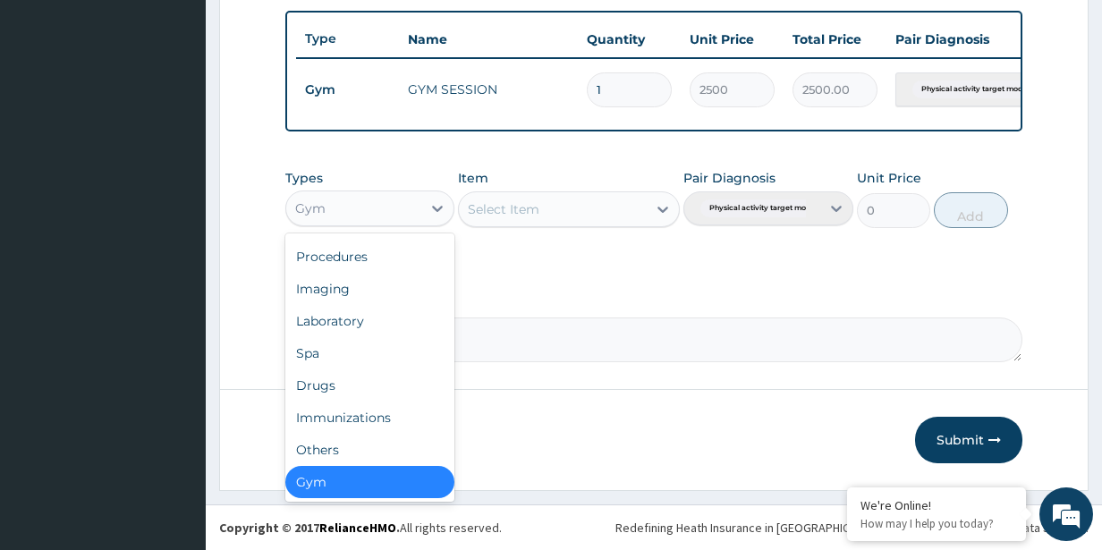
click at [392, 486] on div "Gym" at bounding box center [370, 482] width 170 height 32
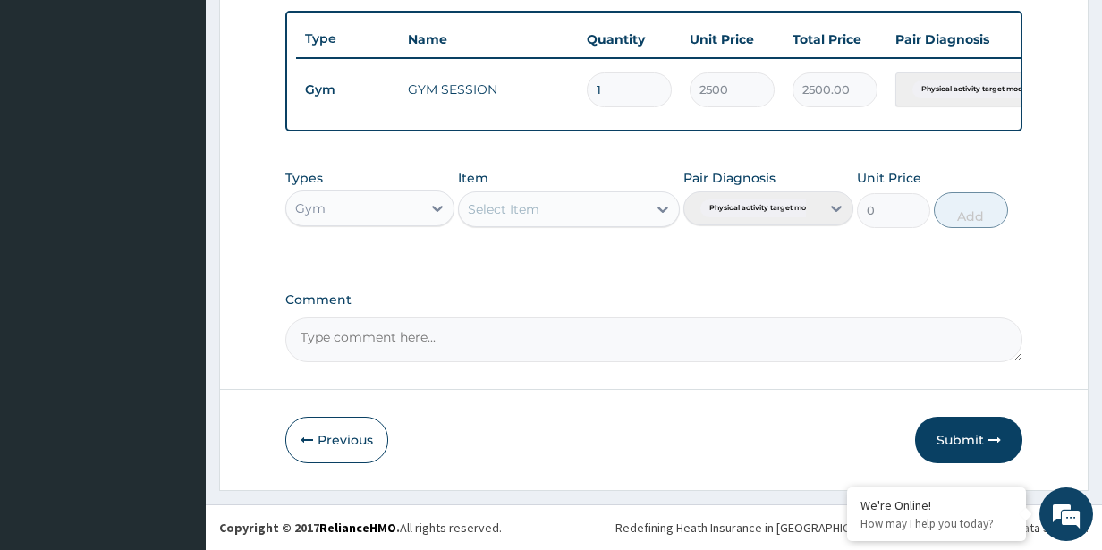
click at [633, 199] on div "Select Item" at bounding box center [552, 209] width 187 height 29
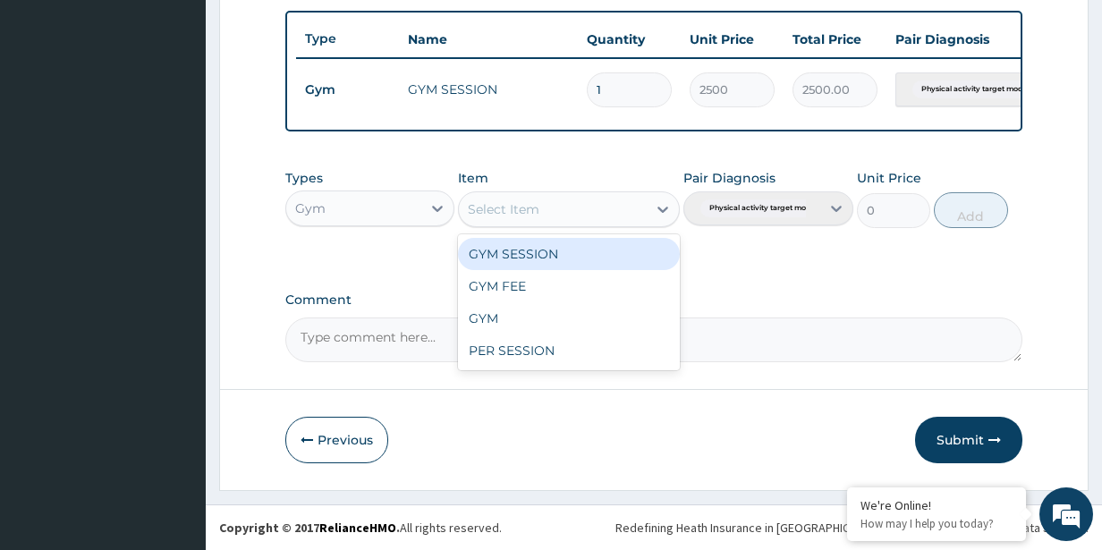
click at [601, 256] on div "GYM SESSION" at bounding box center [568, 254] width 221 height 32
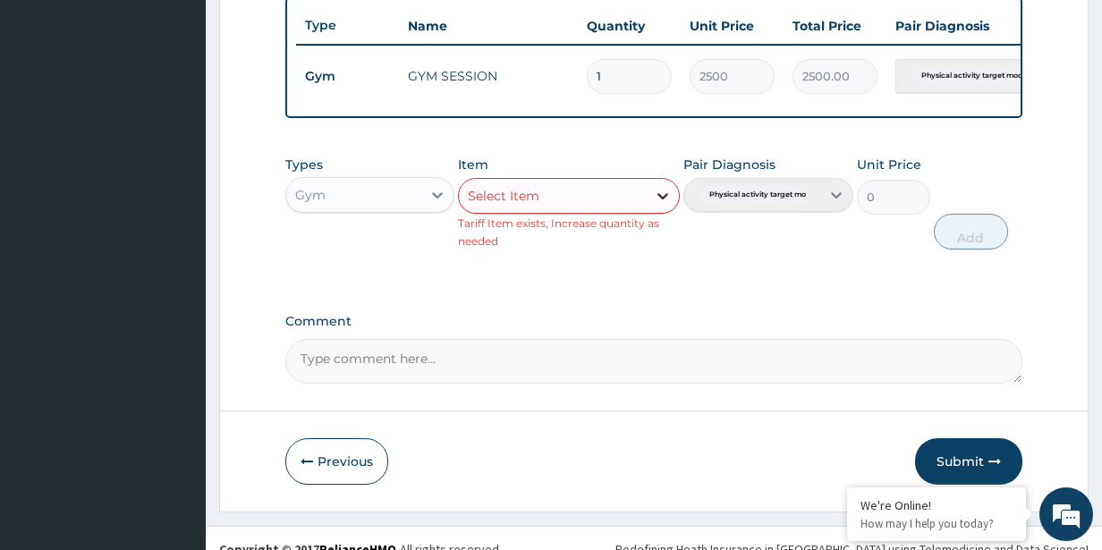
click at [648, 204] on div at bounding box center [663, 196] width 32 height 32
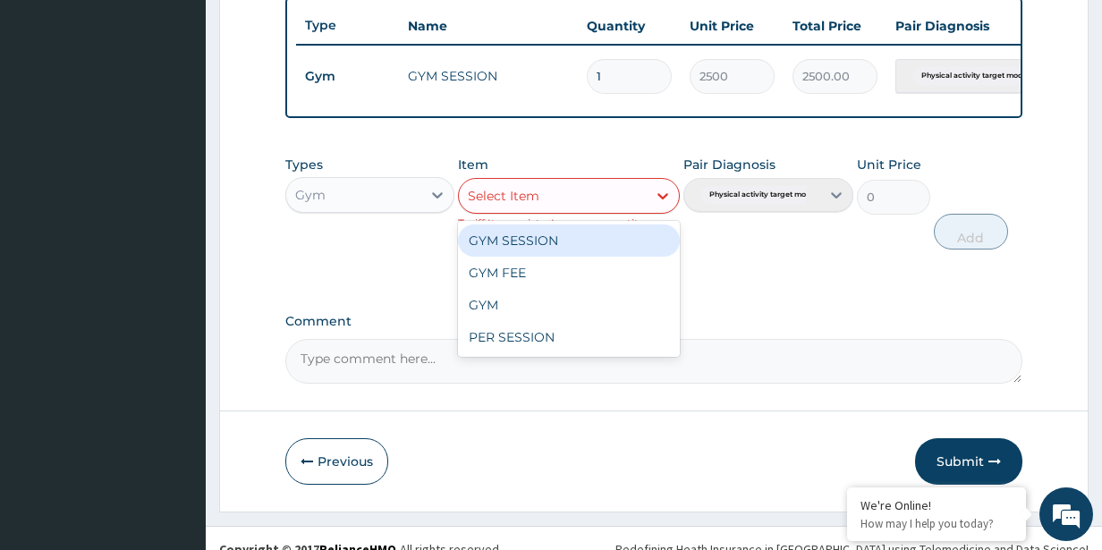
click at [601, 253] on div "GYM SESSION" at bounding box center [568, 241] width 221 height 32
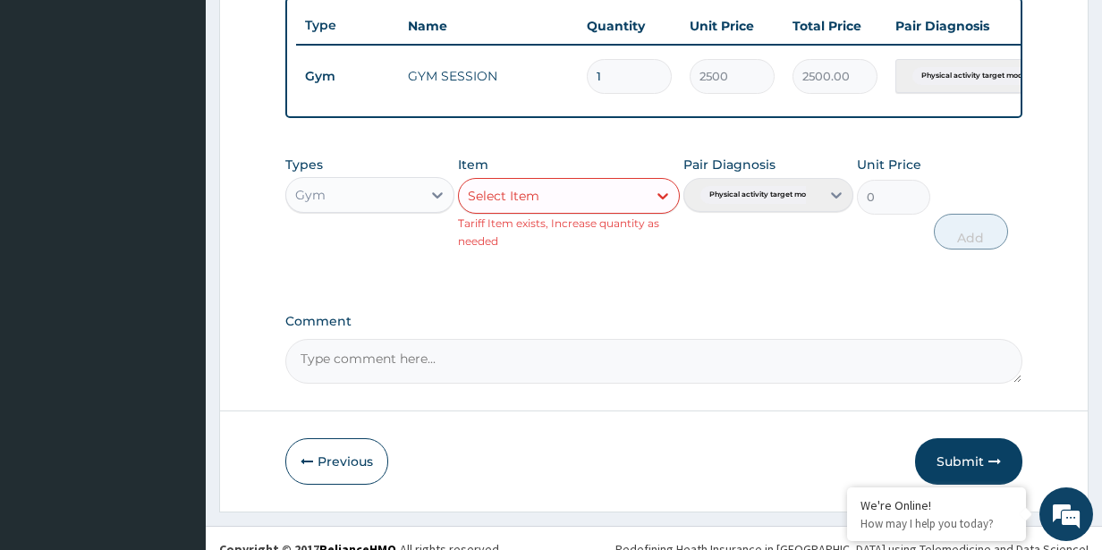
click at [644, 210] on div "Select Item" at bounding box center [552, 196] width 187 height 29
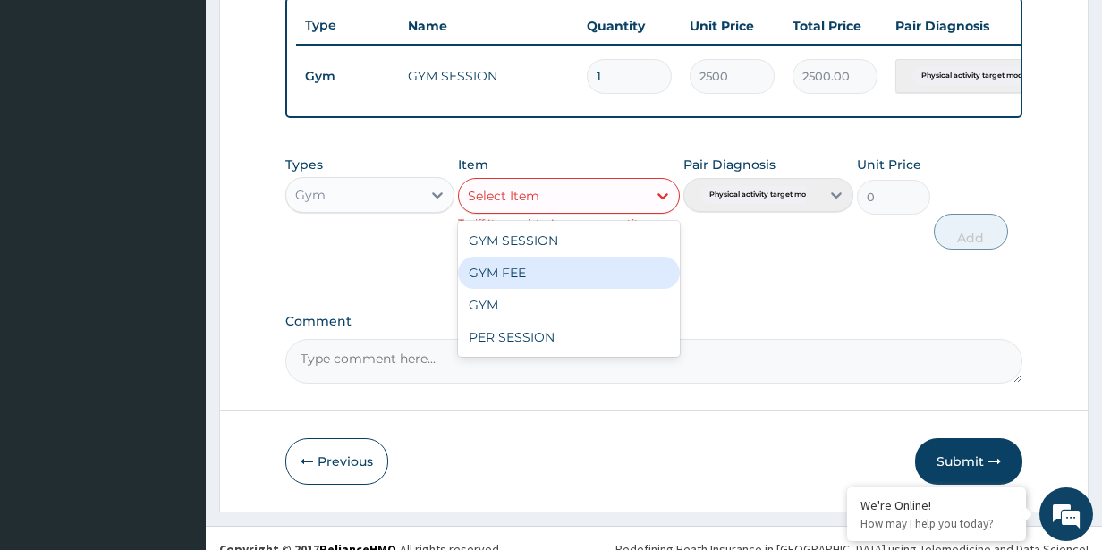
click at [563, 289] on div "GYM FEE" at bounding box center [568, 273] width 221 height 32
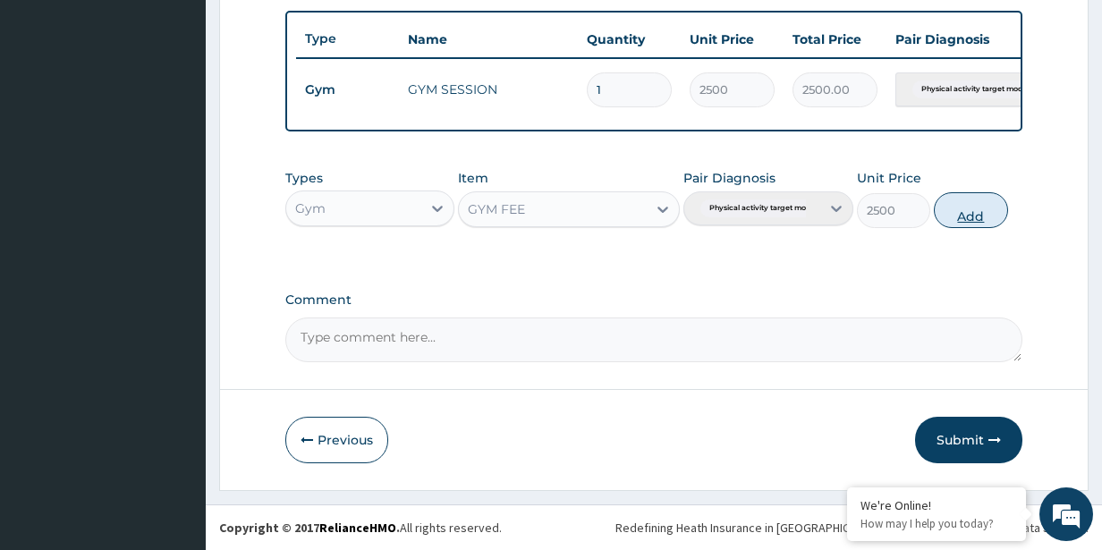
click at [965, 208] on button "Add" at bounding box center [970, 210] width 73 height 36
type input "0"
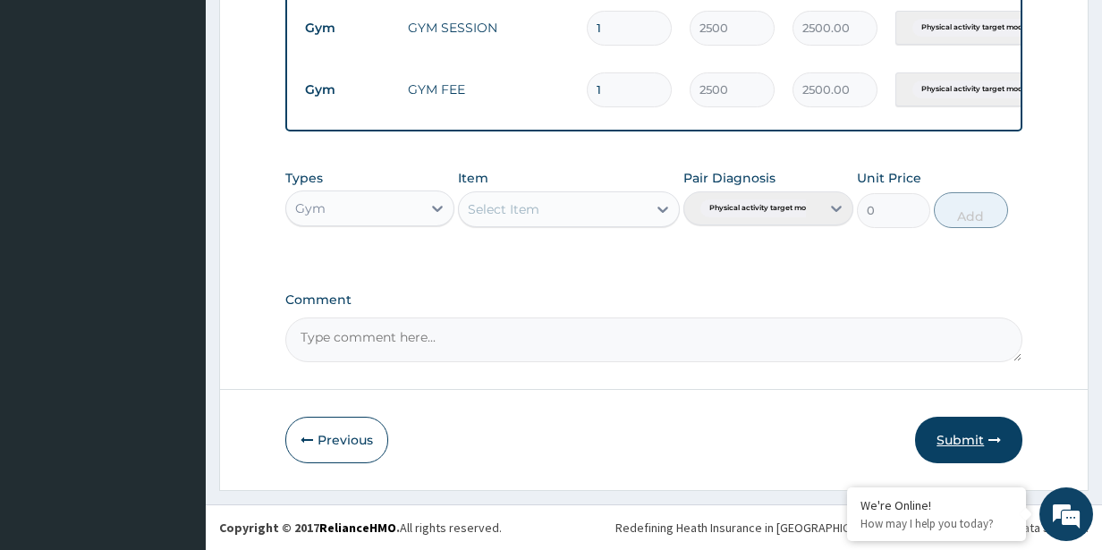
click at [971, 432] on button "Submit" at bounding box center [968, 440] width 107 height 47
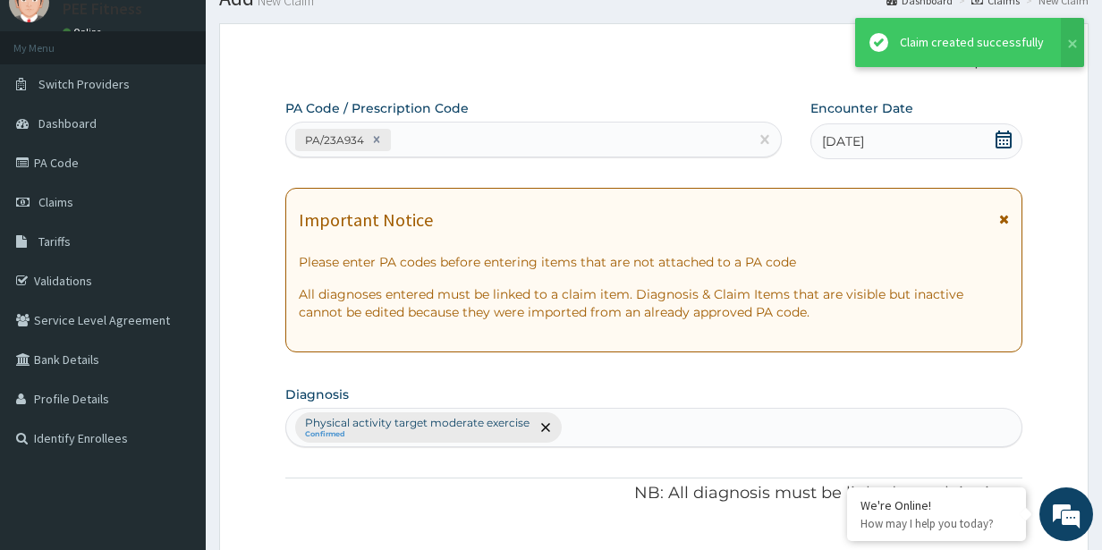
scroll to position [730, 0]
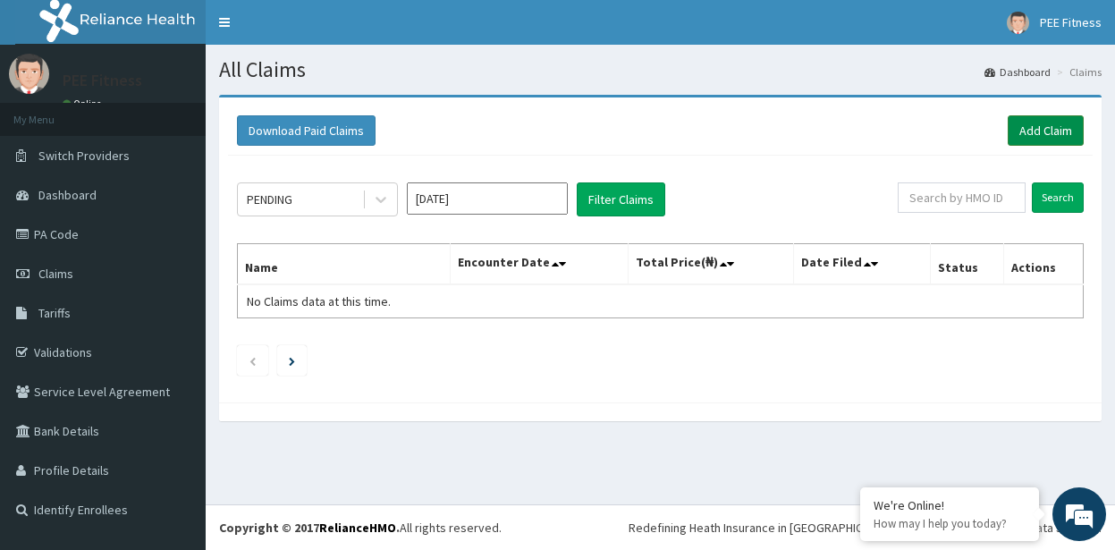
click at [1033, 124] on link "Add Claim" at bounding box center [1046, 130] width 76 height 30
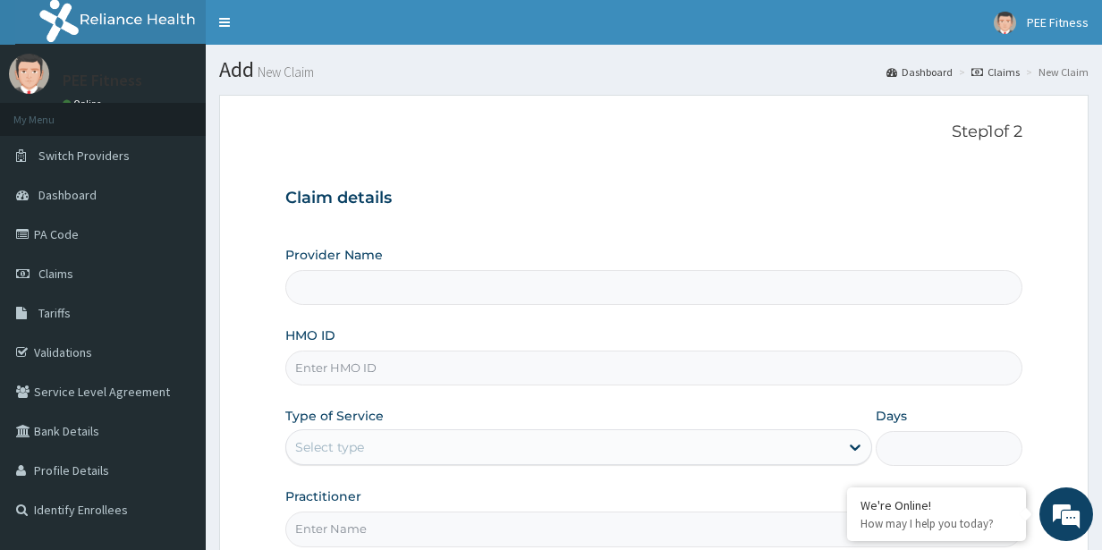
type input "PEE FITNESS"
type input "1"
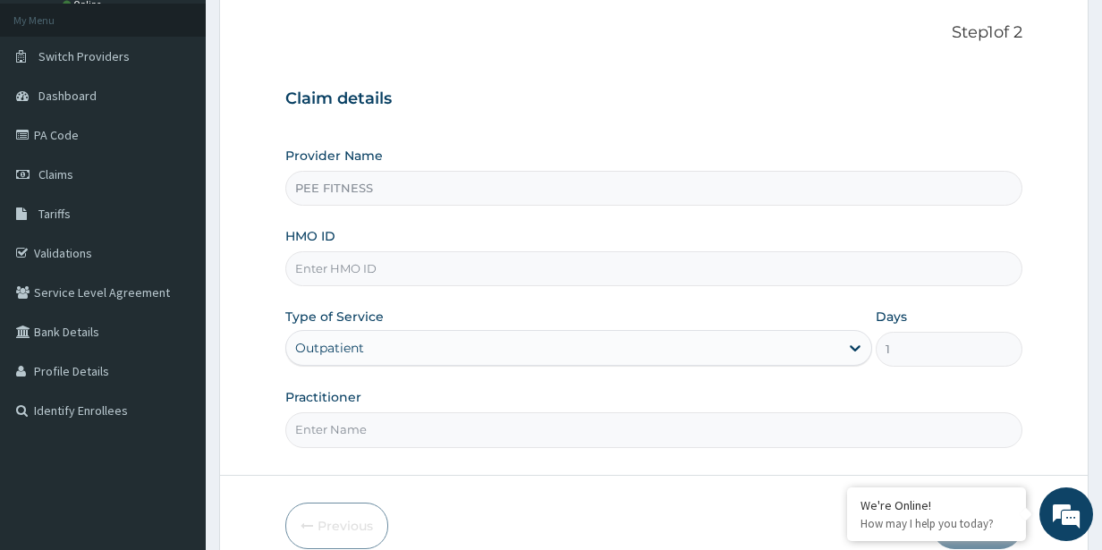
scroll to position [185, 0]
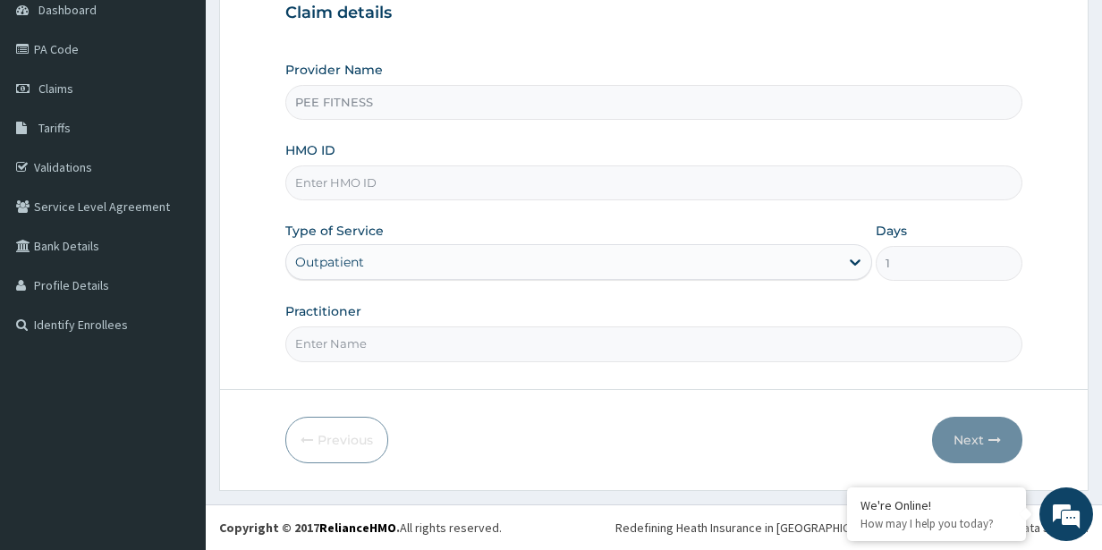
click at [392, 330] on input "Practitioner" at bounding box center [654, 344] width 738 height 35
type input "GYM"
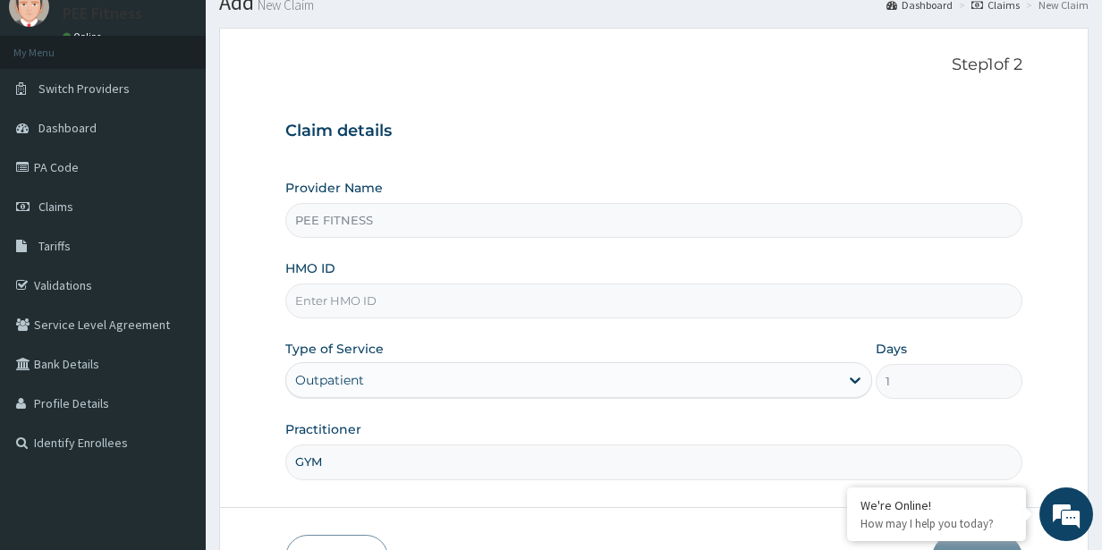
scroll to position [57, 0]
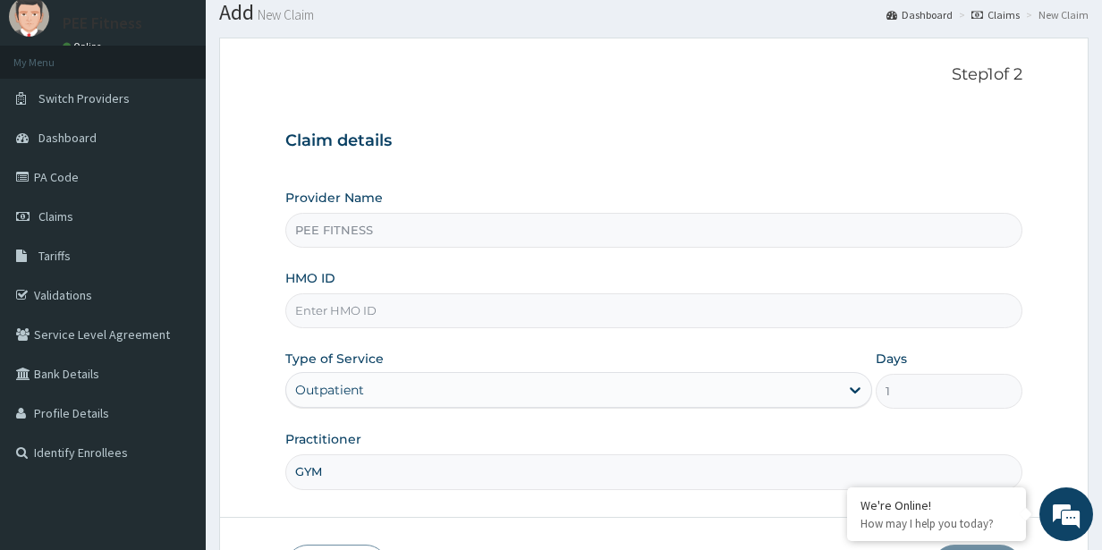
click at [462, 298] on input "HMO ID" at bounding box center [654, 310] width 738 height 35
click at [336, 306] on input "HMO ID" at bounding box center [654, 310] width 738 height 35
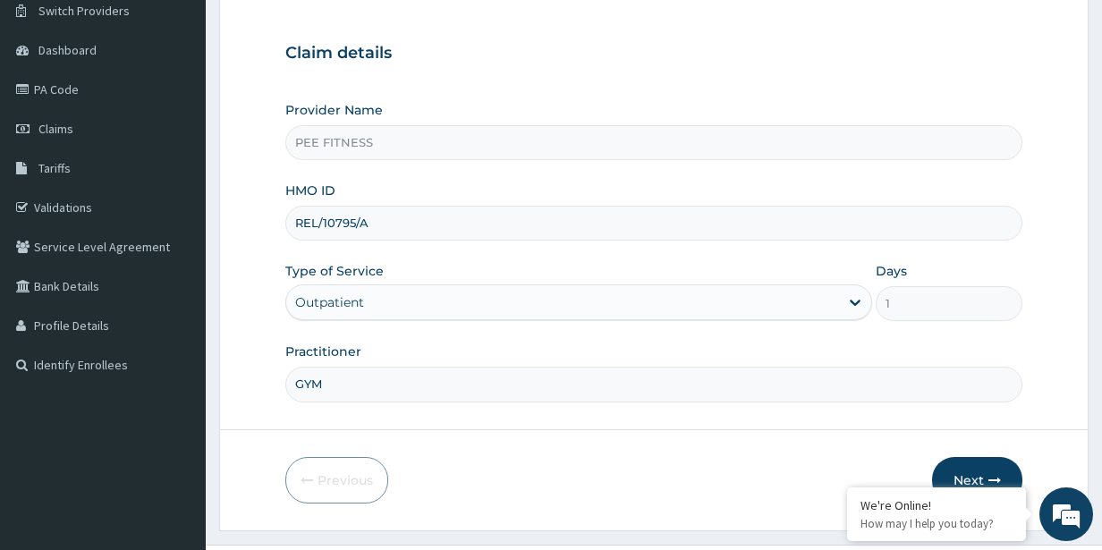
scroll to position [185, 0]
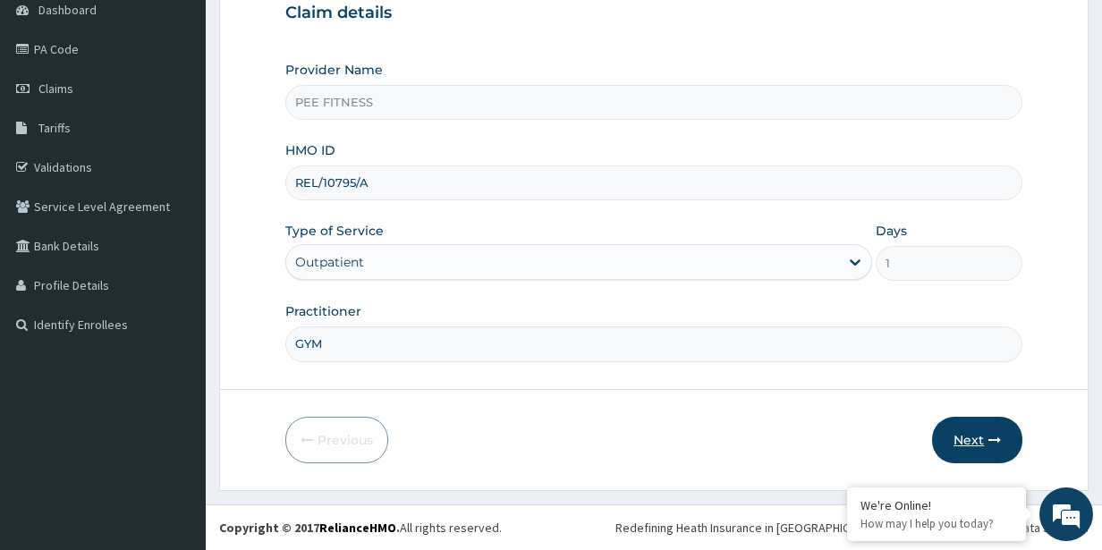
type input "REL/10795/A"
click at [973, 433] on button "Next" at bounding box center [977, 440] width 90 height 47
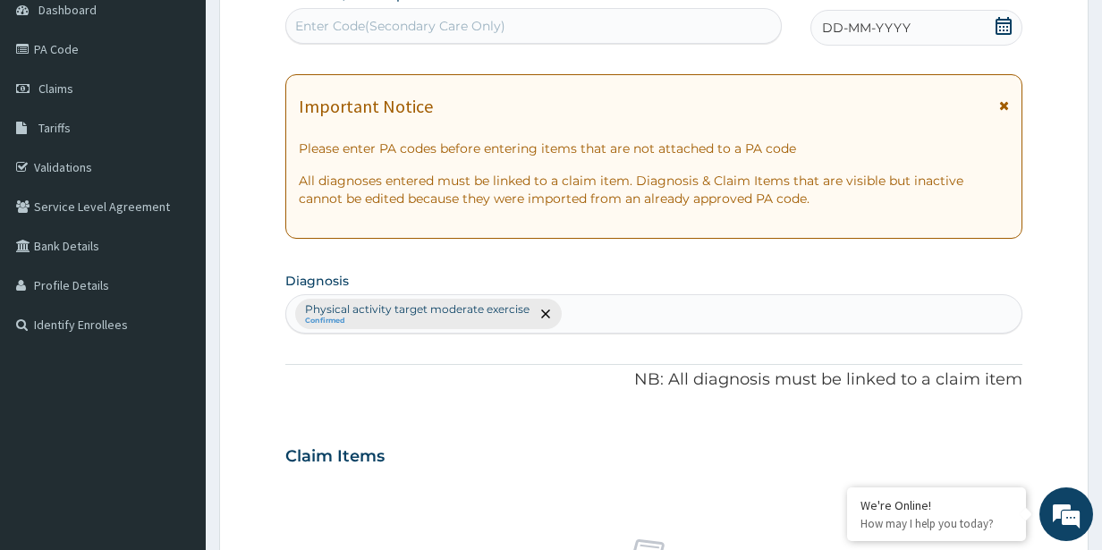
click at [444, 8] on div "Enter Code(Secondary Care Only)" at bounding box center [533, 26] width 496 height 36
type input "PA/37A85F"
click at [1005, 23] on icon at bounding box center [1004, 26] width 16 height 18
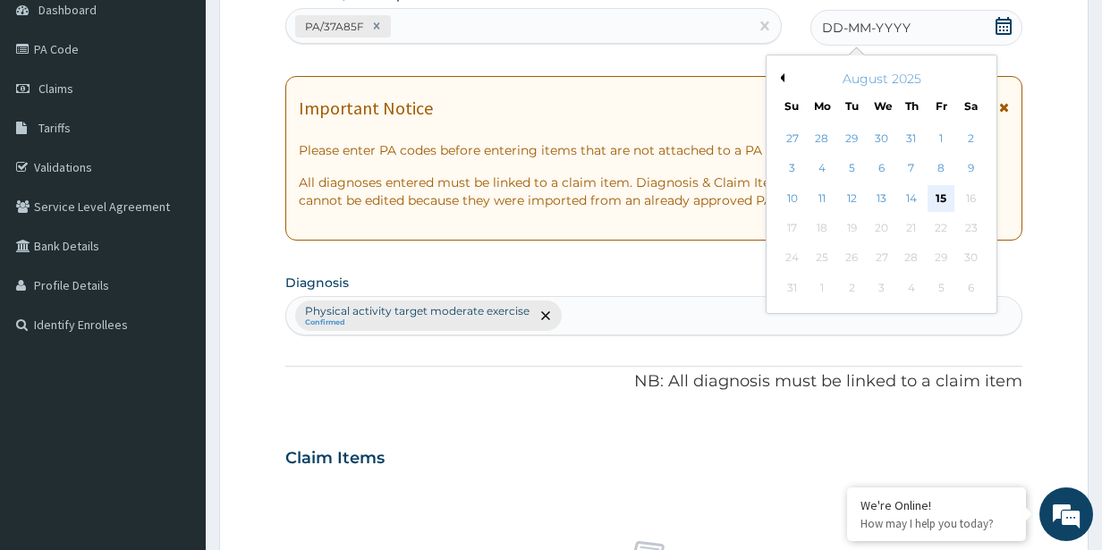
click at [943, 196] on div "15" at bounding box center [941, 198] width 27 height 27
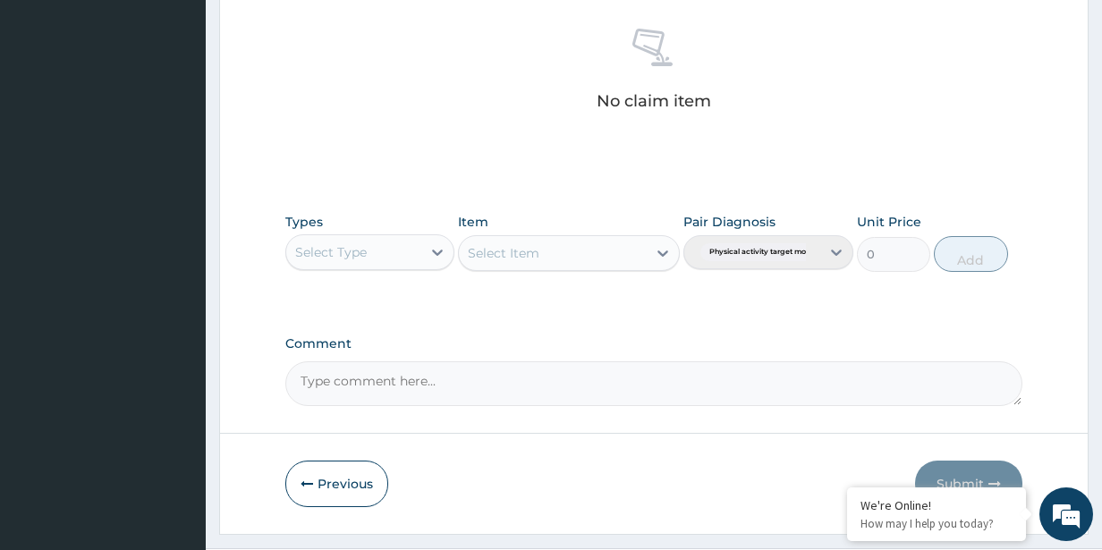
scroll to position [740, 0]
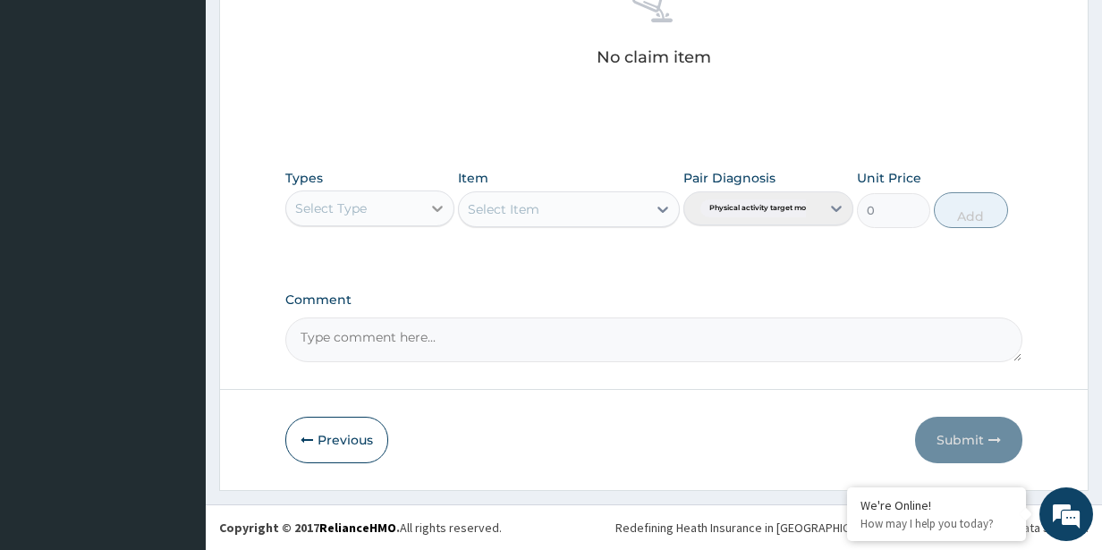
click at [437, 215] on icon at bounding box center [437, 208] width 18 height 18
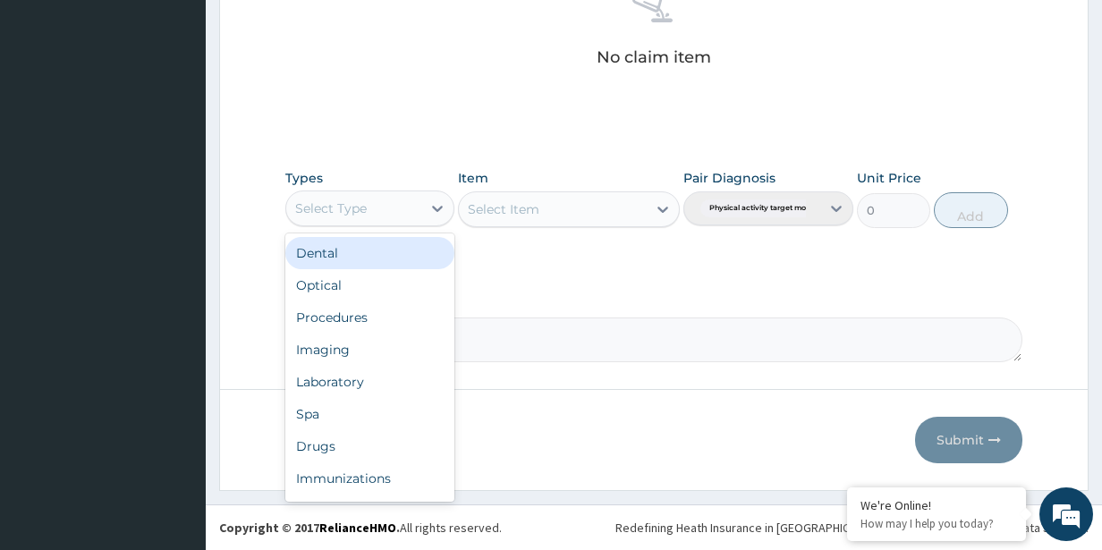
scroll to position [61, 0]
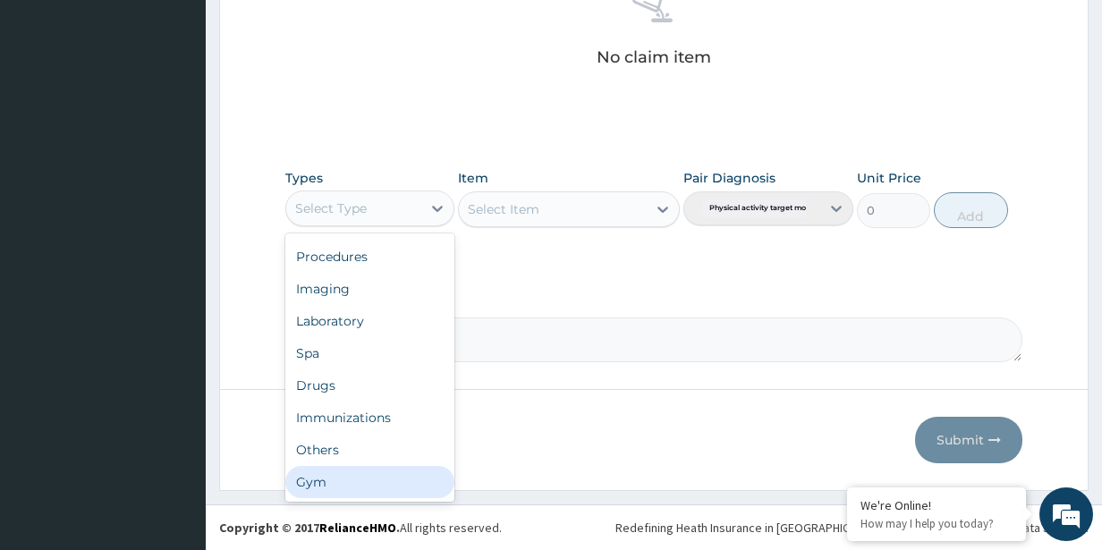
click at [386, 472] on div "Gym" at bounding box center [370, 482] width 170 height 32
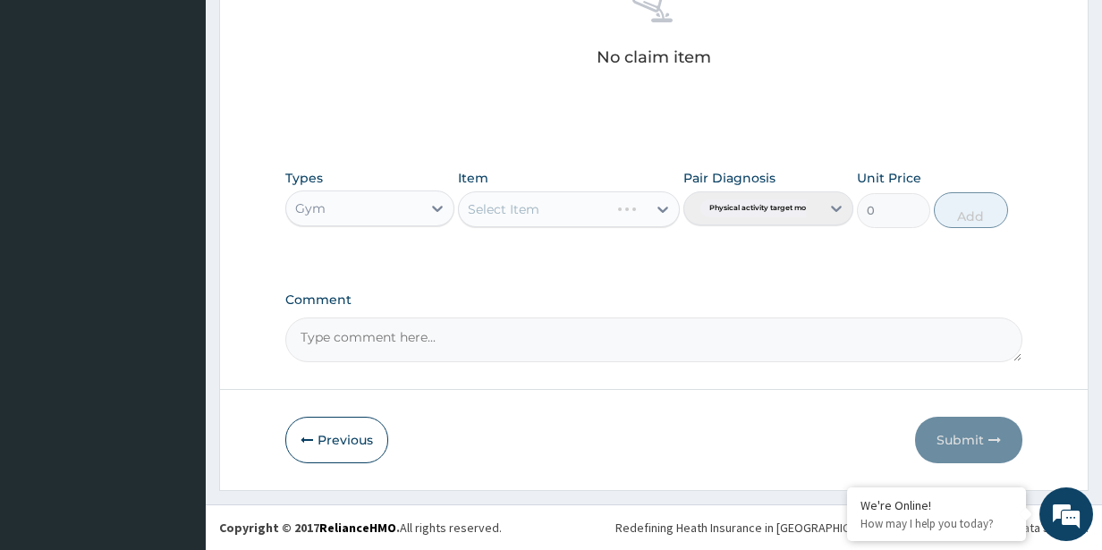
click at [512, 216] on div "Select Item" at bounding box center [568, 209] width 221 height 36
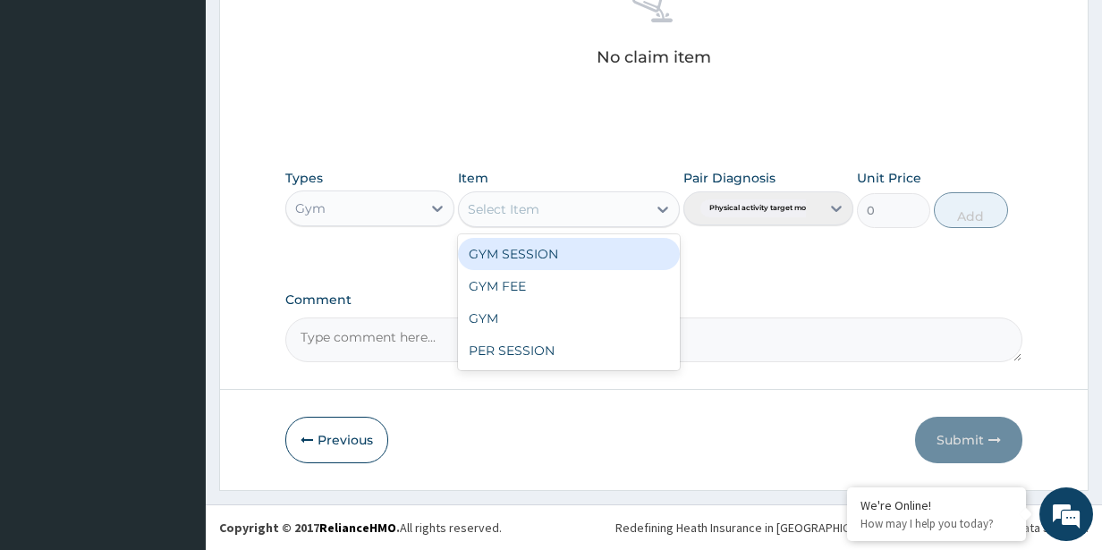
click at [514, 208] on div "Select Item" at bounding box center [504, 209] width 72 height 18
click at [519, 253] on div "GYM SESSION" at bounding box center [568, 254] width 221 height 32
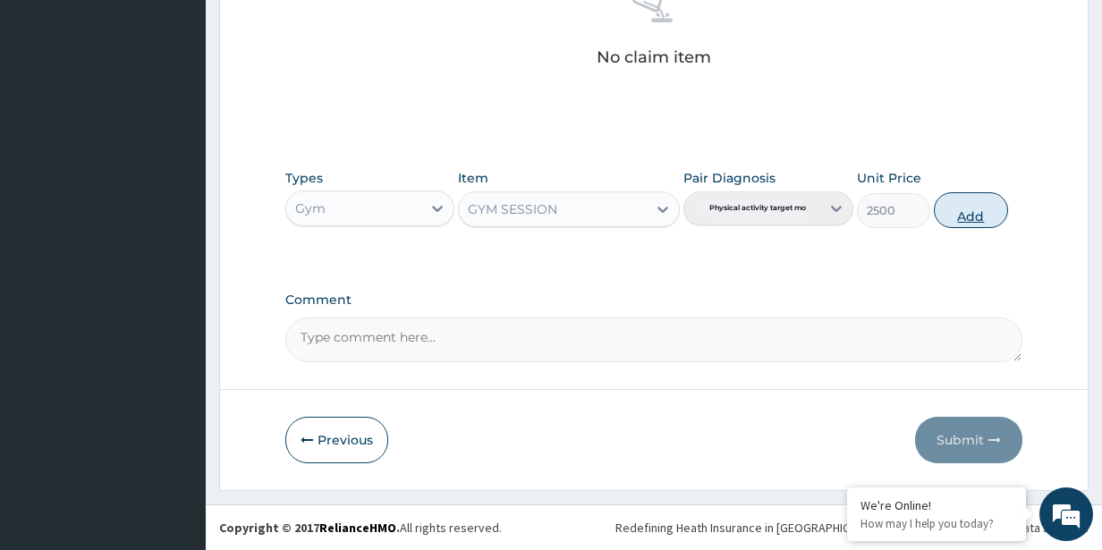
click at [981, 216] on button "Add" at bounding box center [970, 210] width 73 height 36
type input "0"
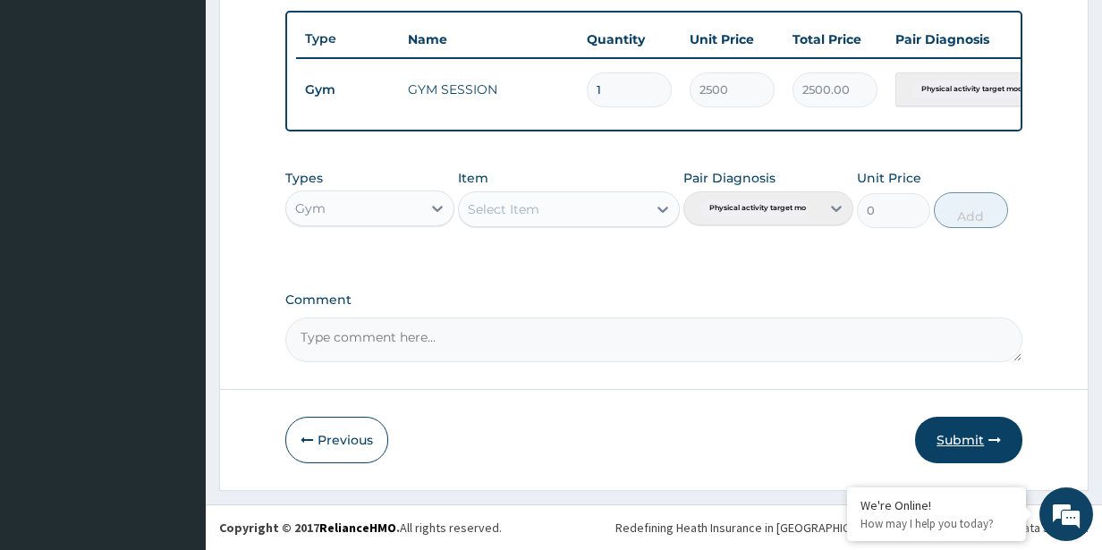
click at [946, 437] on button "Submit" at bounding box center [968, 440] width 107 height 47
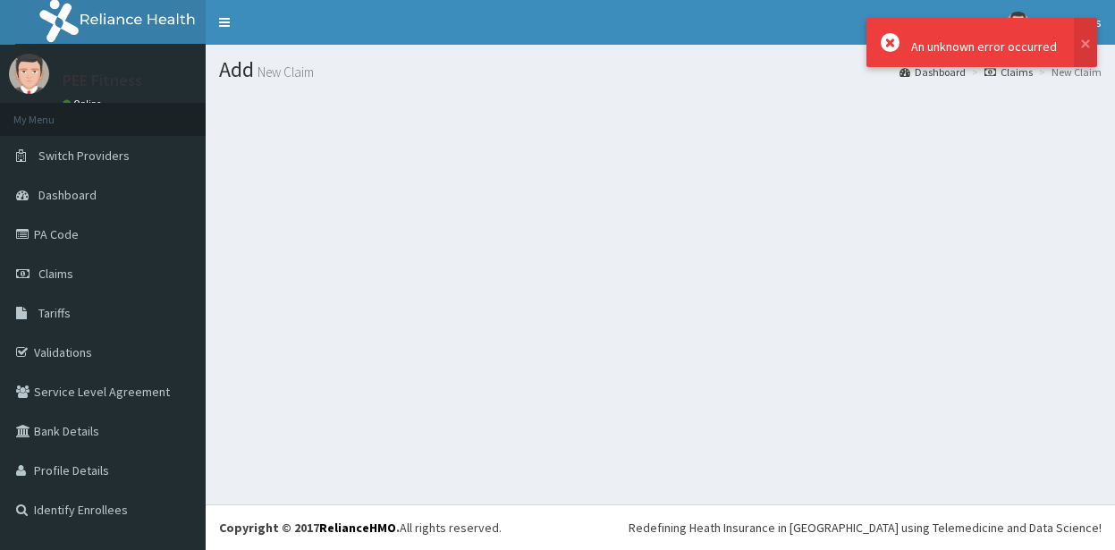
drag, startPoint x: 1112, startPoint y: 165, endPoint x: 1085, endPoint y: 282, distance: 119.3
click at [1085, 282] on section at bounding box center [661, 193] width 910 height 224
click at [115, 286] on link "Claims" at bounding box center [103, 273] width 206 height 39
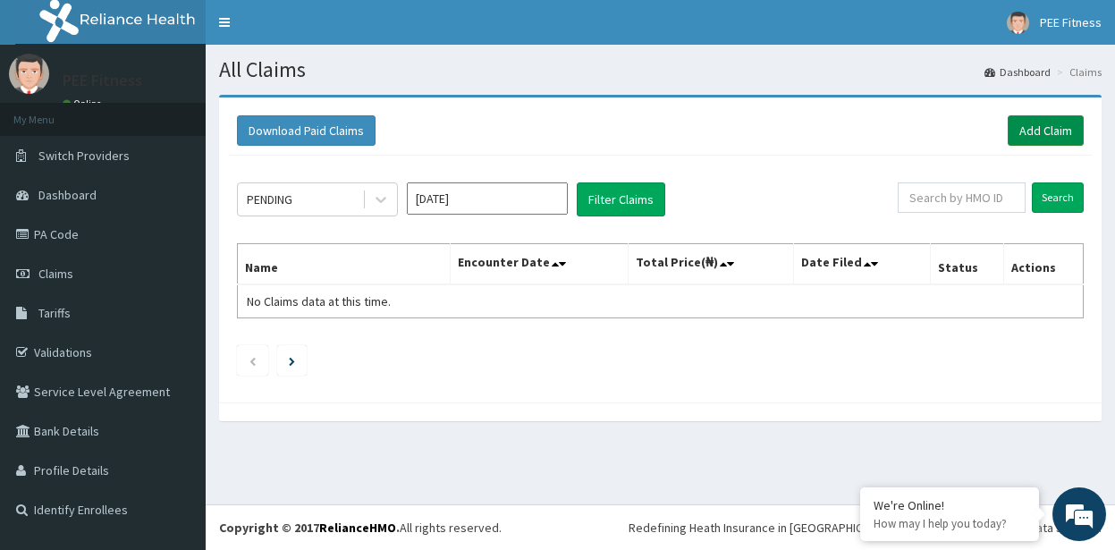
click at [1043, 128] on link "Add Claim" at bounding box center [1046, 130] width 76 height 30
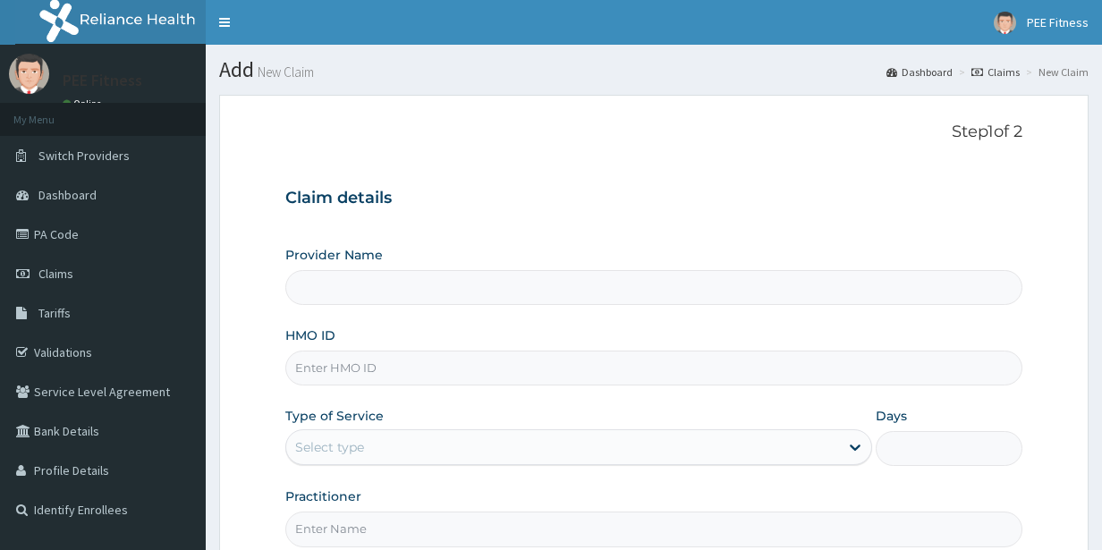
type input "PEE FITNESS"
type input "1"
click at [344, 371] on input "HMO ID" at bounding box center [654, 368] width 738 height 35
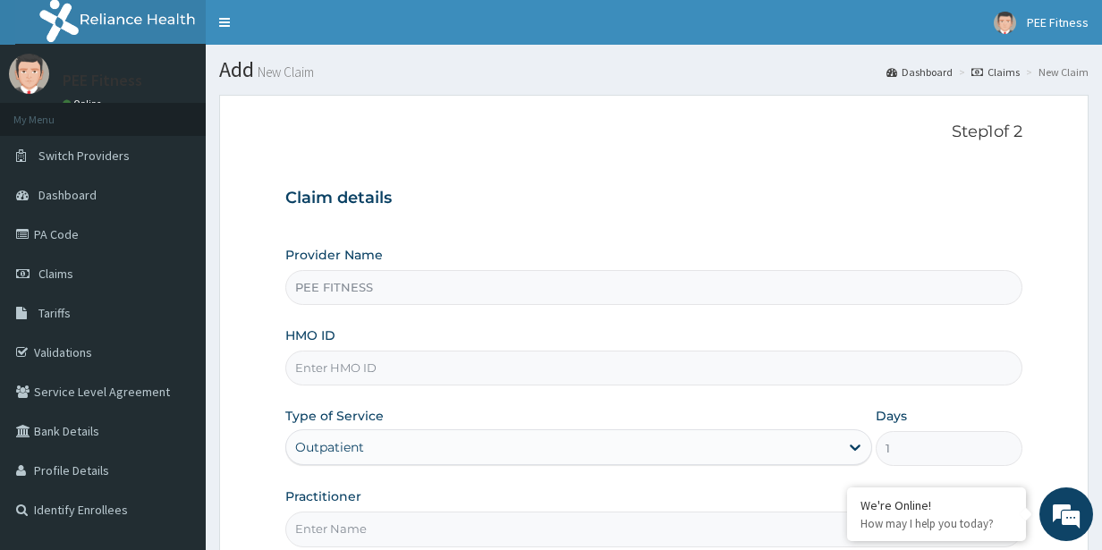
click at [318, 541] on input "Practitioner" at bounding box center [654, 529] width 738 height 35
type input "gym"
click at [343, 373] on input "HMO ID" at bounding box center [654, 368] width 738 height 35
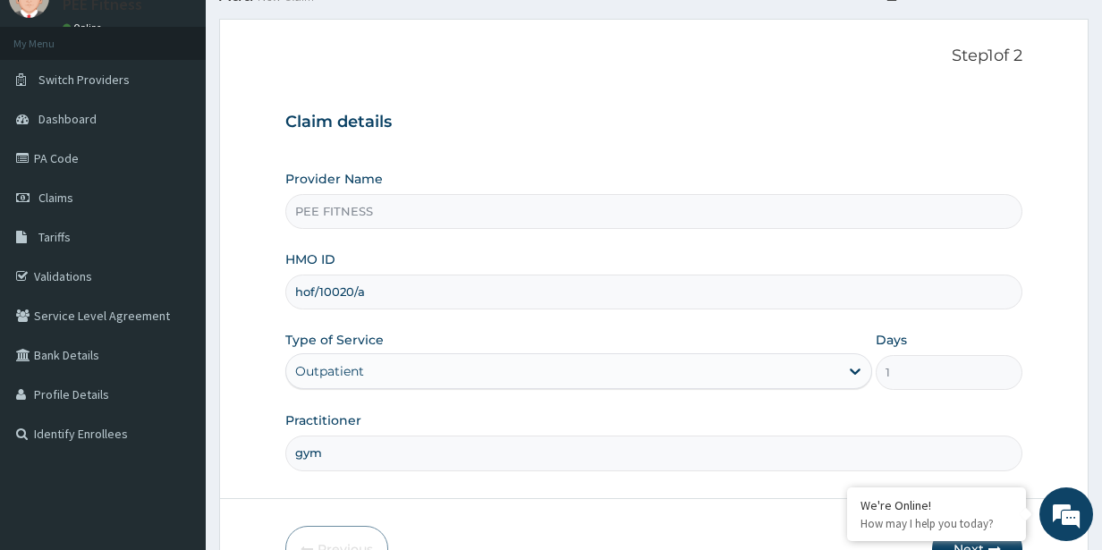
scroll to position [185, 0]
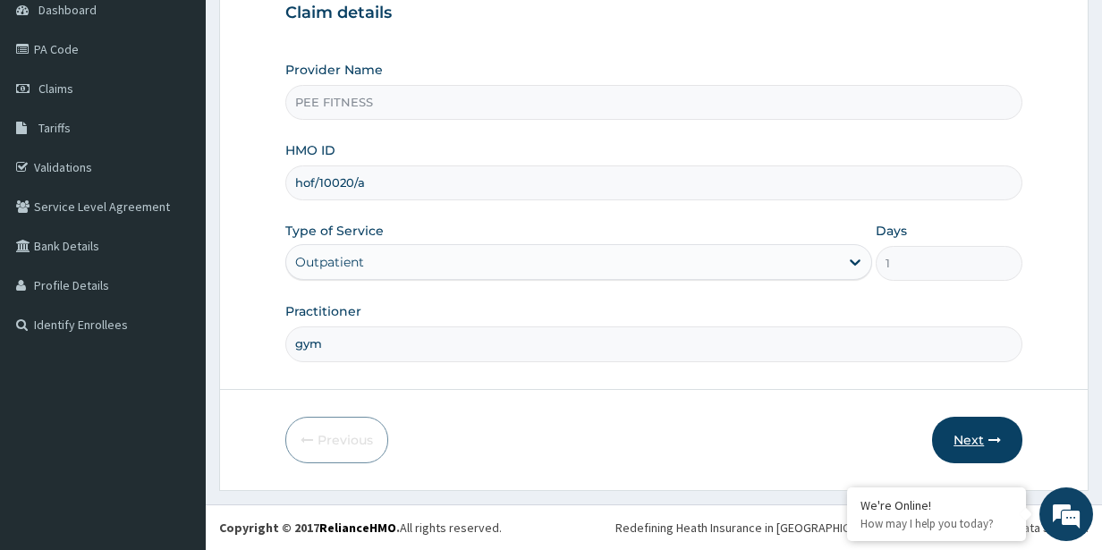
type input "hof/10020/a"
click at [986, 436] on button "Next" at bounding box center [977, 440] width 90 height 47
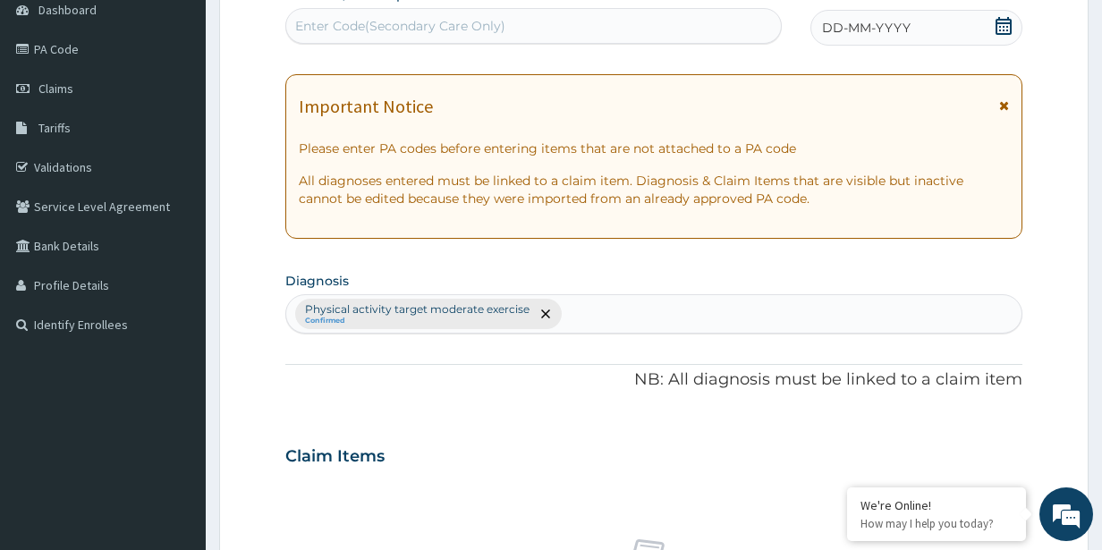
click at [462, 21] on div "Enter Code(Secondary Care Only)" at bounding box center [400, 26] width 210 height 18
type input "PA/2DDB55"
click at [1005, 25] on icon at bounding box center [1004, 26] width 18 height 18
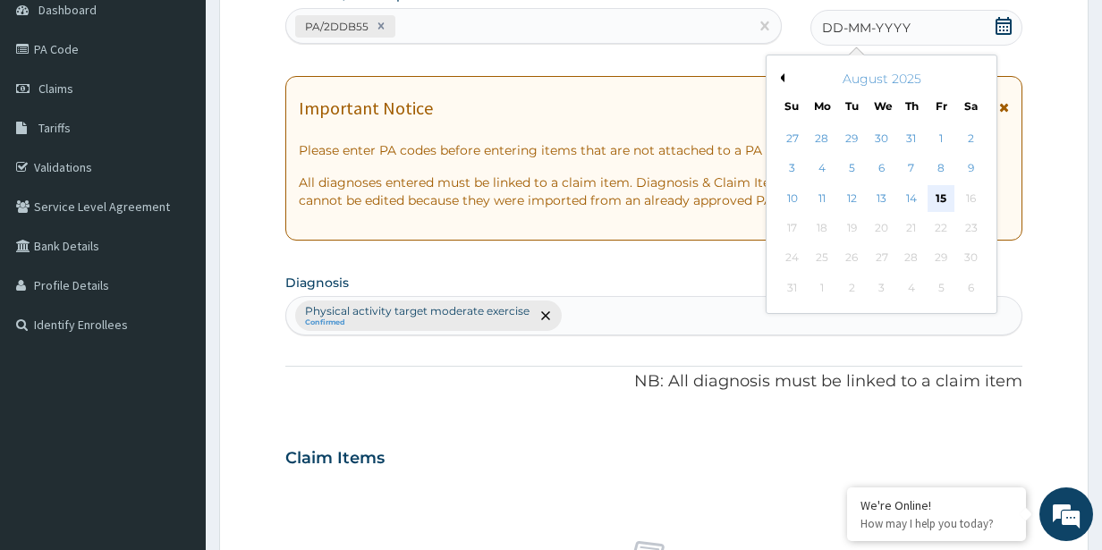
click at [935, 200] on div "15" at bounding box center [941, 198] width 27 height 27
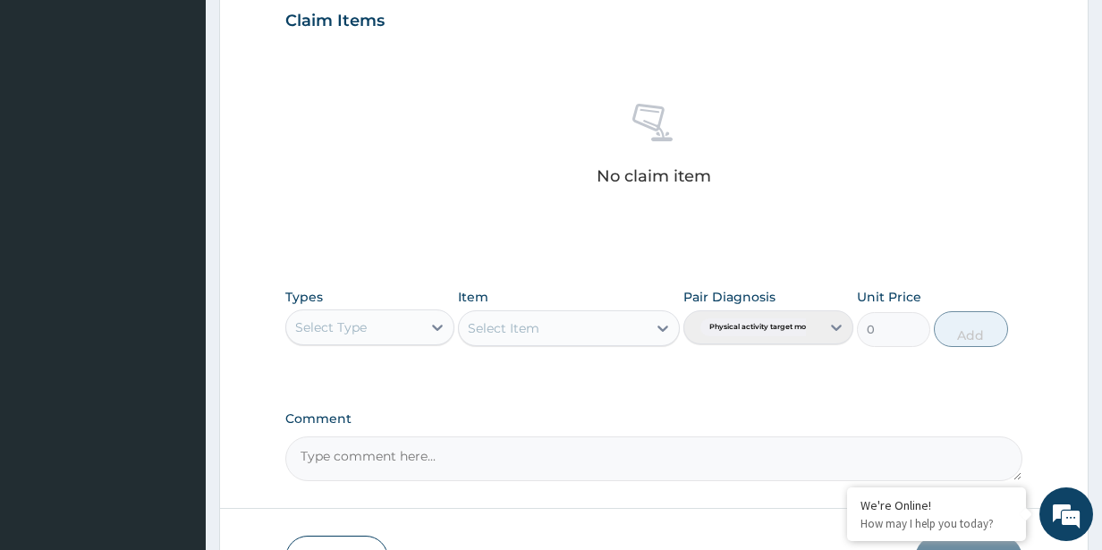
scroll to position [740, 0]
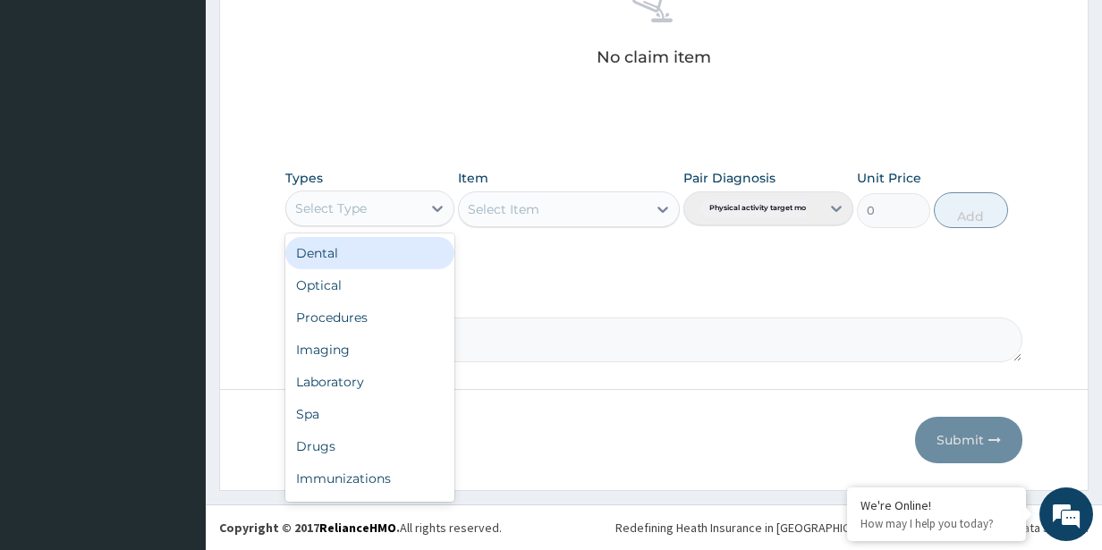
click at [318, 215] on div "Select Type" at bounding box center [331, 208] width 72 height 18
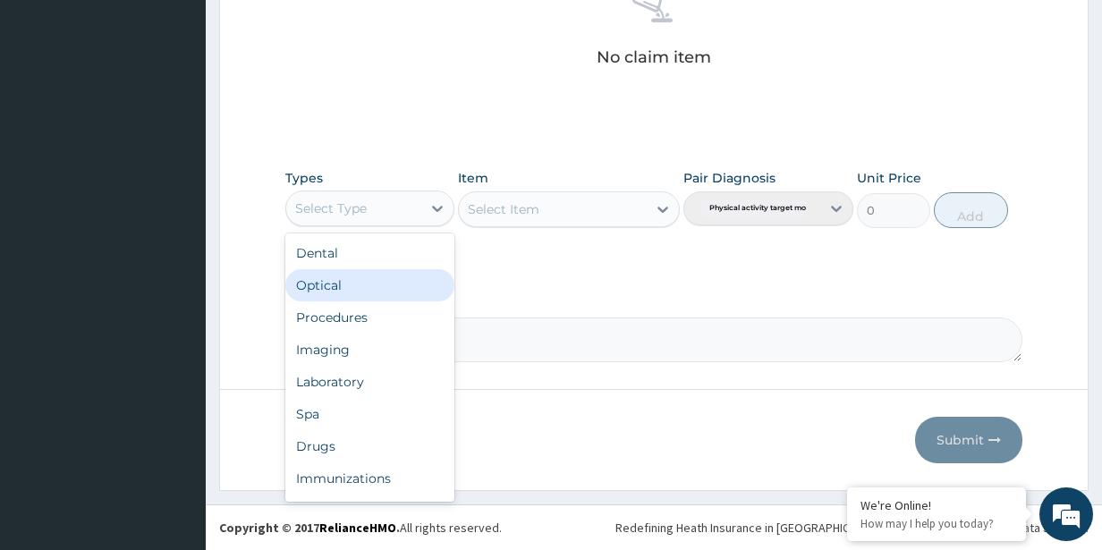
scroll to position [61, 0]
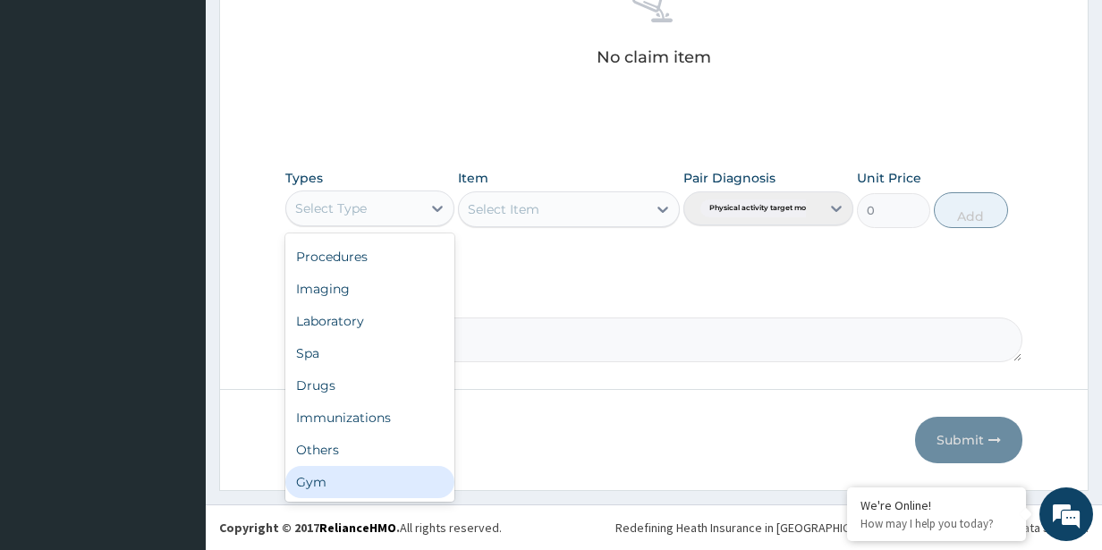
click at [381, 478] on div "Gym" at bounding box center [370, 482] width 170 height 32
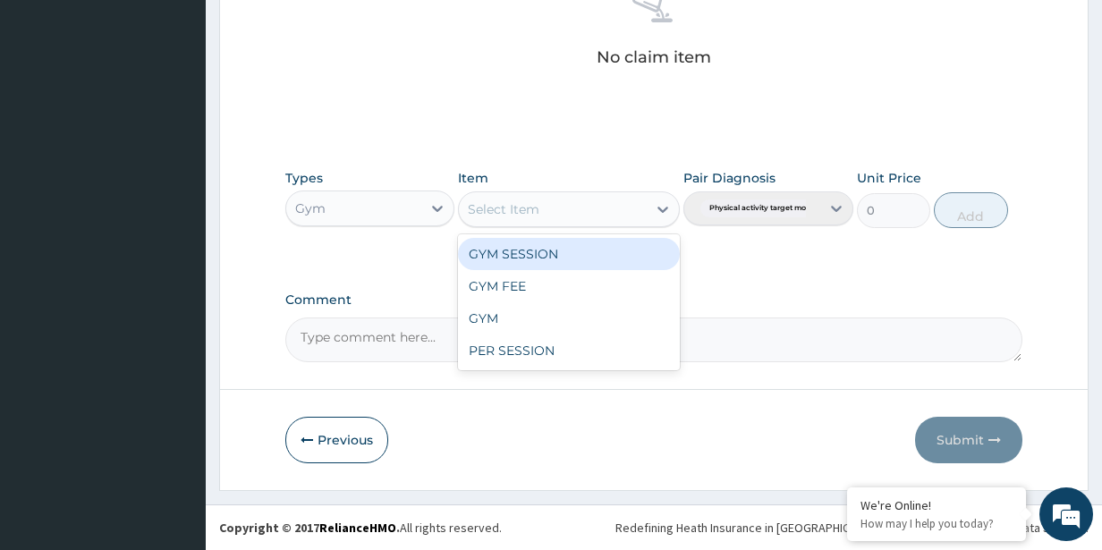
click at [560, 203] on div "Select Item" at bounding box center [552, 209] width 187 height 29
click at [549, 247] on div "GYM SESSION" at bounding box center [568, 254] width 221 height 32
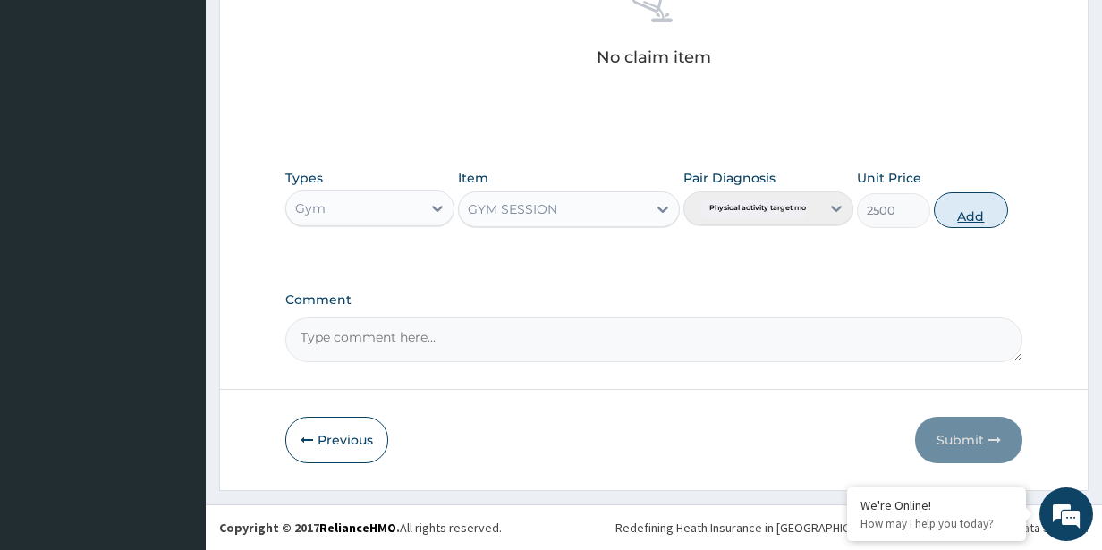
click at [957, 214] on button "Add" at bounding box center [970, 210] width 73 height 36
type input "0"
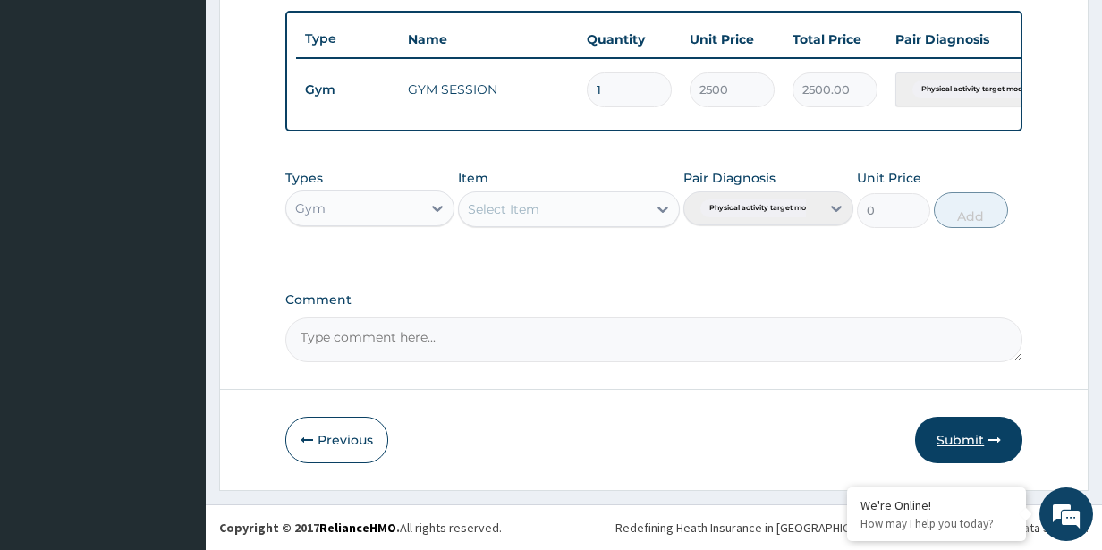
click at [946, 432] on button "Submit" at bounding box center [968, 440] width 107 height 47
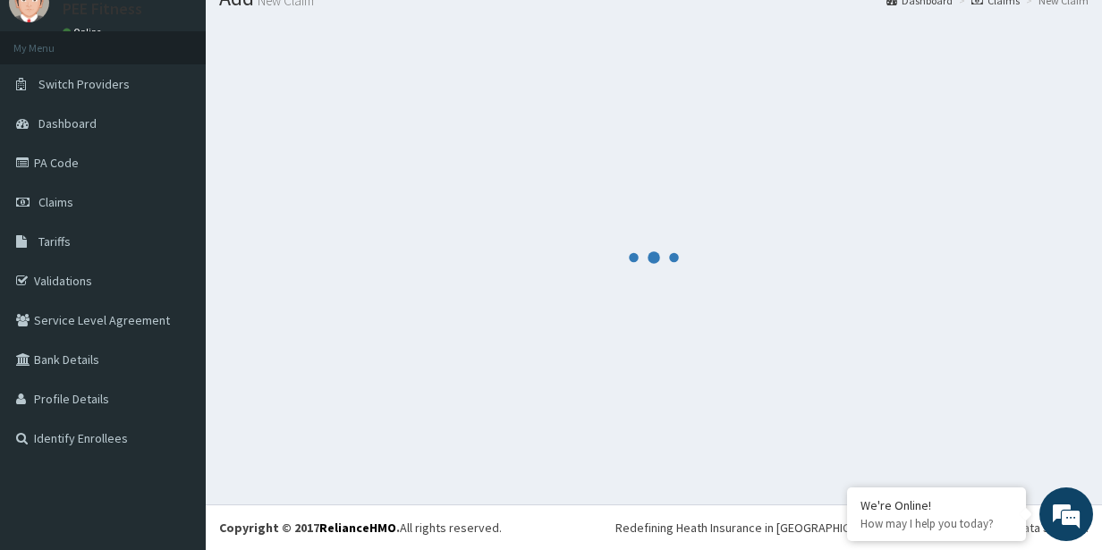
scroll to position [668, 0]
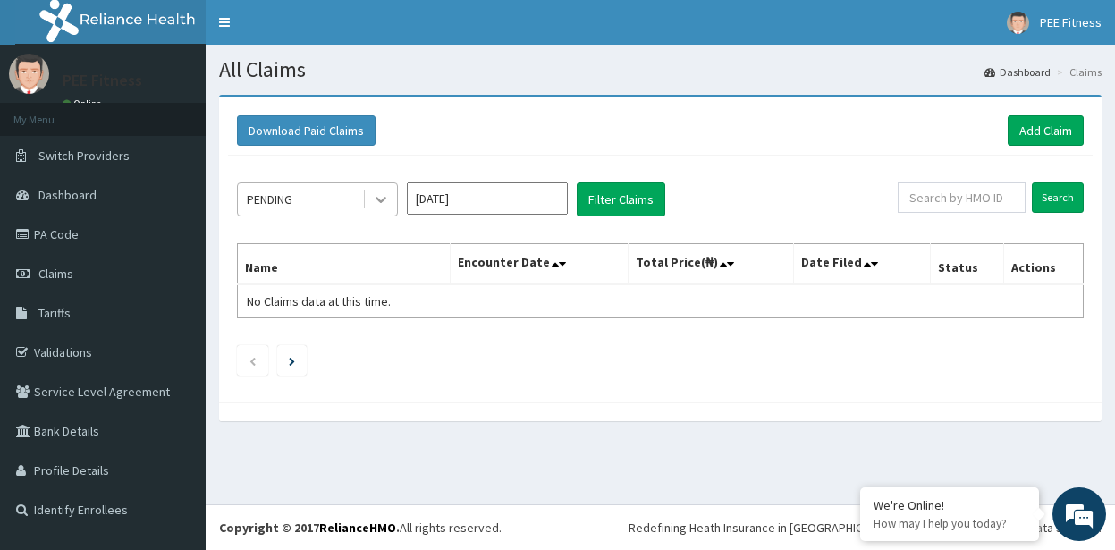
click at [377, 198] on icon at bounding box center [381, 201] width 11 height 6
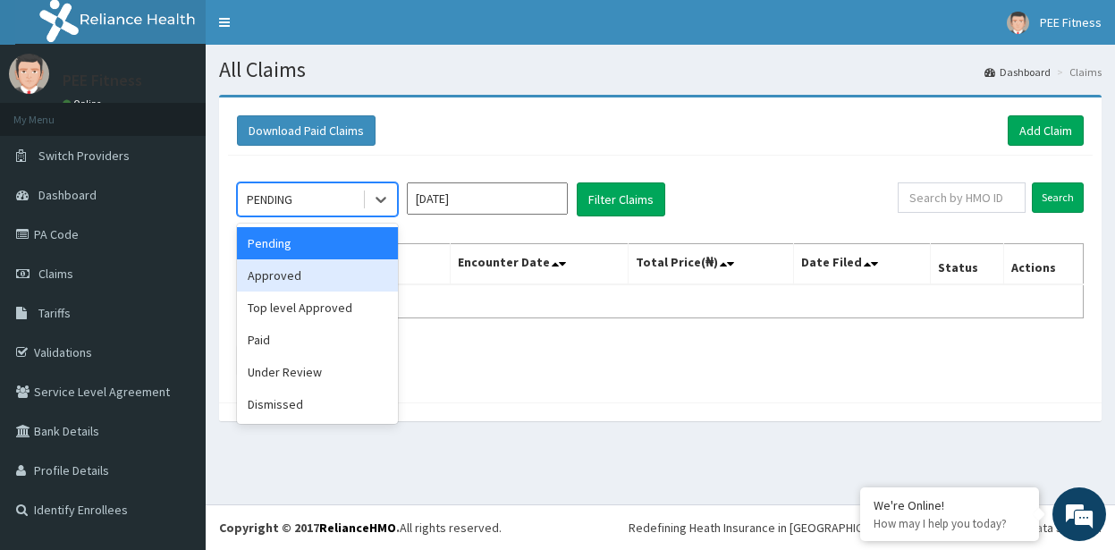
click at [352, 280] on div "Approved" at bounding box center [317, 275] width 161 height 32
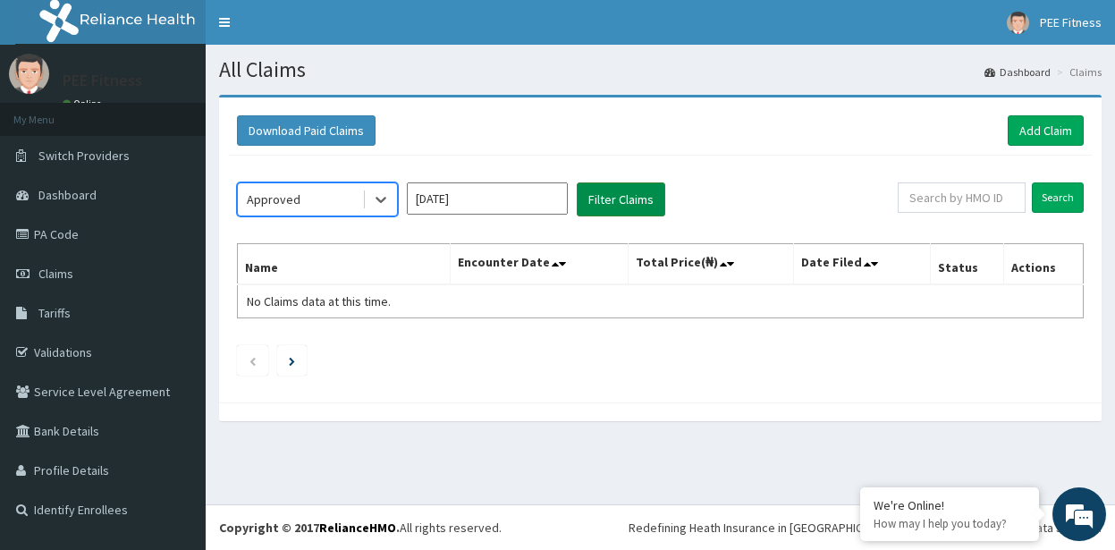
click at [630, 203] on button "Filter Claims" at bounding box center [621, 199] width 89 height 34
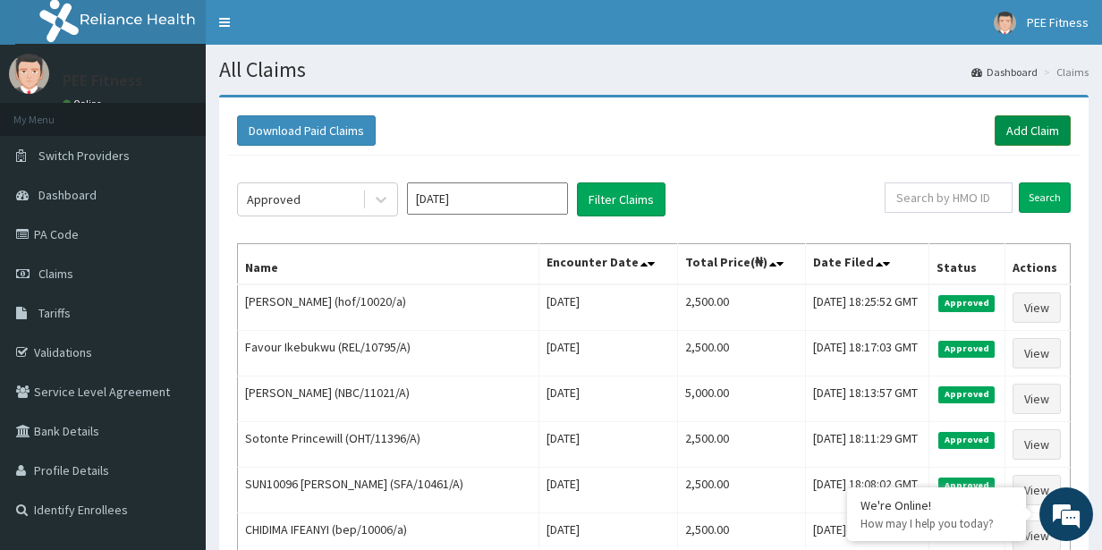
click at [1038, 138] on link "Add Claim" at bounding box center [1033, 130] width 76 height 30
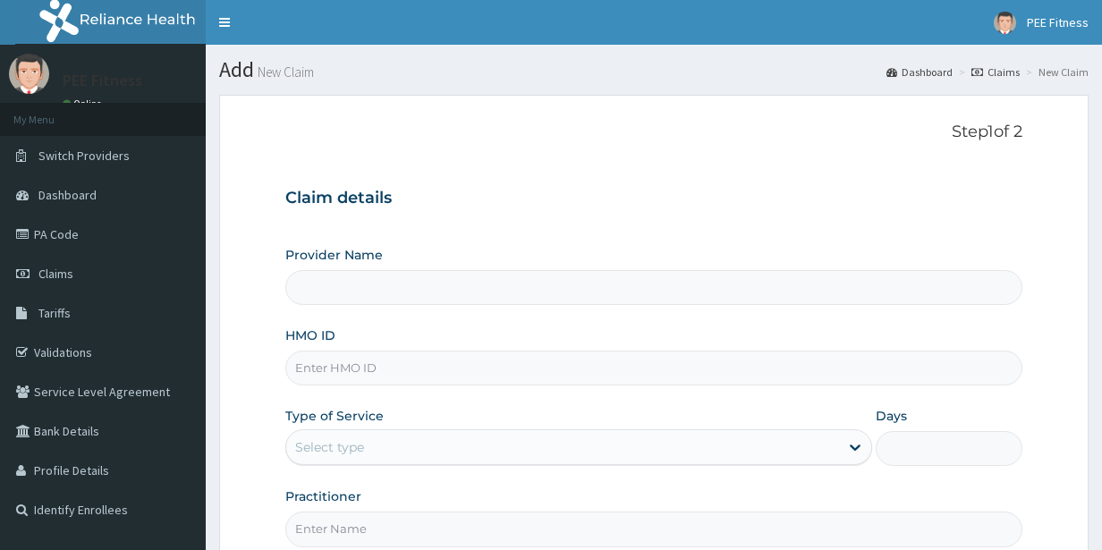
type input "PEE FITNESS"
type input "1"
click at [470, 540] on input "Practitioner" at bounding box center [654, 529] width 738 height 35
type input "GYM"
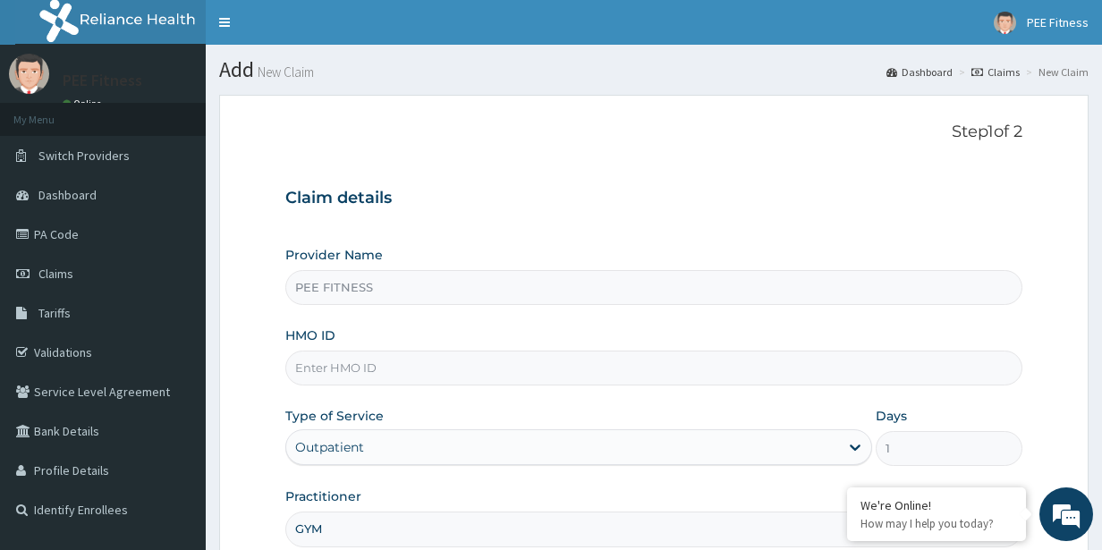
click at [375, 380] on input "HMO ID" at bounding box center [654, 368] width 738 height 35
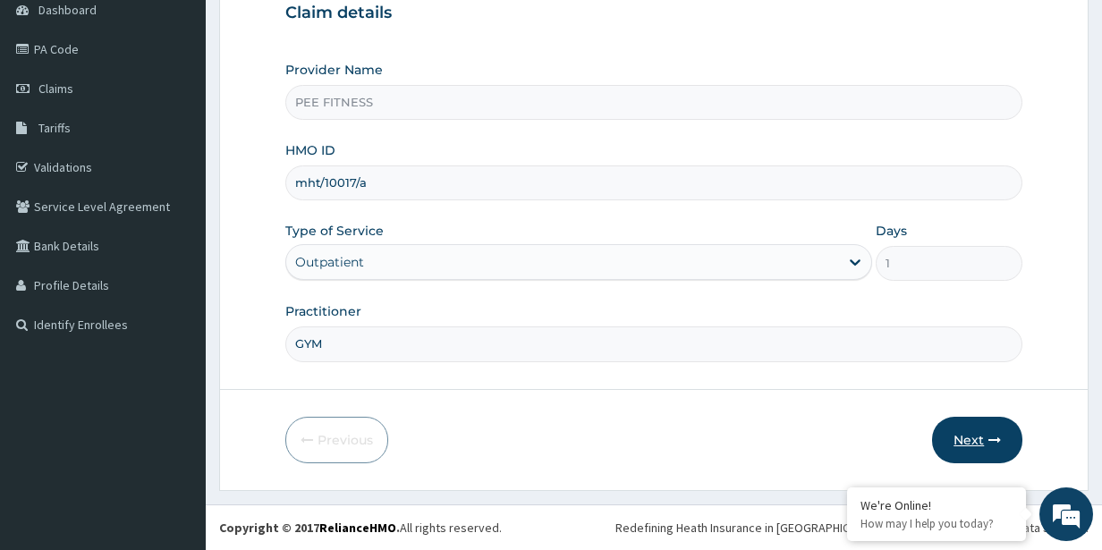
type input "mht/10017/a"
click at [957, 437] on button "Next" at bounding box center [977, 440] width 90 height 47
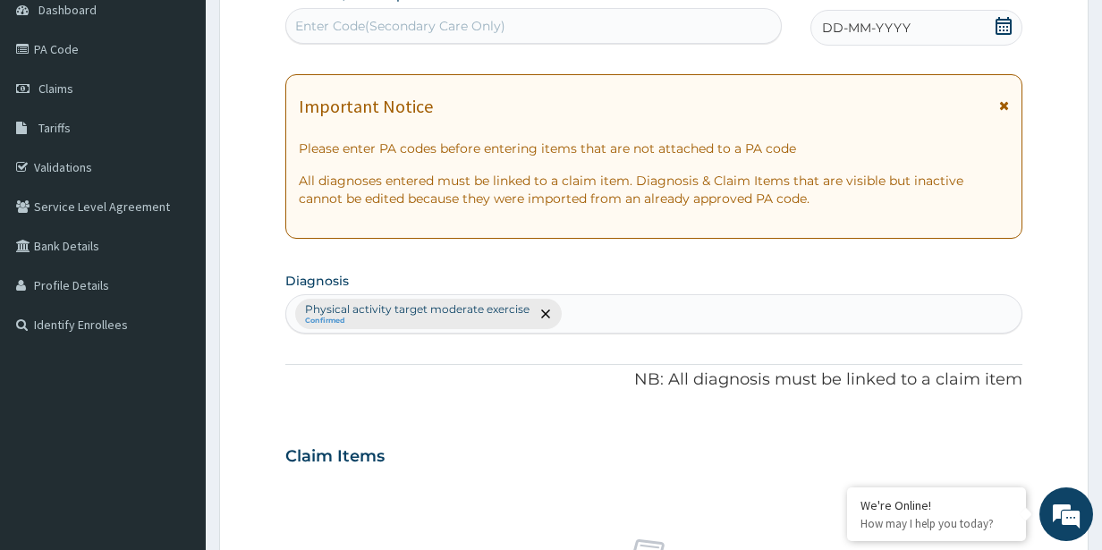
click at [370, 22] on div "Enter Code(Secondary Care Only)" at bounding box center [400, 26] width 210 height 18
type input "PA/503A03"
click at [1011, 29] on icon at bounding box center [1004, 26] width 16 height 18
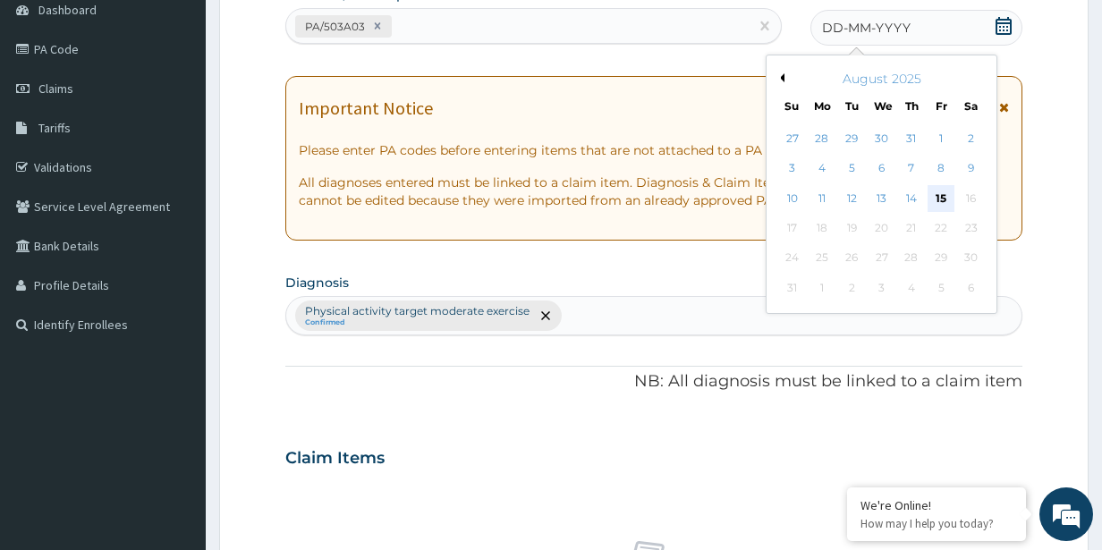
click at [946, 199] on div "15" at bounding box center [941, 198] width 27 height 27
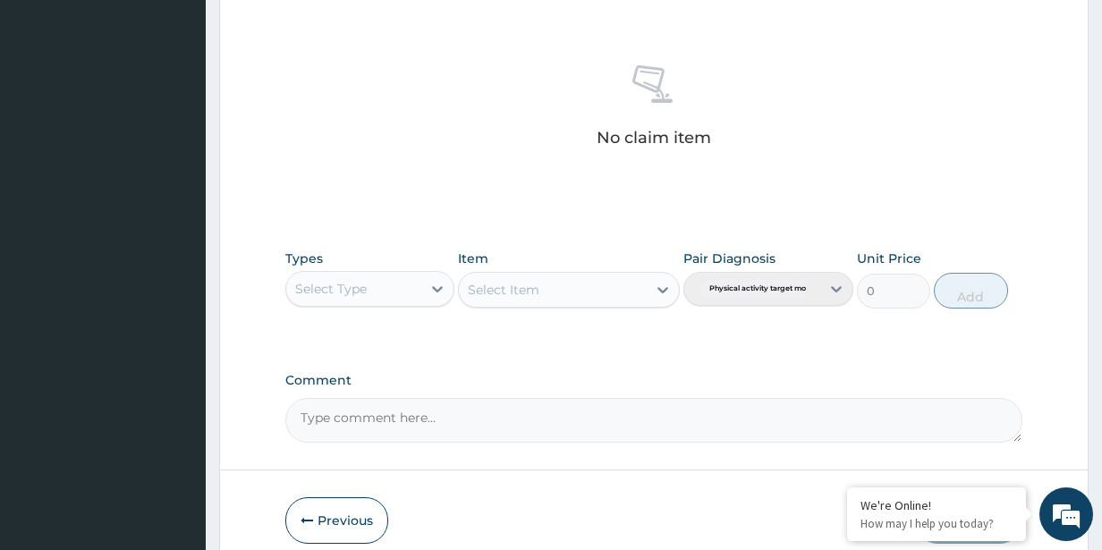
scroll to position [740, 0]
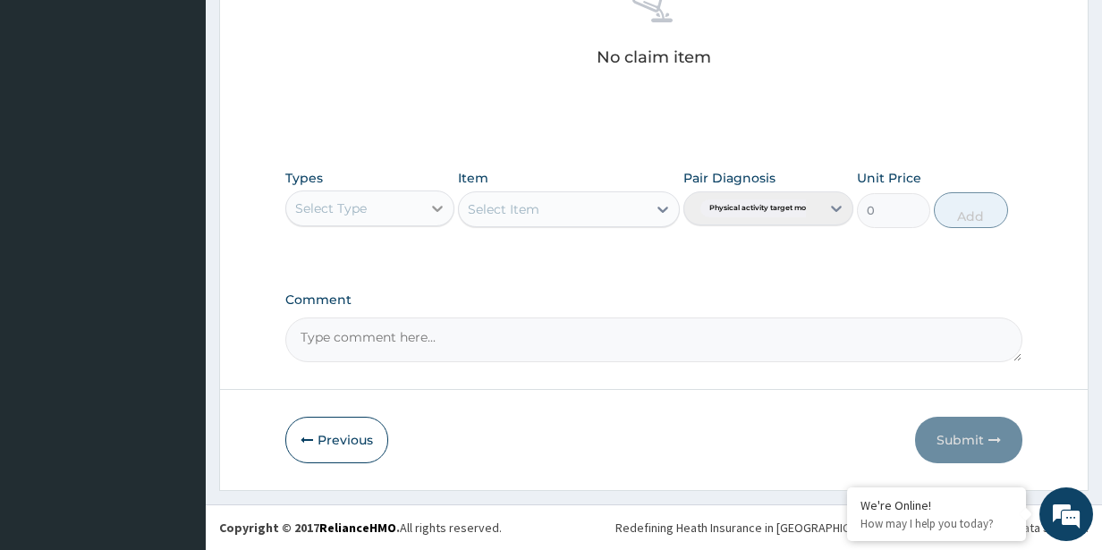
click at [440, 209] on icon at bounding box center [438, 209] width 11 height 6
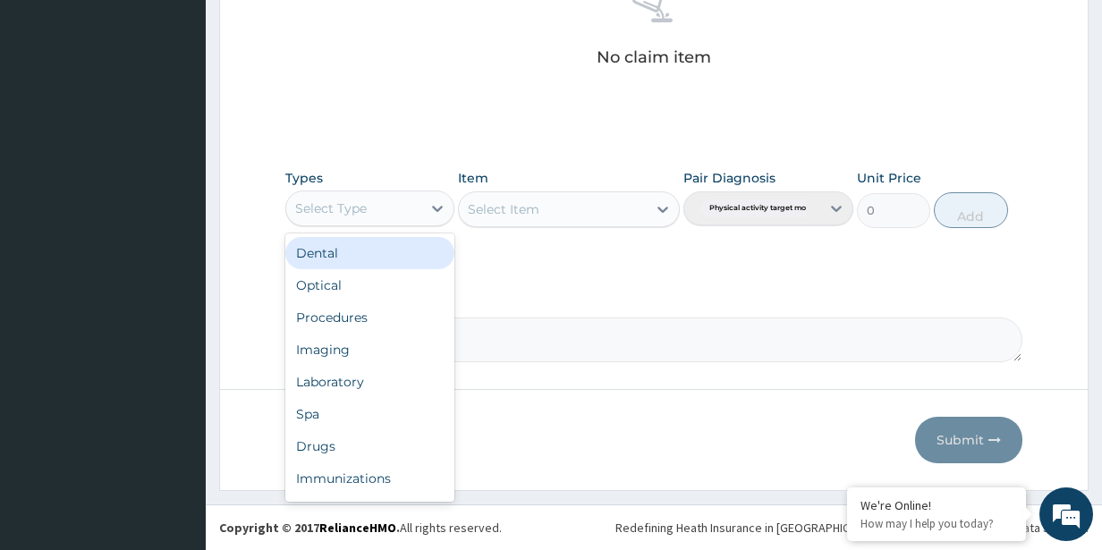
scroll to position [61, 0]
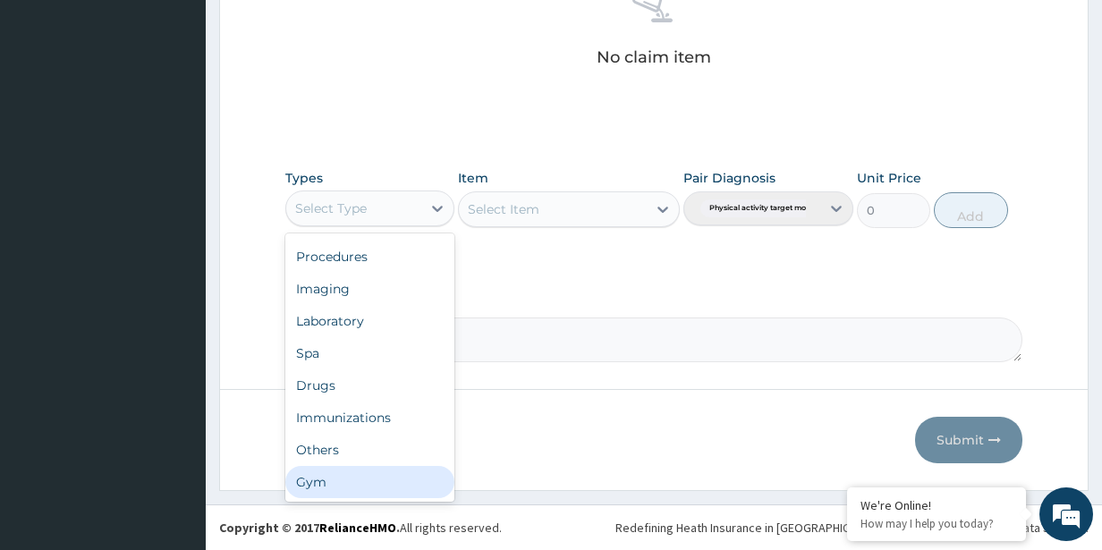
click at [343, 489] on div "Gym" at bounding box center [370, 482] width 170 height 32
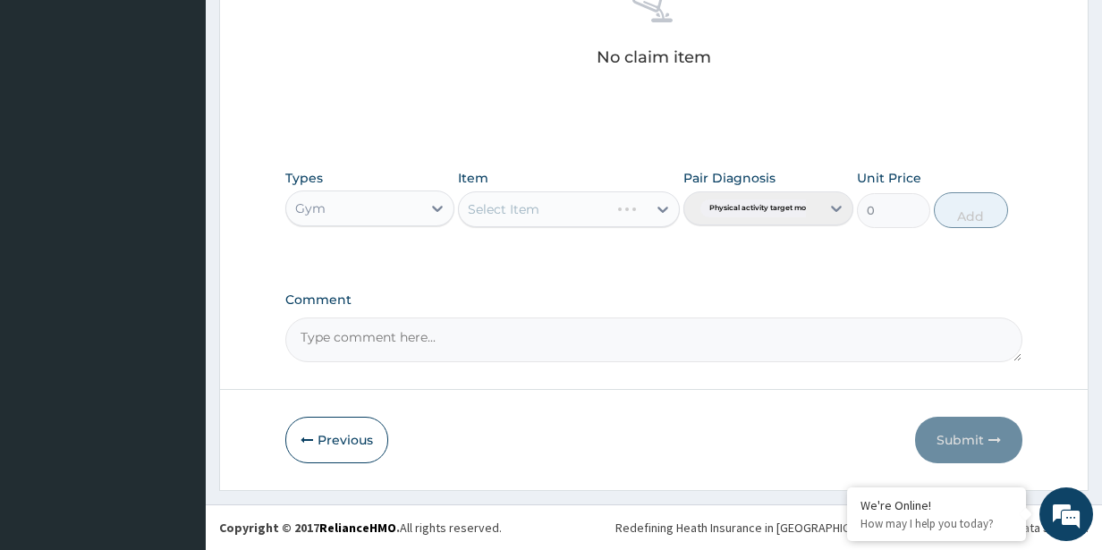
click at [539, 207] on div "Select Item" at bounding box center [568, 209] width 221 height 36
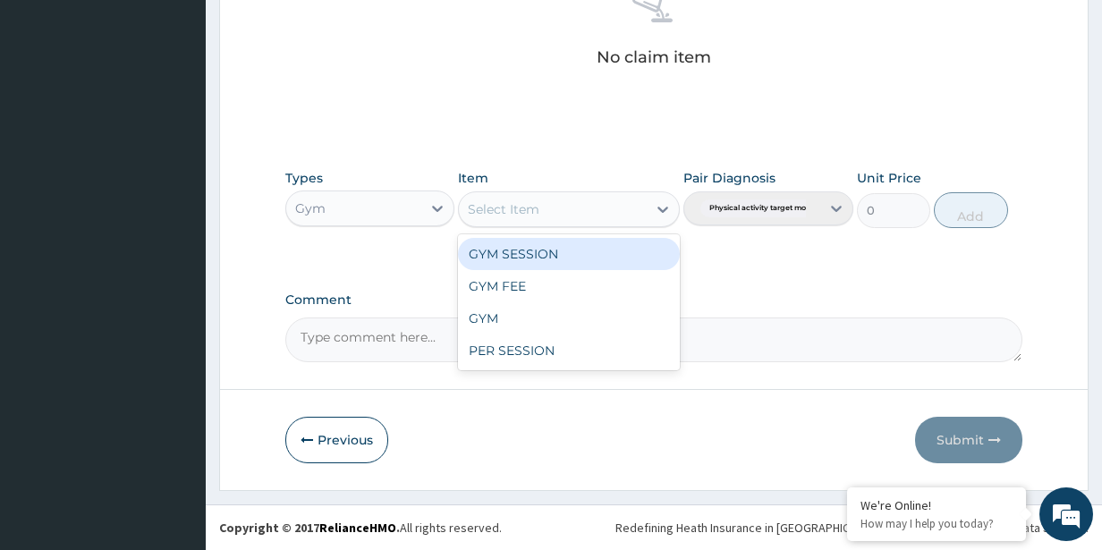
click at [599, 215] on div "Select Item" at bounding box center [552, 209] width 187 height 29
click at [567, 254] on div "GYM SESSION" at bounding box center [568, 254] width 221 height 32
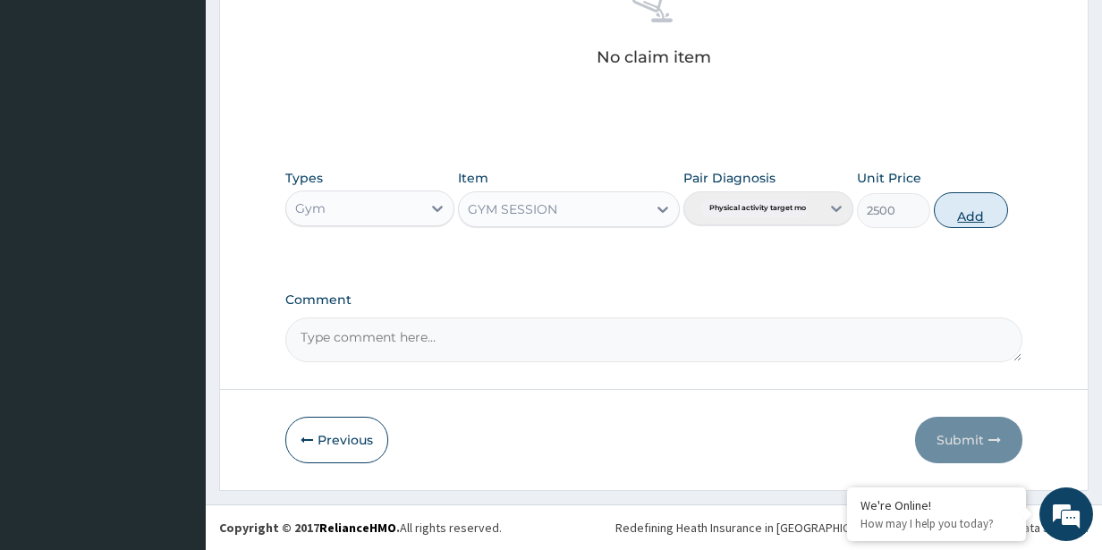
click at [967, 217] on button "Add" at bounding box center [970, 210] width 73 height 36
type input "0"
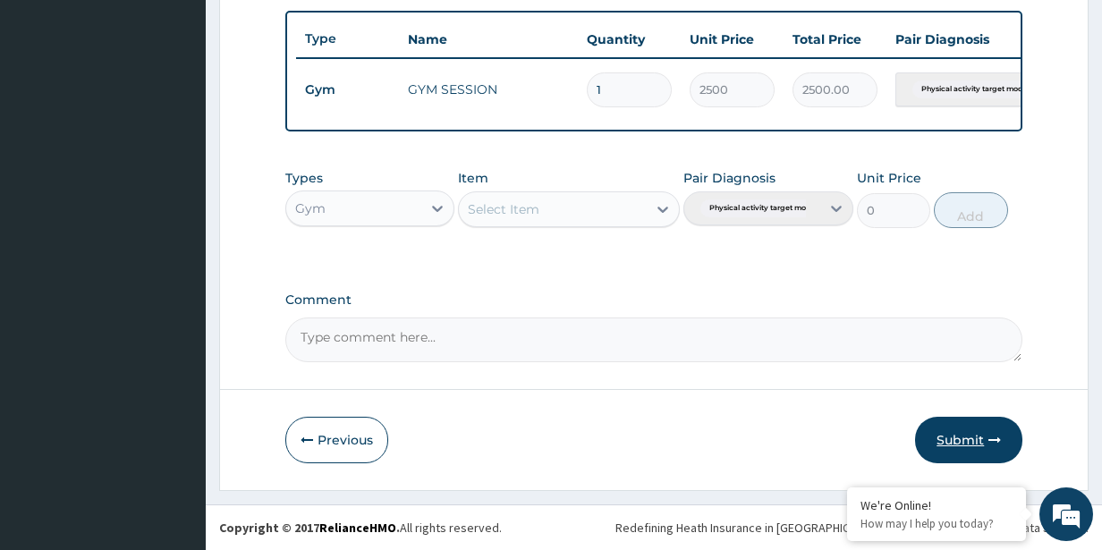
click at [949, 427] on button "Submit" at bounding box center [968, 440] width 107 height 47
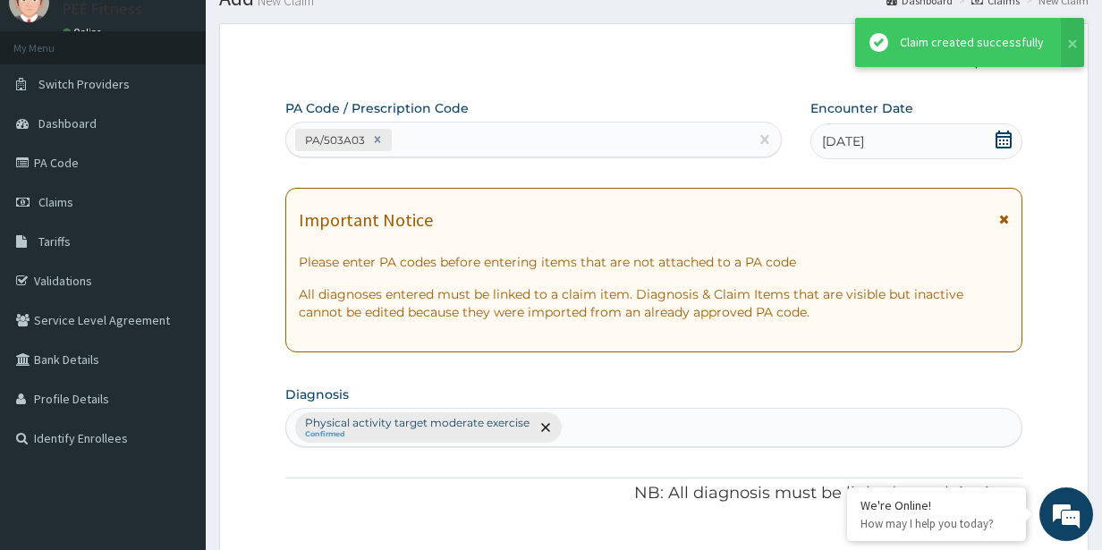
scroll to position [668, 0]
